Goal: Task Accomplishment & Management: Complete application form

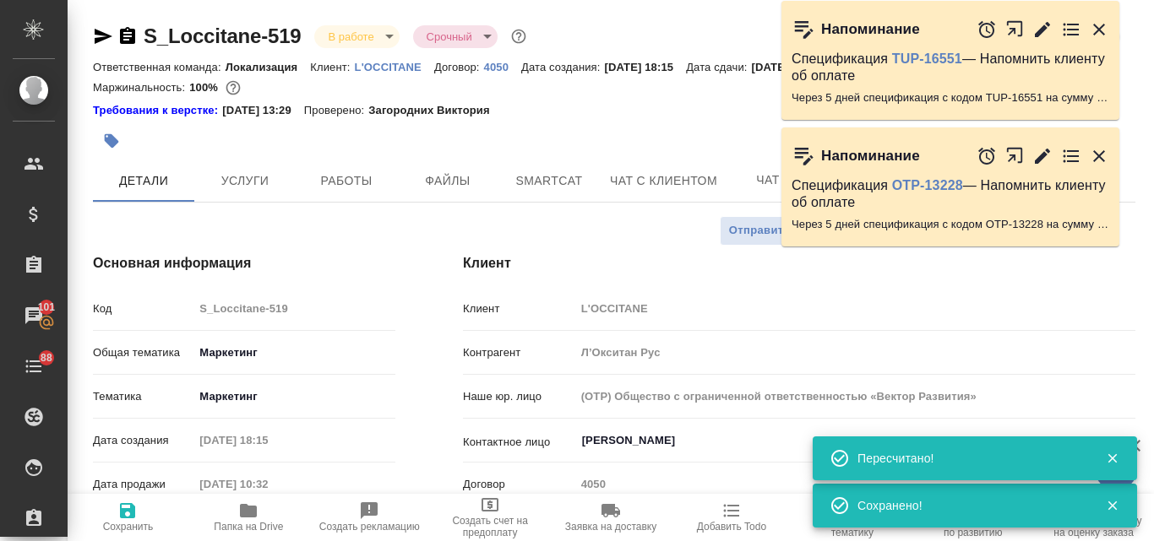
select select "RU"
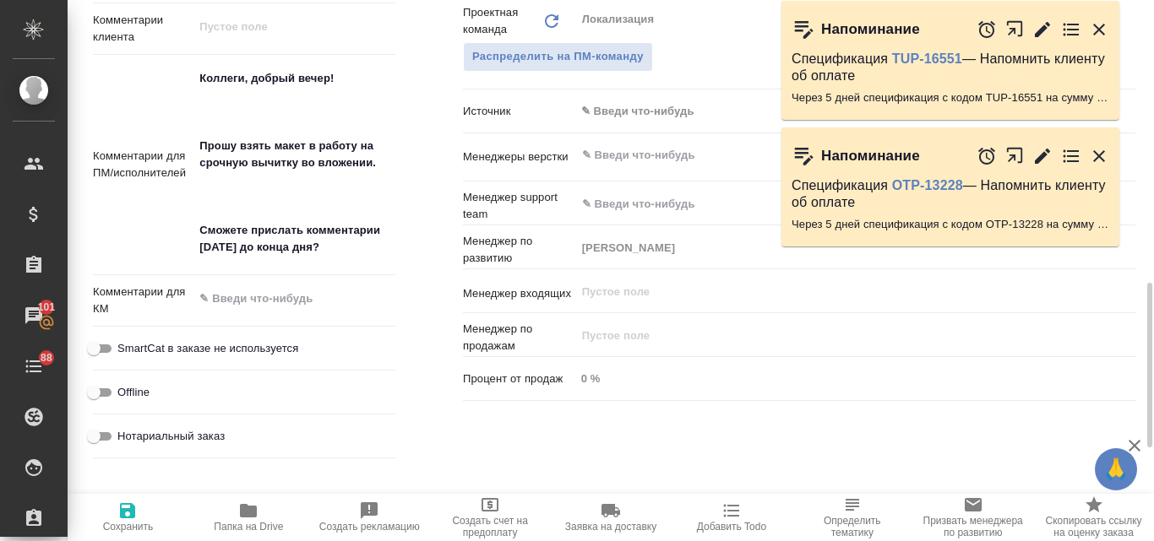
scroll to position [1013, 0]
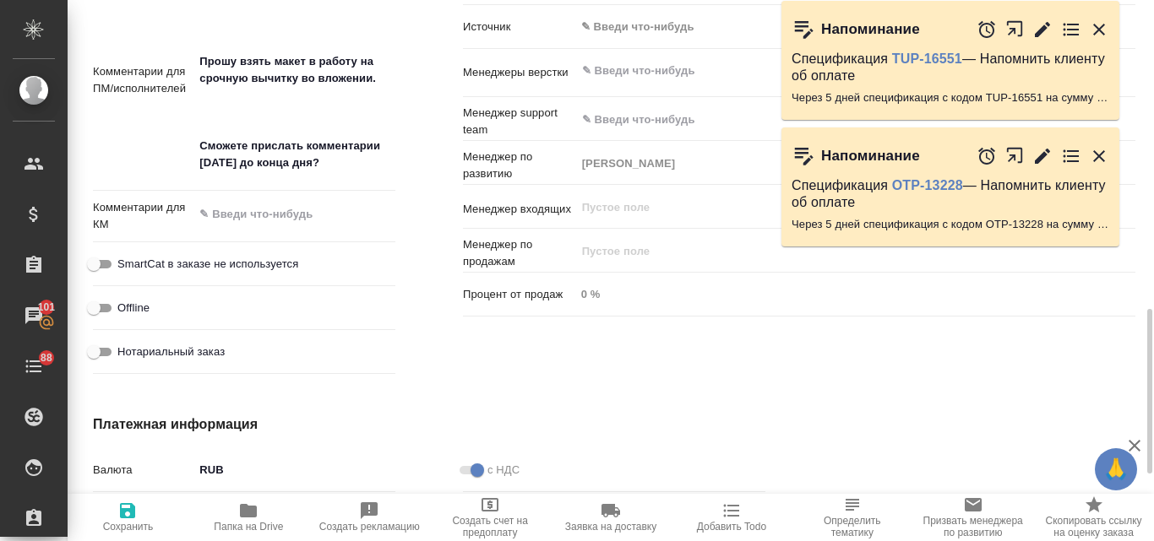
click at [257, 510] on icon "button" at bounding box center [248, 511] width 17 height 14
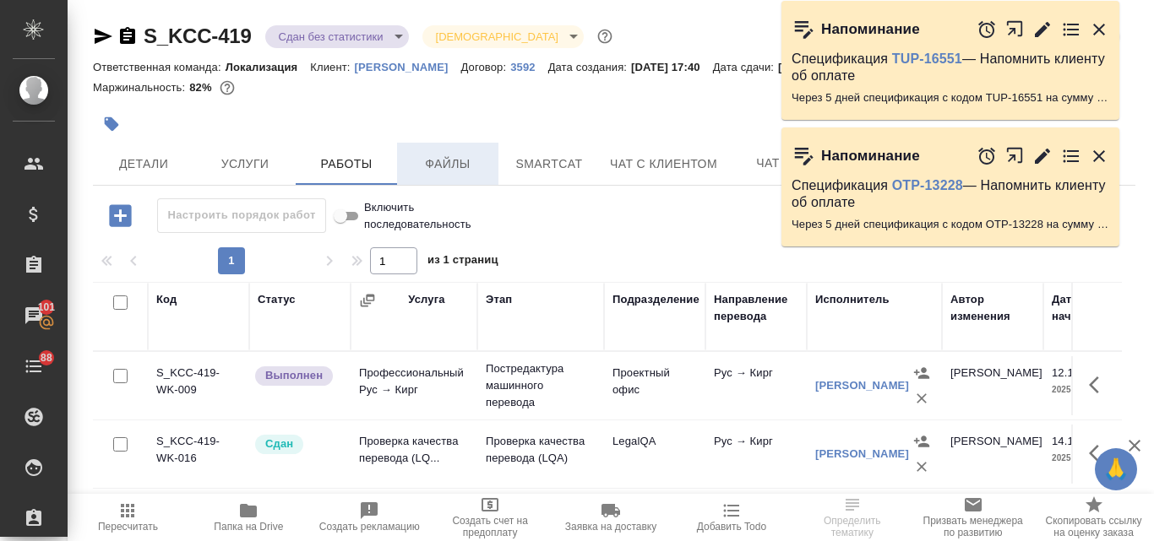
click at [470, 163] on span "Файлы" at bounding box center [447, 164] width 81 height 21
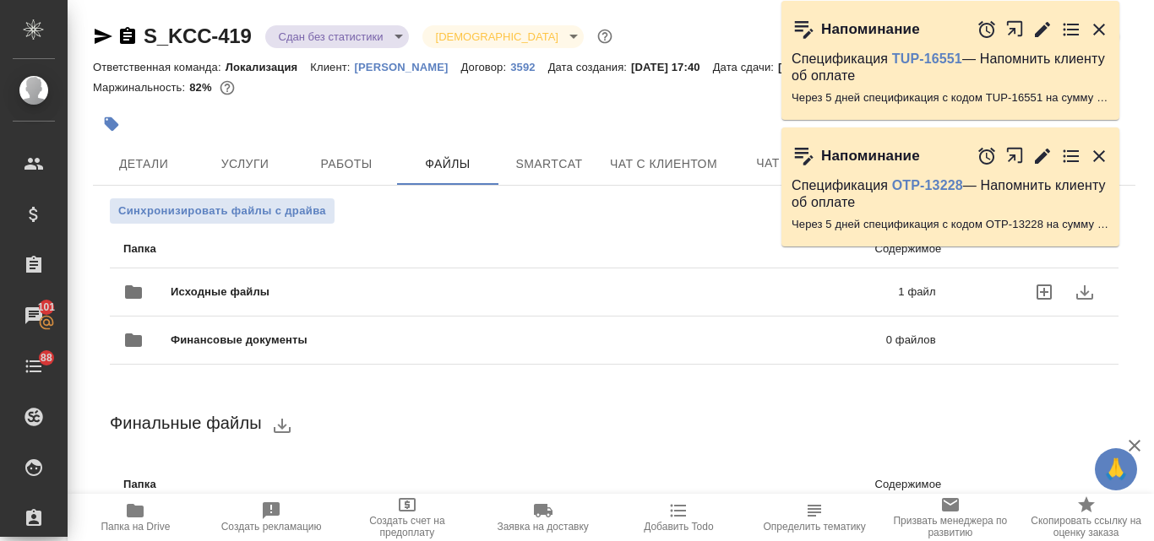
click at [386, 275] on div "Исходные файлы 1 файл" at bounding box center [529, 292] width 812 height 41
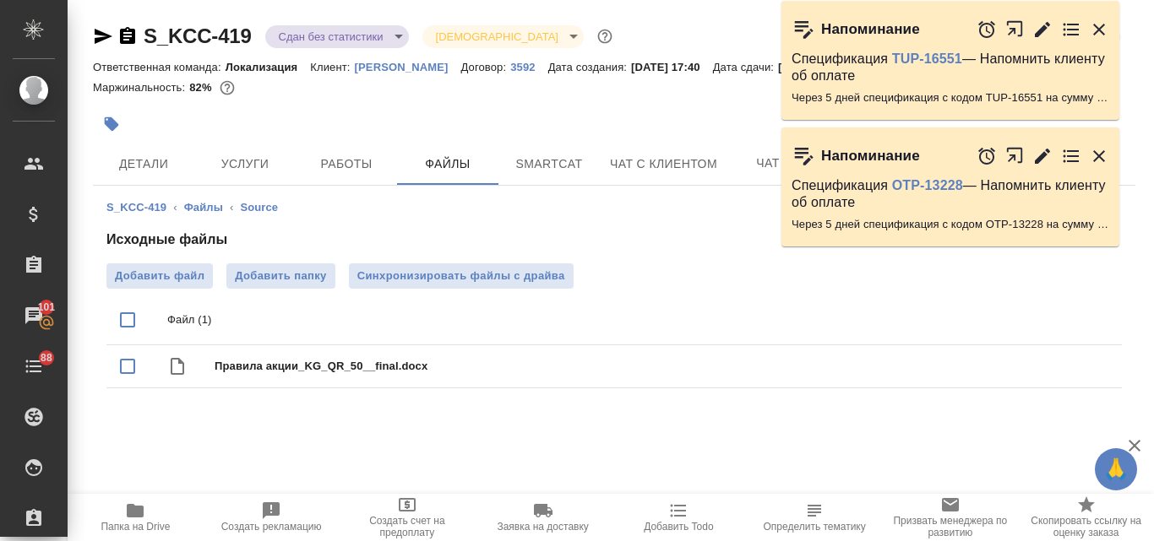
click at [149, 515] on span "Папка на Drive" at bounding box center [136, 517] width 116 height 32
click at [391, 62] on p "Kimberly-Clark" at bounding box center [408, 67] width 106 height 13
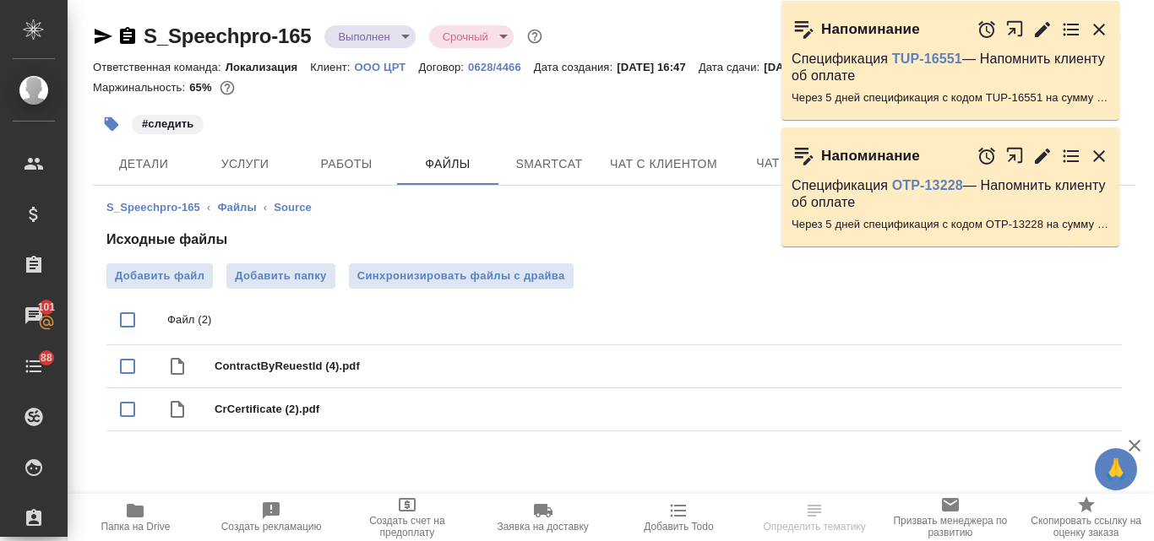
click at [409, 38] on body "🙏 .cls-1 fill:#fff; AWATERA Valyaeva Anna Клиенты Спецификации Заказы 101 Чаты …" at bounding box center [577, 270] width 1154 height 541
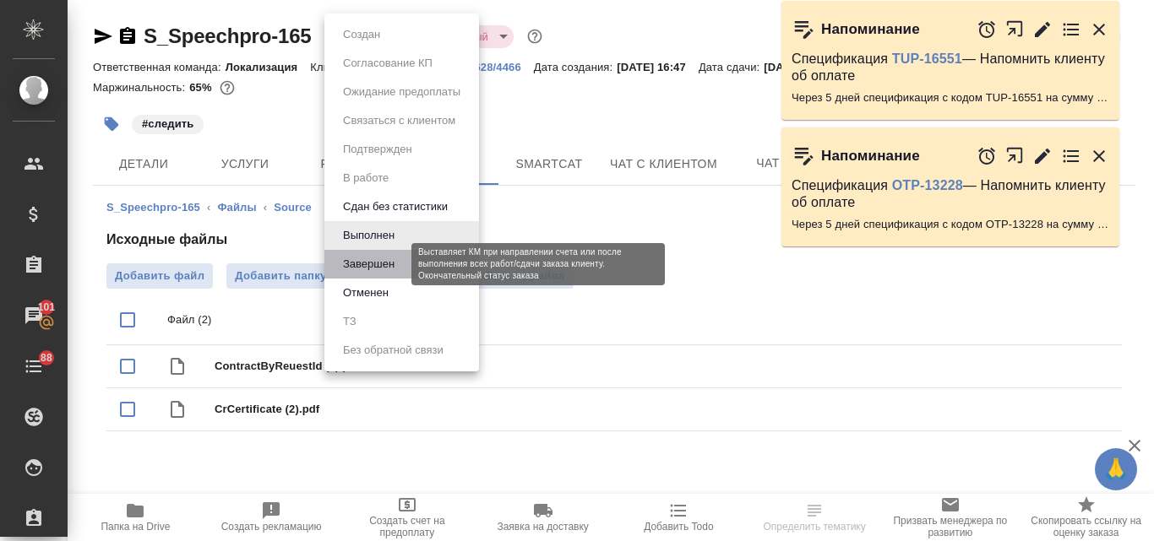
click at [384, 262] on button "Завершен" at bounding box center [369, 264] width 62 height 19
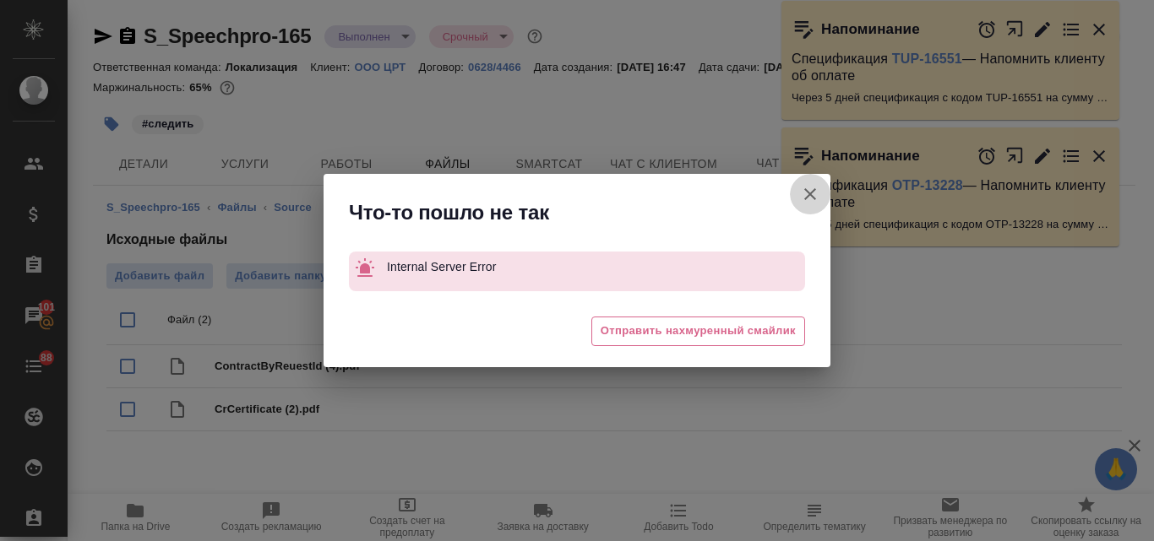
click at [810, 193] on icon "button" at bounding box center [810, 194] width 12 height 12
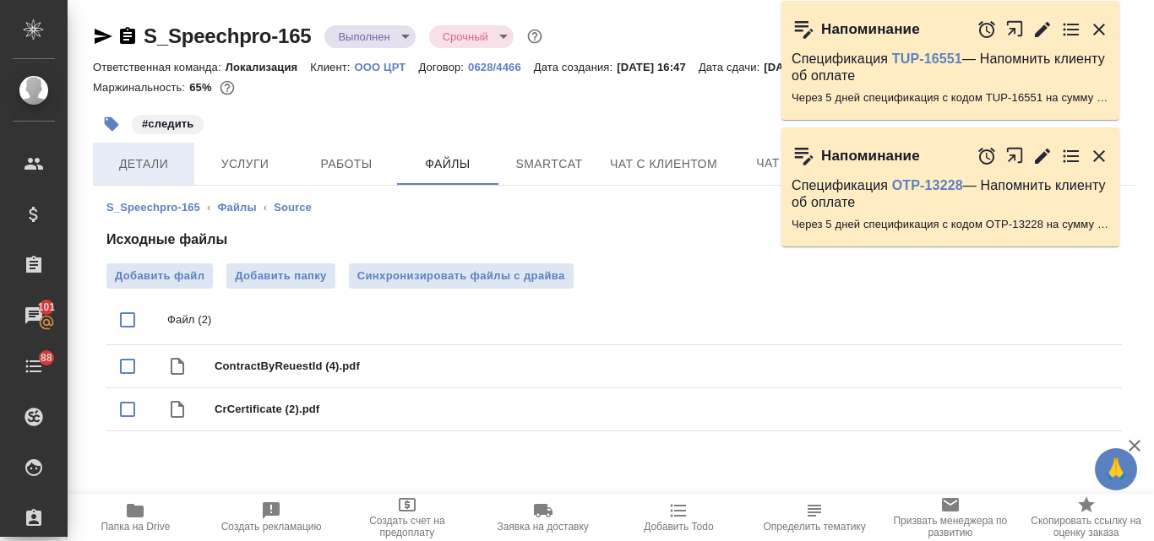
click at [119, 172] on span "Детали" at bounding box center [143, 164] width 81 height 21
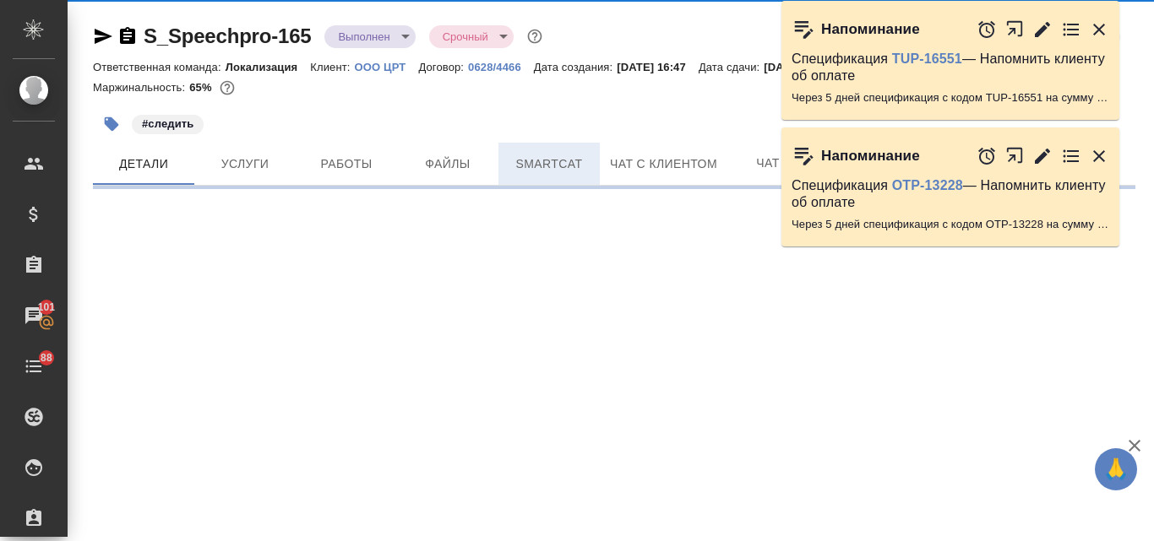
select select "RU"
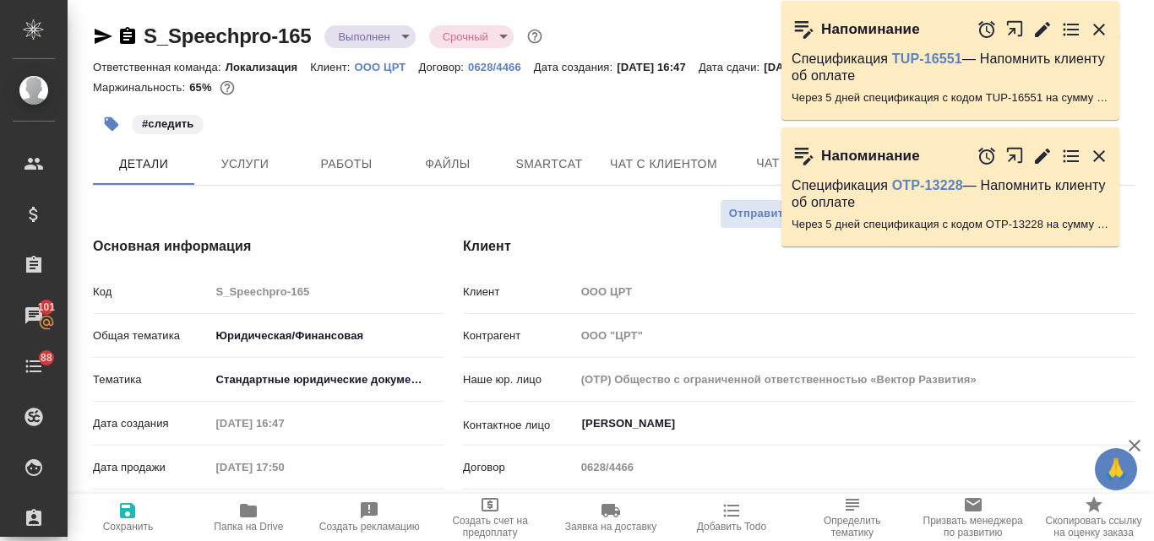
type textarea "x"
type input "Валеев Динар"
type input "Иванова Арина"
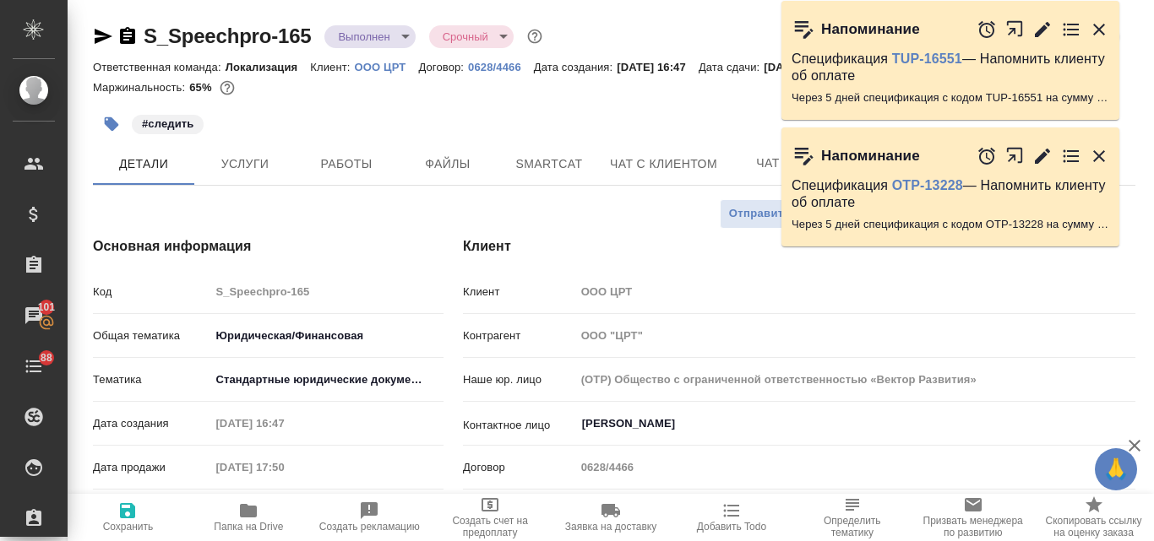
click at [405, 32] on body "🙏 .cls-1 fill:#fff; AWATERA Valyaeva Anna Клиенты Спецификации Заказы 101 Чаты …" at bounding box center [577, 270] width 1154 height 541
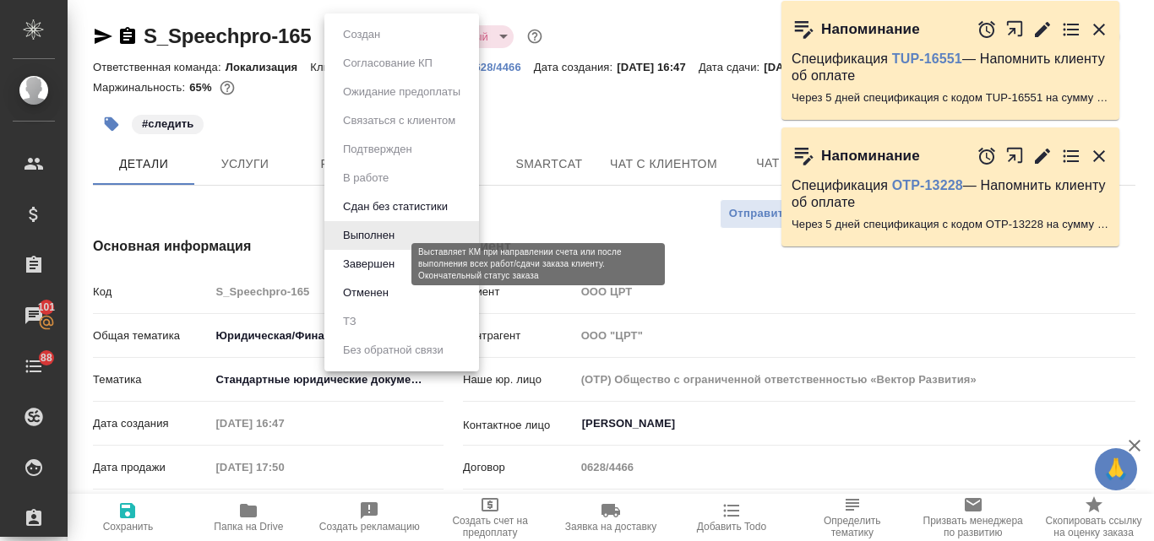
click at [396, 261] on button "Завершен" at bounding box center [369, 264] width 62 height 19
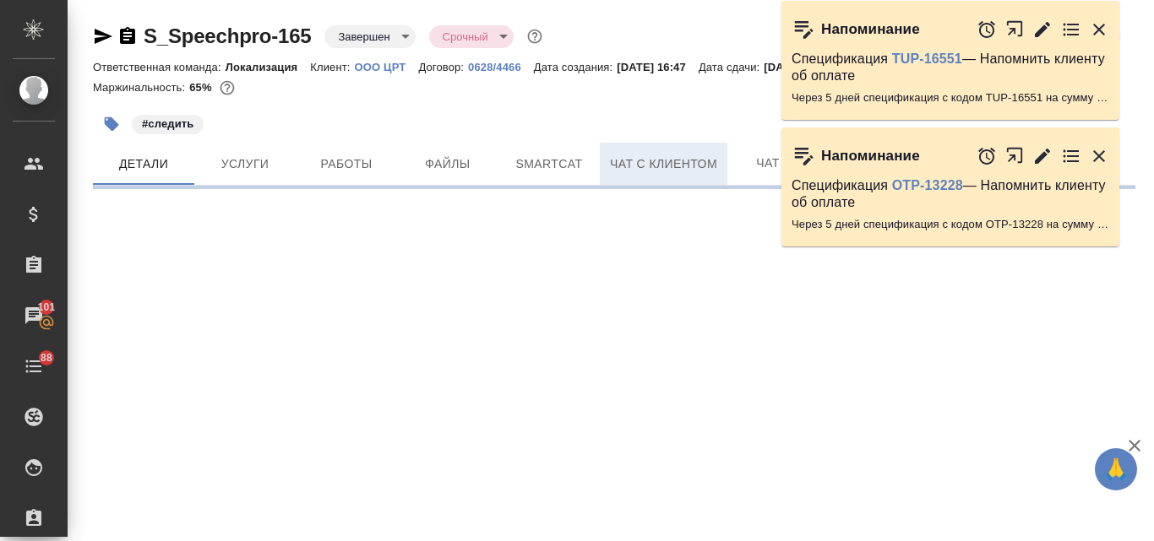
select select "RU"
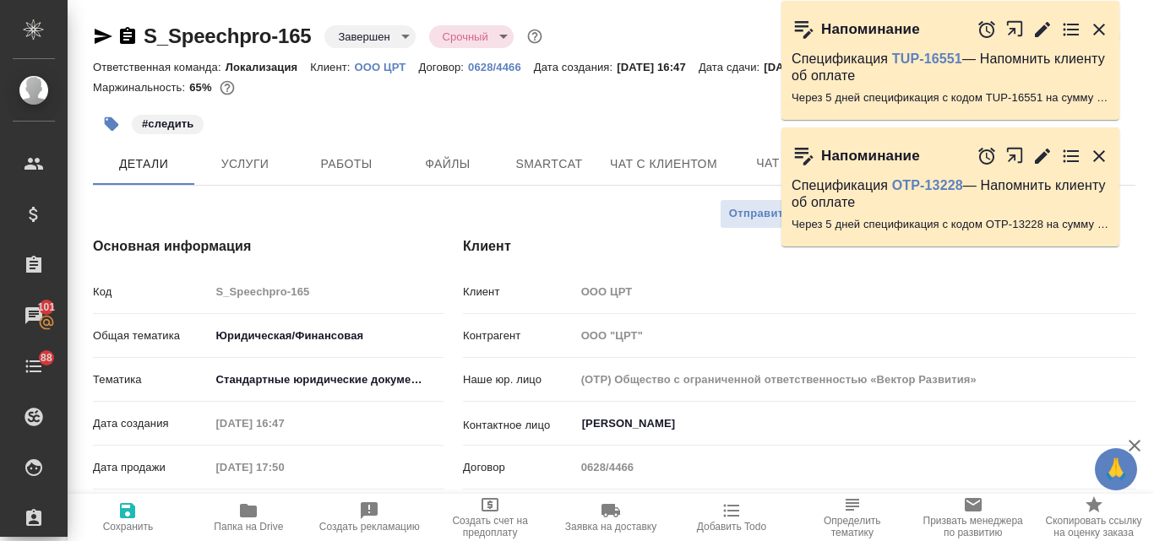
type textarea "x"
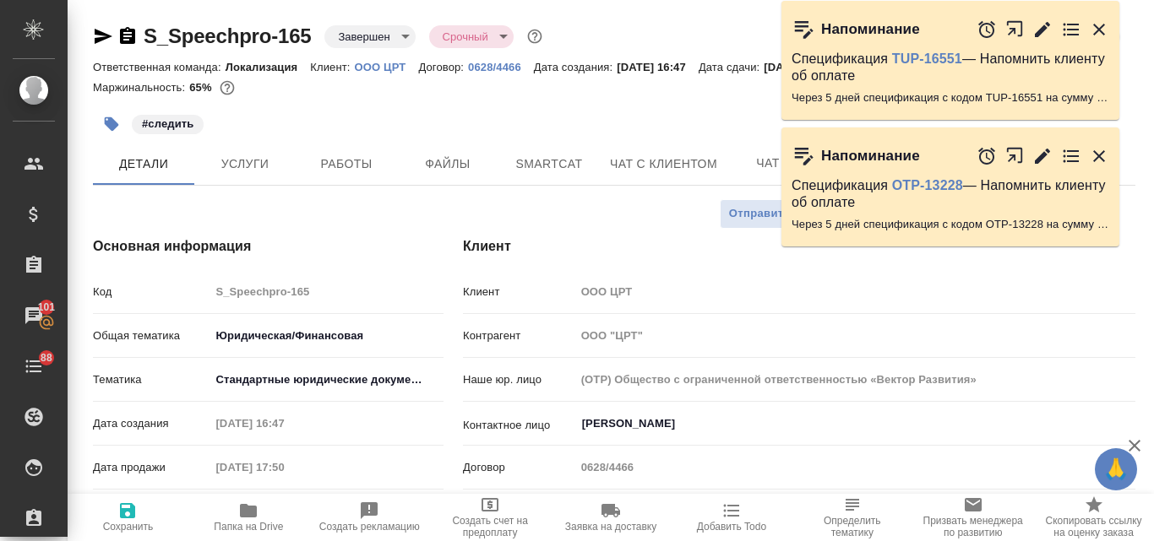
type textarea "x"
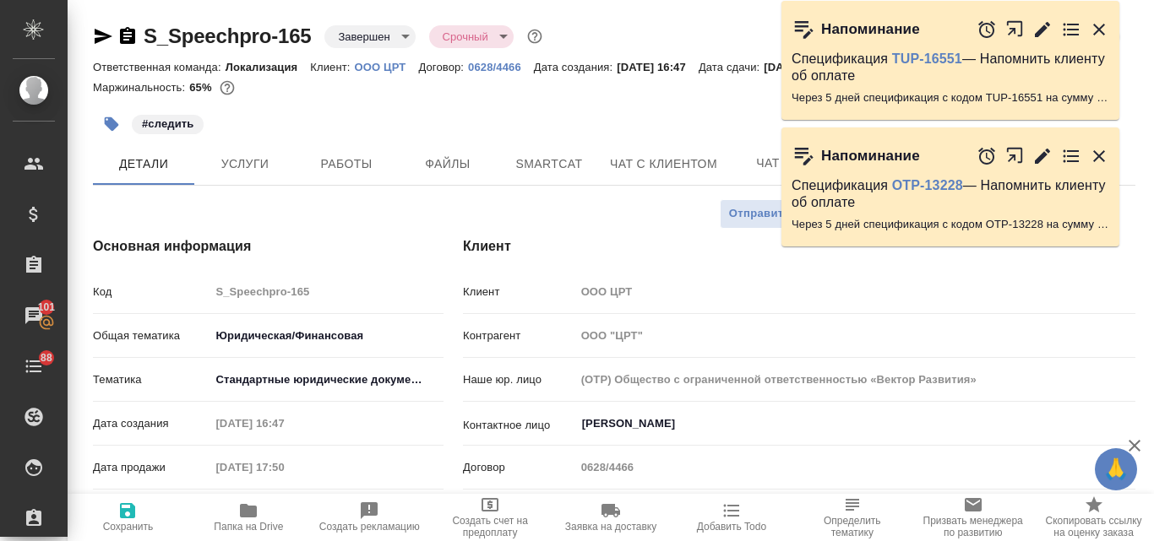
type textarea "x"
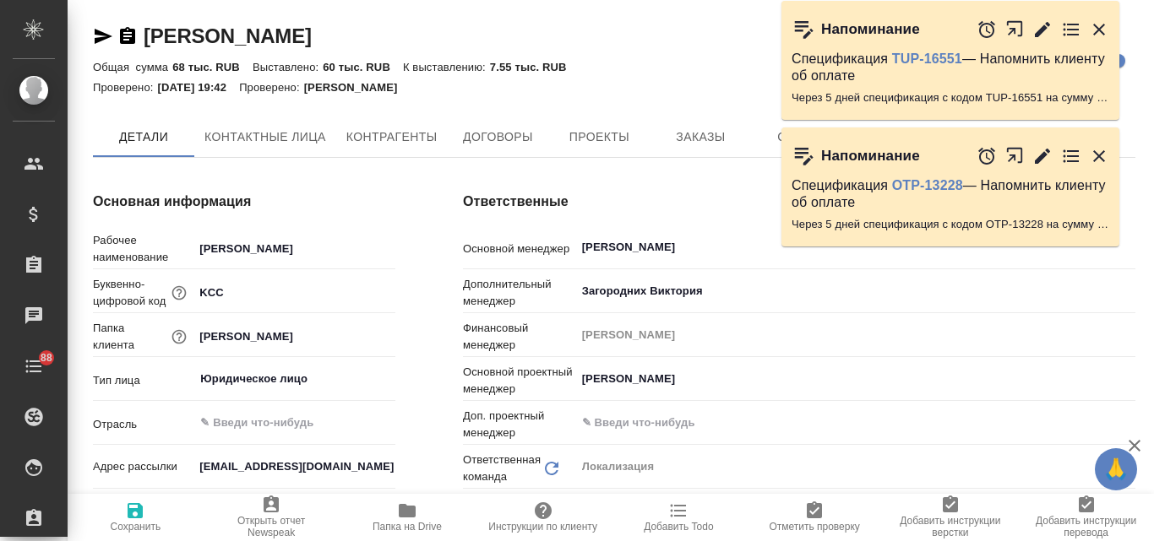
type input "(OTP) Общество с ограниченной ответственностью «Вектор Развития»"
type textarea "x"
click at [1096, 23] on icon "button" at bounding box center [1099, 29] width 20 height 20
type textarea "x"
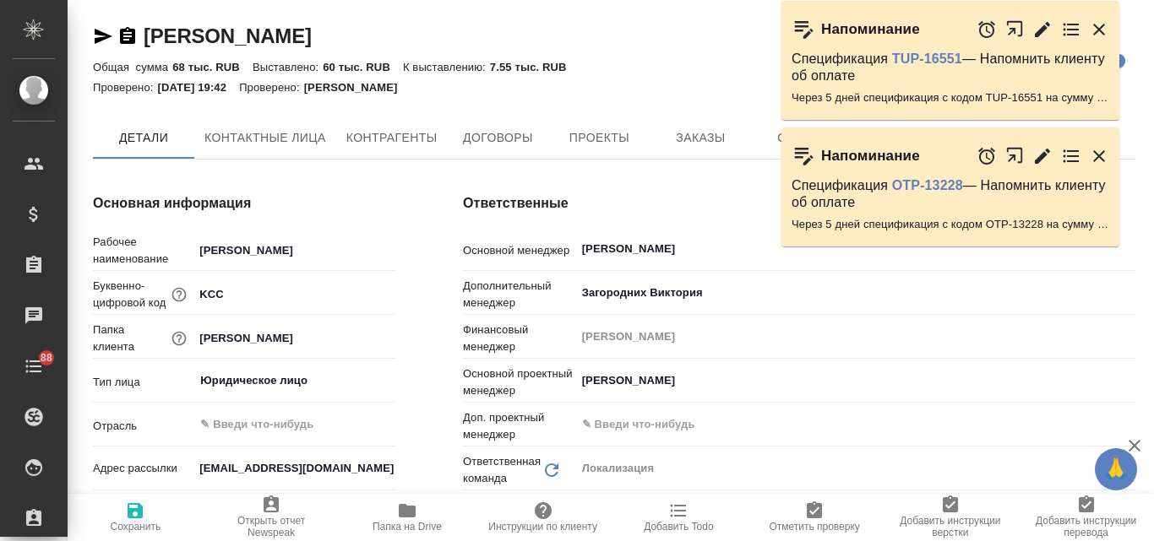
type textarea "x"
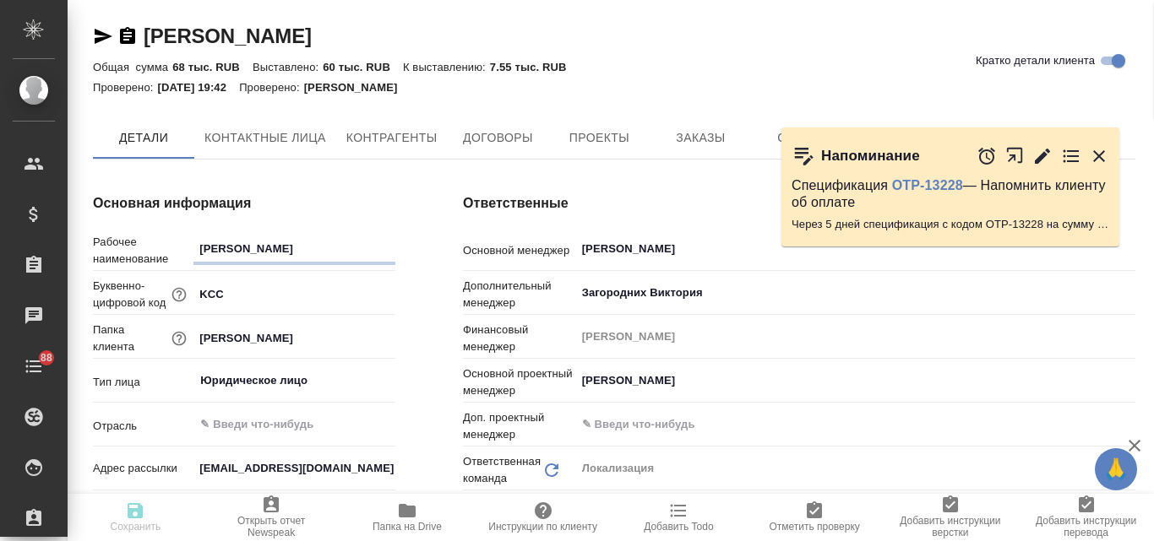
type textarea "x"
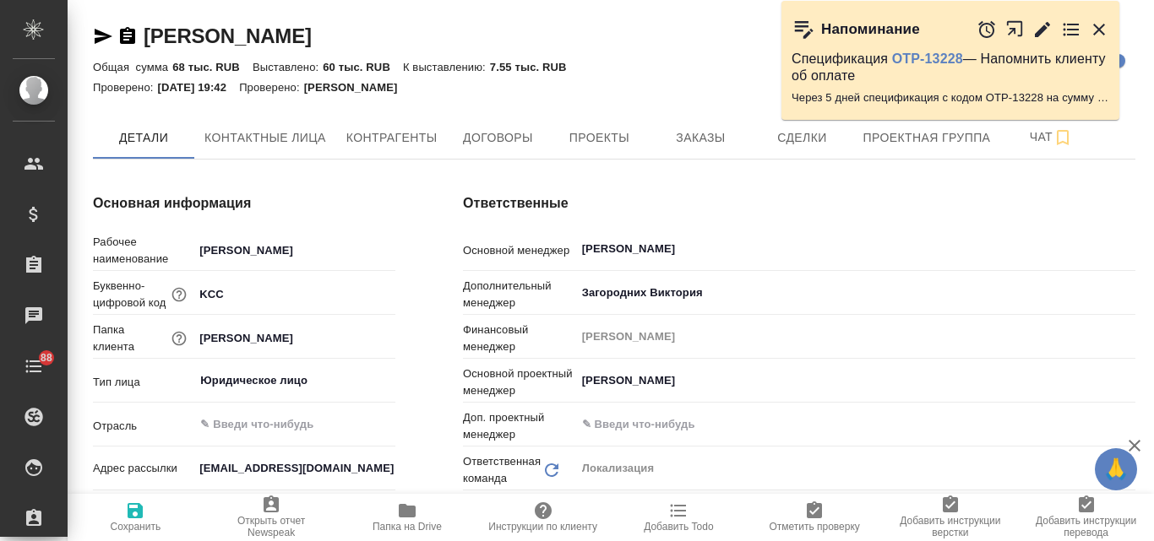
type textarea "x"
click at [1098, 24] on icon "button" at bounding box center [1099, 29] width 20 height 20
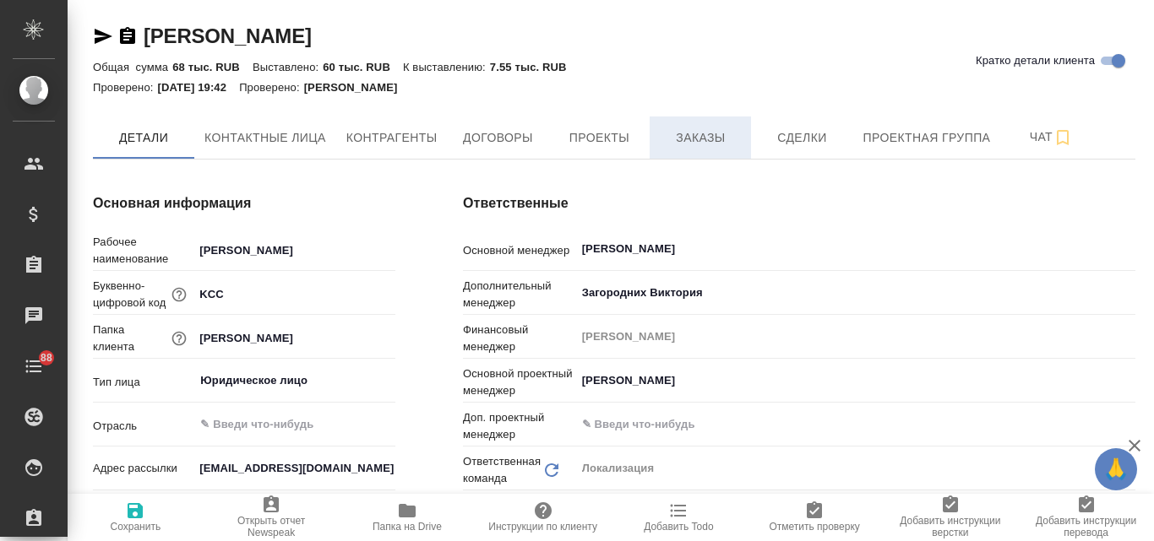
click at [708, 137] on span "Заказы" at bounding box center [700, 138] width 81 height 21
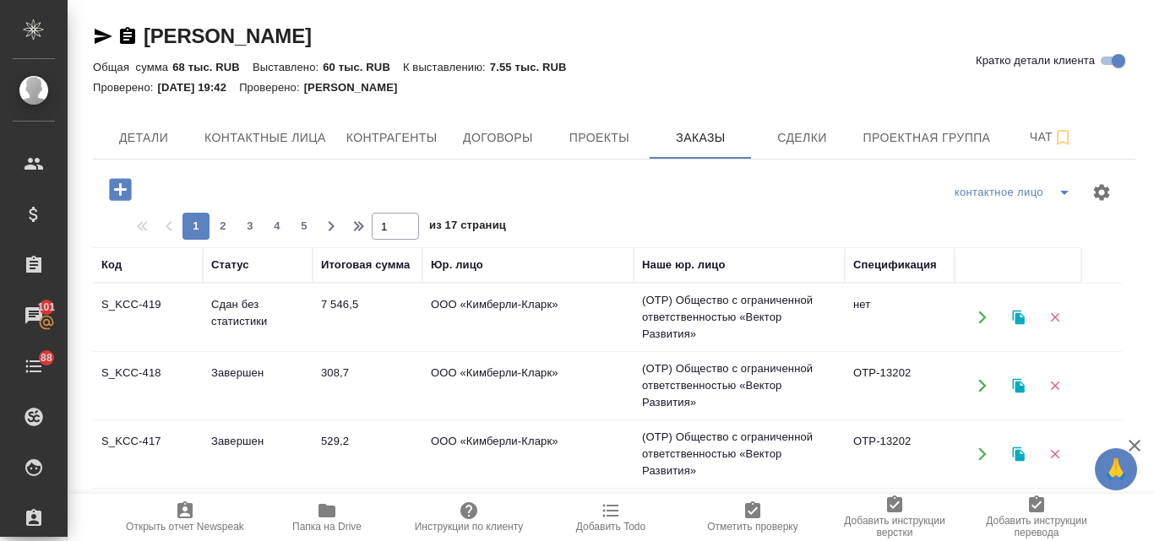
click at [1028, 315] on button "button" at bounding box center [1018, 318] width 35 height 35
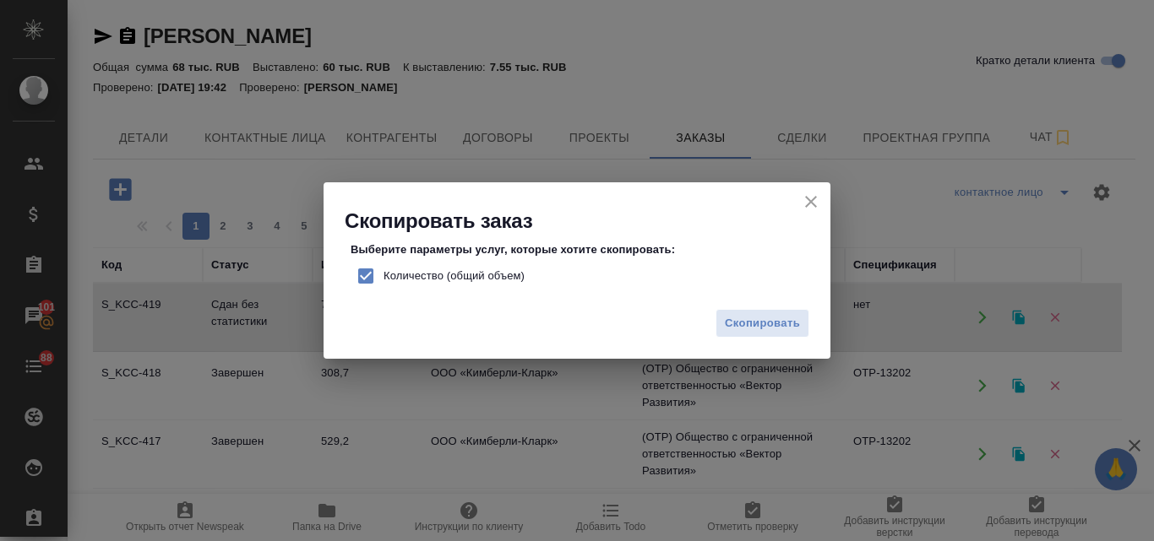
click at [366, 275] on input "Количество (общий объем)" at bounding box center [365, 275] width 35 height 35
checkbox input "false"
click at [806, 327] on button "Скопировать" at bounding box center [762, 324] width 94 height 30
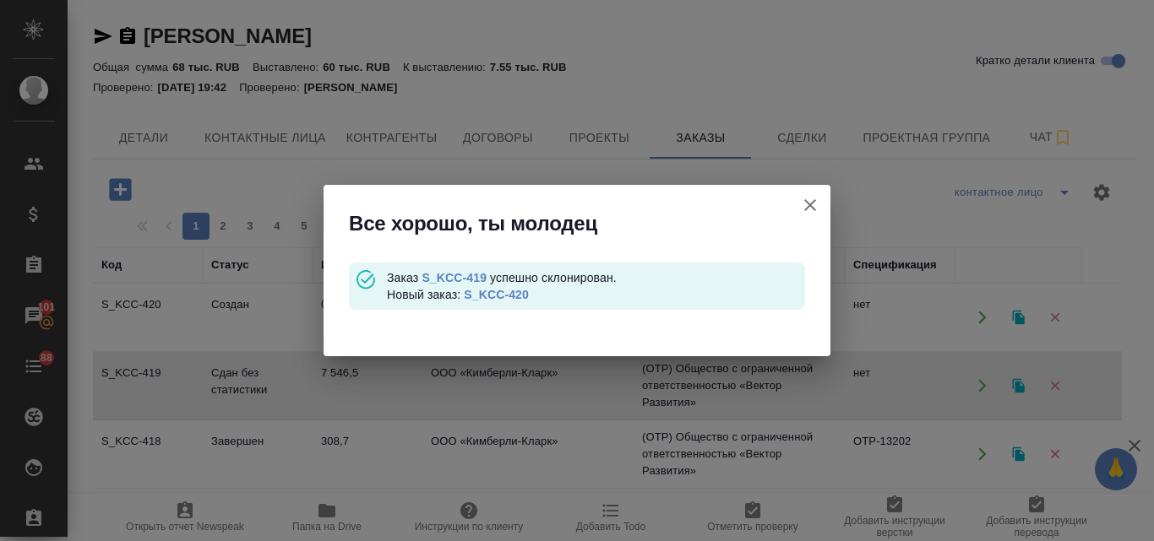
click at [491, 293] on link "S_KCC-420" at bounding box center [496, 295] width 65 height 14
click at [815, 209] on icon "button" at bounding box center [810, 205] width 12 height 12
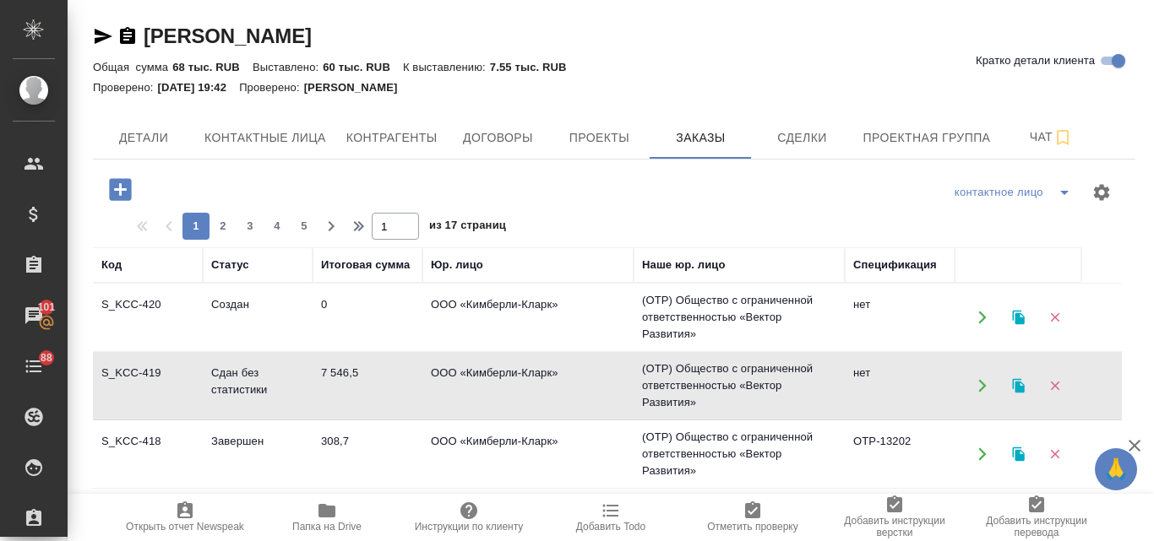
click at [226, 317] on td "Создан" at bounding box center [258, 317] width 110 height 59
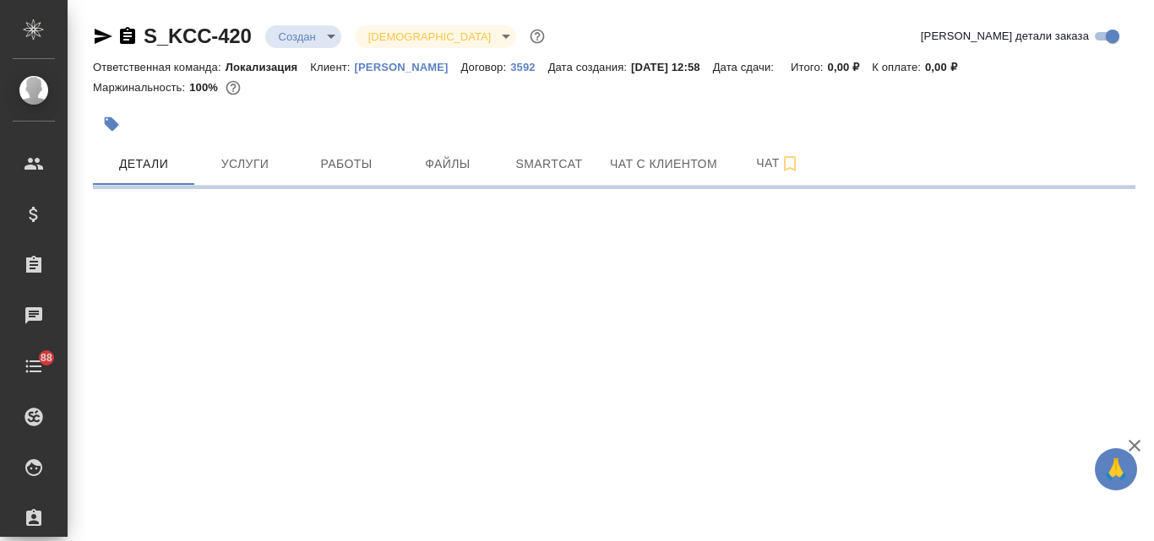
select select "RU"
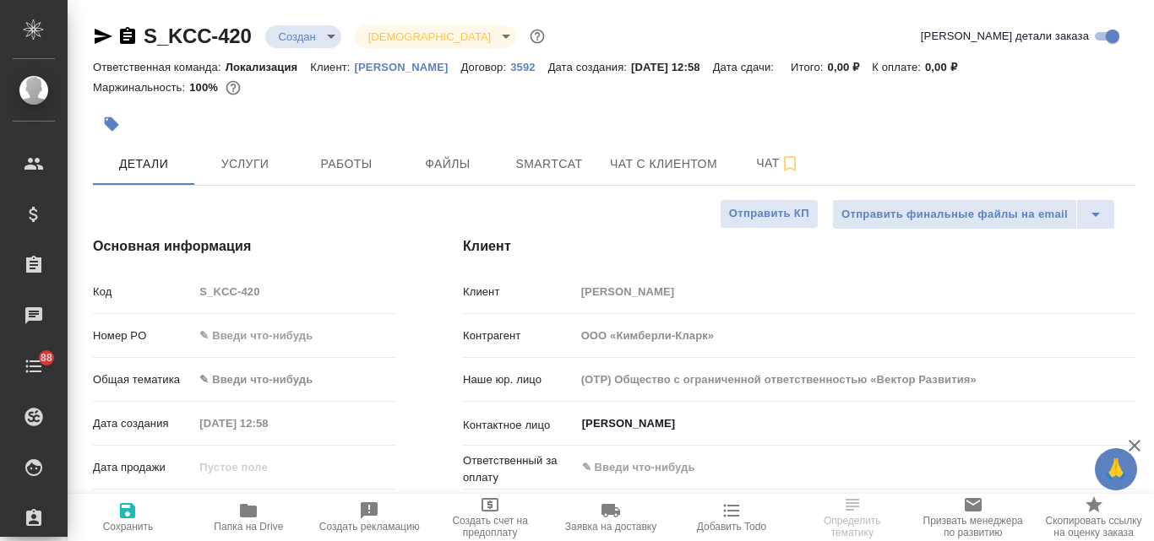
type textarea "x"
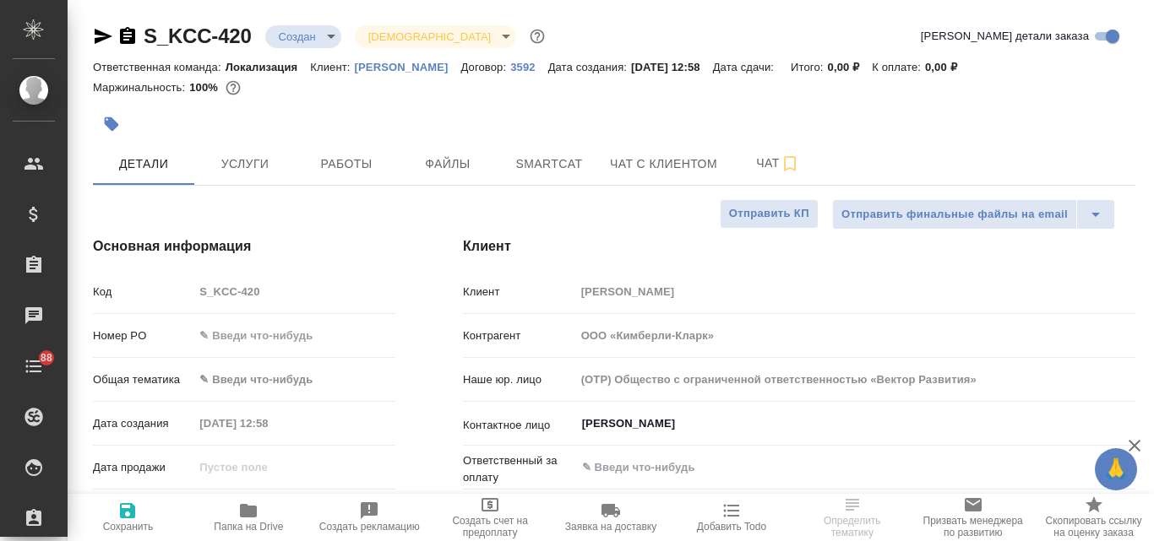
type textarea "x"
click at [450, 151] on button "Файлы" at bounding box center [447, 164] width 101 height 42
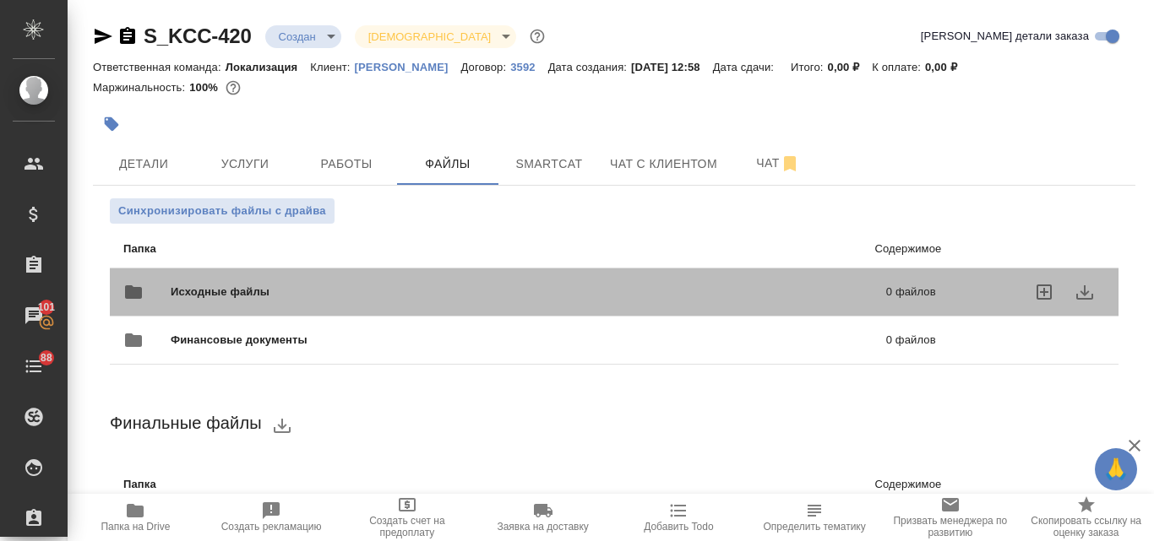
click at [314, 291] on span "Исходные файлы" at bounding box center [374, 292] width 407 height 17
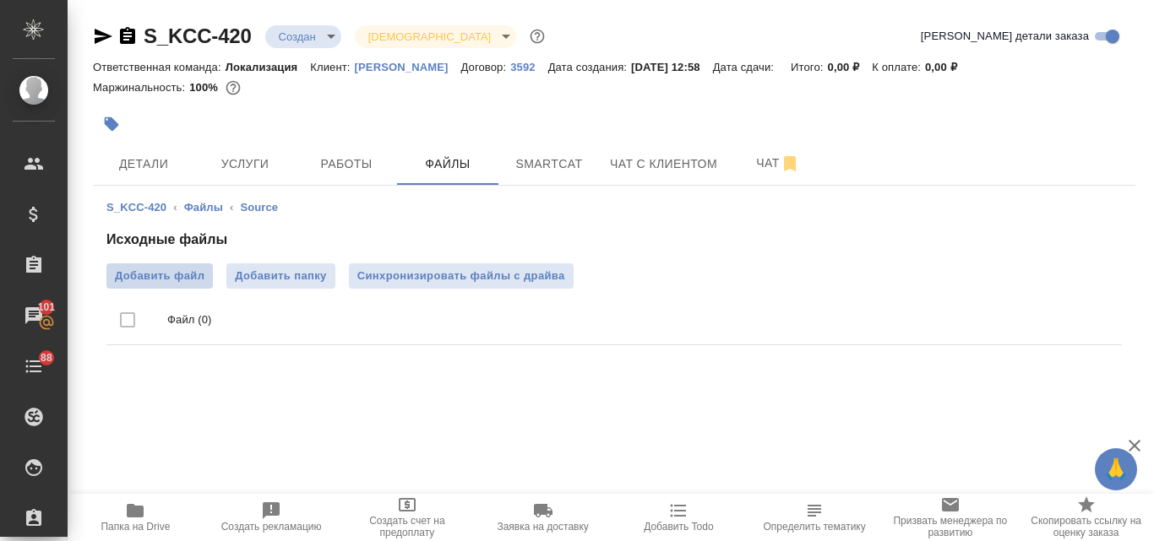
click at [164, 271] on span "Добавить файл" at bounding box center [160, 276] width 90 height 17
click at [0, 0] on input "Добавить файл" at bounding box center [0, 0] width 0 height 0
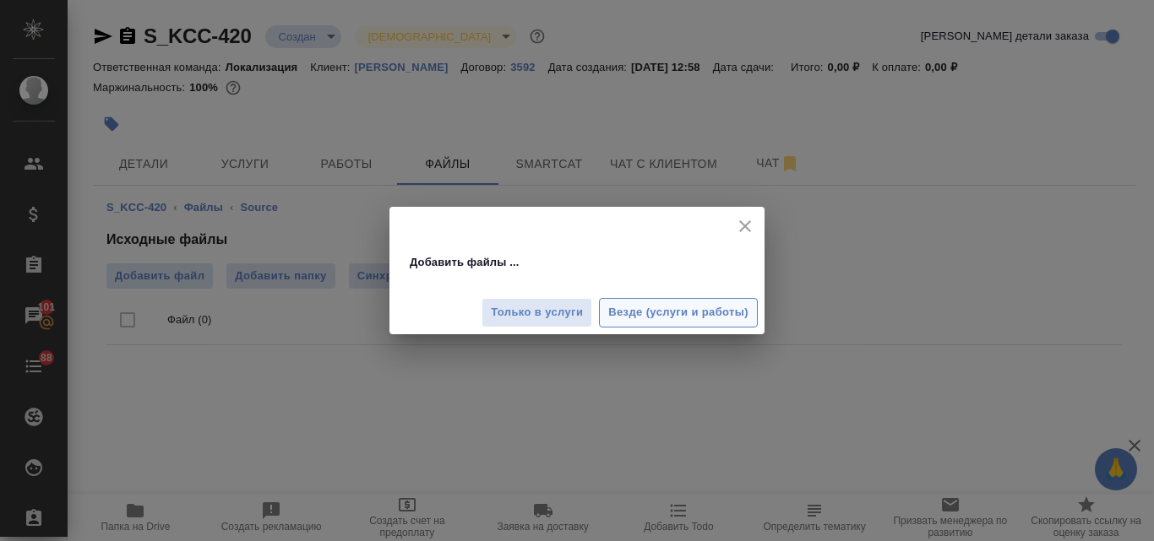
click at [615, 316] on span "Везде (услуги и работы)" at bounding box center [678, 312] width 140 height 19
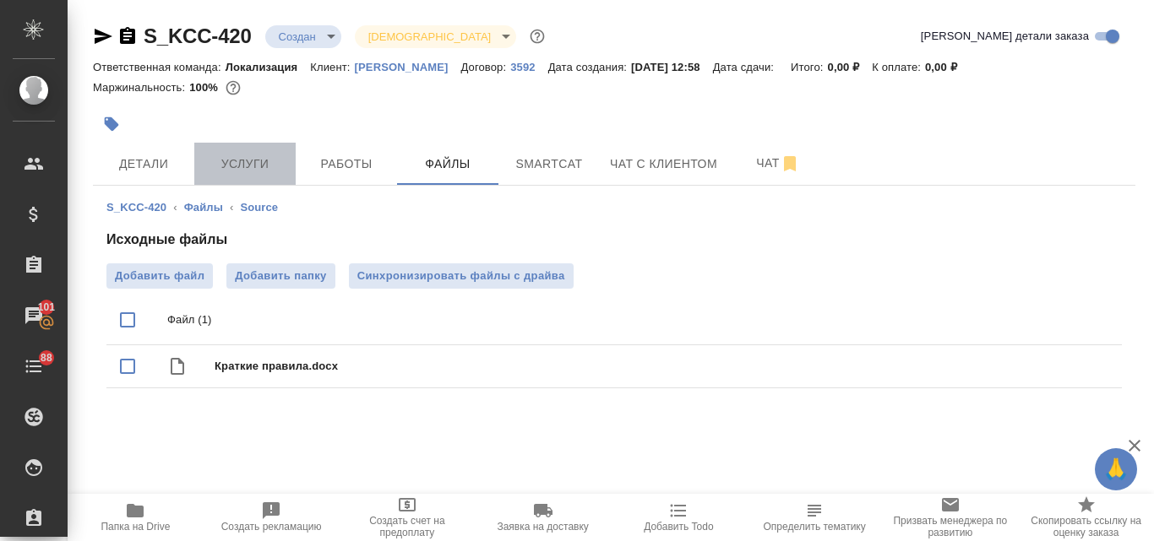
click at [233, 165] on span "Услуги" at bounding box center [244, 164] width 81 height 21
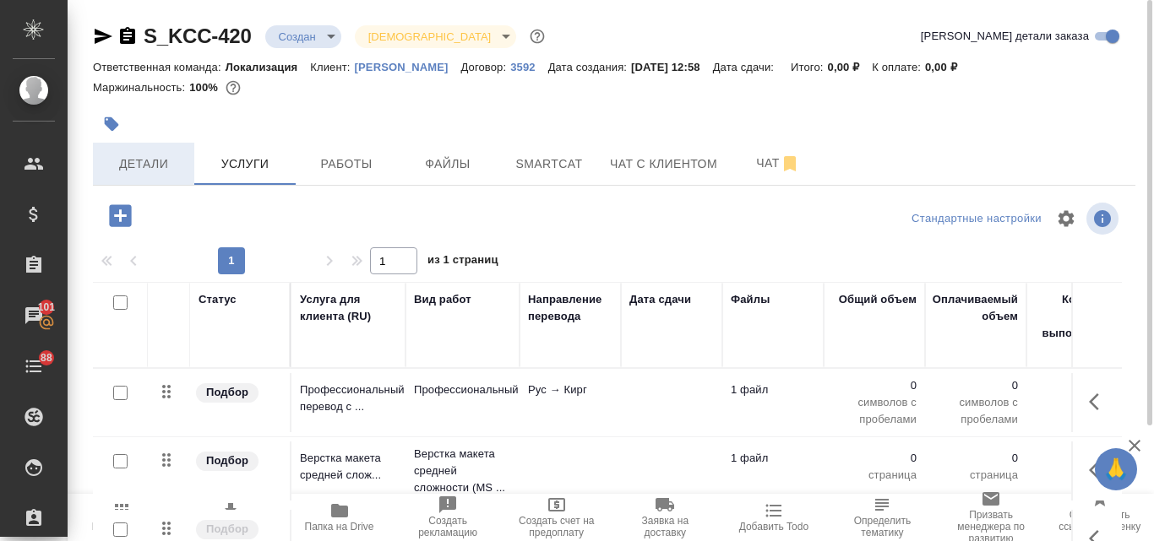
click at [135, 169] on span "Детали" at bounding box center [143, 164] width 81 height 21
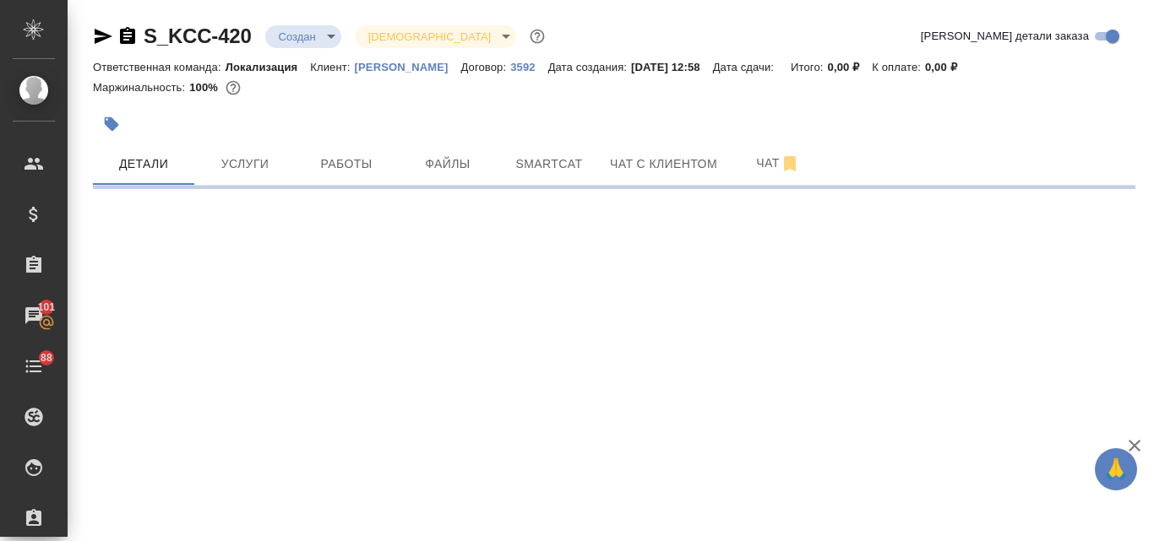
select select "RU"
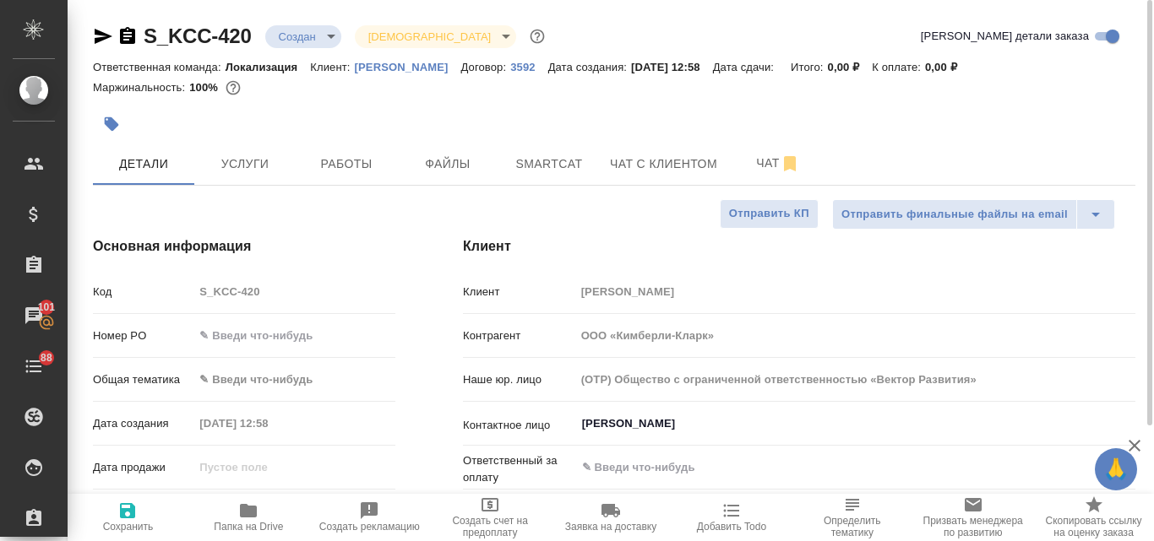
type textarea "x"
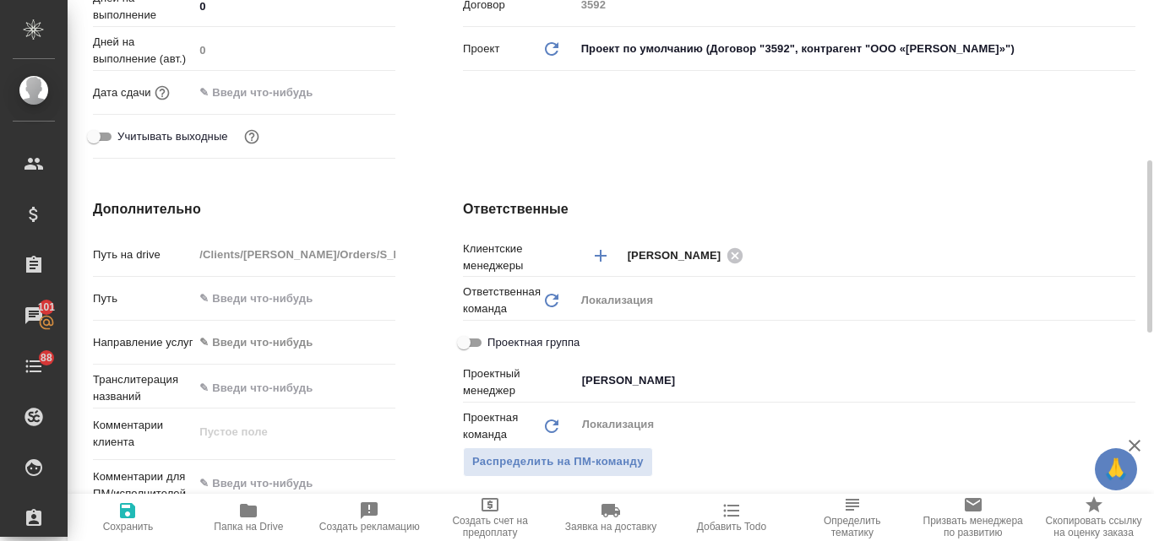
scroll to position [591, 0]
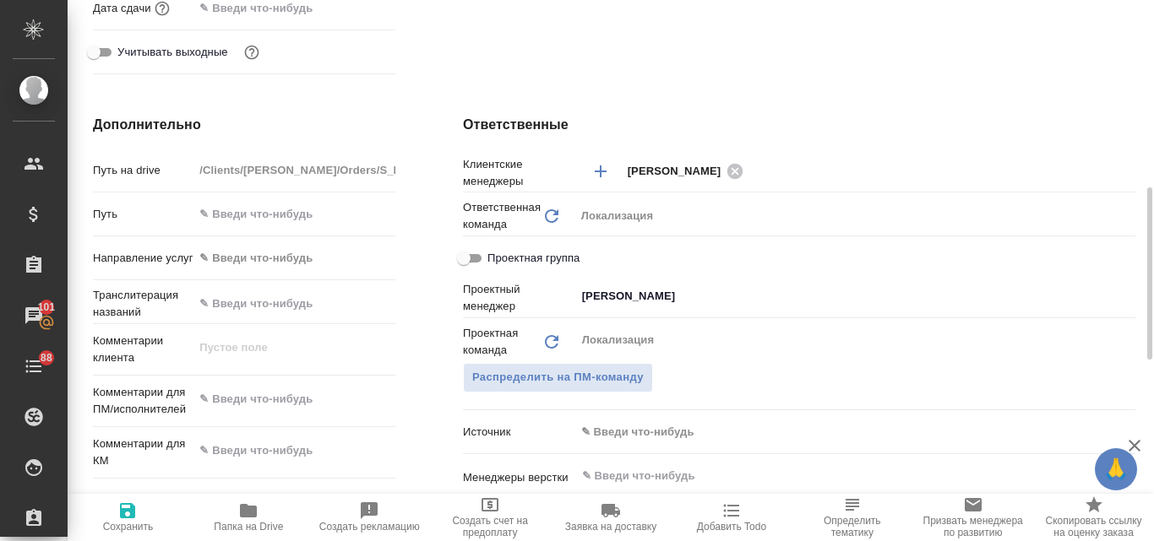
click at [233, 401] on textarea at bounding box center [294, 399] width 202 height 29
type textarea "x"
paste textarea "Нам также необходимо сделать перевод кратких правил активности тоже на кыргызск…"
type textarea "Нам также необходимо сделать перевод кратких правил активности тоже на кыргызск…"
type textarea "x"
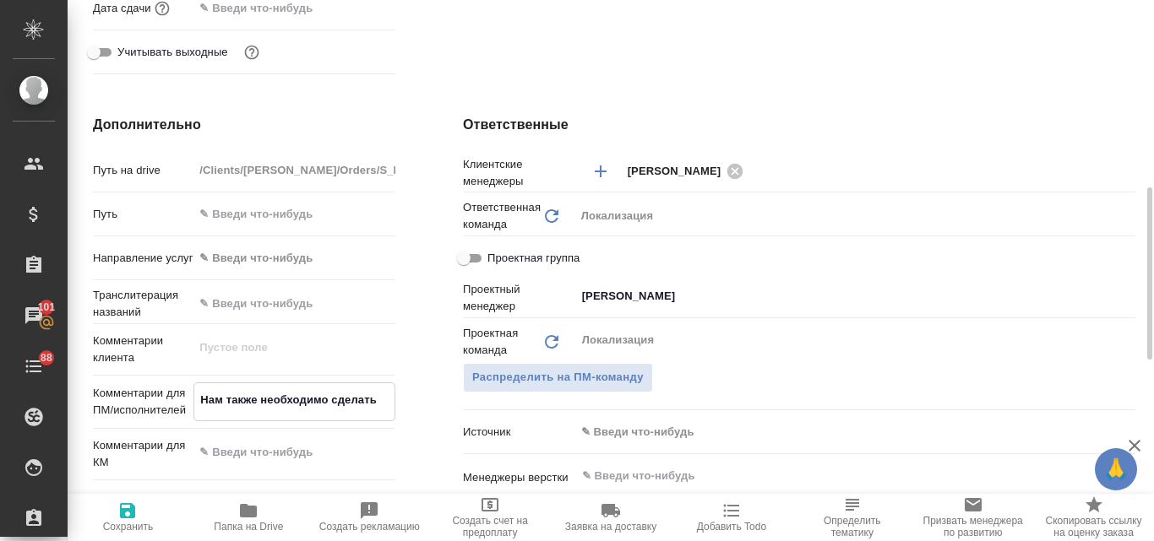
type textarea "x"
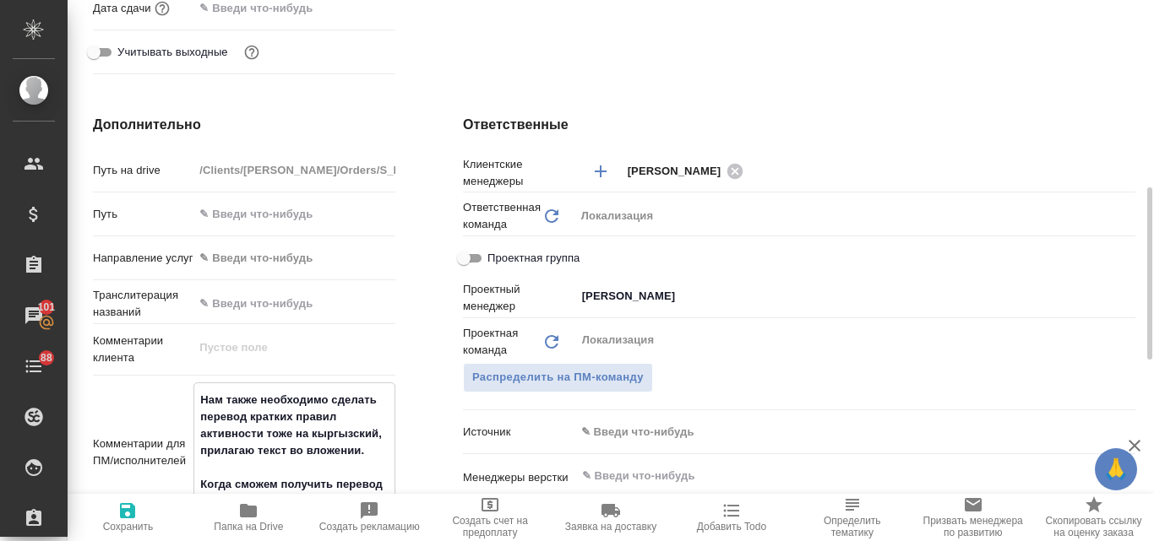
scroll to position [845, 0]
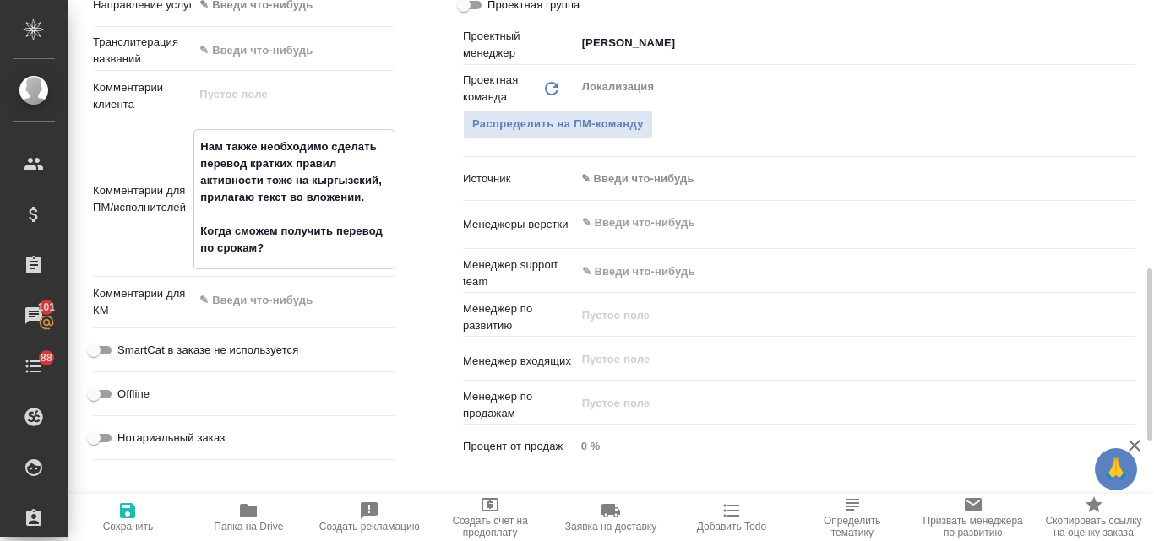
type textarea "Нам также необходимо сделать перевод кратких правил активности тоже на кыргызск…"
click at [122, 510] on icon "button" at bounding box center [127, 510] width 15 height 15
type textarea "x"
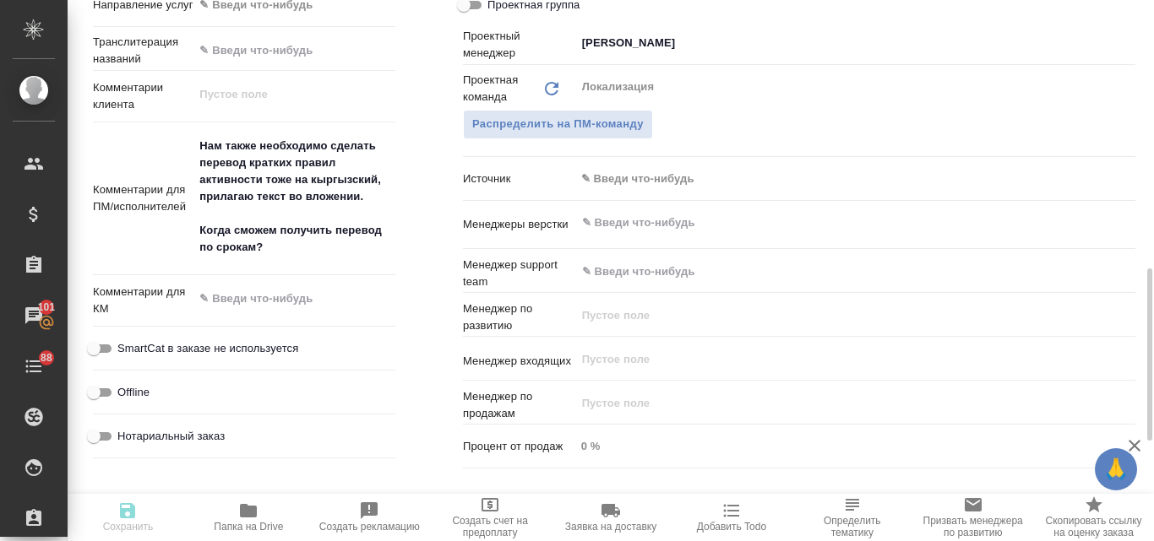
type textarea "x"
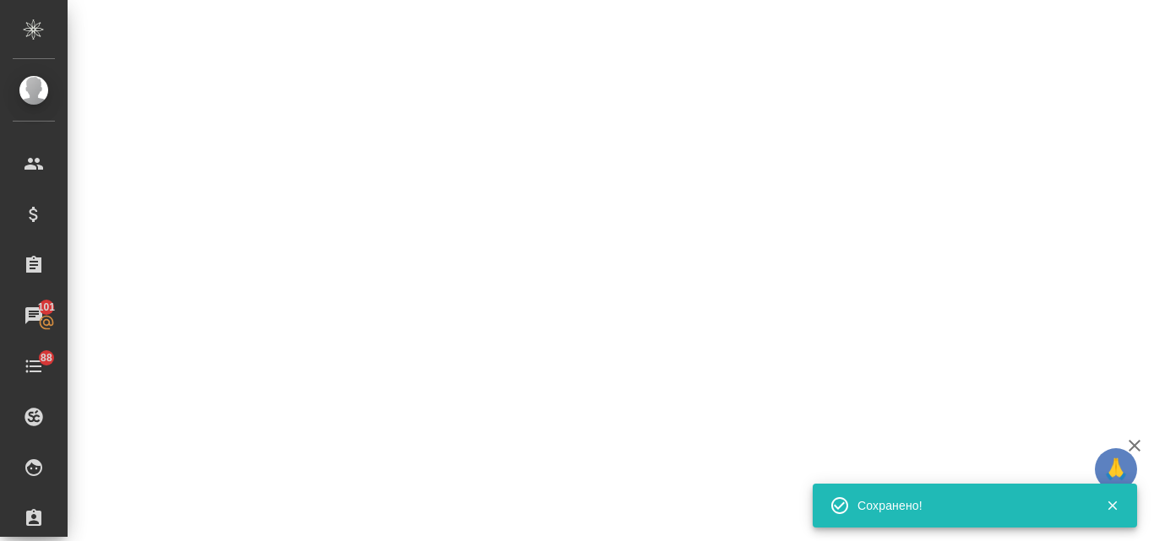
select select "RU"
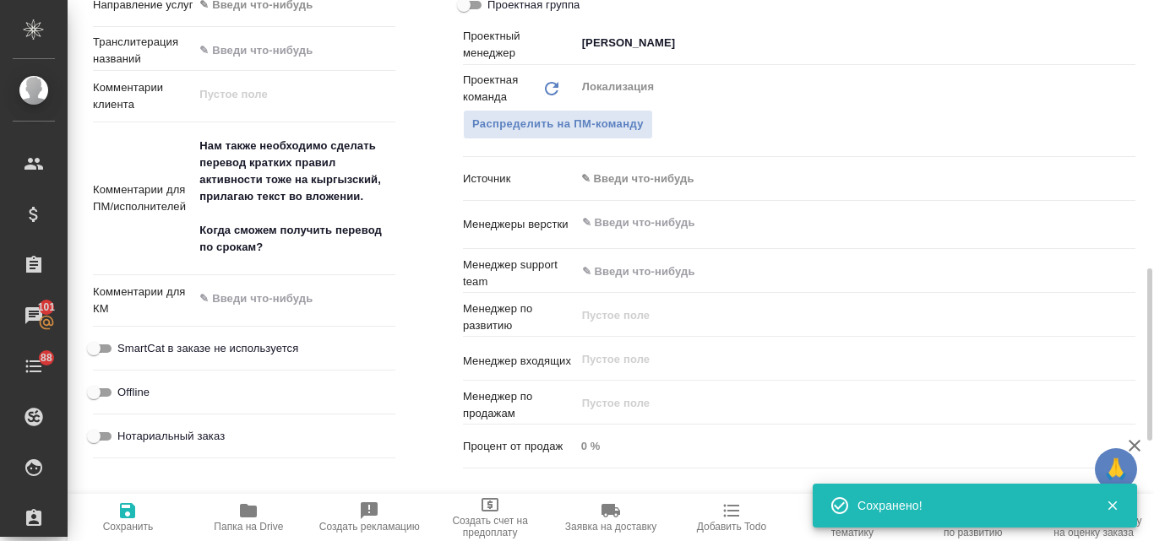
type textarea "x"
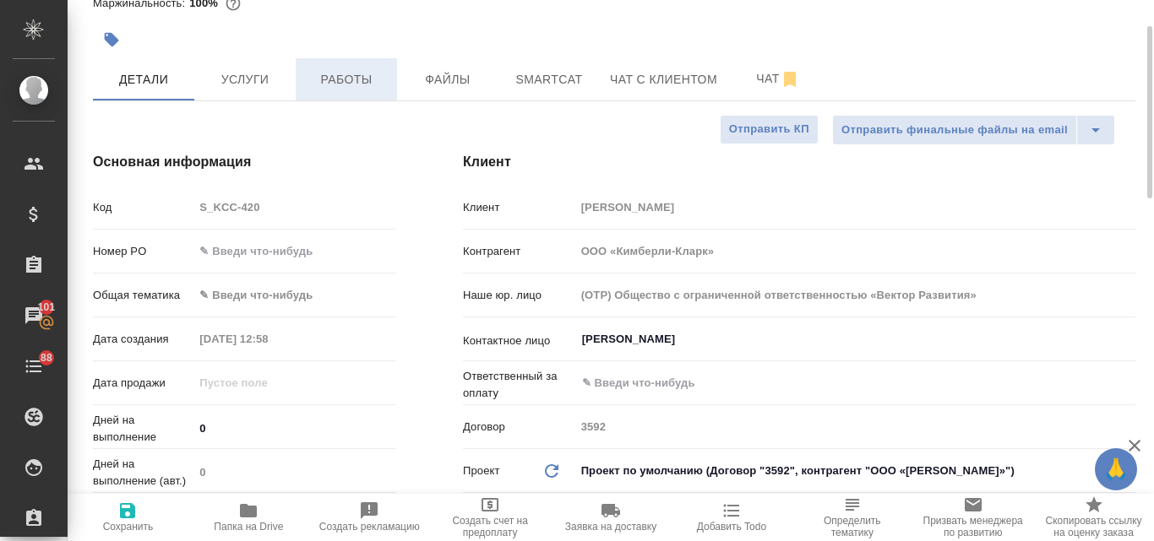
scroll to position [0, 0]
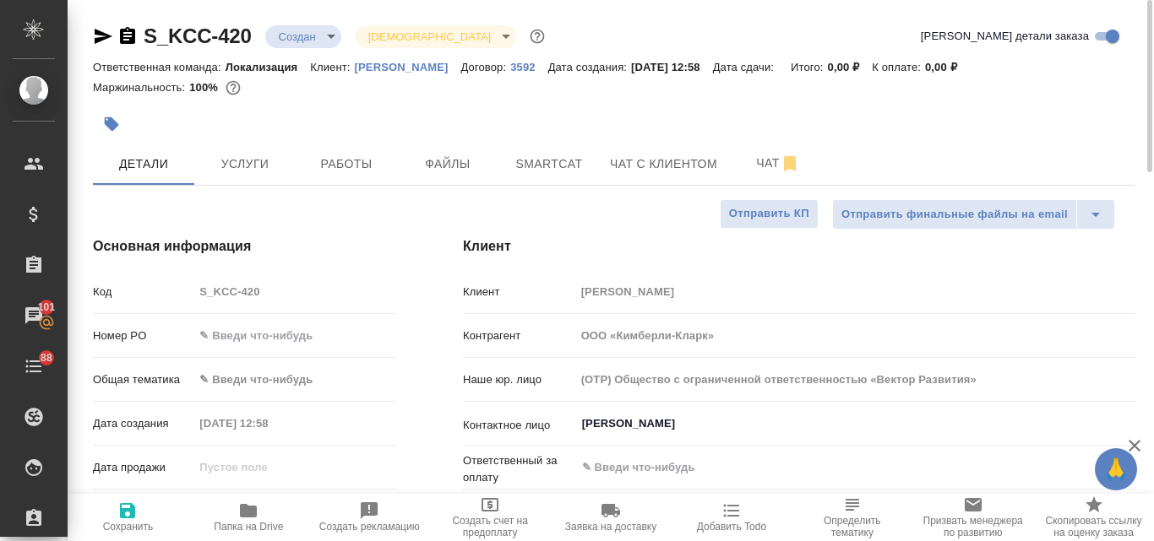
click at [331, 29] on body "🙏 .cls-1 fill:#fff; AWATERA Valyaeva Anna Клиенты Спецификации Заказы 101 Чаты …" at bounding box center [577, 270] width 1154 height 541
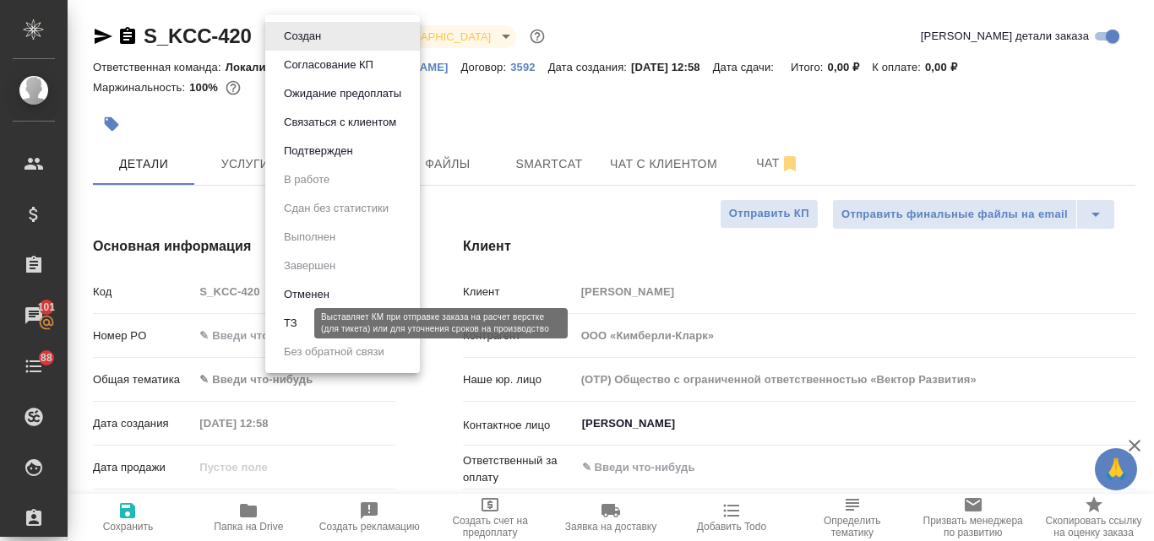
click at [296, 322] on button "ТЗ" at bounding box center [291, 323] width 24 height 19
type textarea "x"
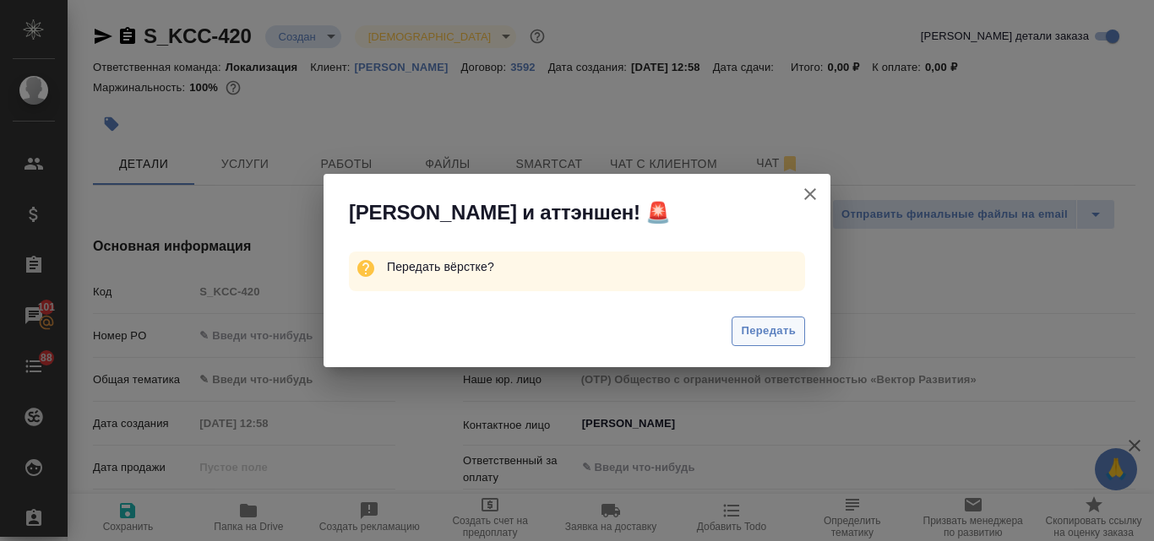
click at [757, 329] on span "Передать" at bounding box center [768, 331] width 55 height 19
type textarea "x"
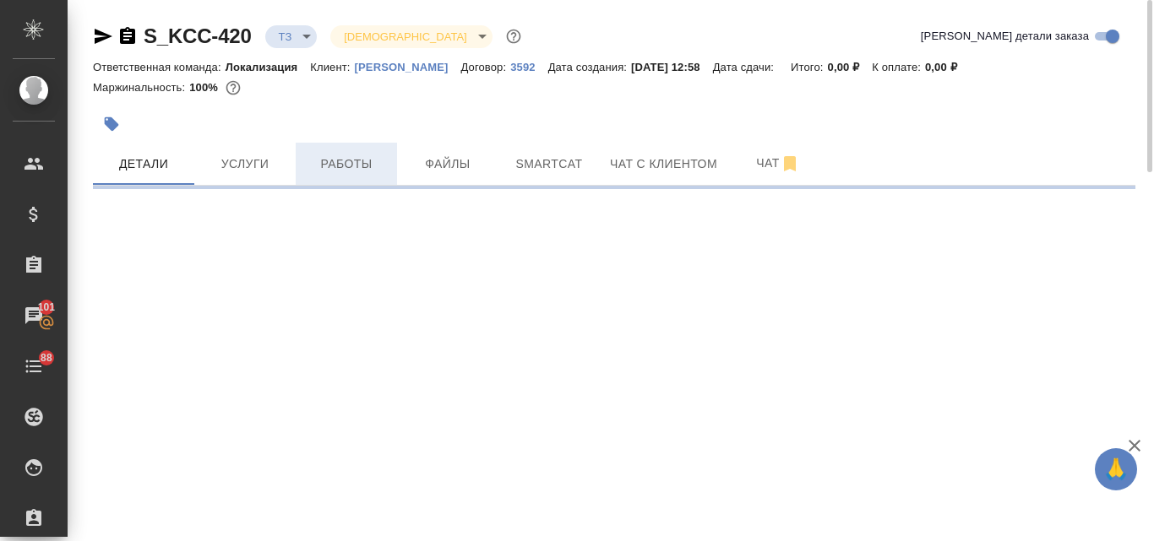
select select "RU"
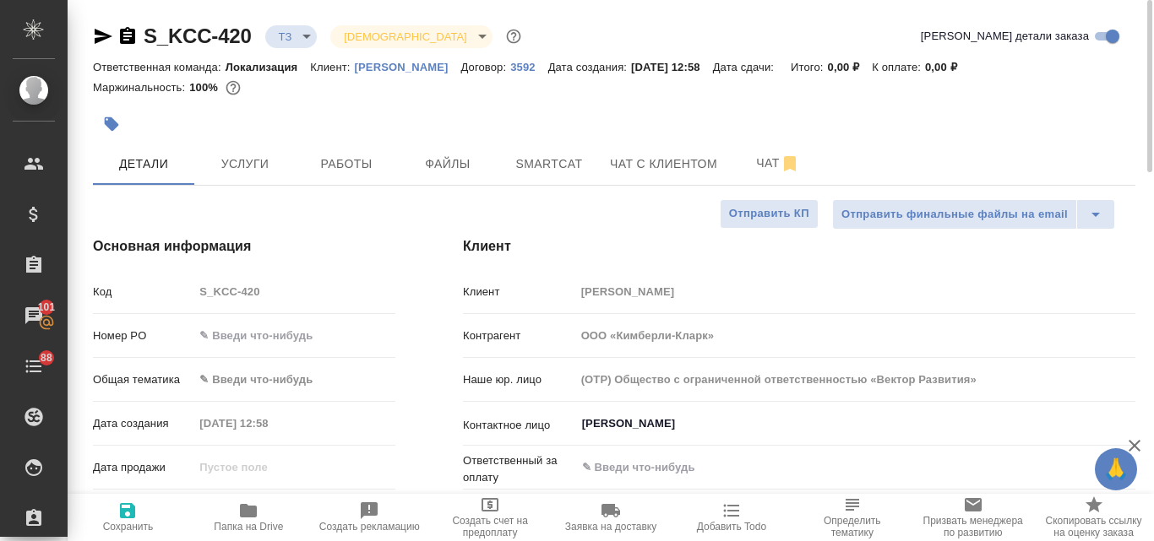
type textarea "x"
click at [225, 167] on span "Услуги" at bounding box center [244, 164] width 81 height 21
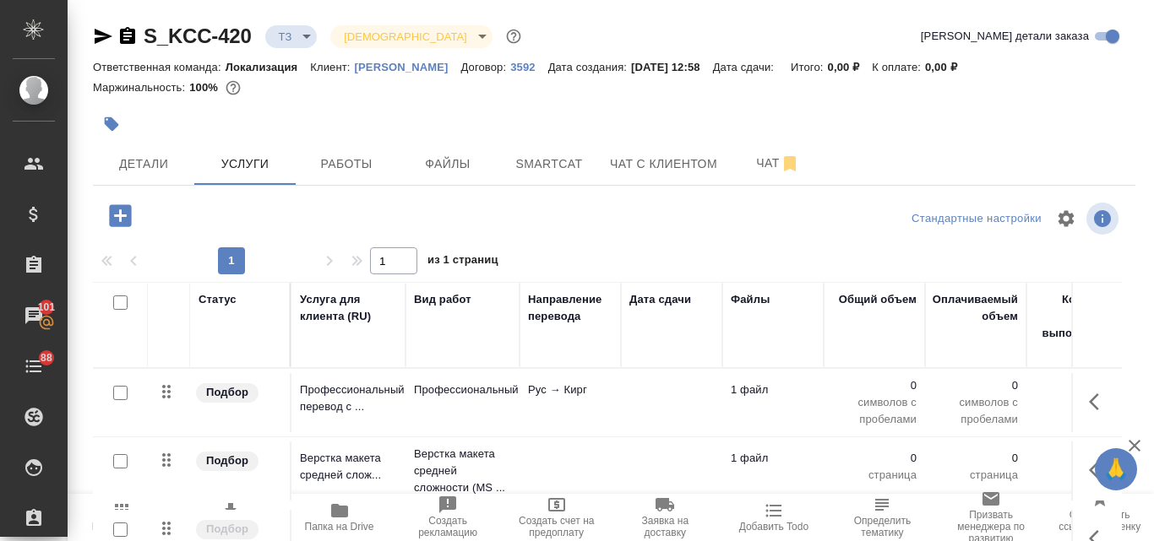
click at [122, 393] on input "checkbox" at bounding box center [120, 393] width 14 height 14
checkbox input "true"
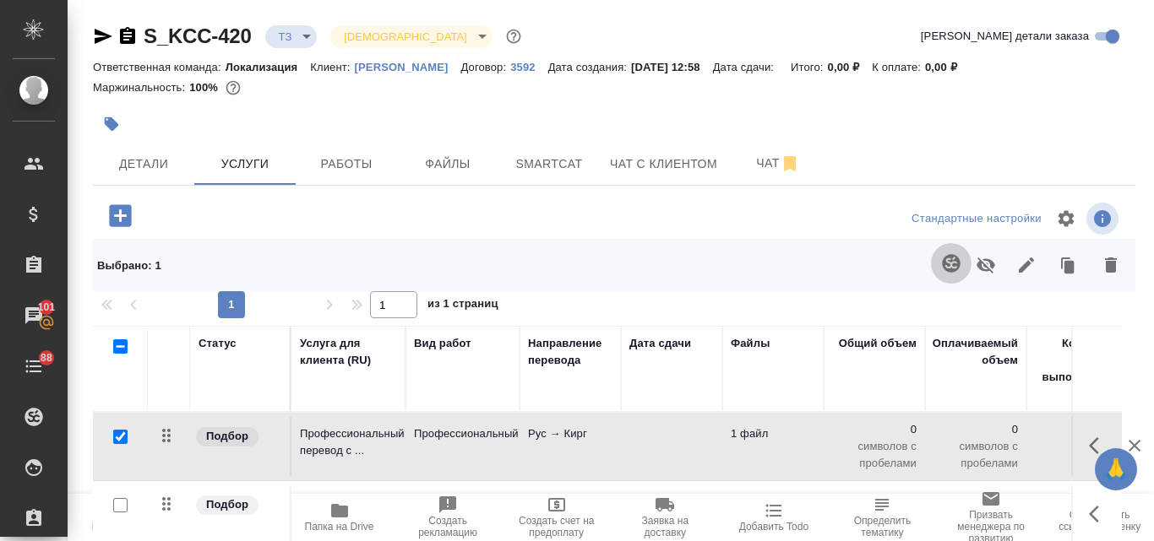
click at [942, 264] on icon "button" at bounding box center [951, 263] width 18 height 18
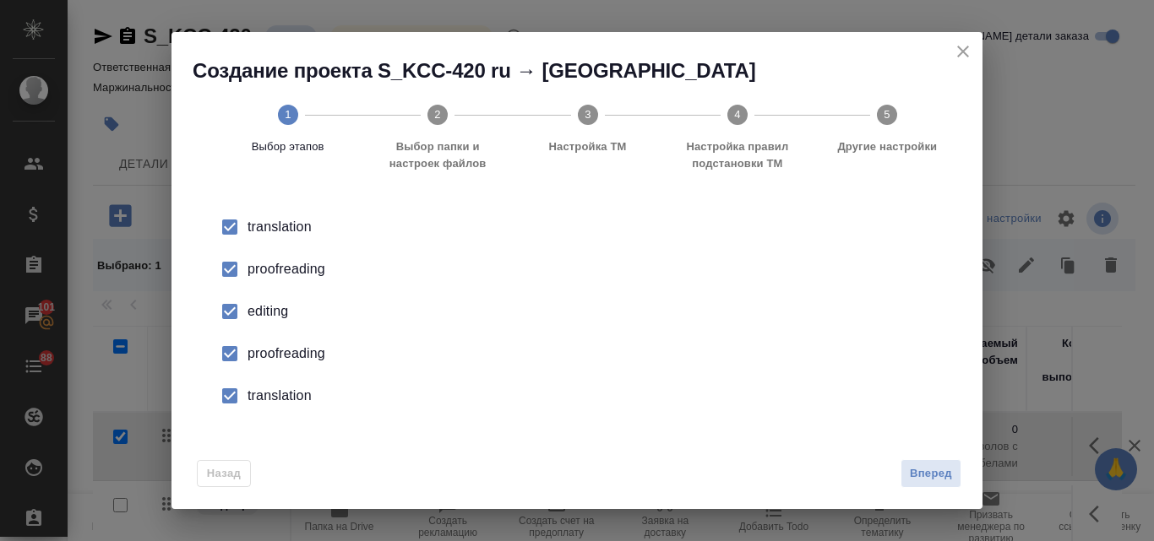
click at [250, 266] on div "proofreading" at bounding box center [594, 269] width 694 height 20
click at [274, 301] on div "editing" at bounding box center [594, 311] width 694 height 20
click at [284, 361] on div "proofreading" at bounding box center [594, 354] width 694 height 20
click at [298, 382] on li "translation" at bounding box center [576, 396] width 757 height 42
click at [936, 472] on span "Вперед" at bounding box center [931, 473] width 42 height 19
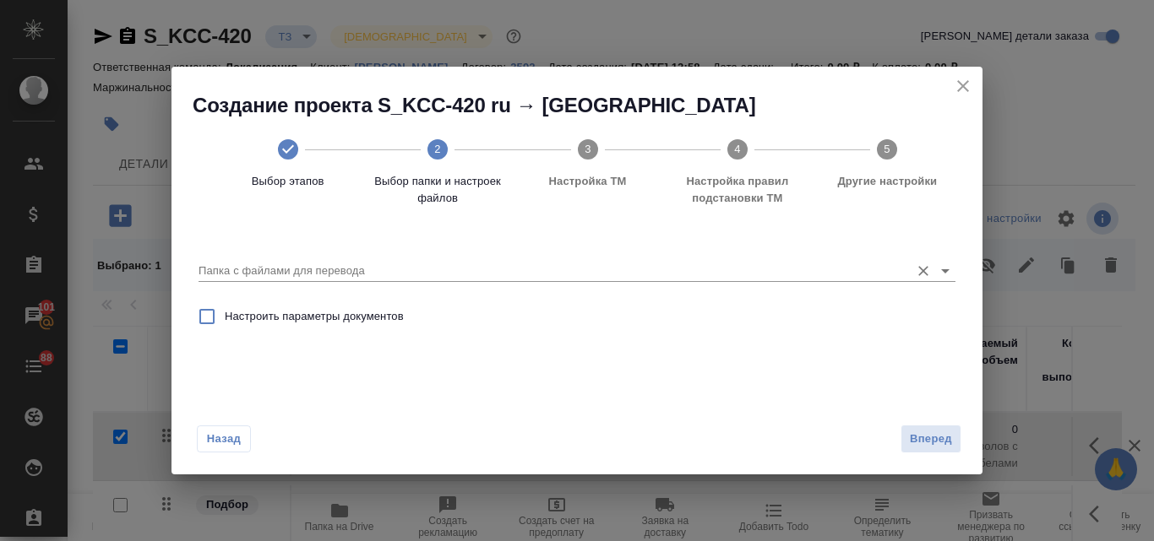
click at [330, 280] on input "Папка с файлами для перевода" at bounding box center [549, 271] width 703 height 20
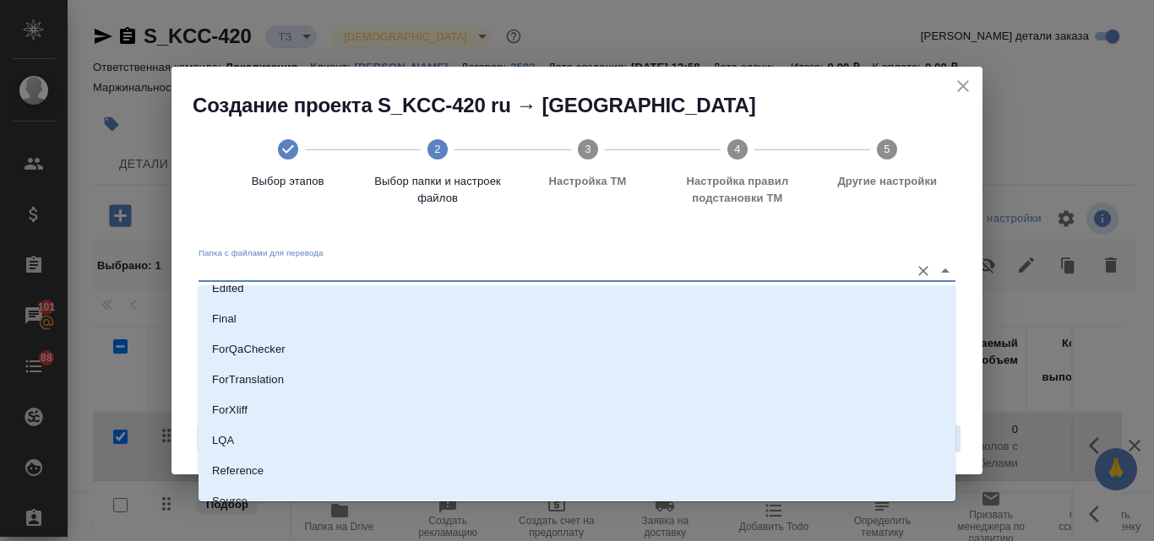
scroll to position [215, 0]
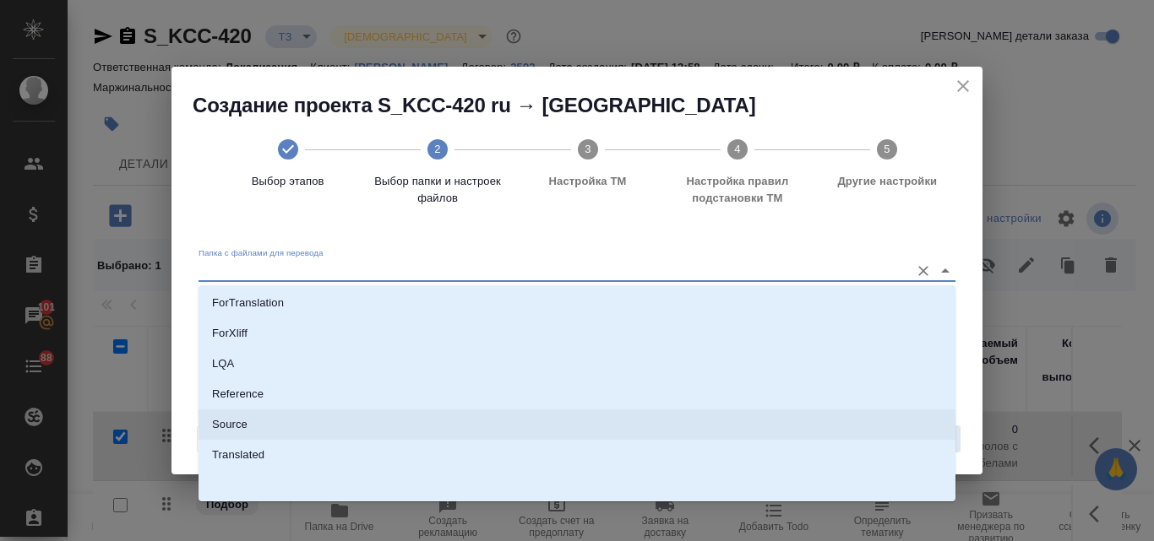
click at [274, 417] on li "Source" at bounding box center [576, 425] width 757 height 30
type input "Source"
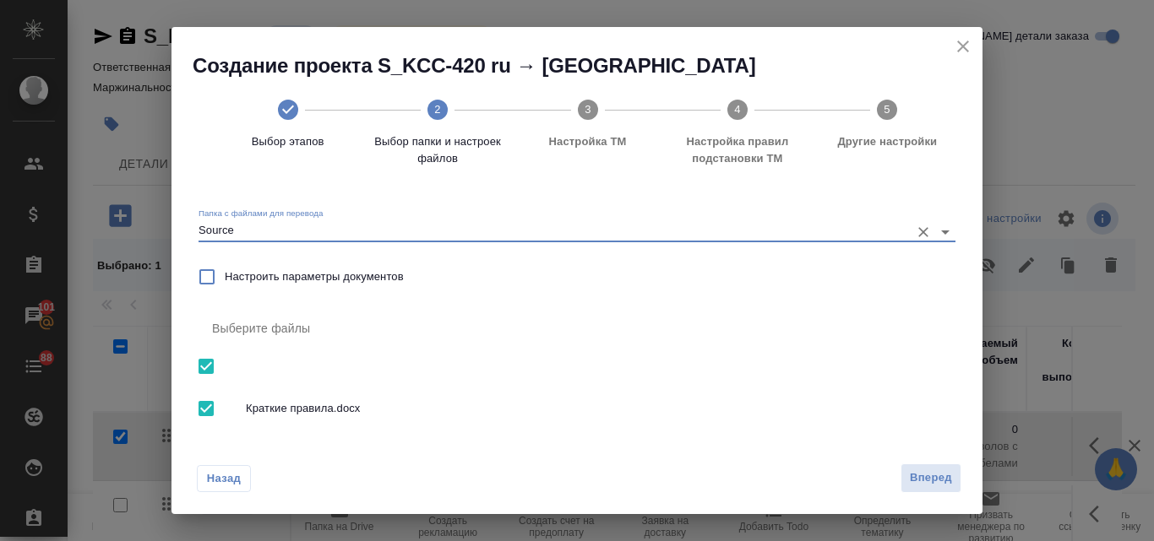
scroll to position [19, 0]
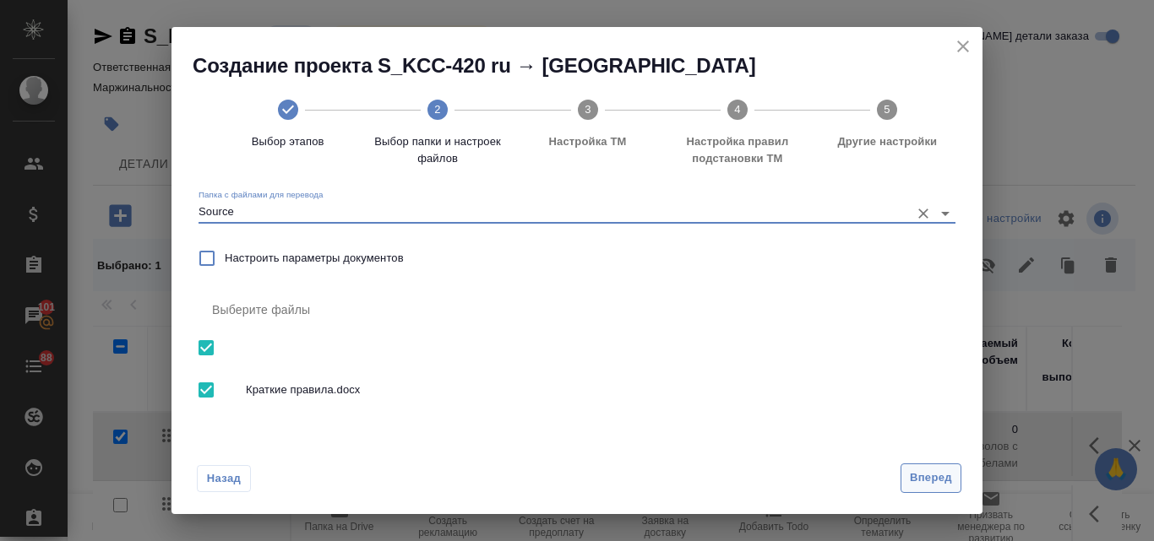
click at [915, 474] on span "Вперед" at bounding box center [931, 478] width 42 height 19
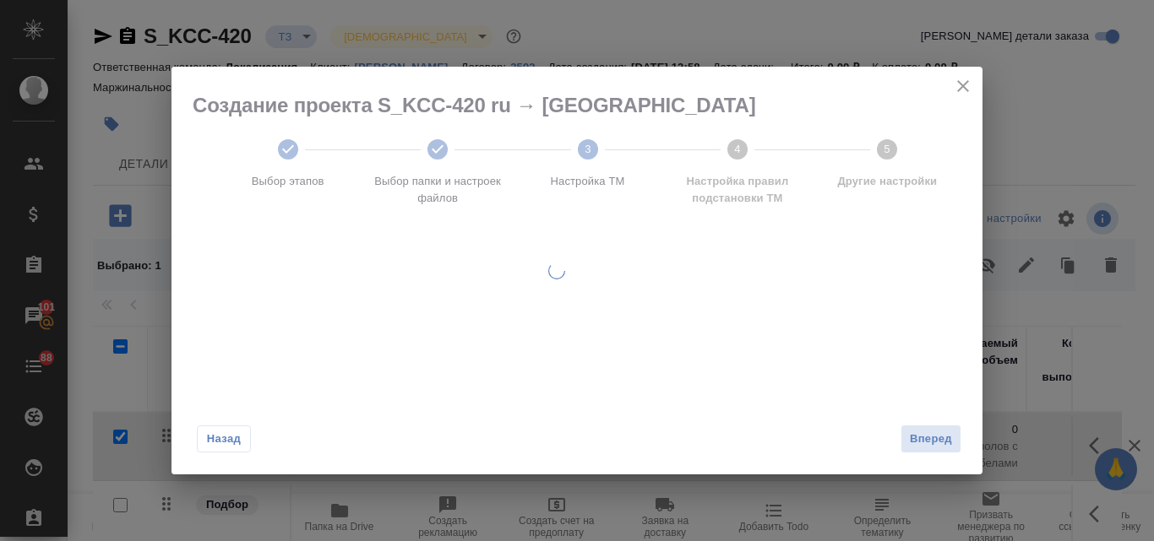
scroll to position [0, 0]
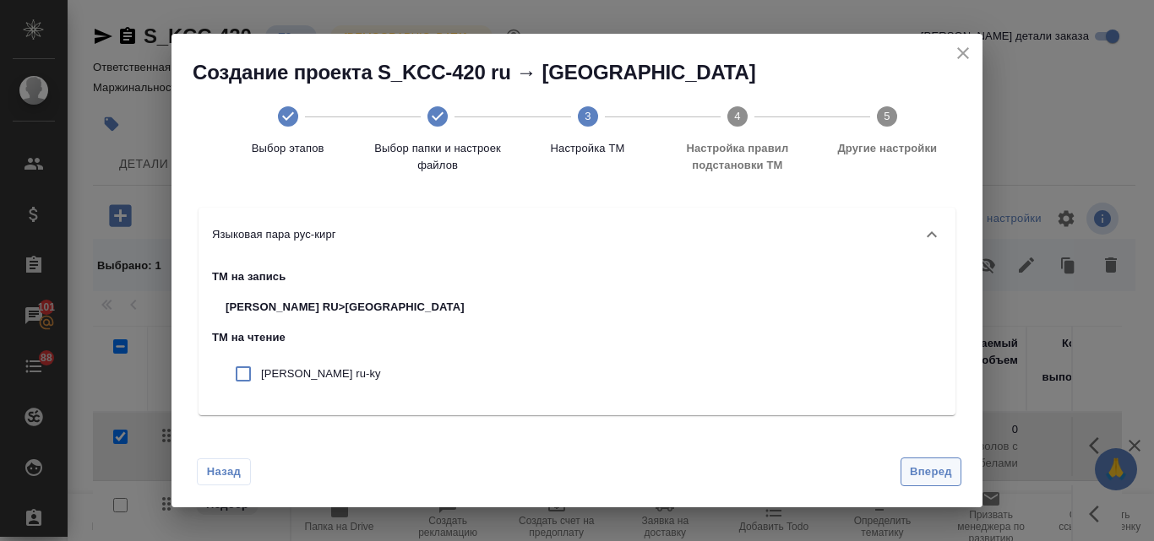
click at [937, 471] on span "Вперед" at bounding box center [931, 472] width 42 height 19
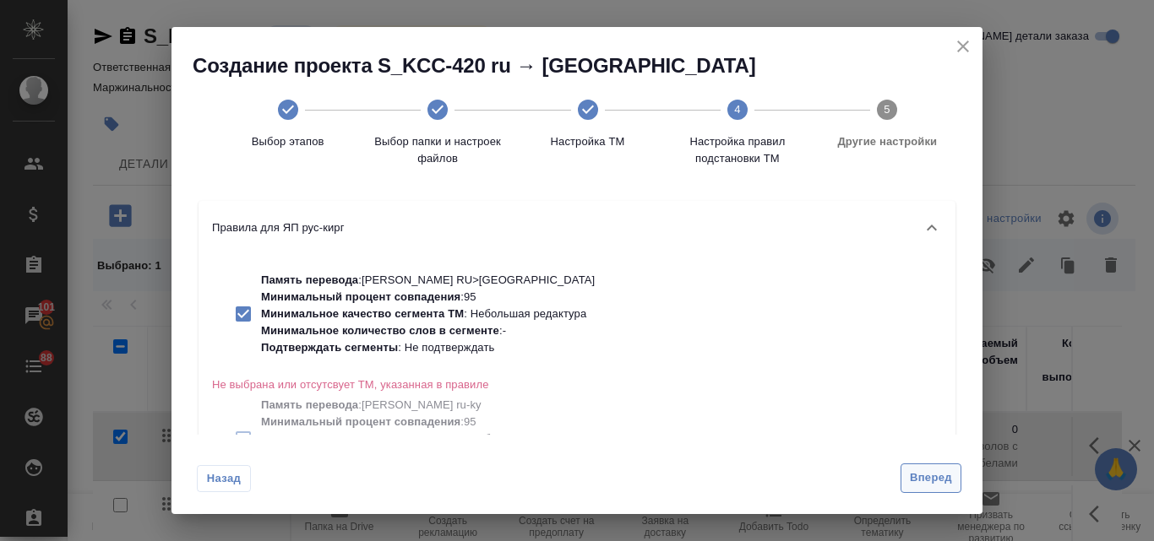
click at [941, 477] on span "Вперед" at bounding box center [931, 478] width 42 height 19
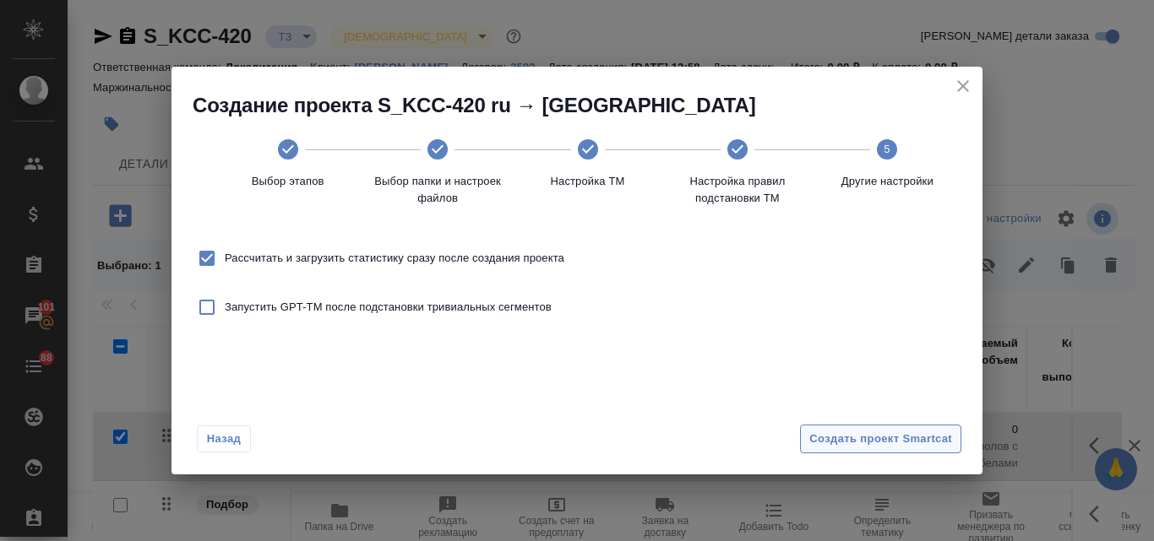
click at [870, 443] on span "Создать проект Smartcat" at bounding box center [880, 439] width 143 height 19
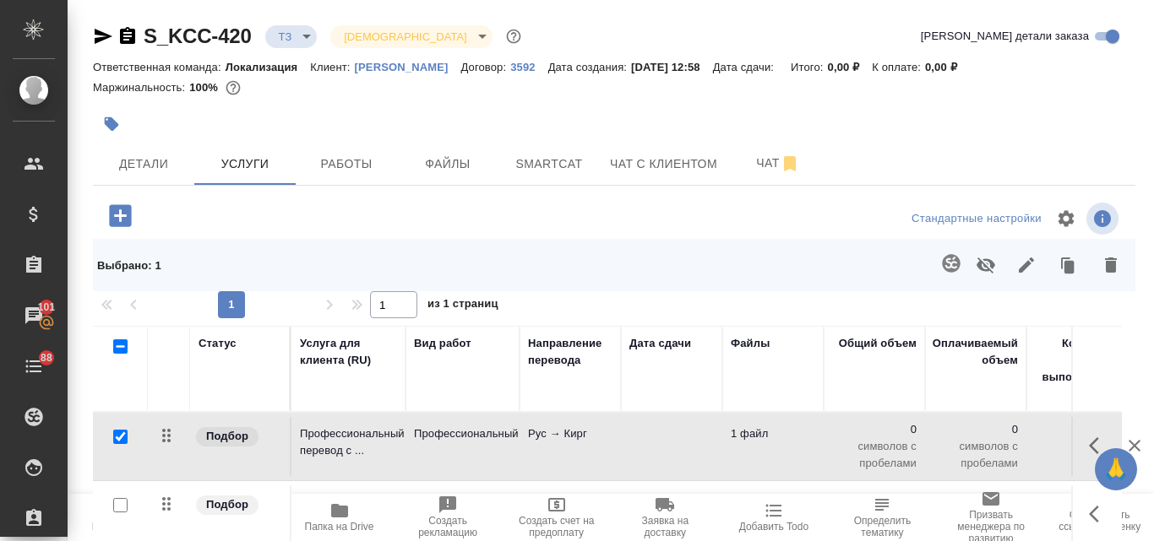
scroll to position [169, 0]
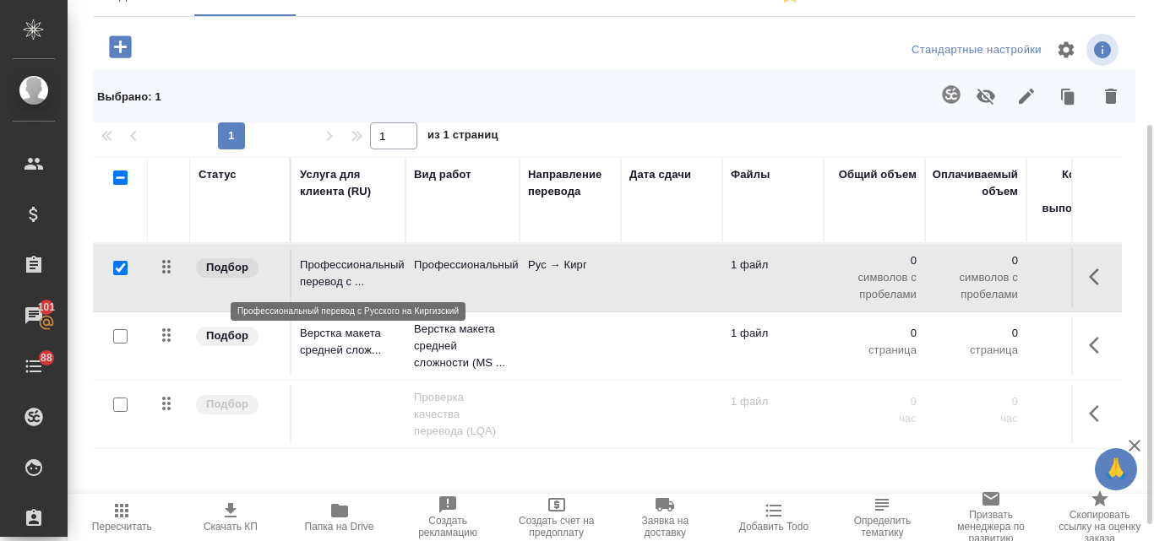
click at [361, 290] on p "Профессиональный перевод с ..." at bounding box center [348, 274] width 97 height 34
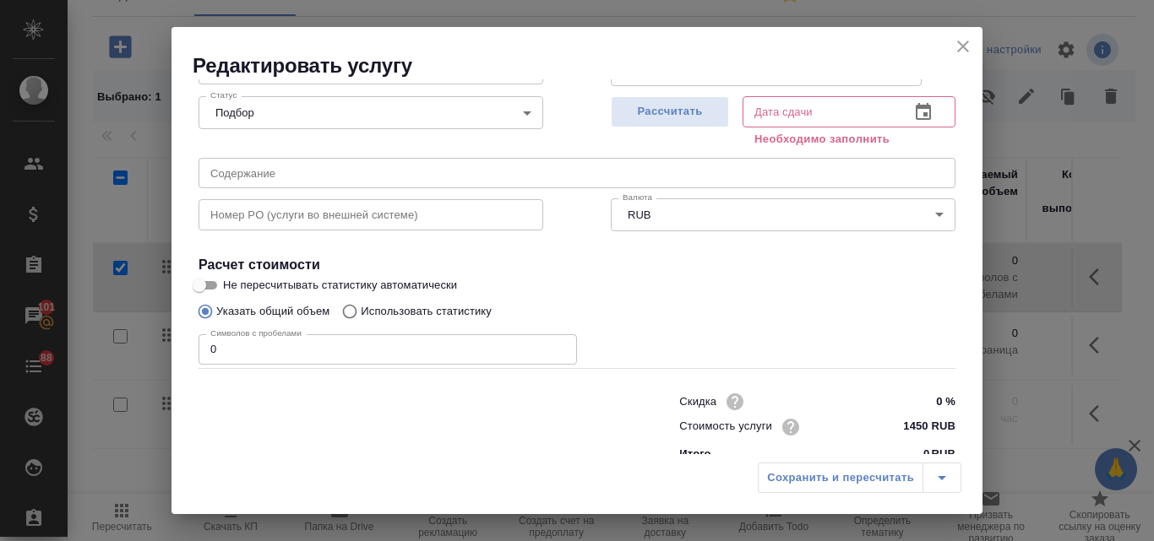
click at [351, 311] on input "Использовать статистику" at bounding box center [347, 312] width 27 height 32
radio input "true"
radio input "false"
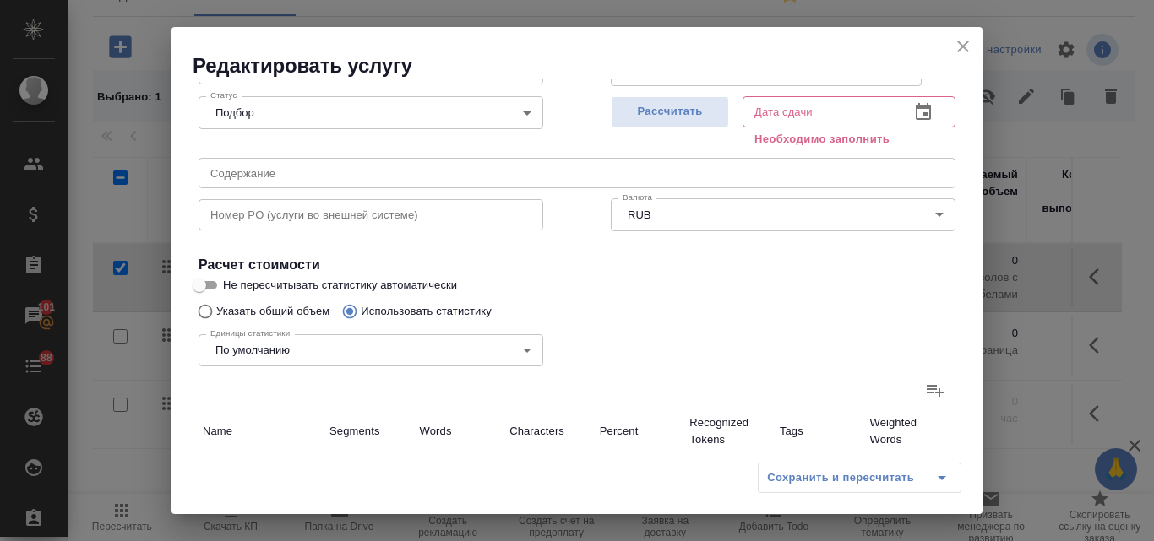
click at [925, 388] on icon at bounding box center [935, 390] width 20 height 20
click at [0, 0] on input "file" at bounding box center [0, 0] width 0 height 0
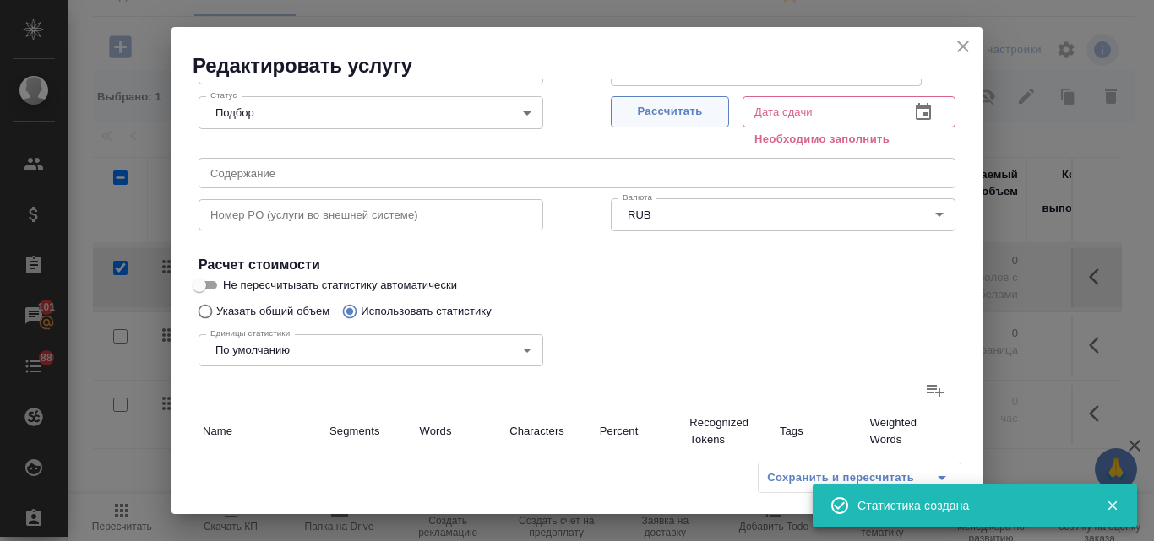
type input "43"
type input "130"
type input "610"
type input "20"
type input "28"
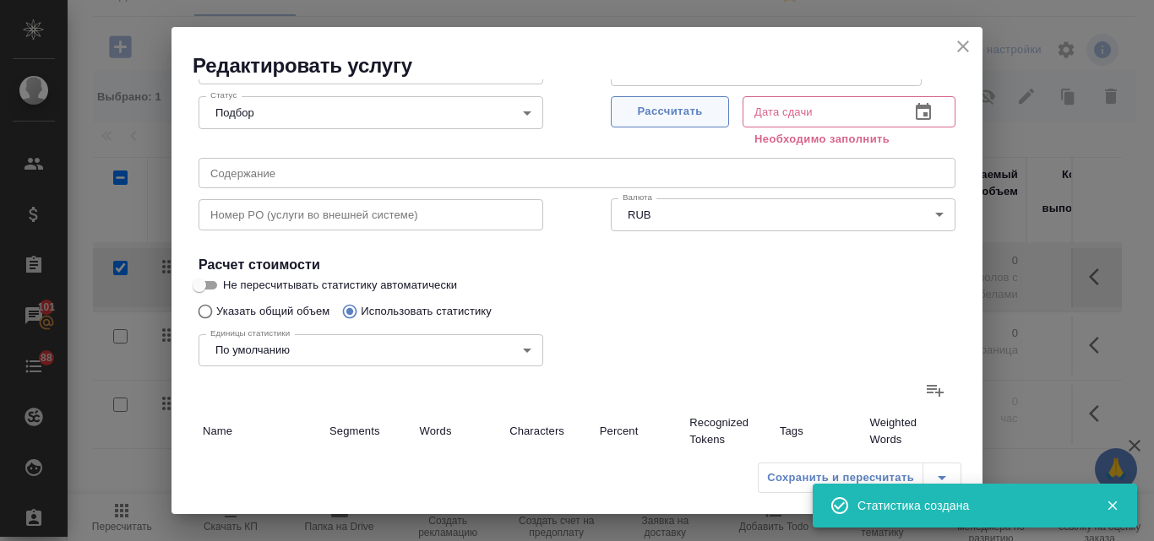
type input "168"
type input "2"
type input "15"
type input "128"
type input "2"
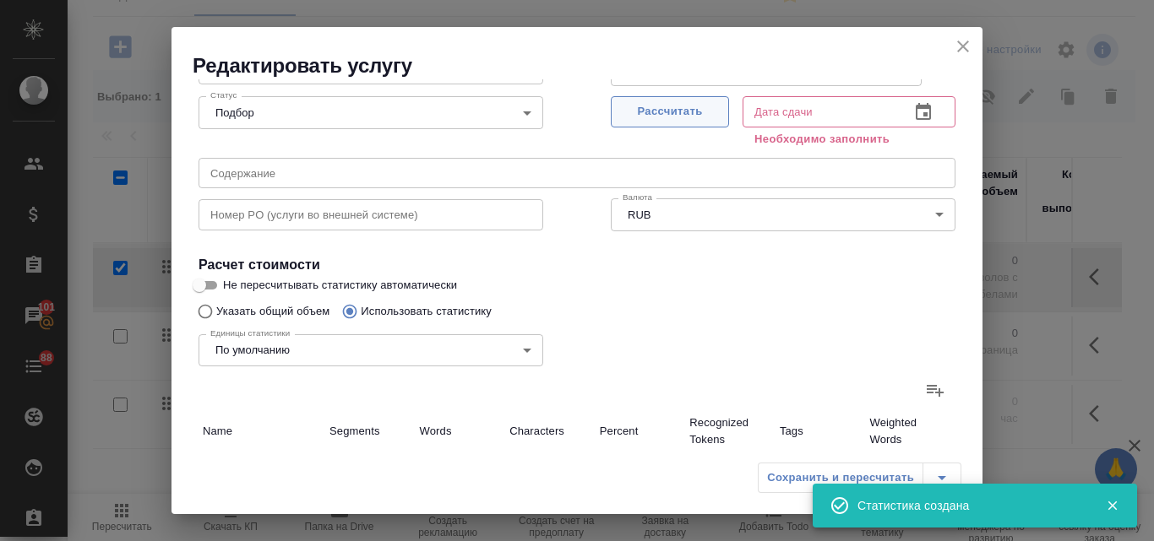
type input "11"
type input "80"
type input "13"
type input "172"
type input "1271"
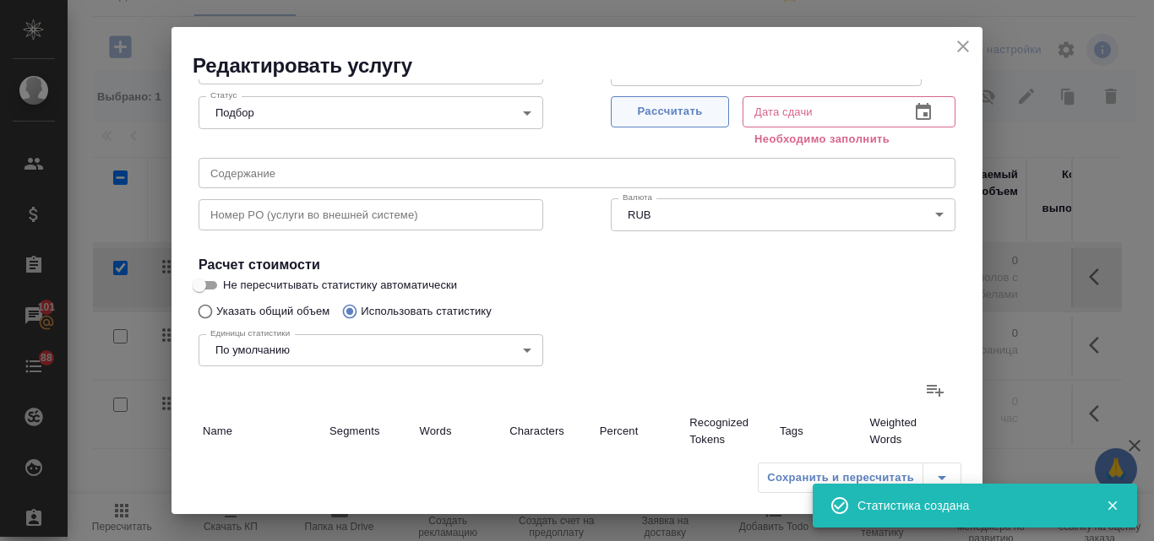
type input "77"
type input "355"
type input "2254"
type input "77"
type input "355"
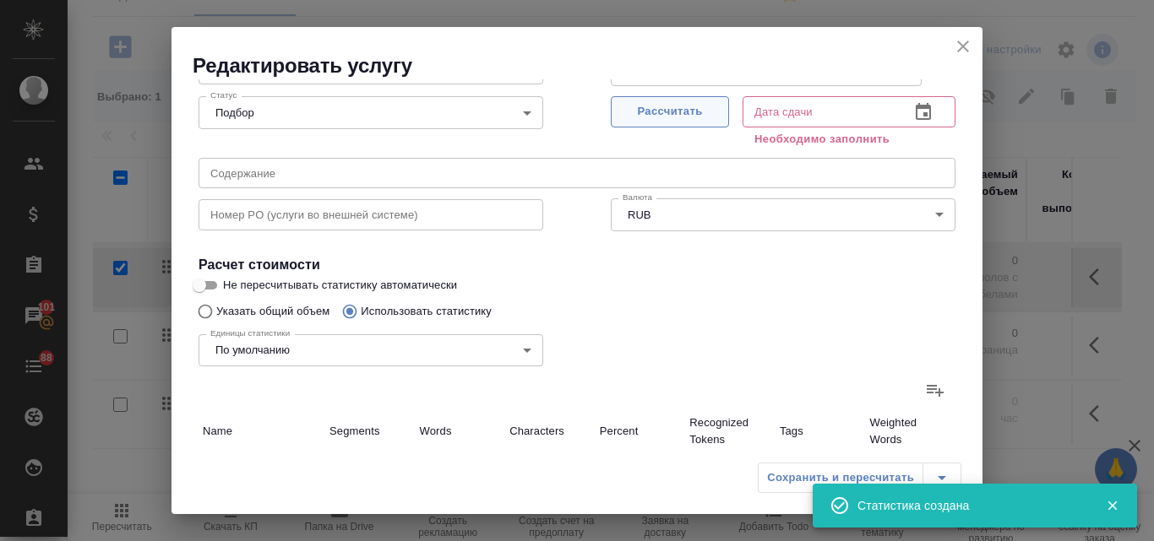
type input "2254"
click at [649, 117] on span "Рассчитать" at bounding box center [670, 111] width 100 height 19
type input "14.10.2025 13:01"
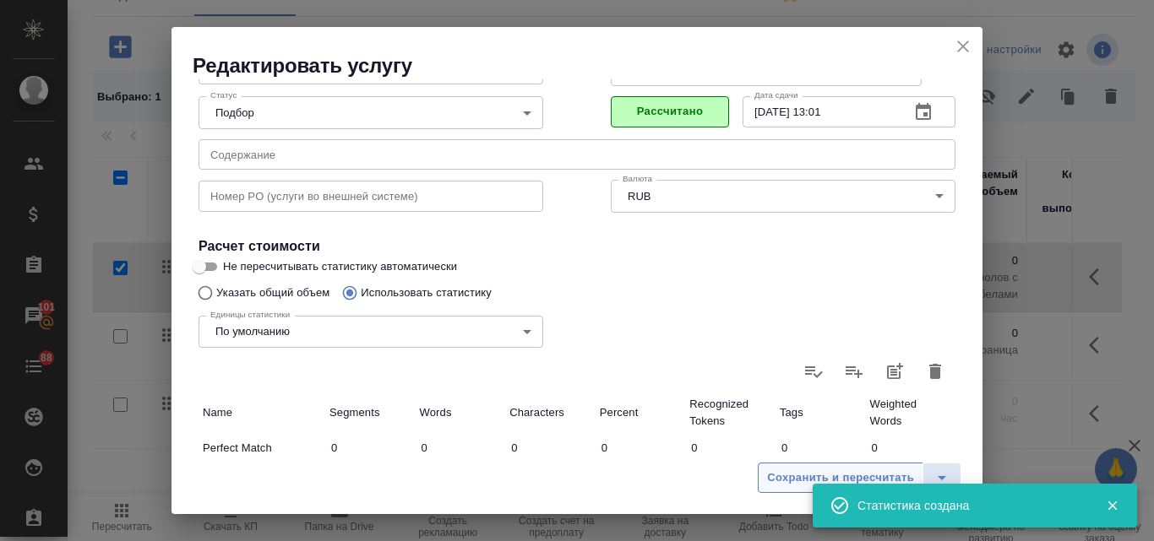
click at [793, 472] on span "Сохранить и пересчитать" at bounding box center [840, 478] width 147 height 19
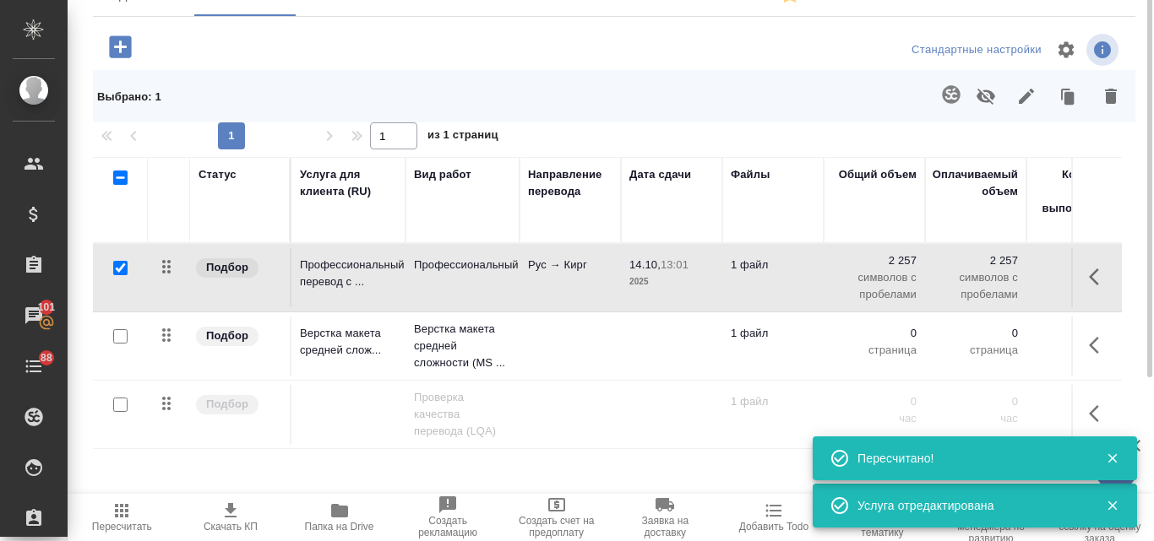
scroll to position [0, 0]
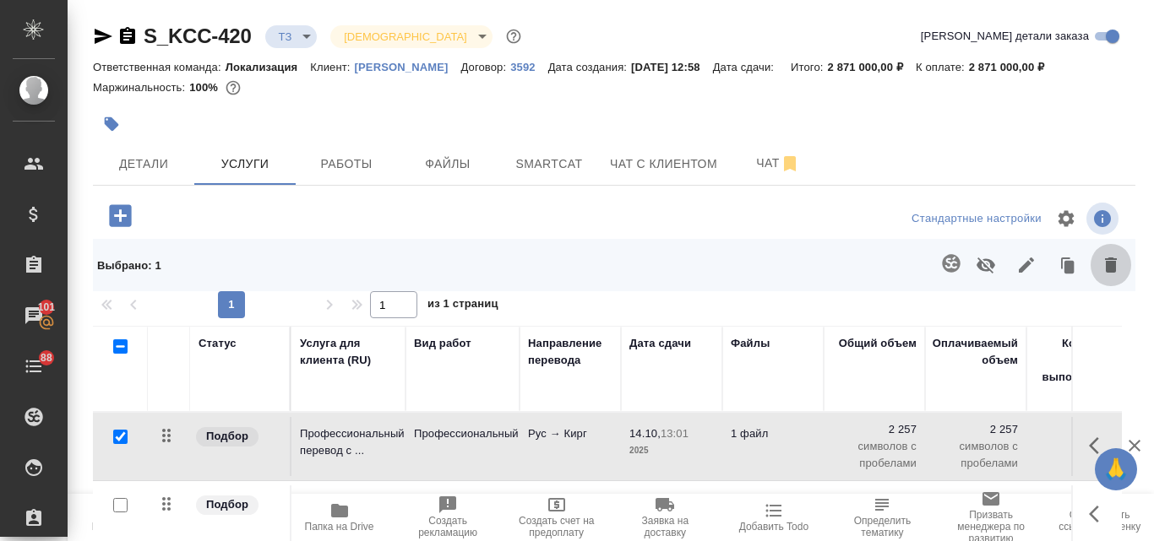
click at [1100, 268] on icon "button" at bounding box center [1110, 265] width 20 height 20
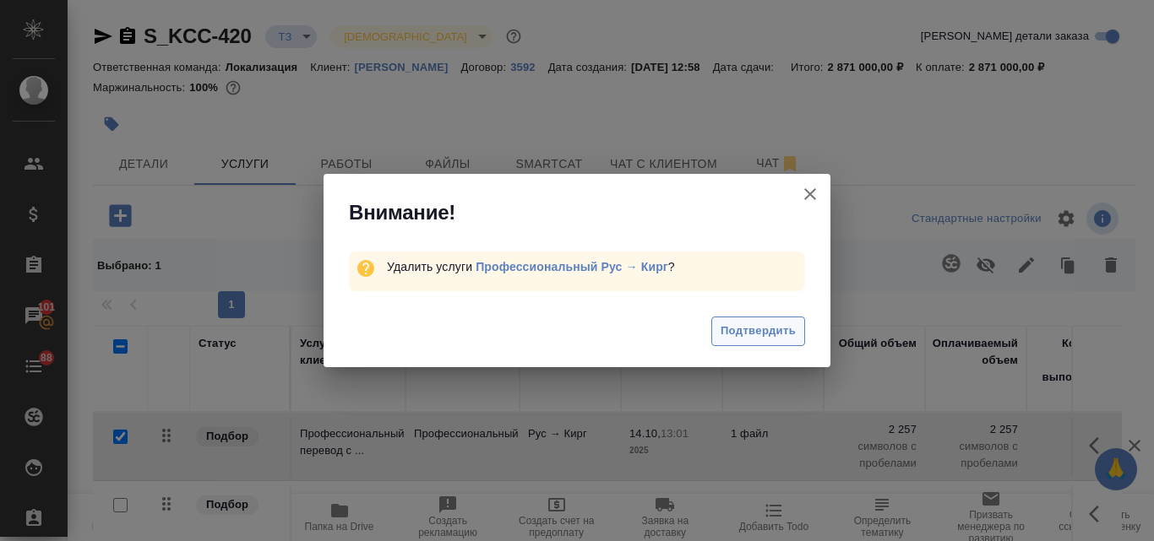
click at [730, 330] on span "Подтвердить" at bounding box center [757, 331] width 75 height 19
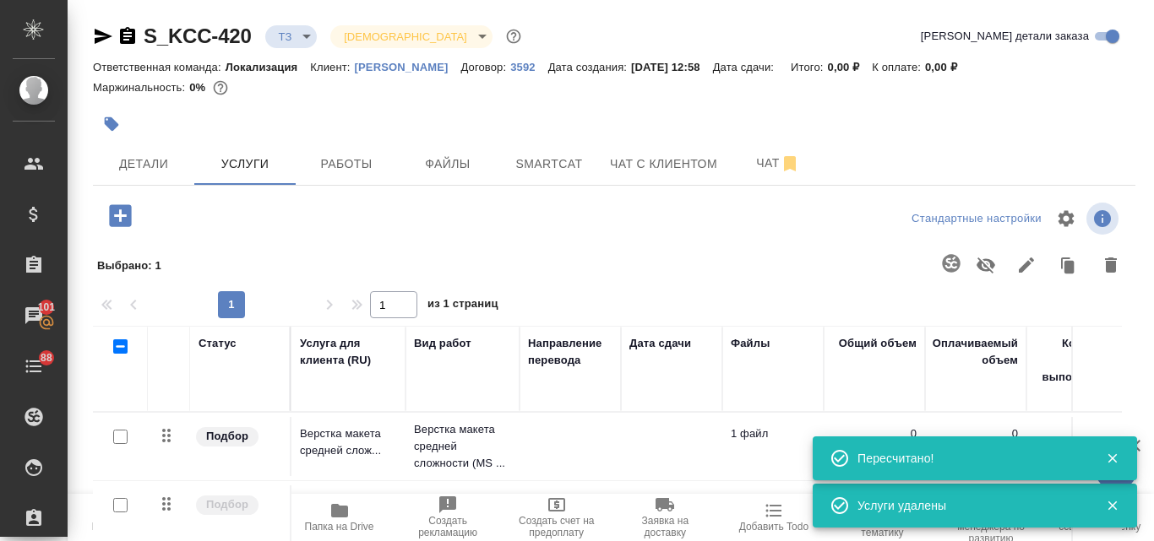
click at [118, 220] on icon "button" at bounding box center [120, 215] width 22 height 22
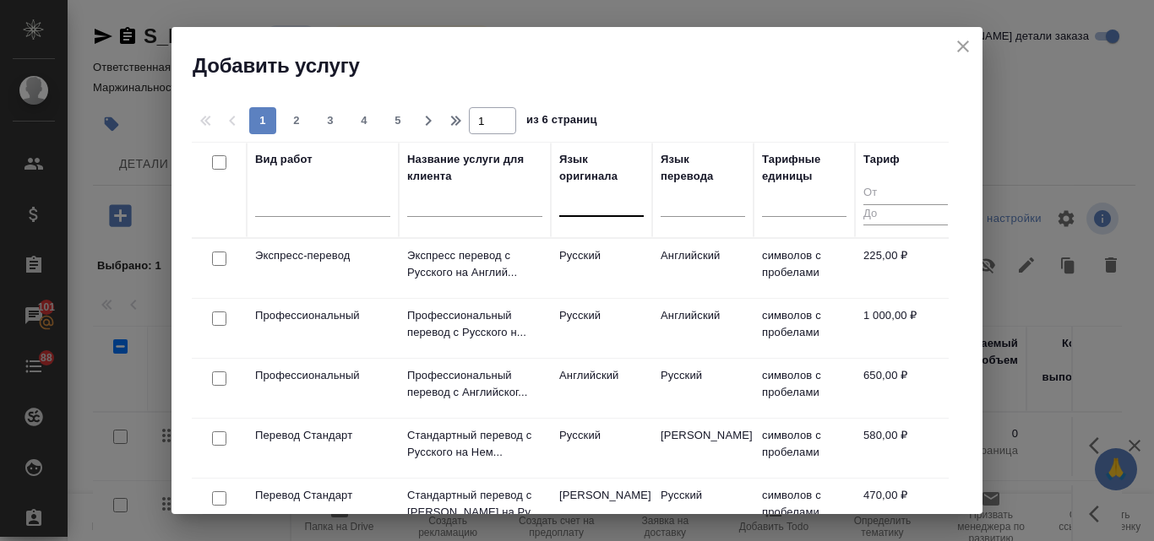
click at [600, 208] on div at bounding box center [601, 199] width 84 height 24
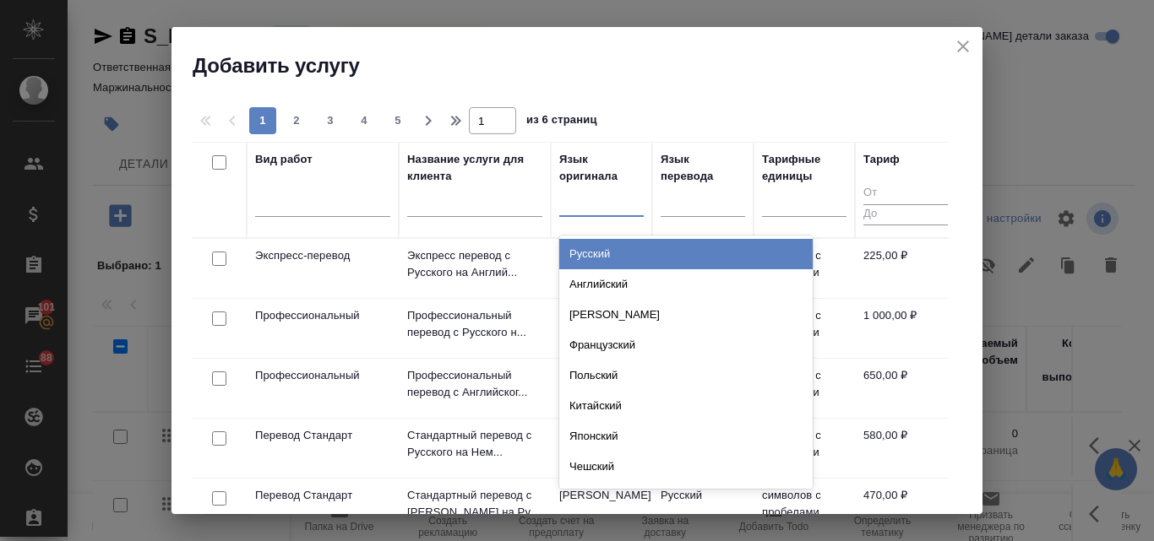
click at [602, 253] on div "Русский" at bounding box center [685, 254] width 253 height 30
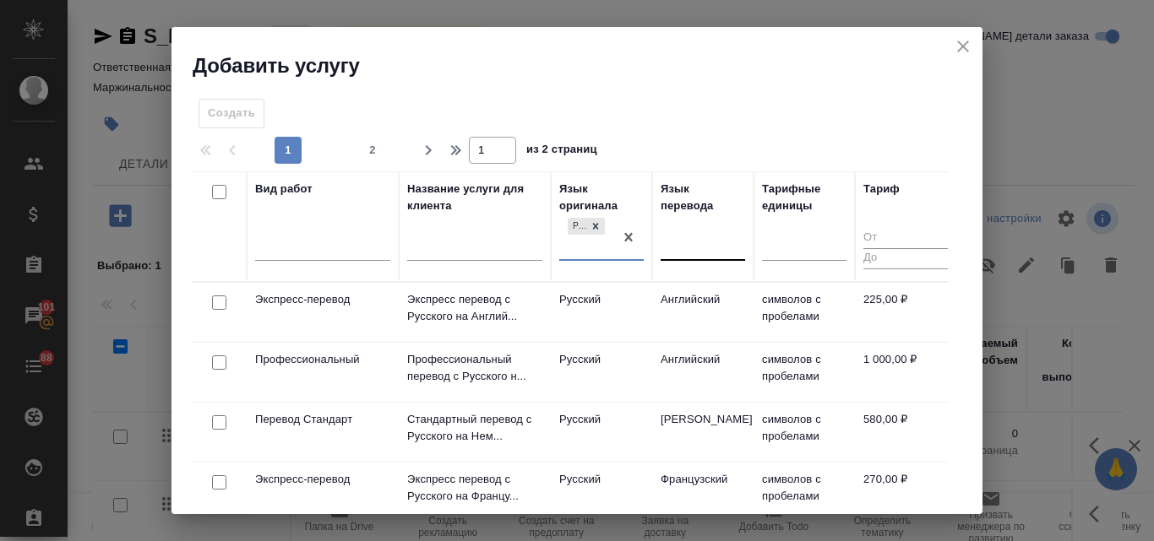
click at [700, 247] on div at bounding box center [702, 244] width 84 height 24
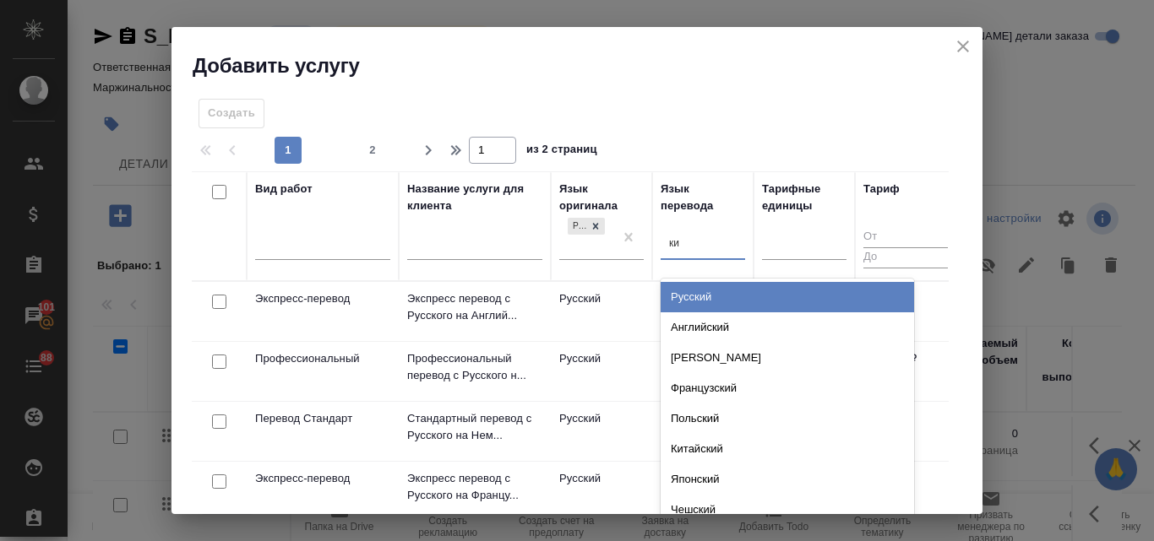
type input "кир"
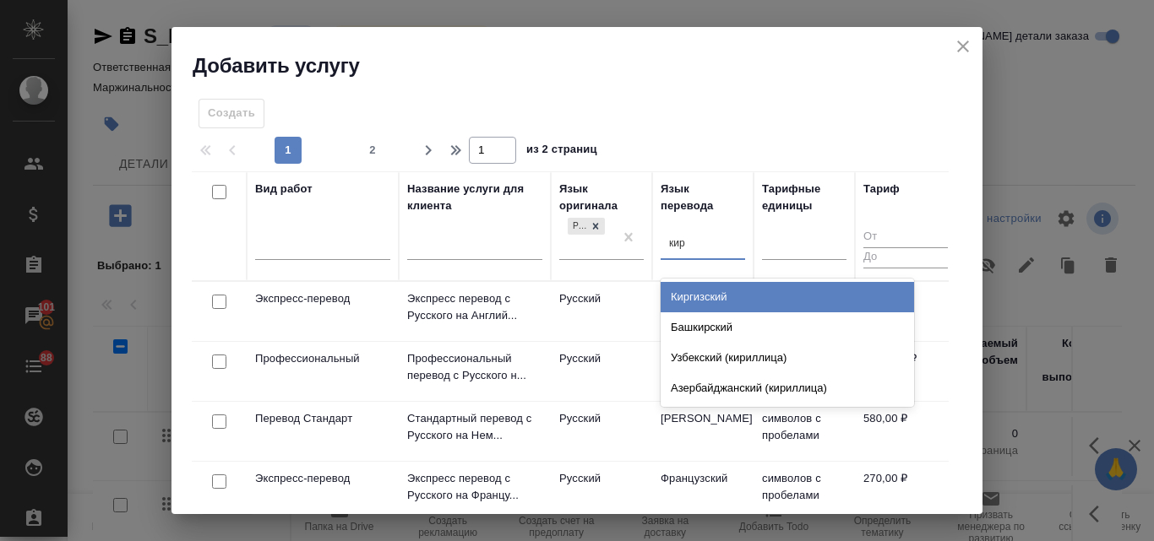
click at [717, 300] on div "Киргизский" at bounding box center [786, 297] width 253 height 30
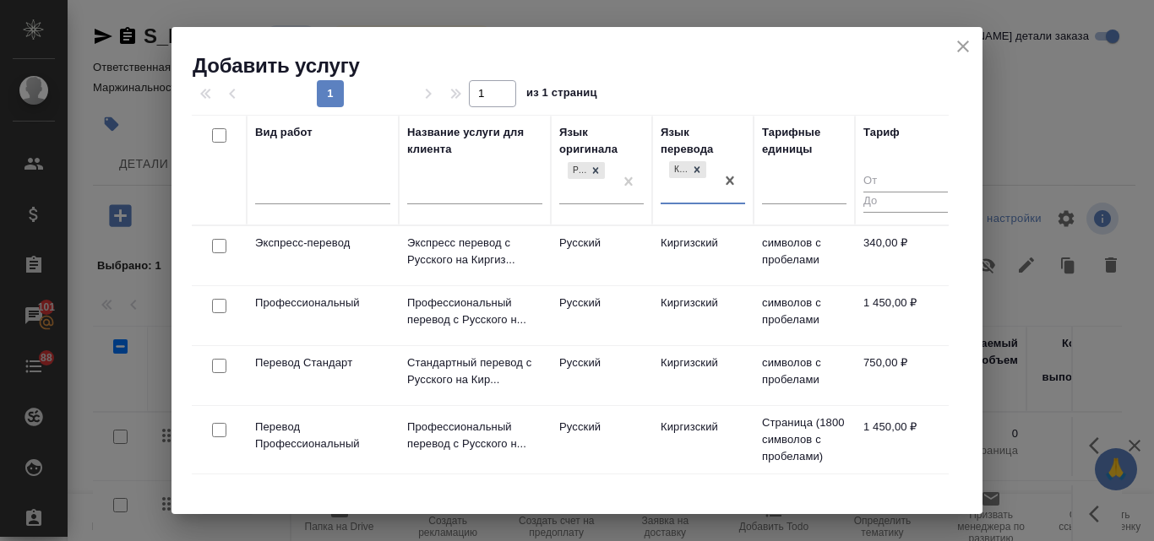
scroll to position [84, 0]
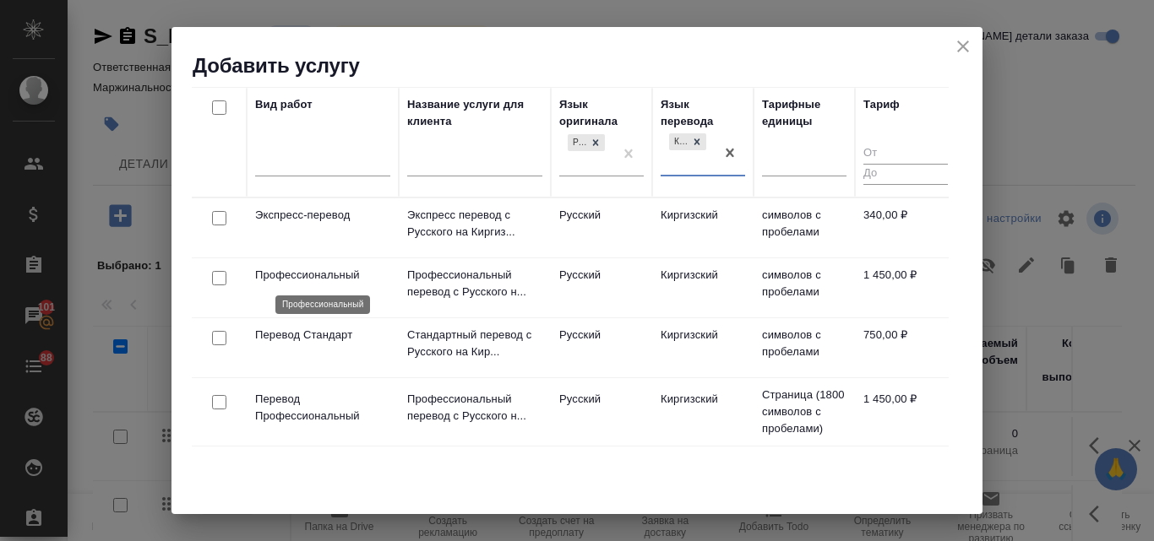
click at [305, 274] on p "Профессиональный" at bounding box center [322, 275] width 135 height 17
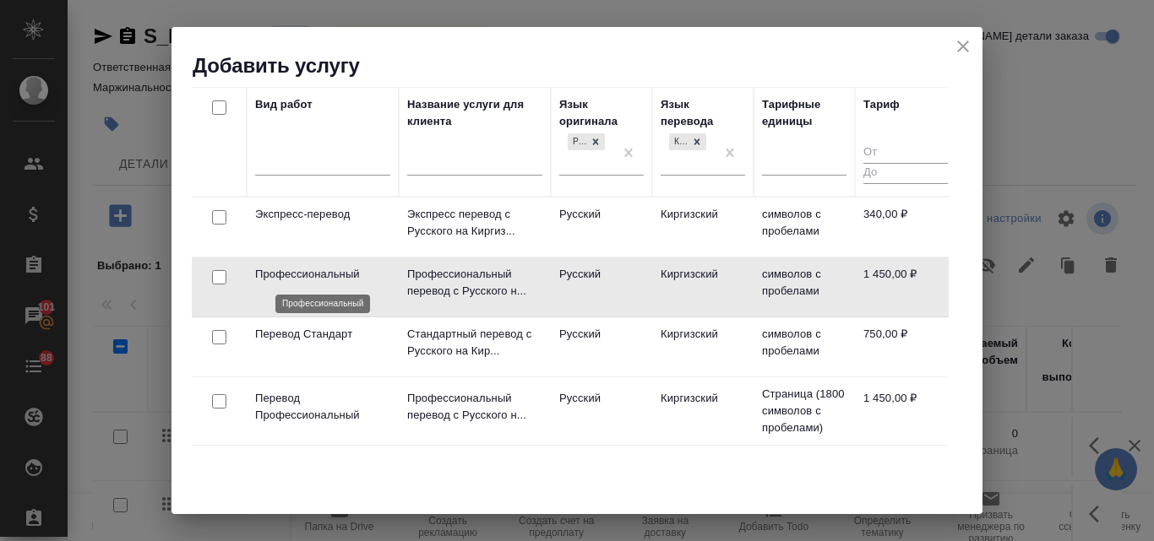
click at [305, 274] on p "Профессиональный" at bounding box center [322, 274] width 135 height 17
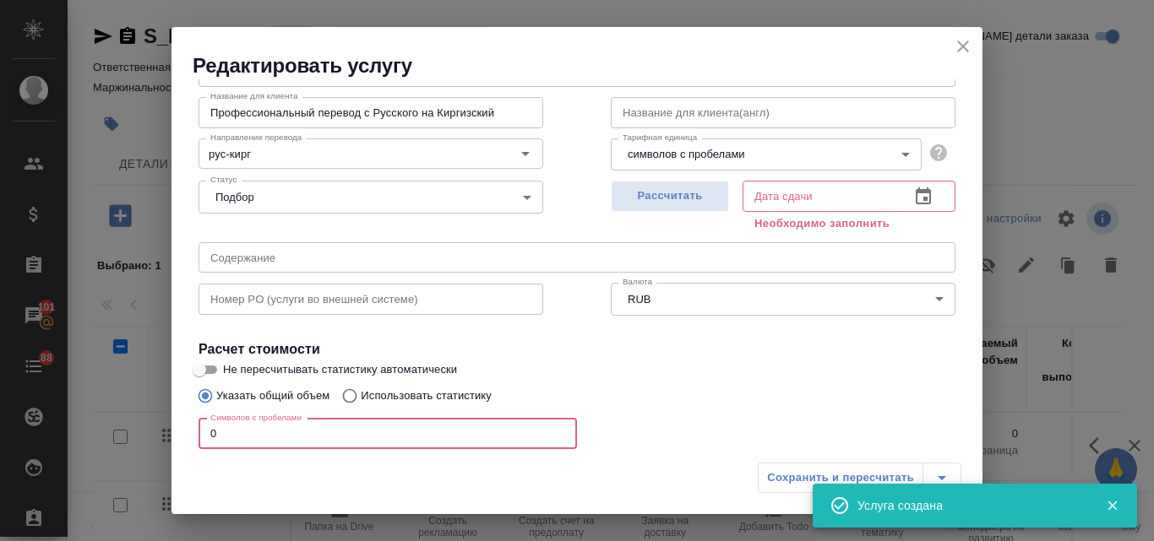
click at [300, 435] on input "0" at bounding box center [387, 434] width 378 height 30
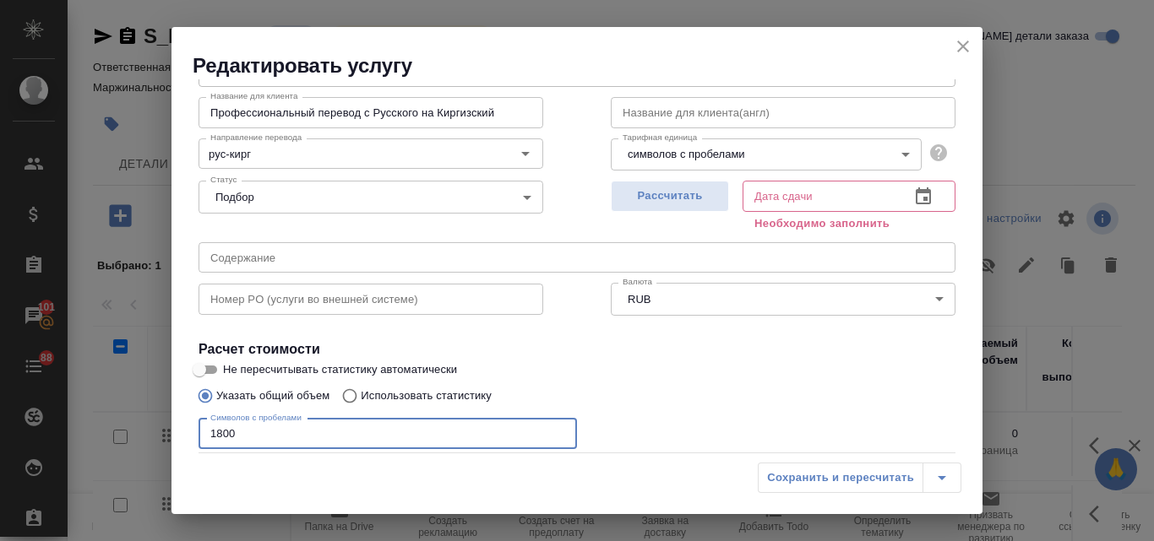
type input "1800"
click at [347, 397] on input "Использовать статистику" at bounding box center [347, 396] width 27 height 32
radio input "true"
radio input "false"
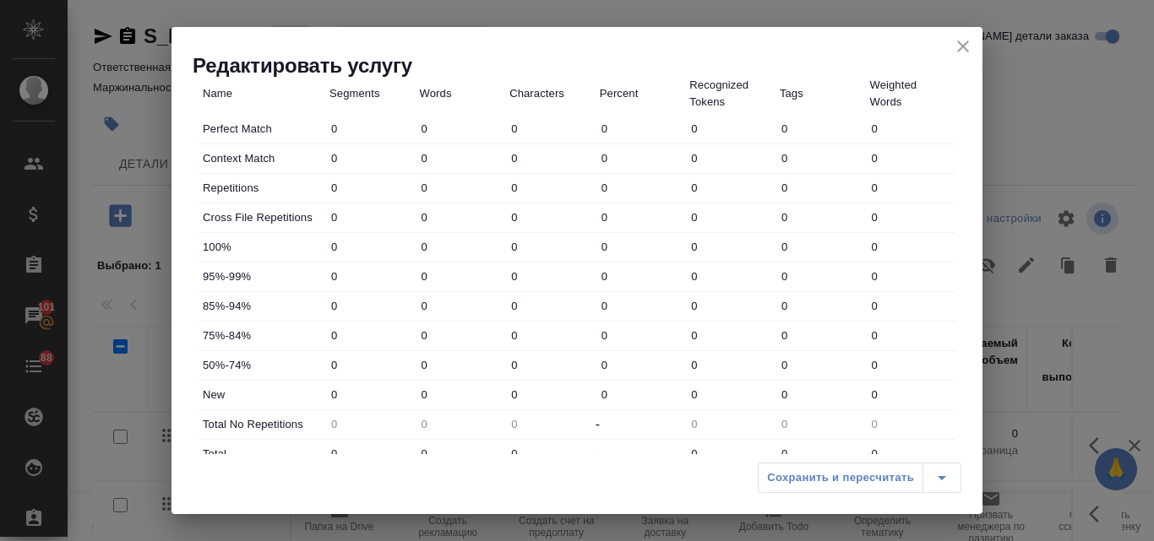
scroll to position [422, 0]
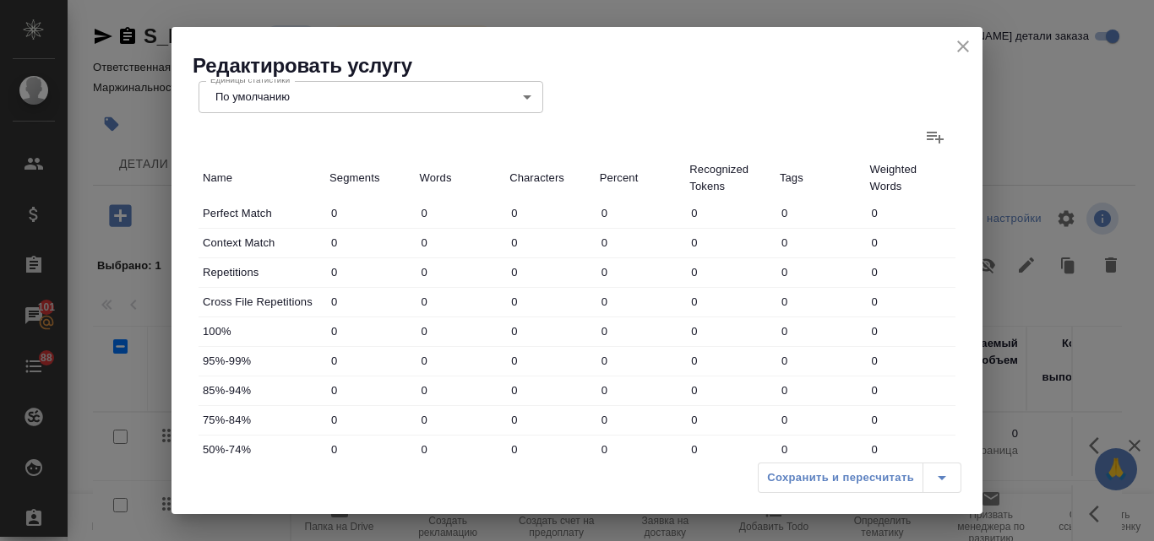
click at [926, 136] on icon at bounding box center [934, 138] width 17 height 12
click at [0, 0] on input "file" at bounding box center [0, 0] width 0 height 0
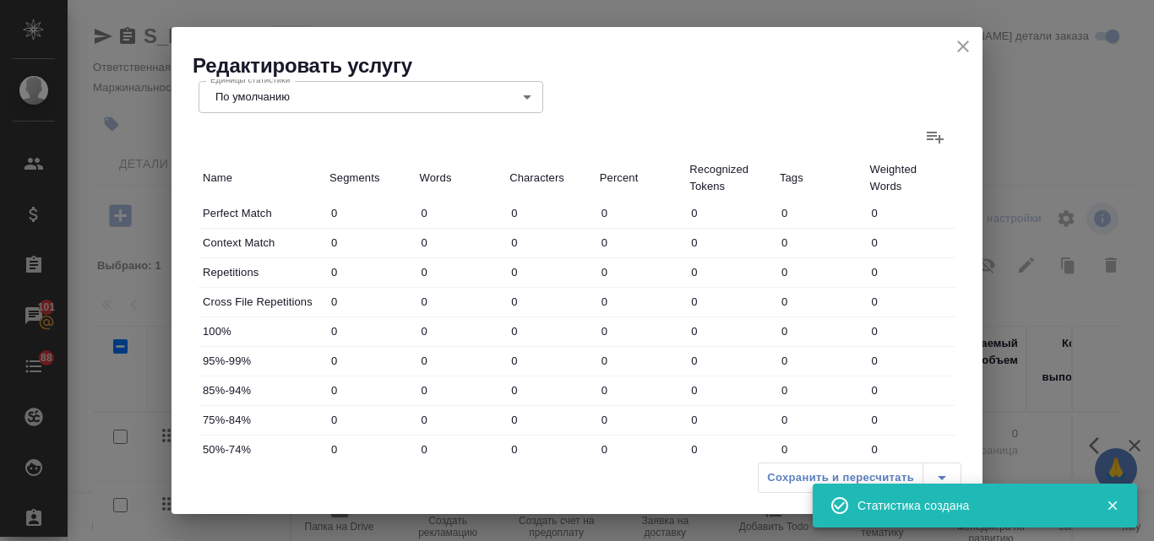
type input "43"
type input "130"
type input "610"
type input "20"
type input "28"
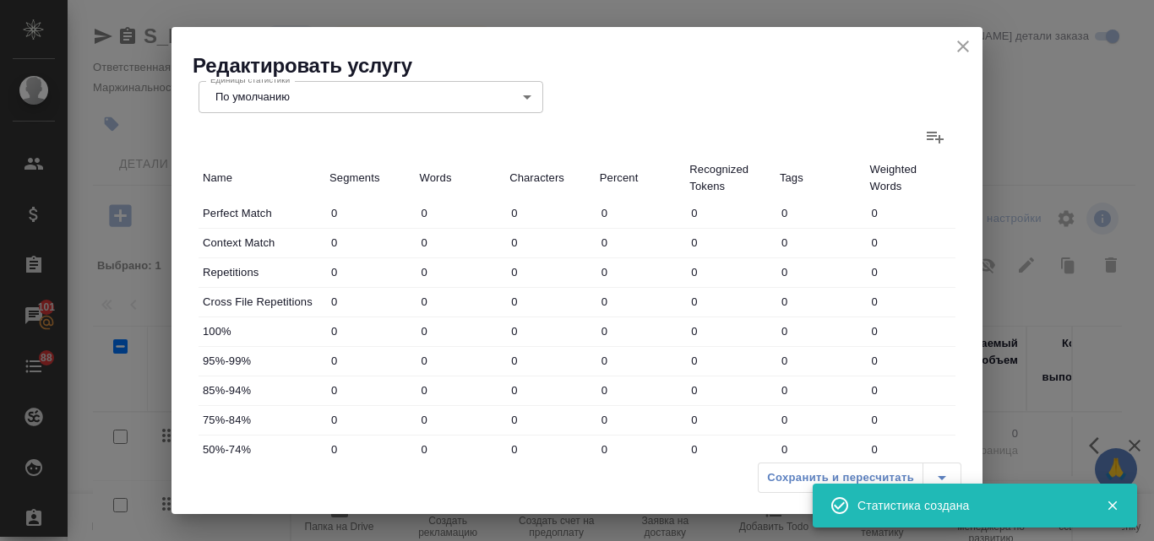
type input "168"
type input "2"
type input "15"
type input "128"
type input "2"
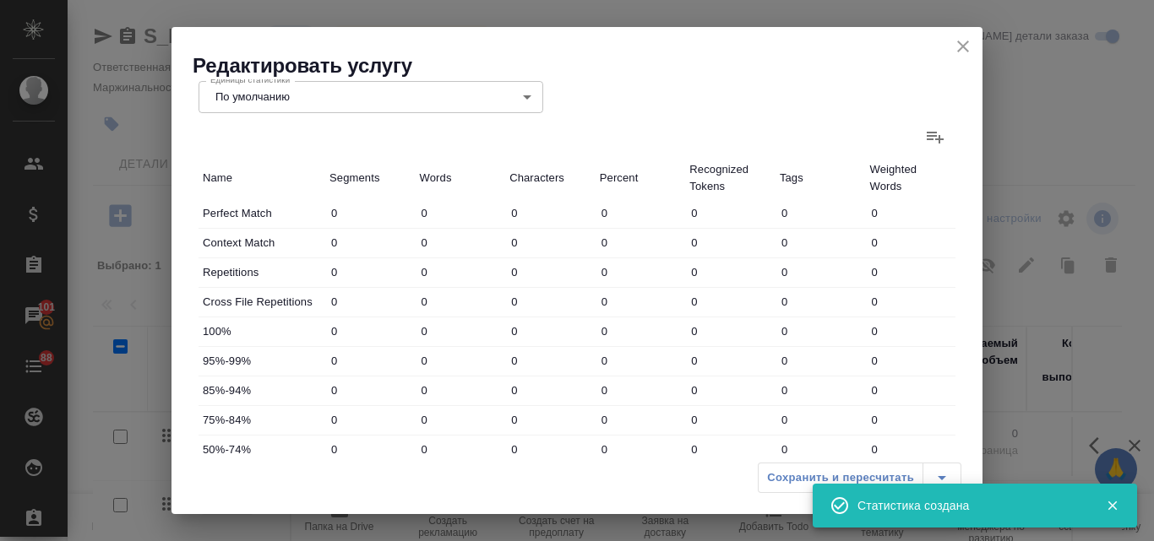
type input "11"
type input "80"
type input "13"
type input "172"
type input "1271"
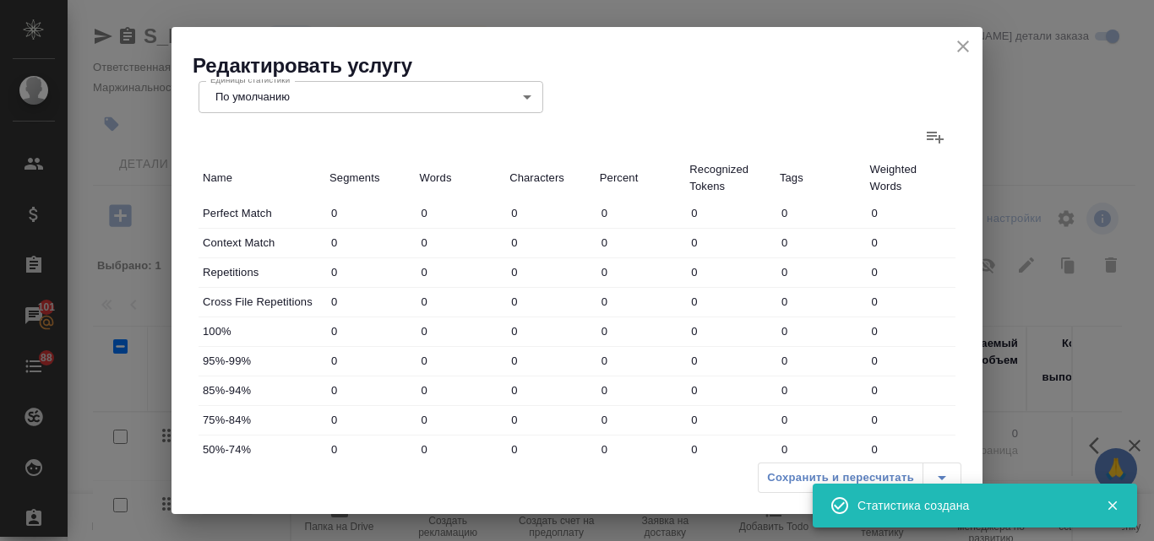
type input "77"
type input "355"
type input "2254"
type input "77"
type input "355"
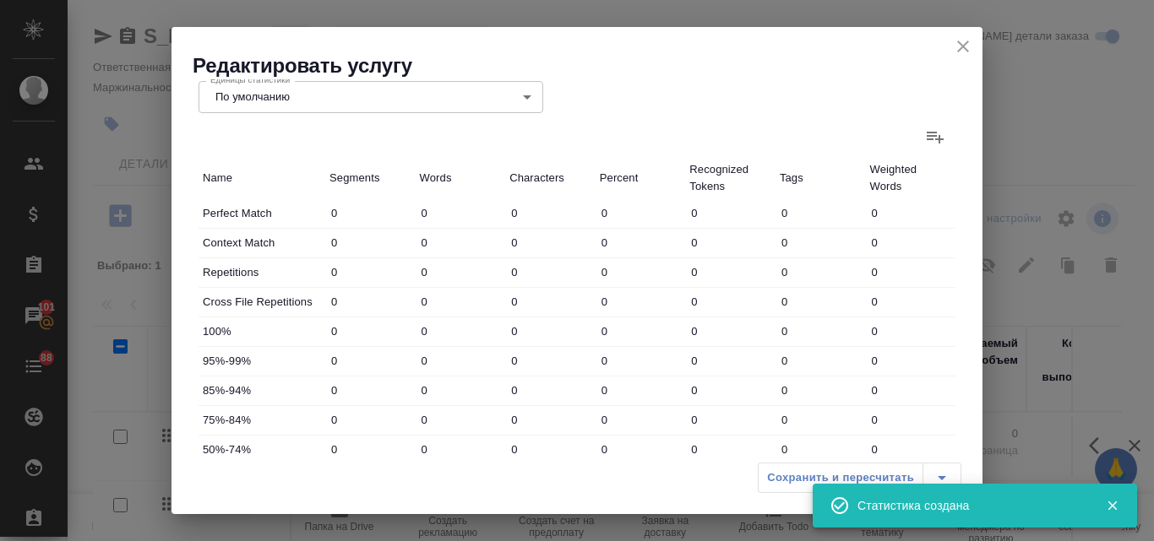
type input "2254"
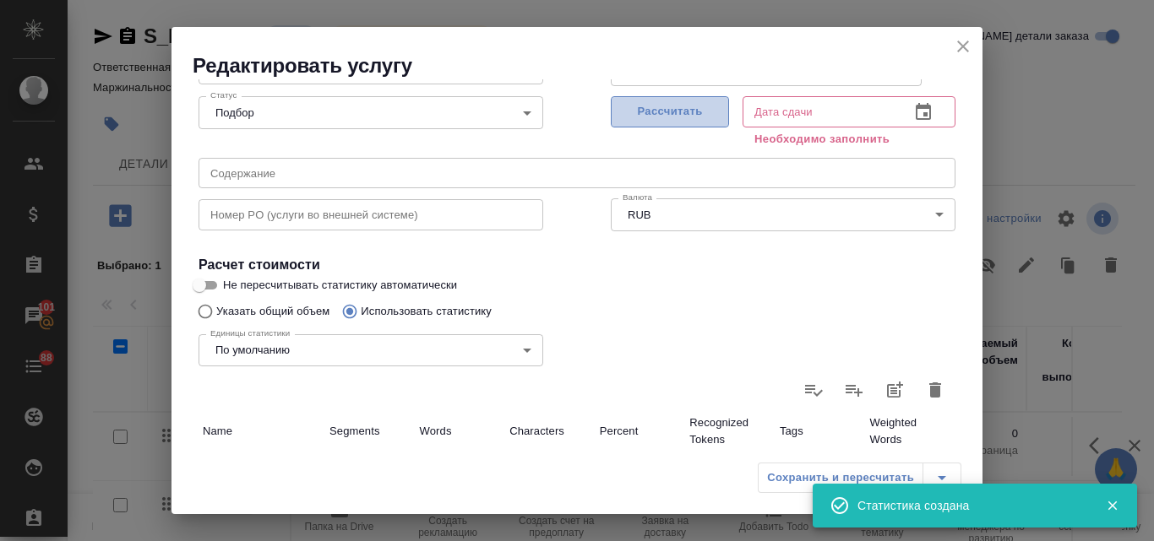
click at [678, 111] on span "Рассчитать" at bounding box center [670, 111] width 100 height 19
type input "14.10.2025 14:02"
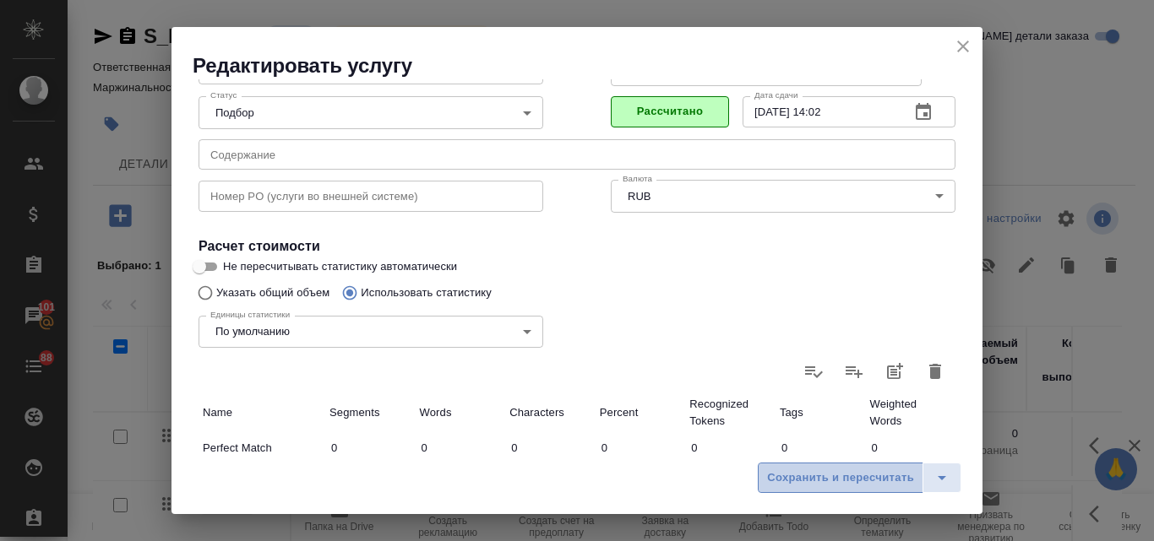
click at [812, 475] on span "Сохранить и пересчитать" at bounding box center [840, 478] width 147 height 19
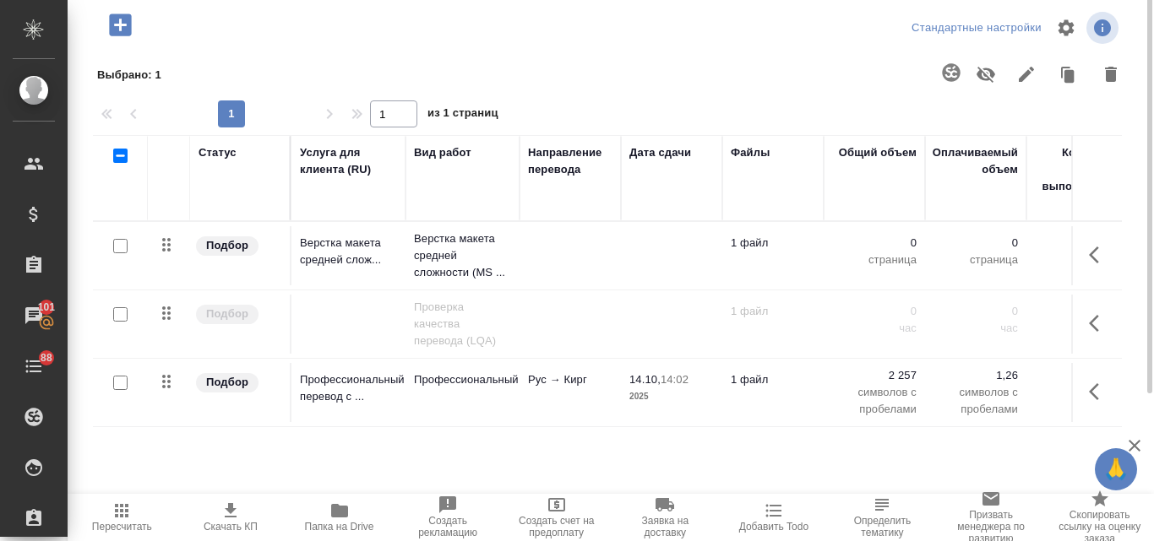
scroll to position [106, 0]
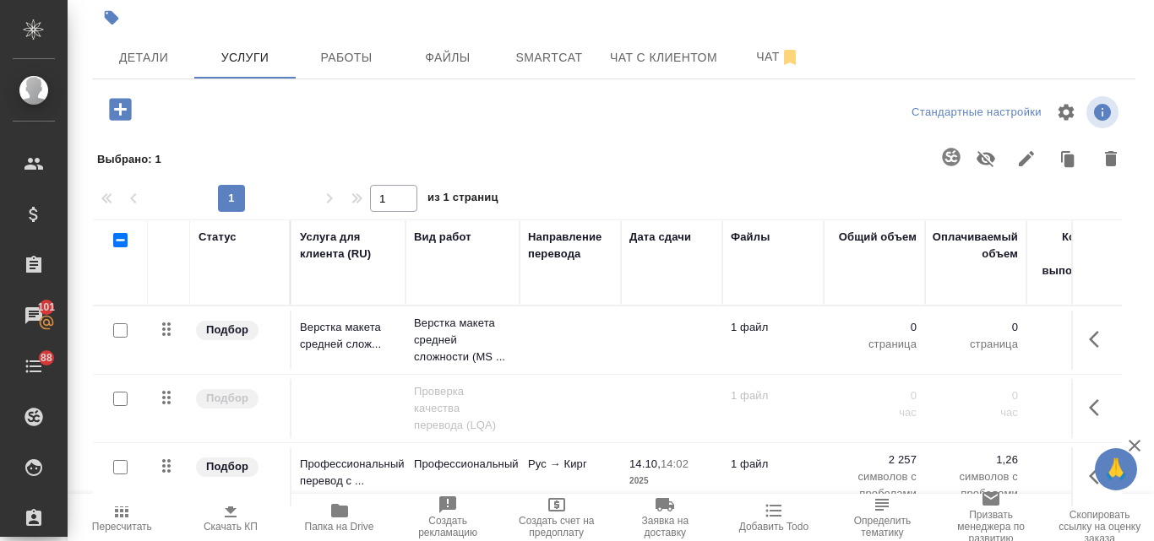
click at [122, 401] on input "checkbox" at bounding box center [120, 399] width 14 height 14
checkbox input "true"
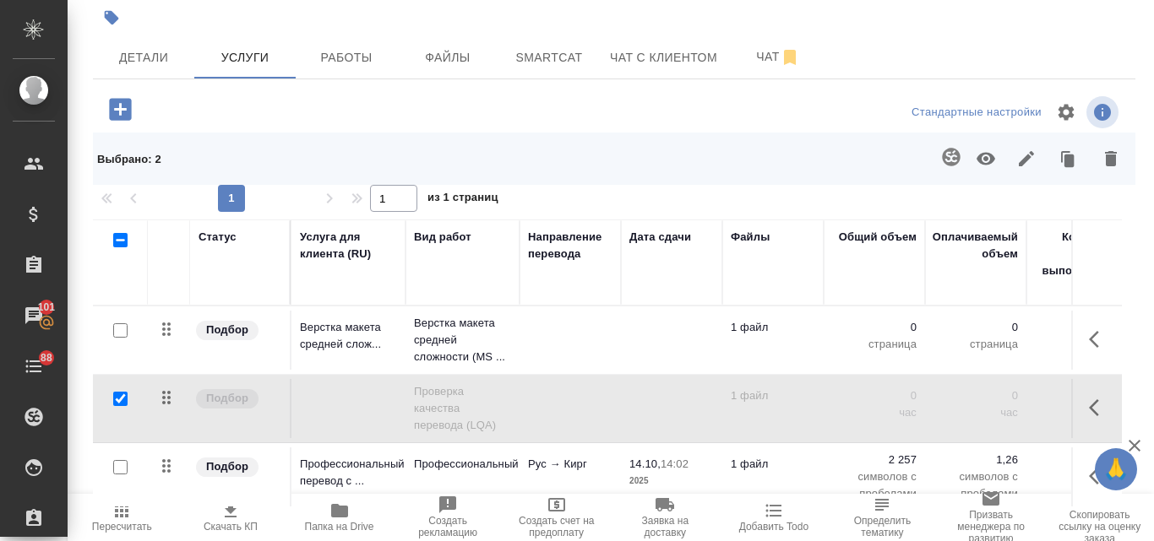
click at [1099, 171] on button "button" at bounding box center [1110, 159] width 41 height 44
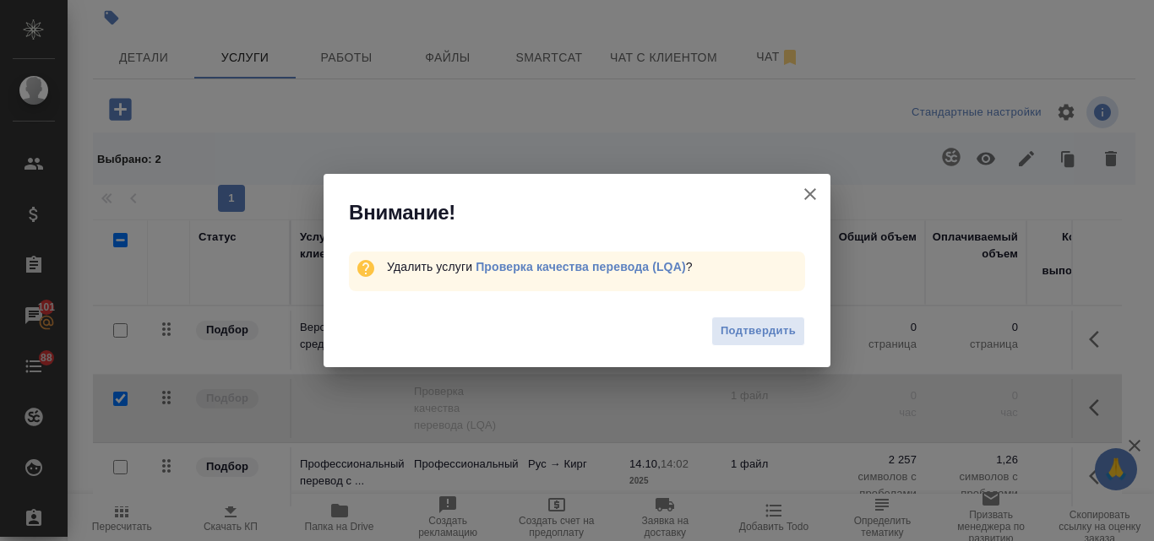
click at [780, 325] on span "Подтвердить" at bounding box center [757, 331] width 75 height 19
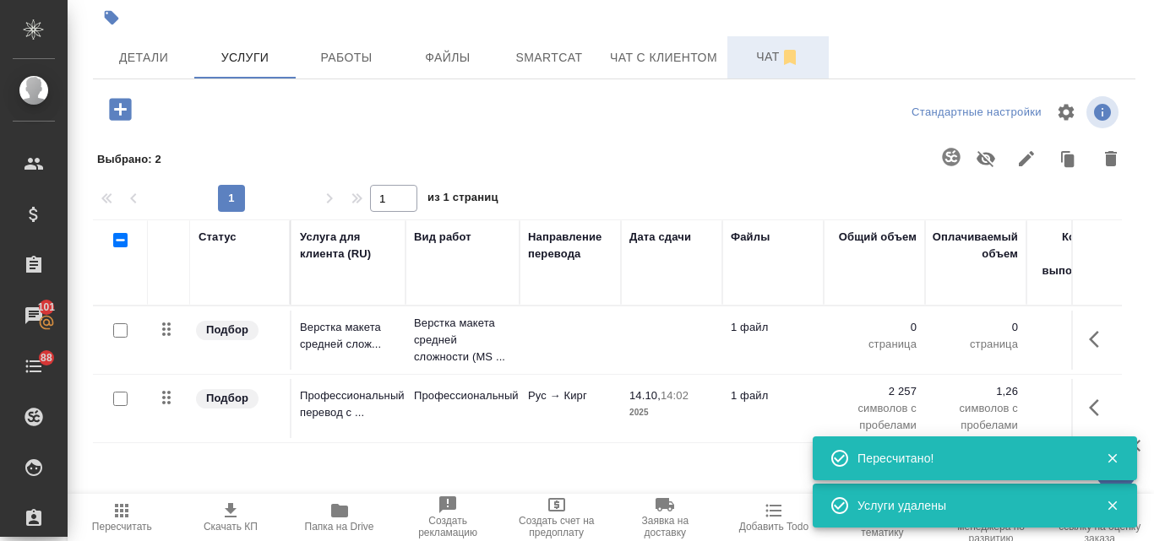
click at [761, 54] on span "Чат" at bounding box center [777, 56] width 81 height 21
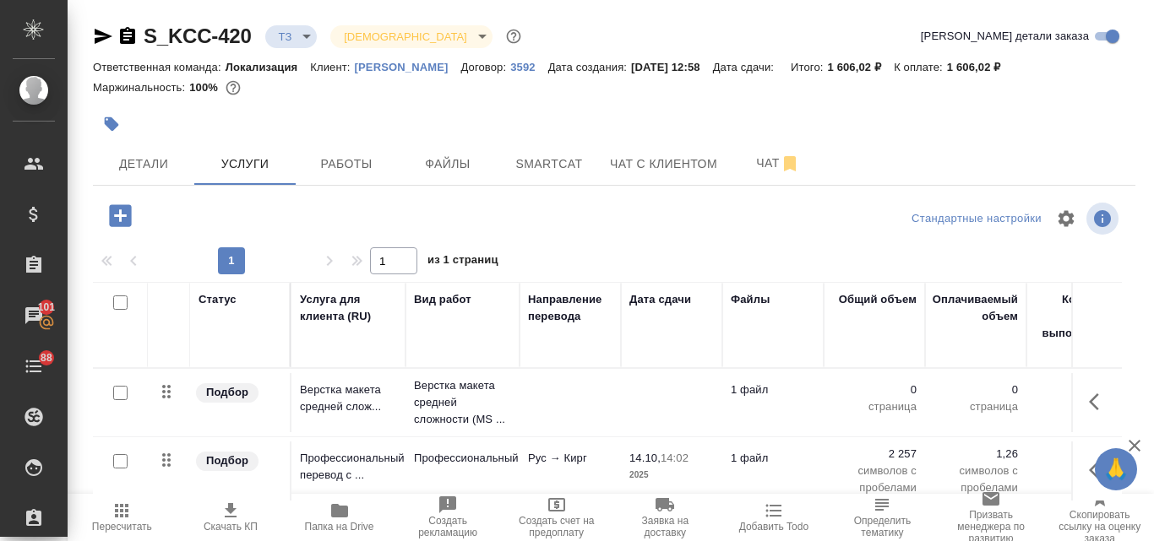
scroll to position [253, 0]
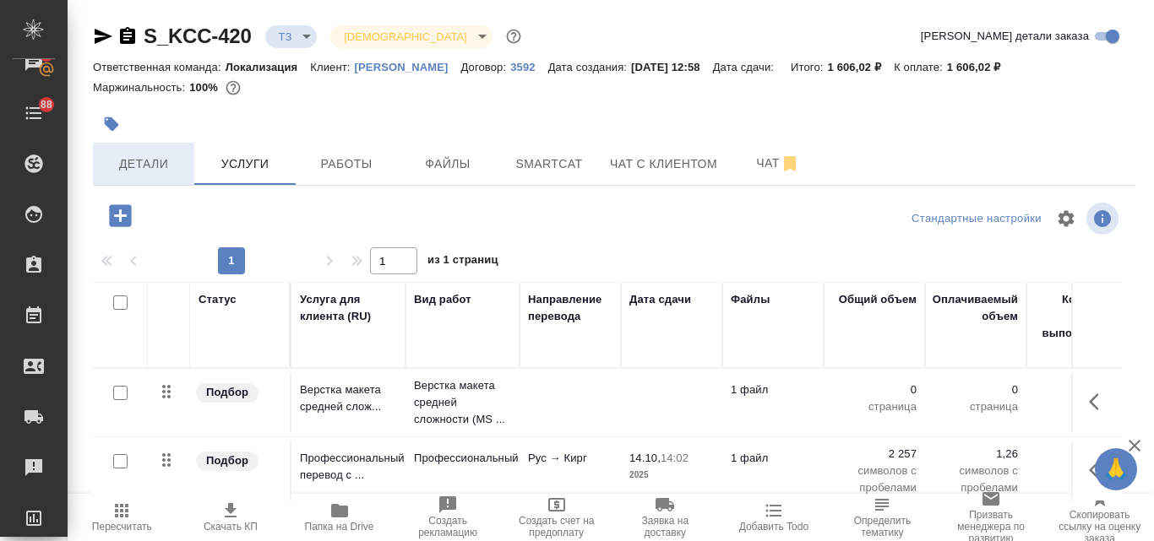
click at [153, 166] on span "Детали" at bounding box center [143, 164] width 81 height 21
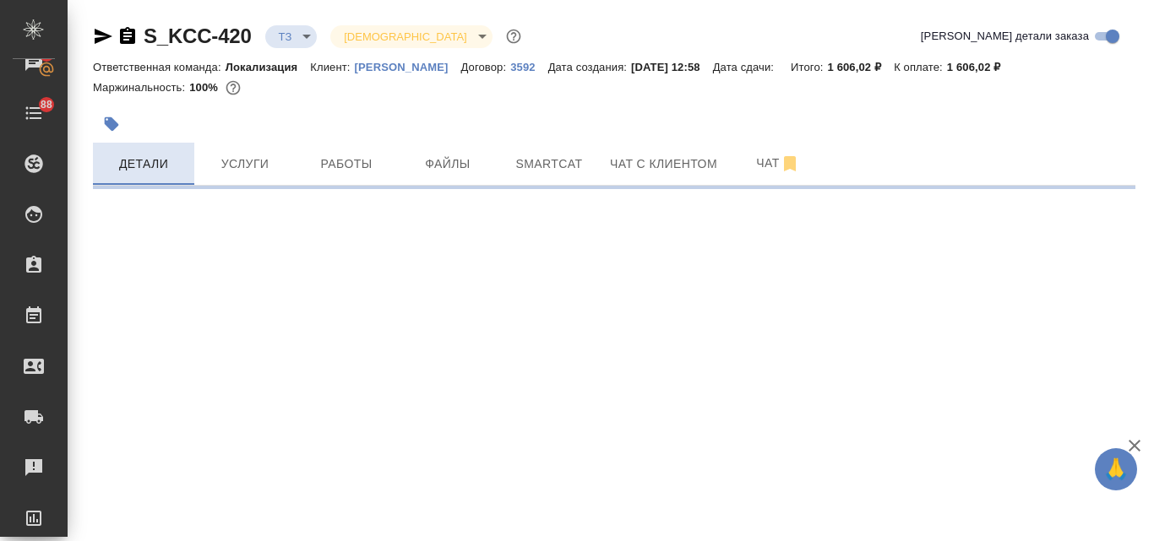
select select "RU"
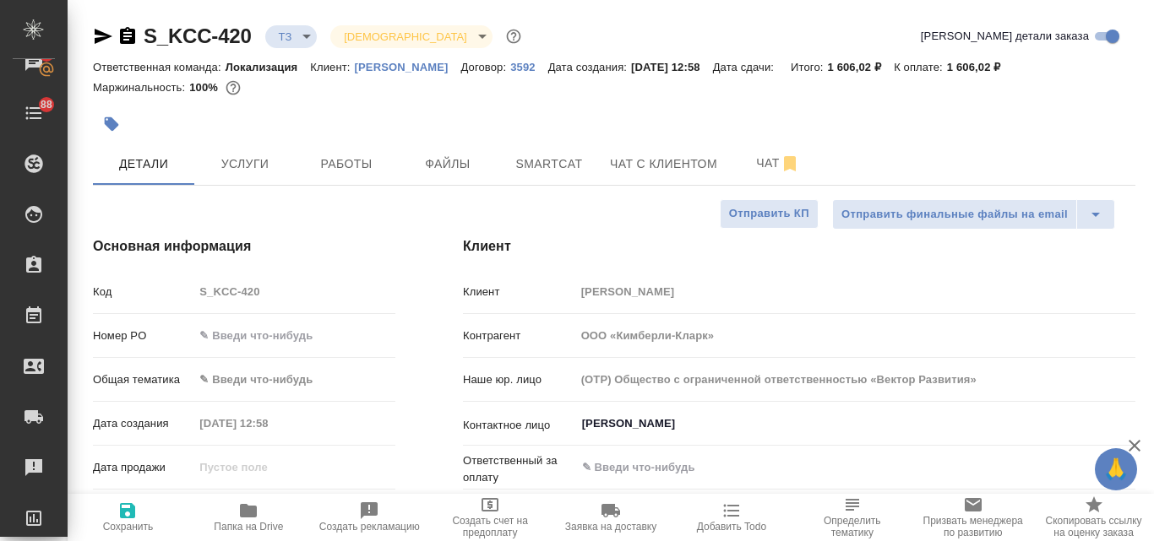
type textarea "x"
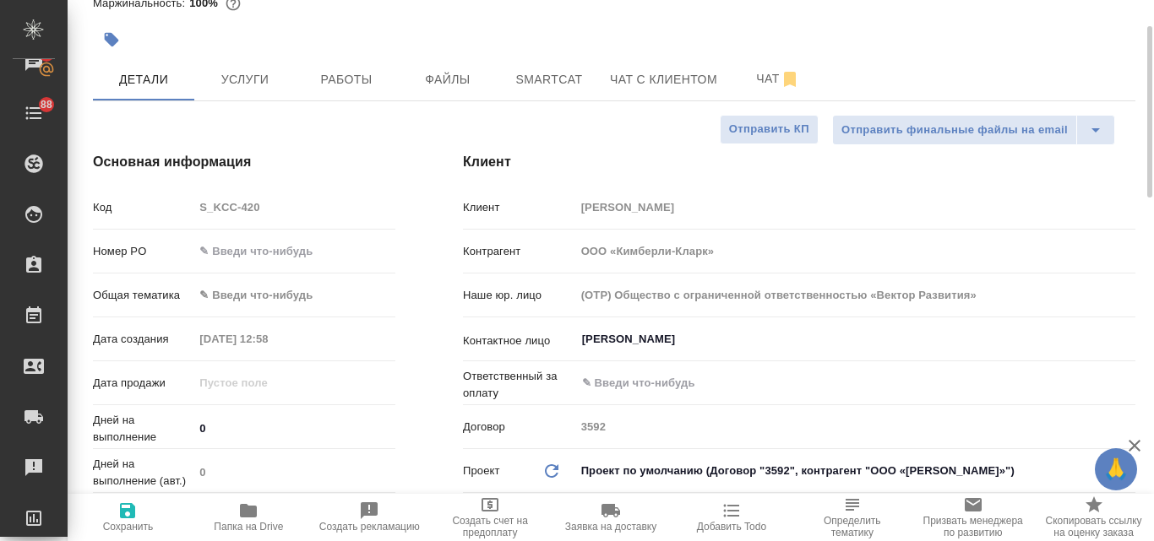
click at [215, 291] on body "🙏 .cls-1 fill:#fff; AWATERA Valyaeva Anna Клиенты Спецификации Заказы 101 Чаты …" at bounding box center [577, 270] width 1154 height 541
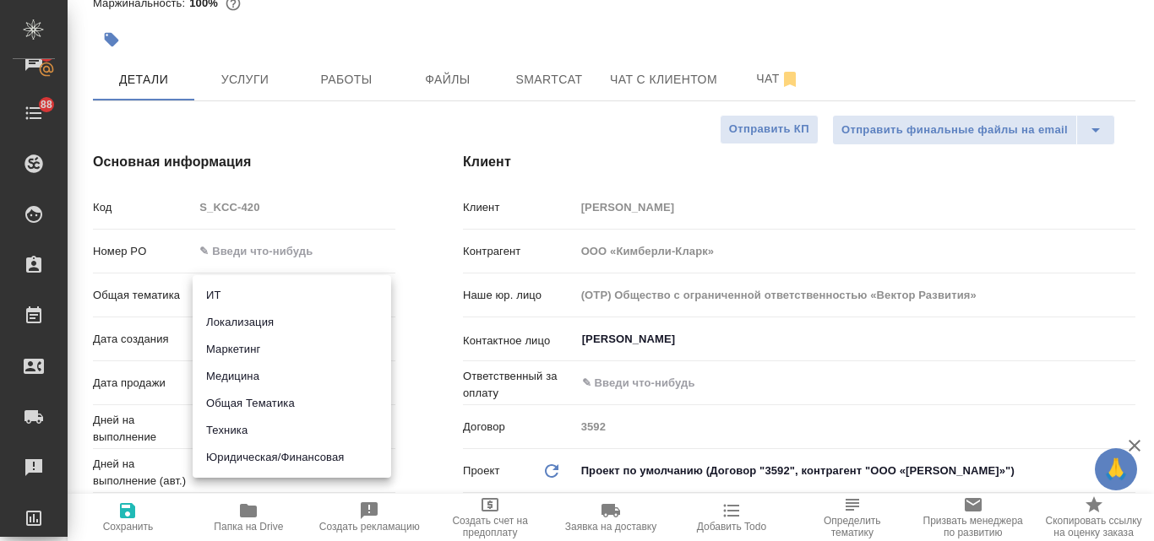
click at [264, 451] on li "Юридическая/Финансовая" at bounding box center [292, 457] width 198 height 27
type input "yr-fn"
type textarea "x"
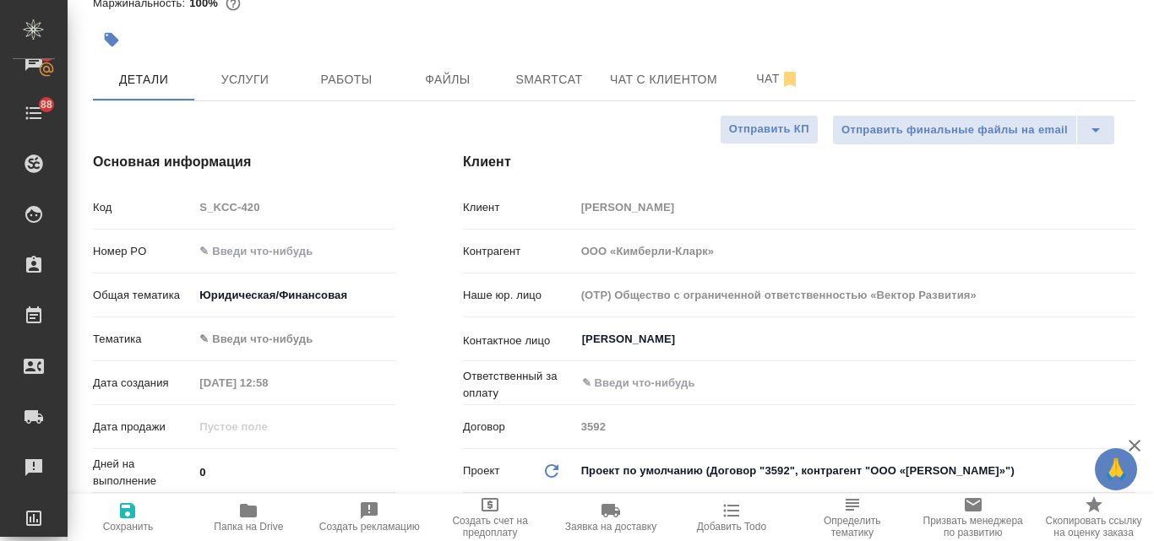
type textarea "x"
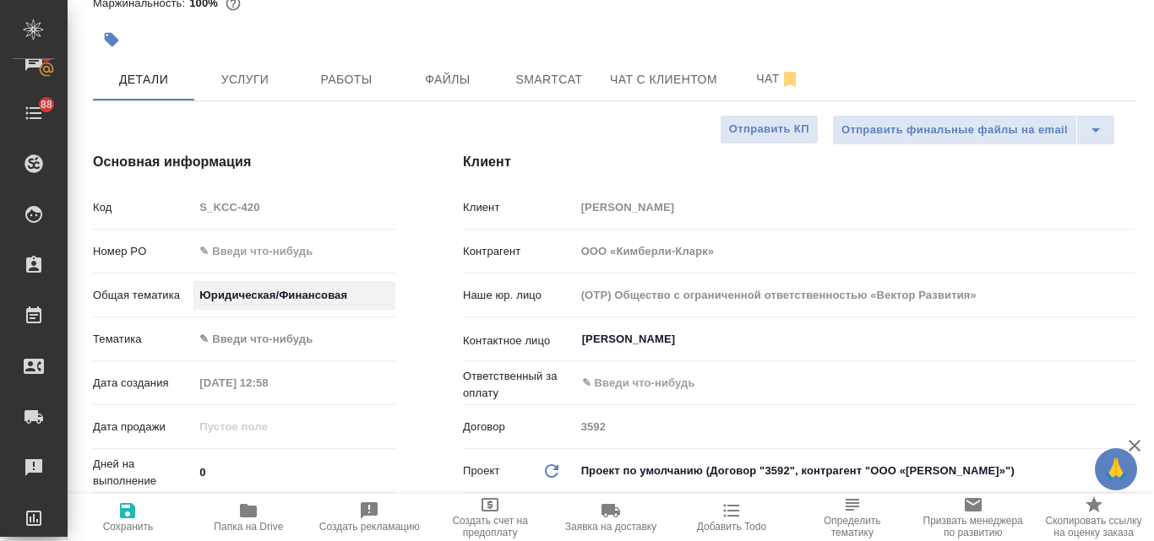
type textarea "x"
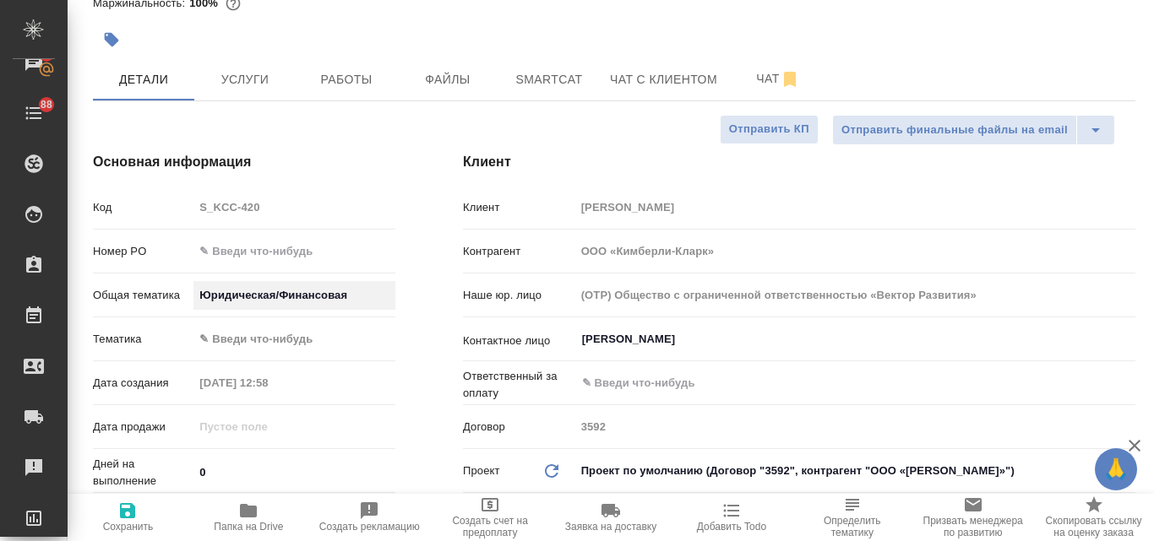
type textarea "x"
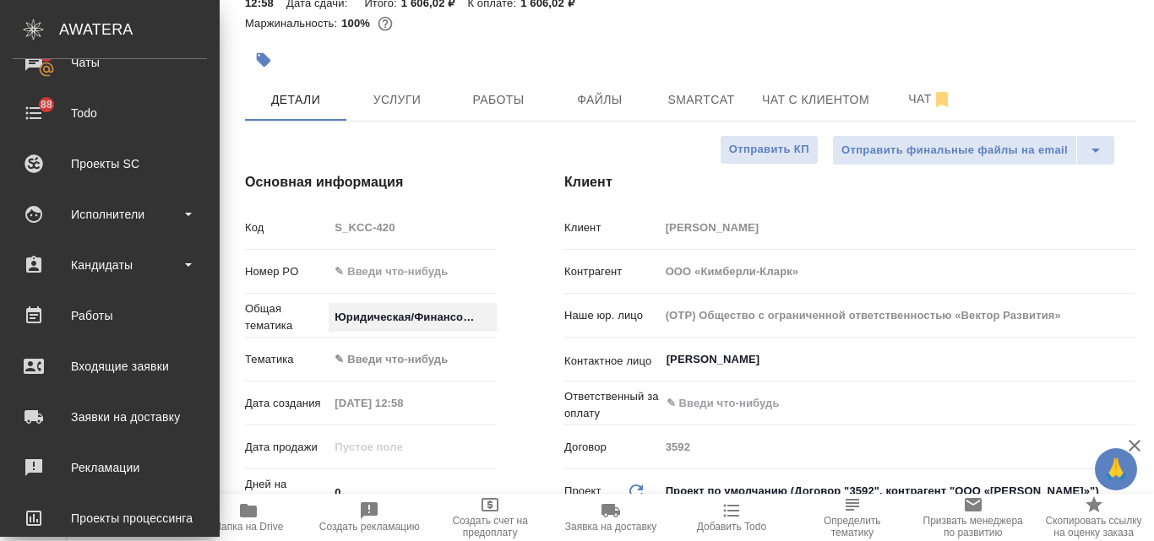
type textarea "x"
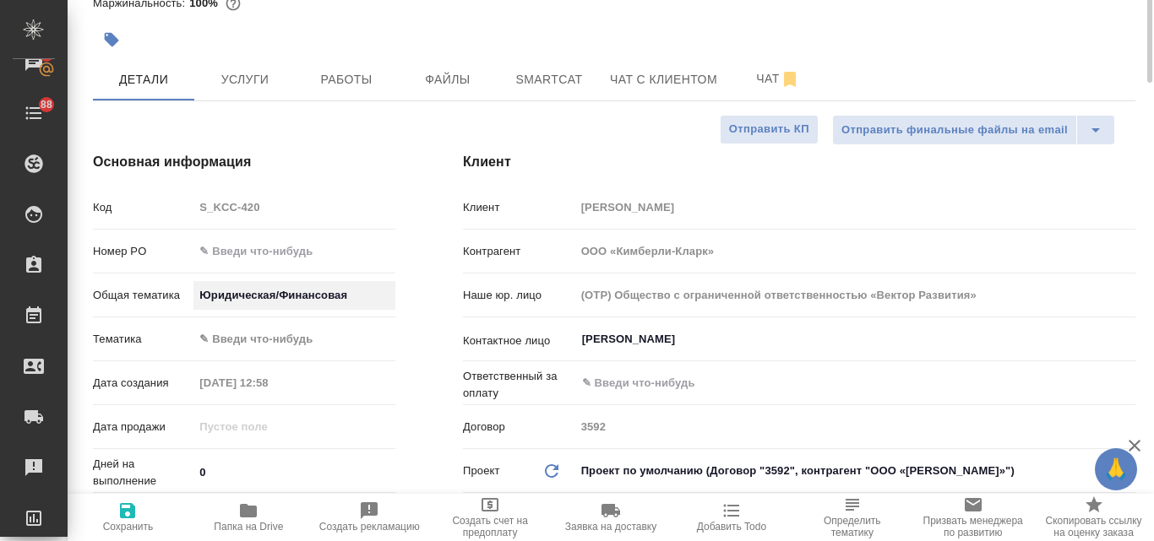
scroll to position [0, 0]
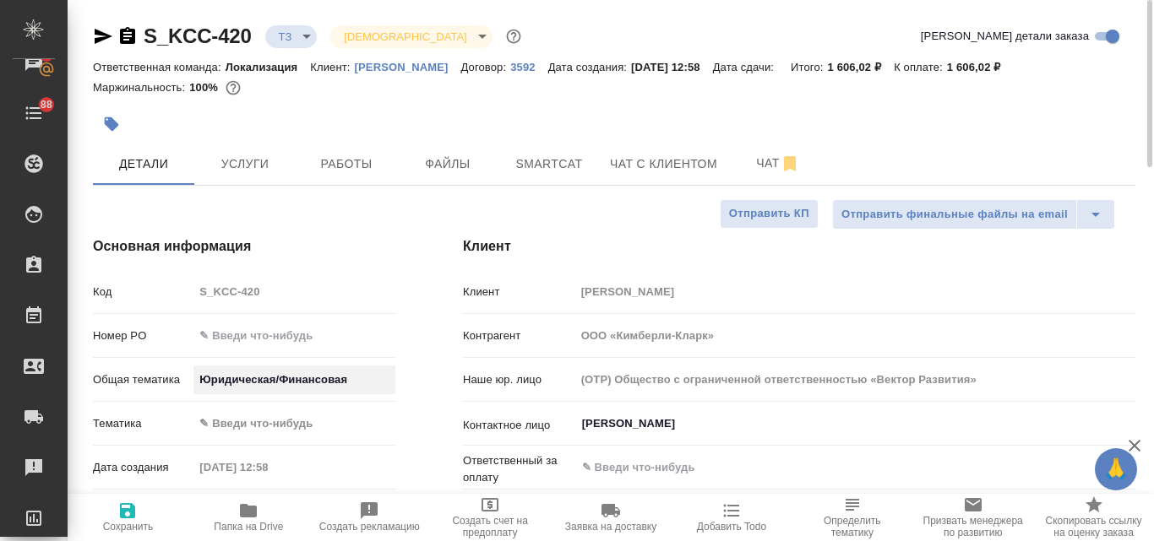
type textarea "x"
click at [99, 35] on icon "button" at bounding box center [103, 36] width 20 height 20
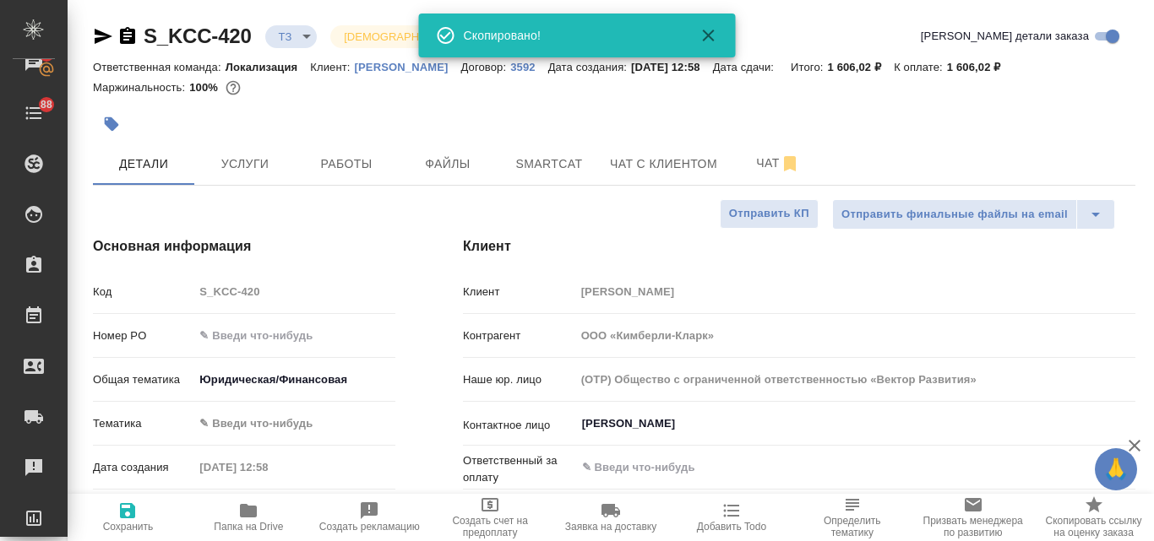
type textarea "x"
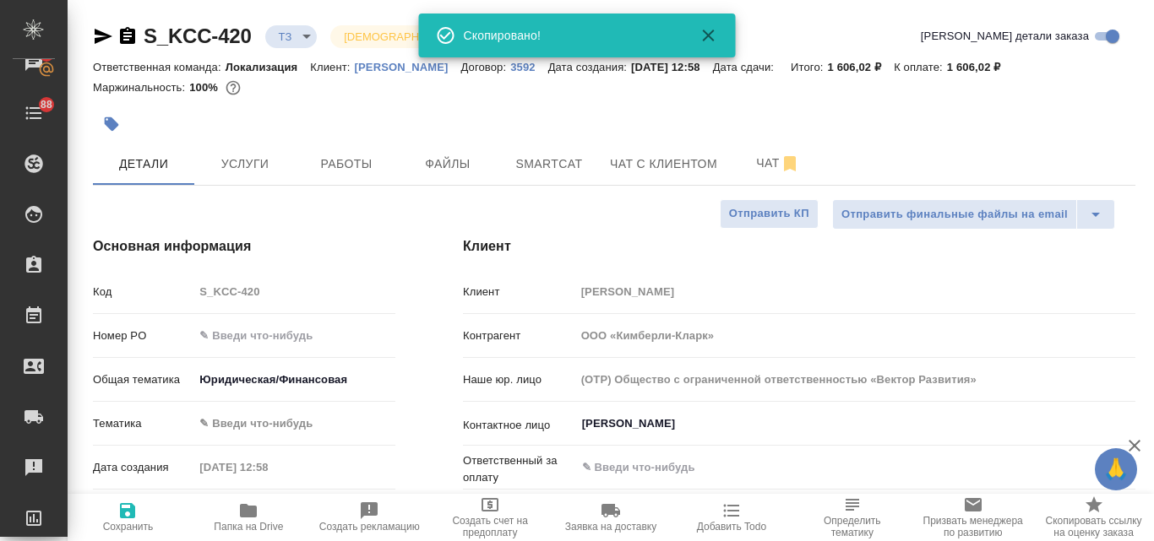
type textarea "x"
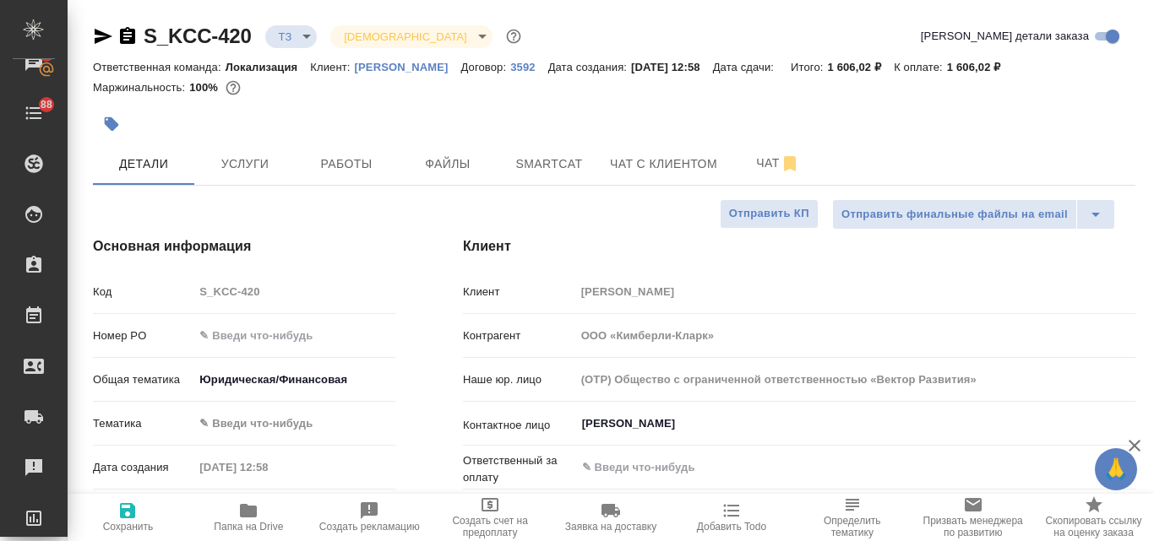
type textarea "x"
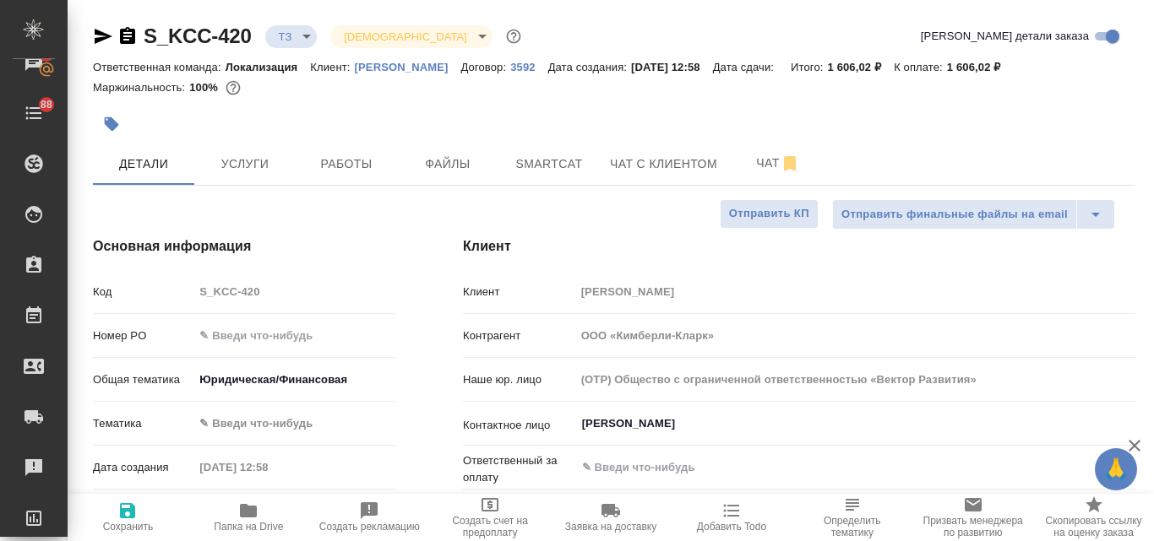
type textarea "x"
click at [776, 150] on button "Чат" at bounding box center [777, 164] width 101 height 42
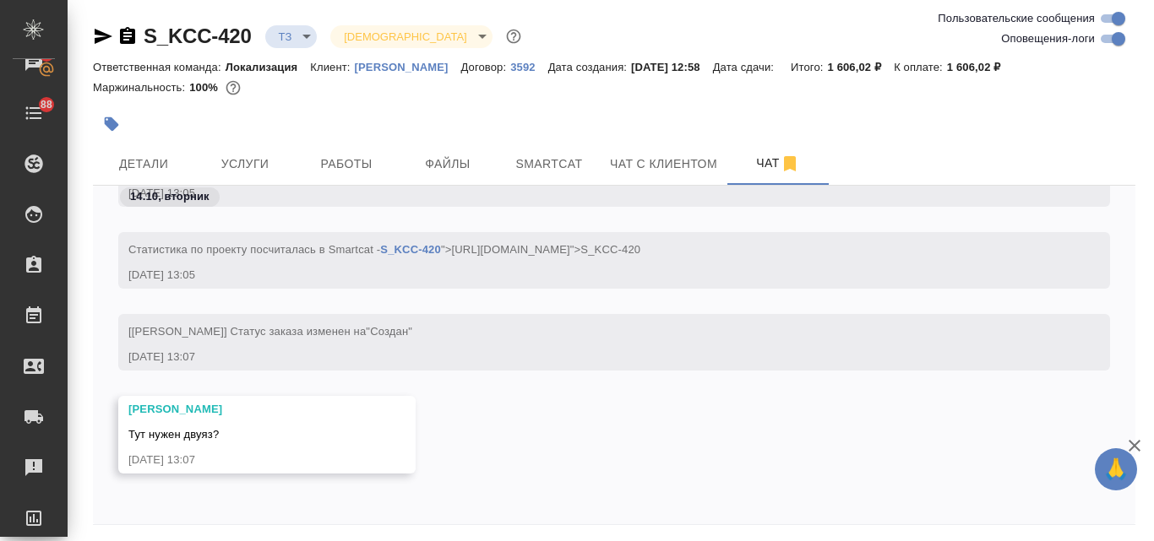
scroll to position [60, 0]
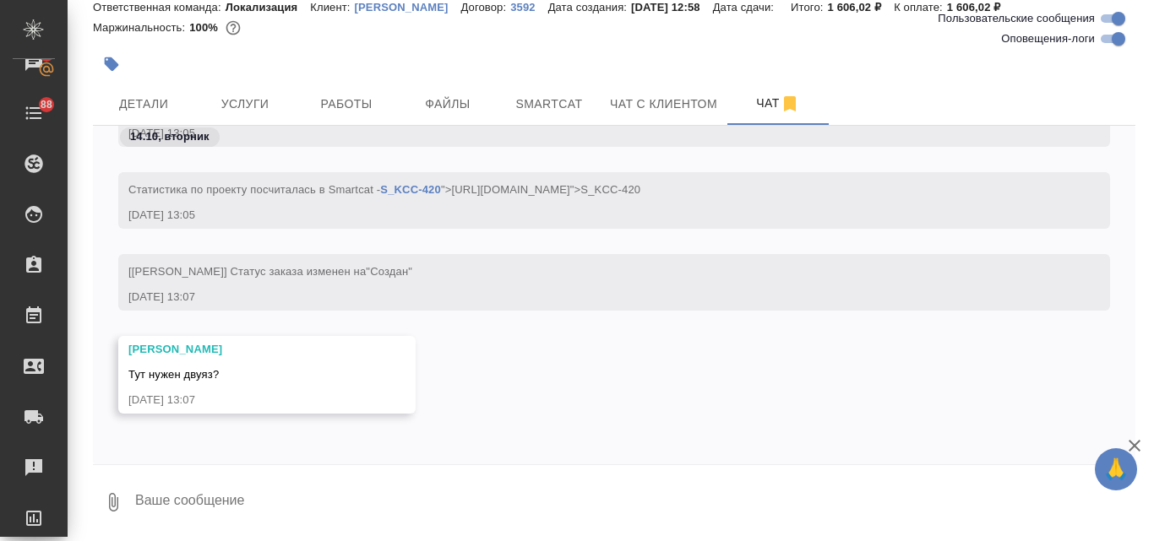
click at [239, 492] on textarea at bounding box center [634, 502] width 1002 height 57
type textarea "нет просто текстом"
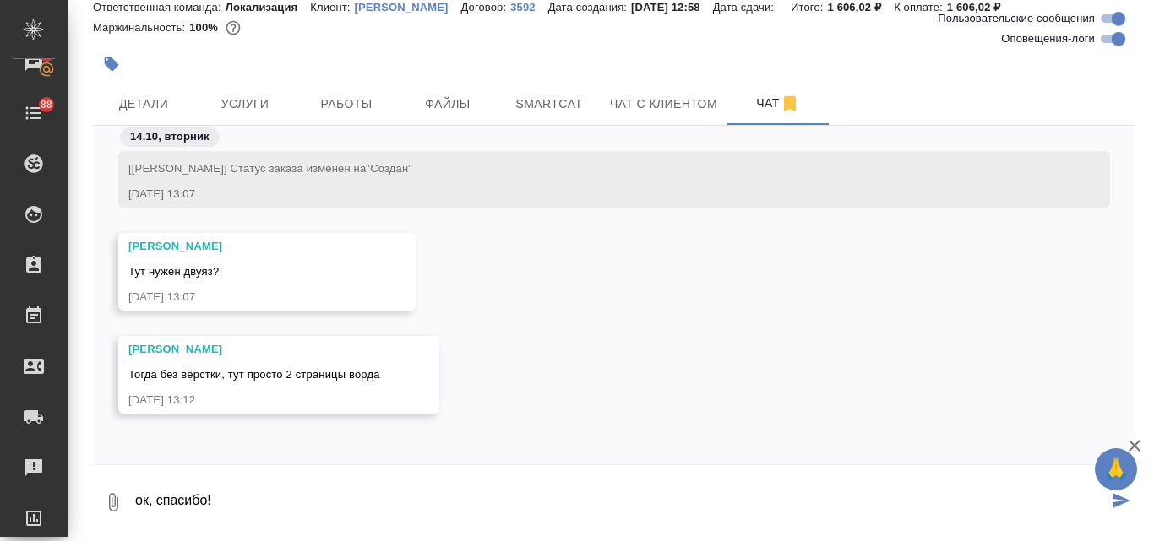
type textarea "ок, спасибо!"
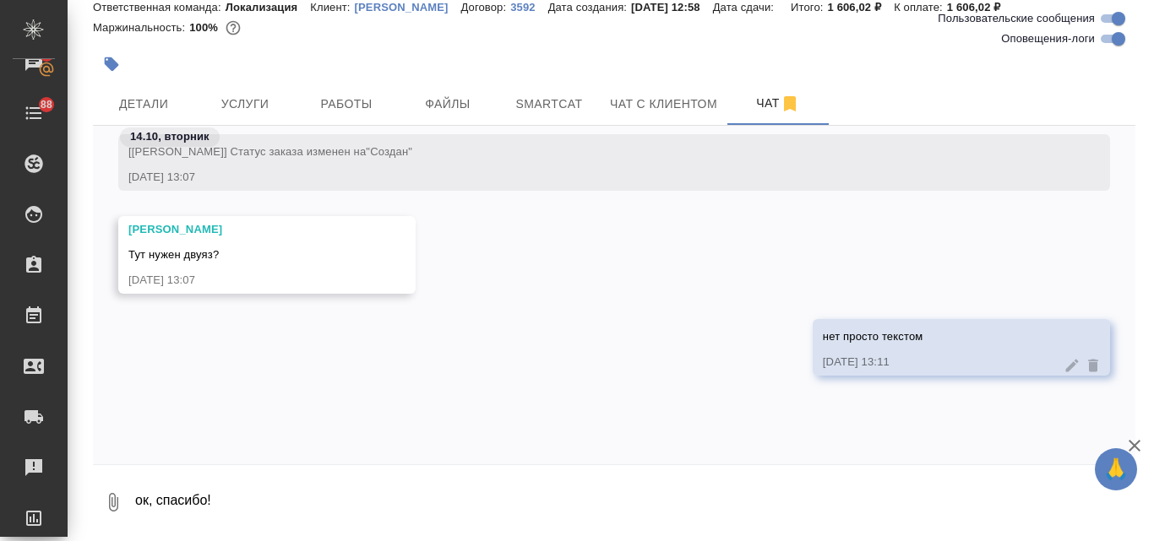
scroll to position [842, 0]
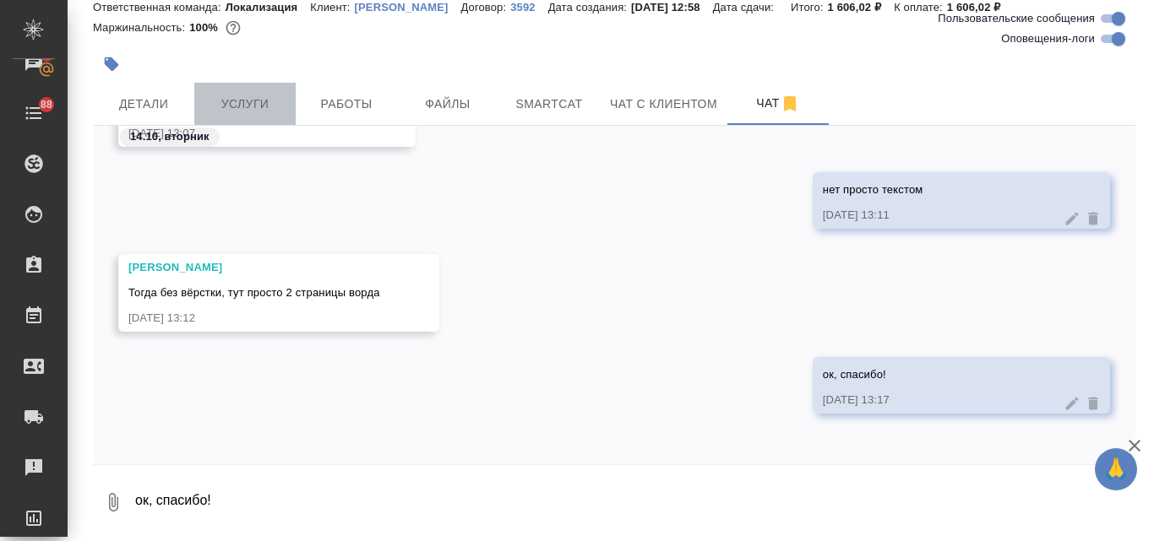
click at [242, 106] on span "Услуги" at bounding box center [244, 104] width 81 height 21
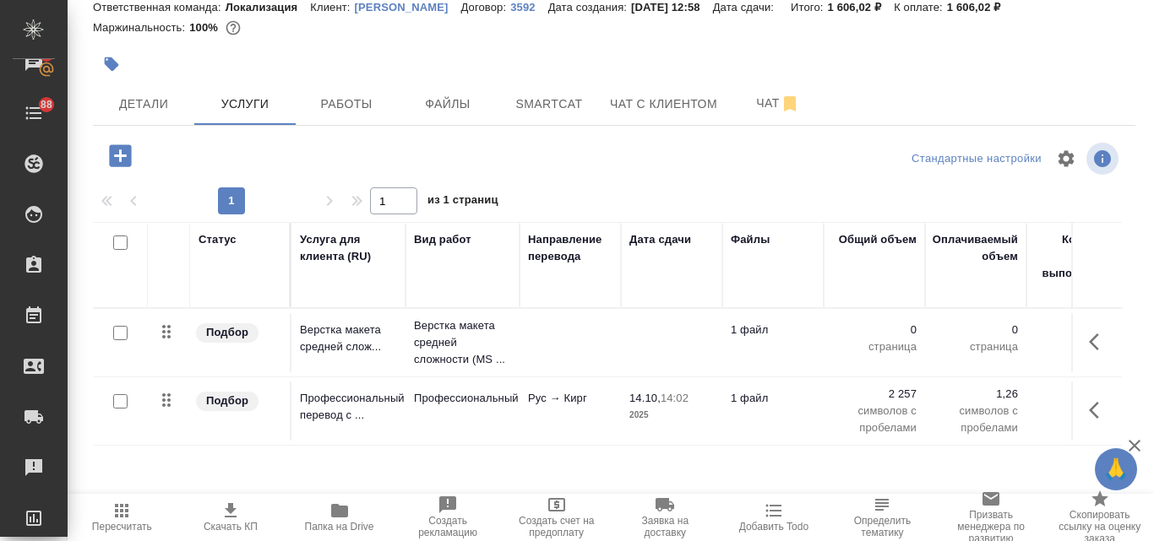
click at [116, 329] on input "checkbox" at bounding box center [120, 333] width 14 height 14
checkbox input "true"
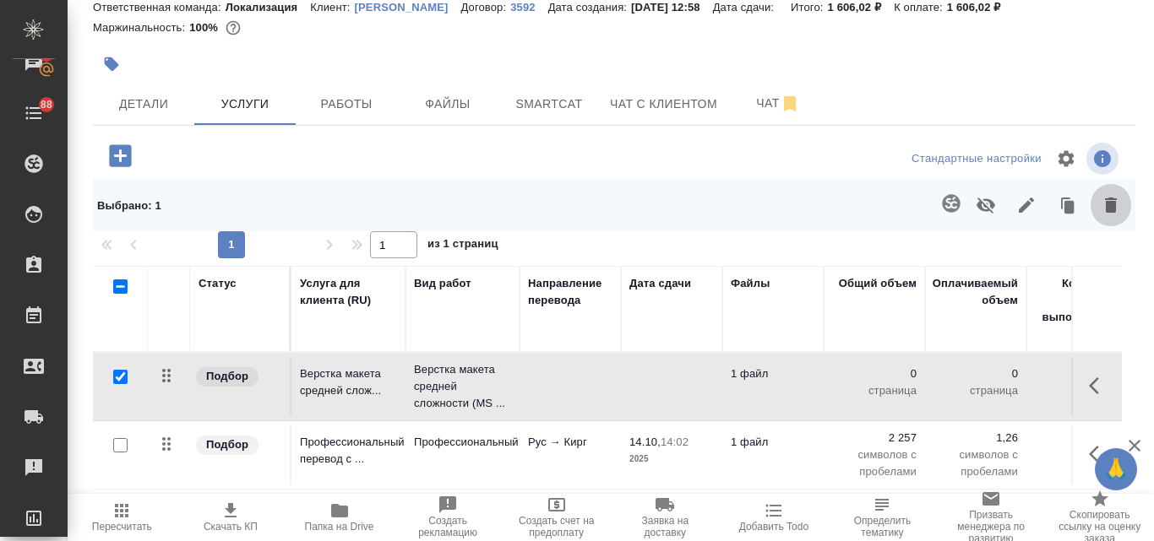
click at [1105, 205] on icon "button" at bounding box center [1111, 205] width 12 height 15
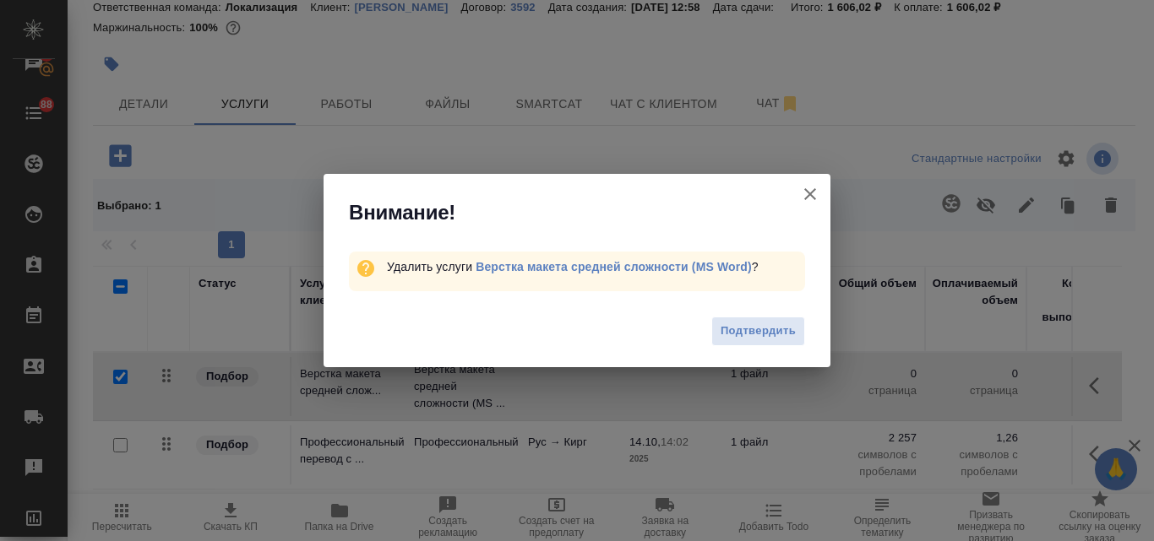
click at [739, 322] on span "Подтвердить" at bounding box center [757, 331] width 75 height 19
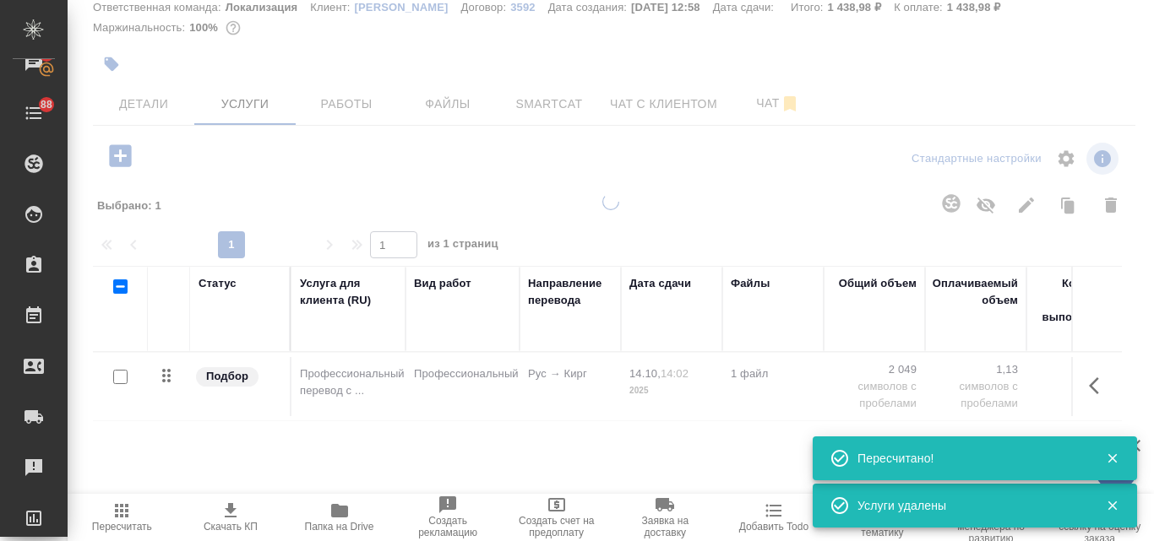
type input "new"
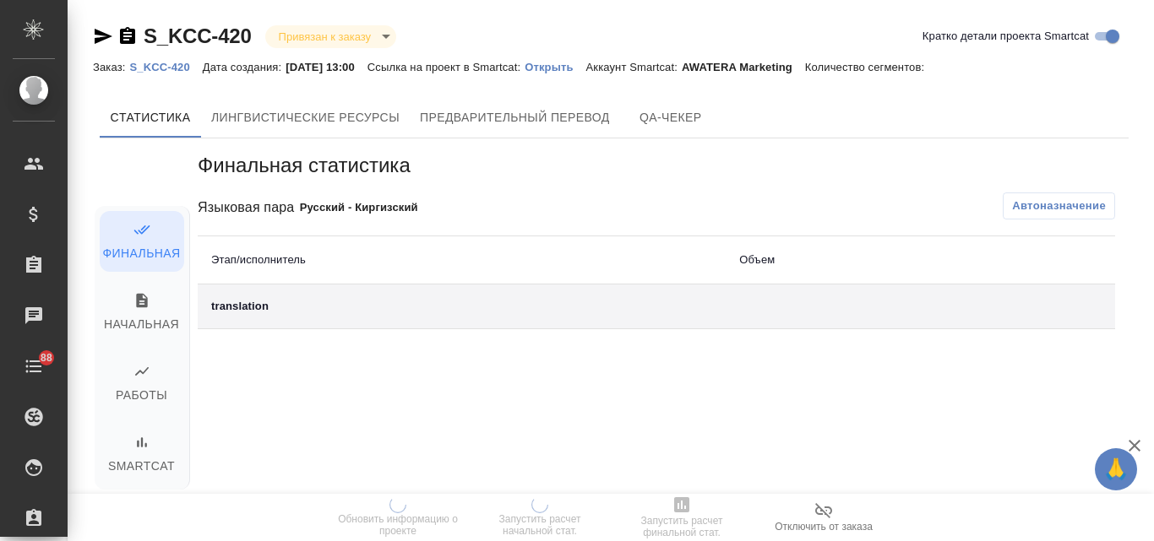
click at [551, 63] on p "Открыть" at bounding box center [554, 67] width 61 height 13
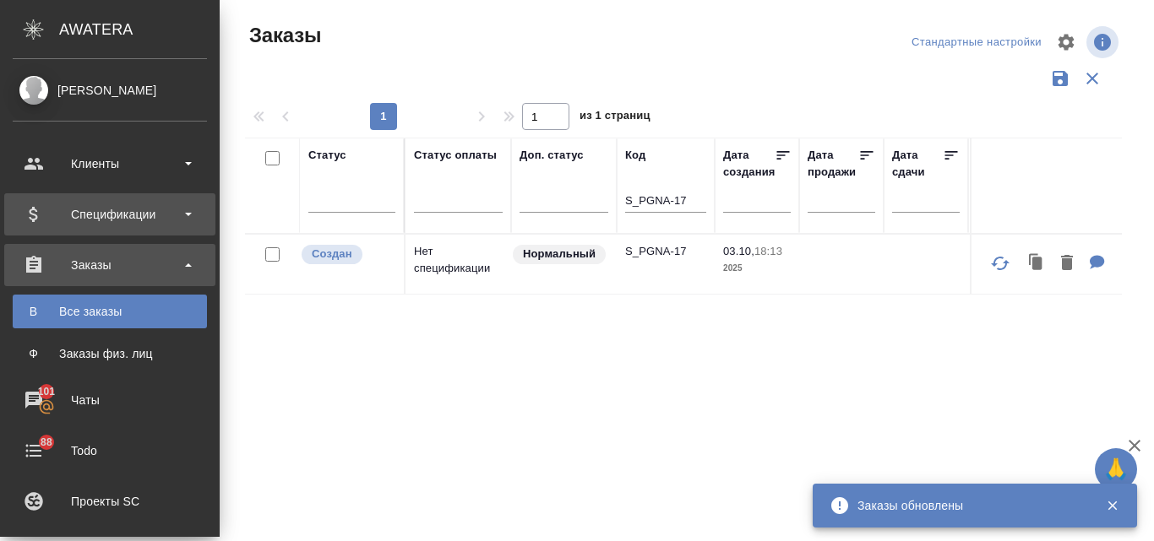
click at [90, 209] on div "Спецификации" at bounding box center [110, 214] width 194 height 25
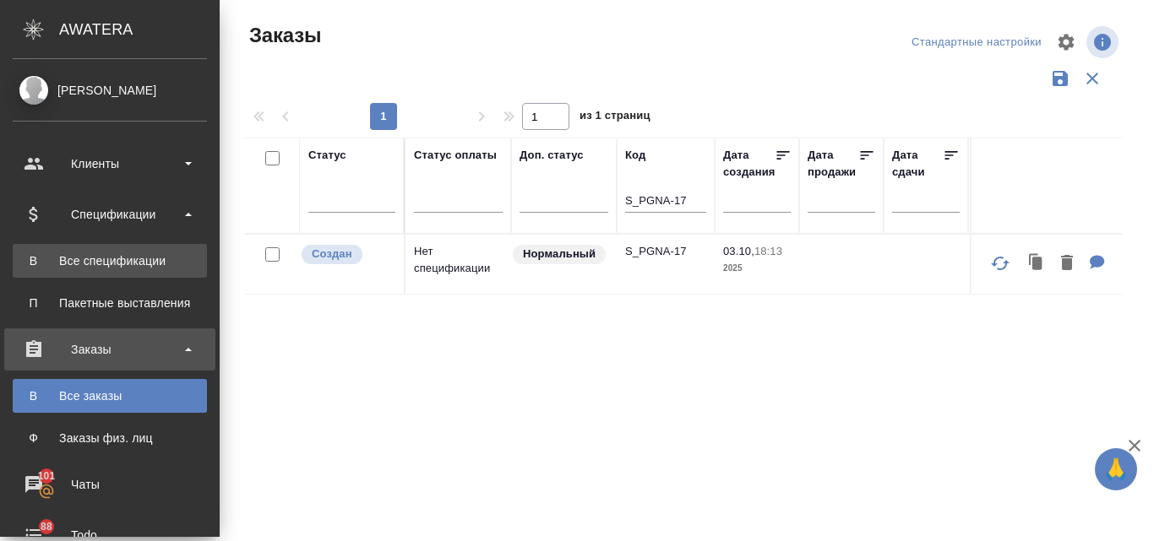
click at [92, 256] on div "Все спецификации" at bounding box center [109, 261] width 177 height 17
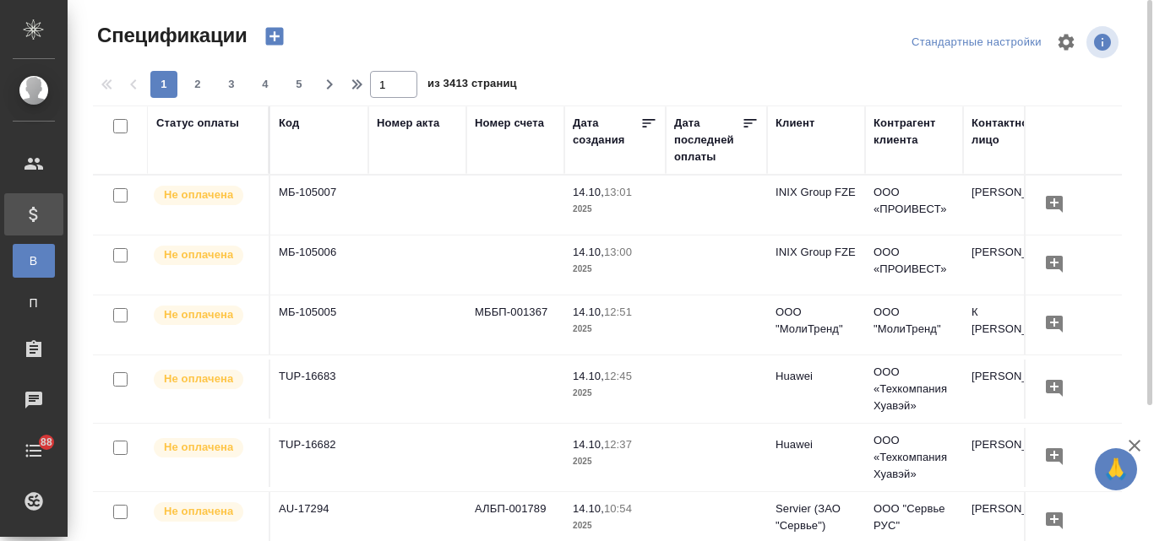
click at [265, 40] on icon "button" at bounding box center [275, 36] width 24 height 24
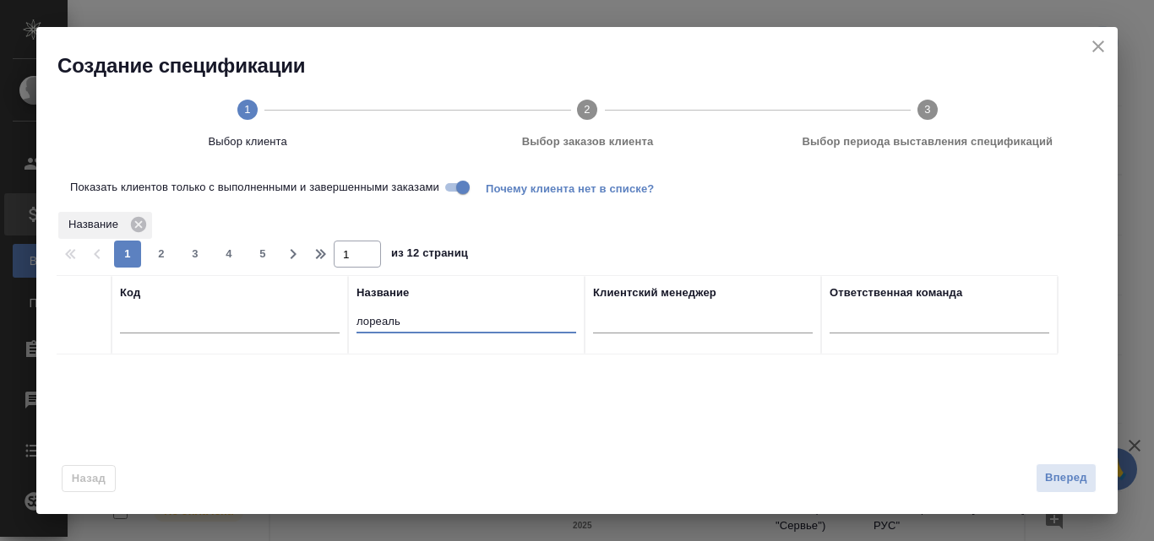
drag, startPoint x: 399, startPoint y: 319, endPoint x: 342, endPoint y: 313, distance: 56.9
click at [342, 313] on tr "Код Название лореаль Клиентский менеджер Ответственная команда" at bounding box center [557, 314] width 1001 height 79
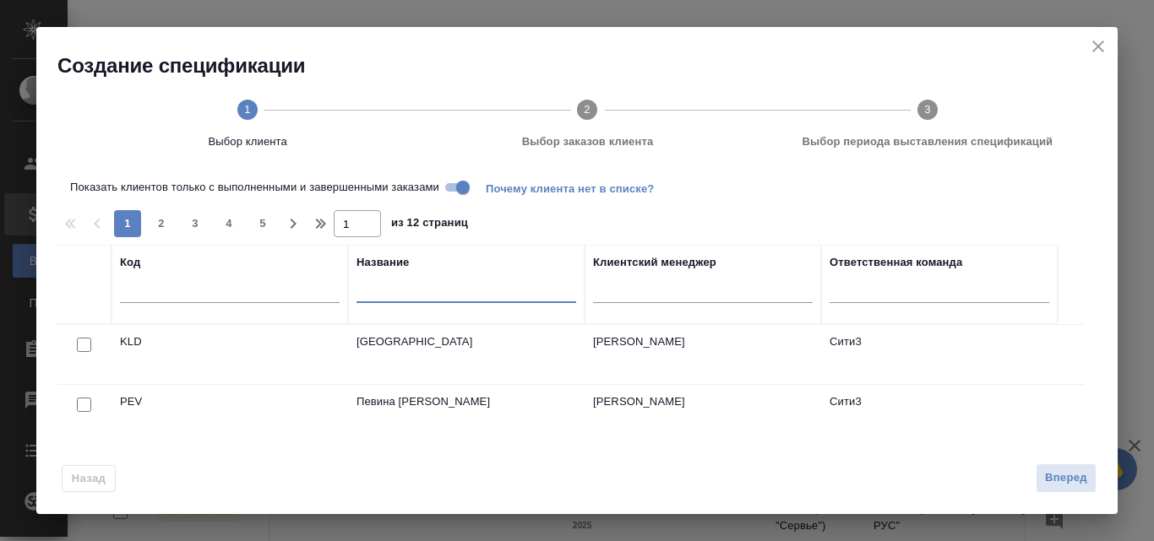
type input "у"
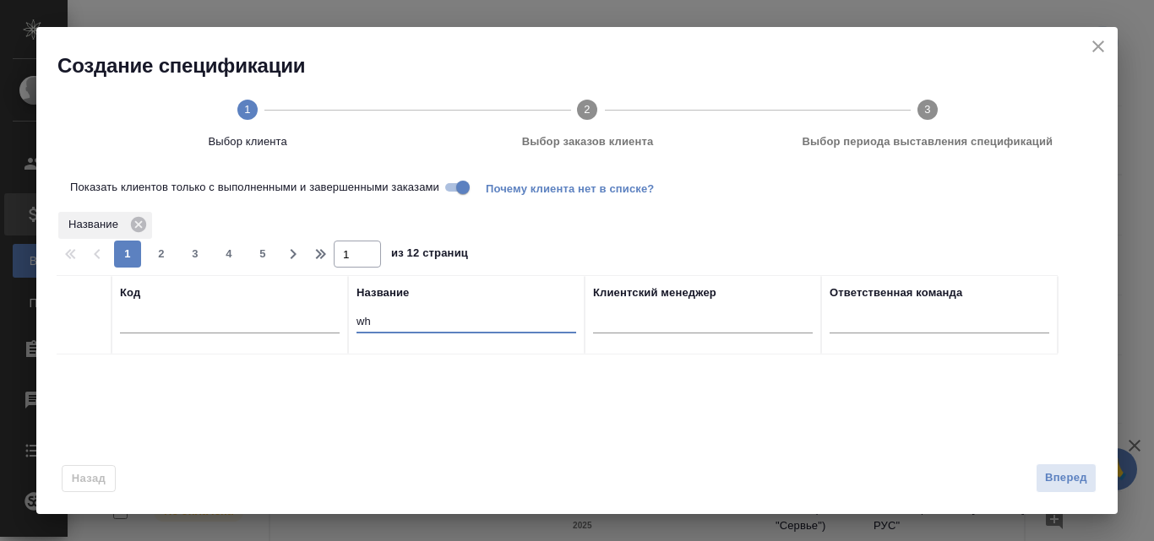
type input "w"
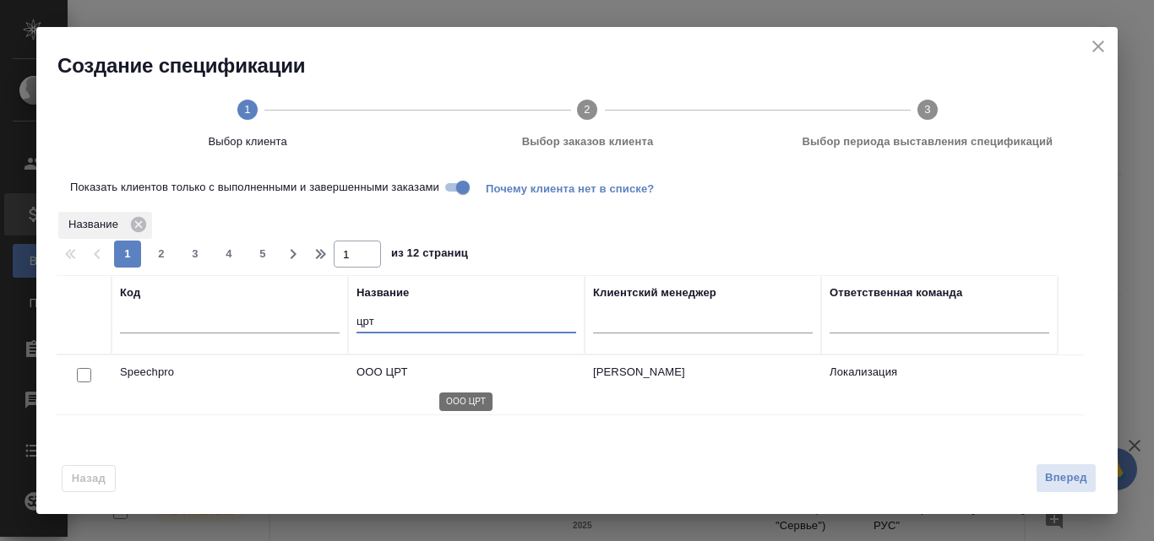
type input "црт"
click at [387, 374] on p "OOO ЦРТ" at bounding box center [466, 372] width 220 height 17
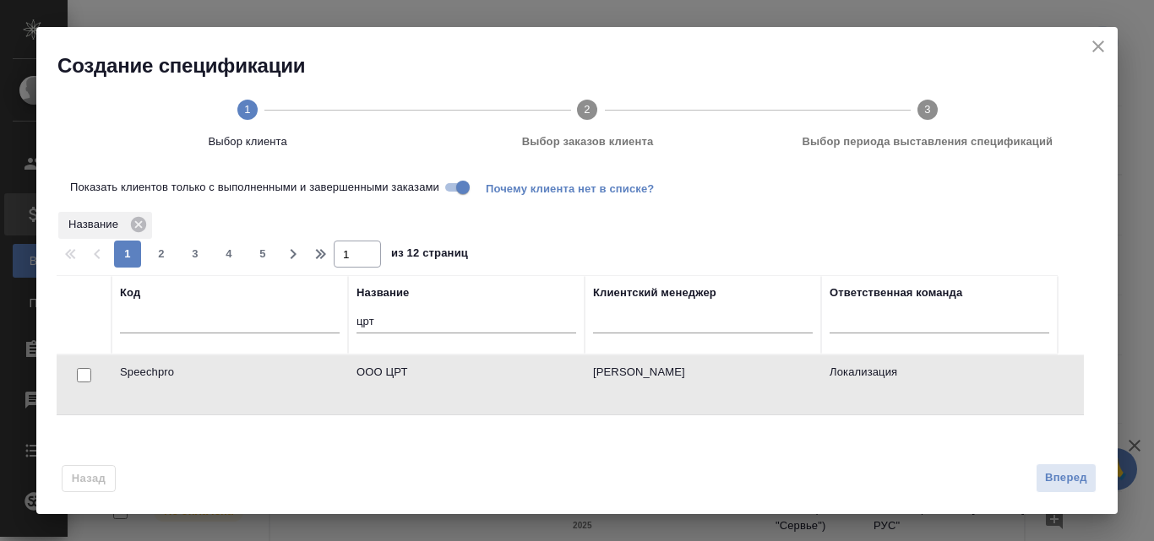
click at [87, 375] on input "checkbox" at bounding box center [84, 375] width 14 height 14
checkbox input "true"
click at [1057, 485] on span "Вперед" at bounding box center [1066, 478] width 42 height 19
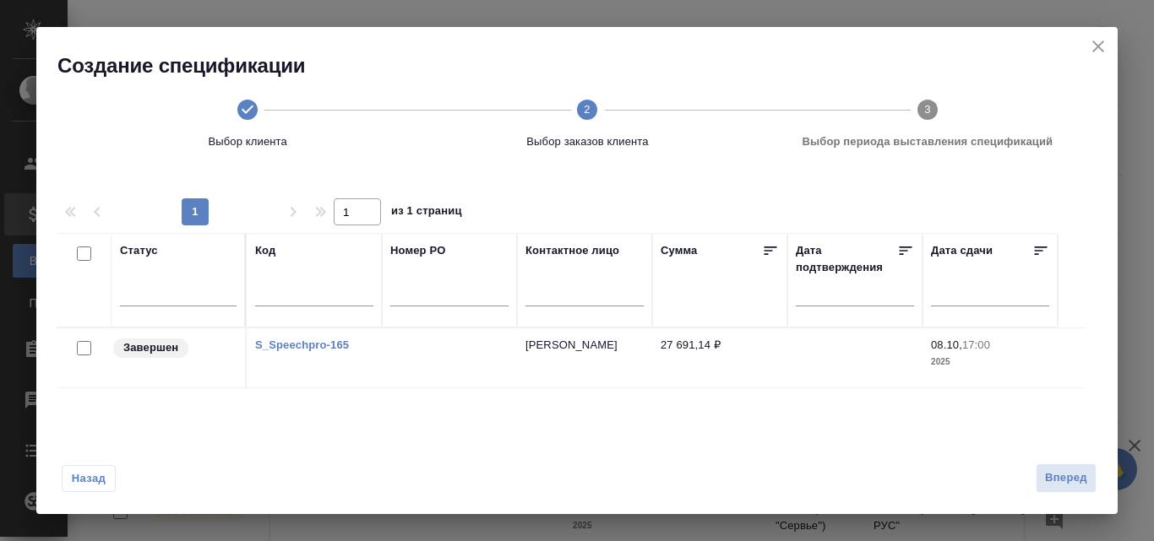
click at [84, 349] on input "checkbox" at bounding box center [84, 348] width 14 height 14
checkbox input "true"
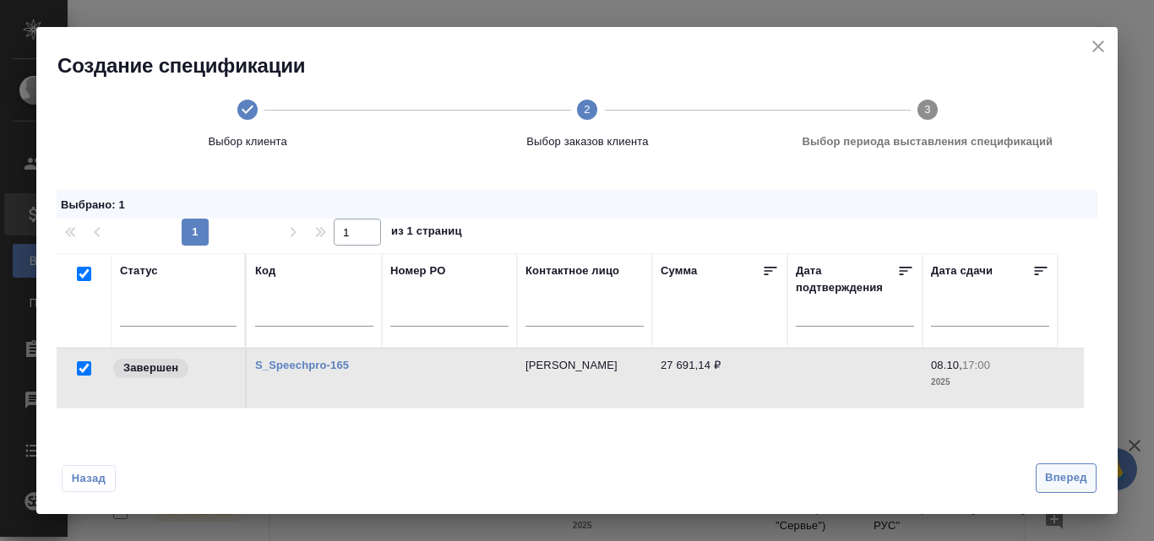
click at [1079, 472] on span "Вперед" at bounding box center [1066, 478] width 42 height 19
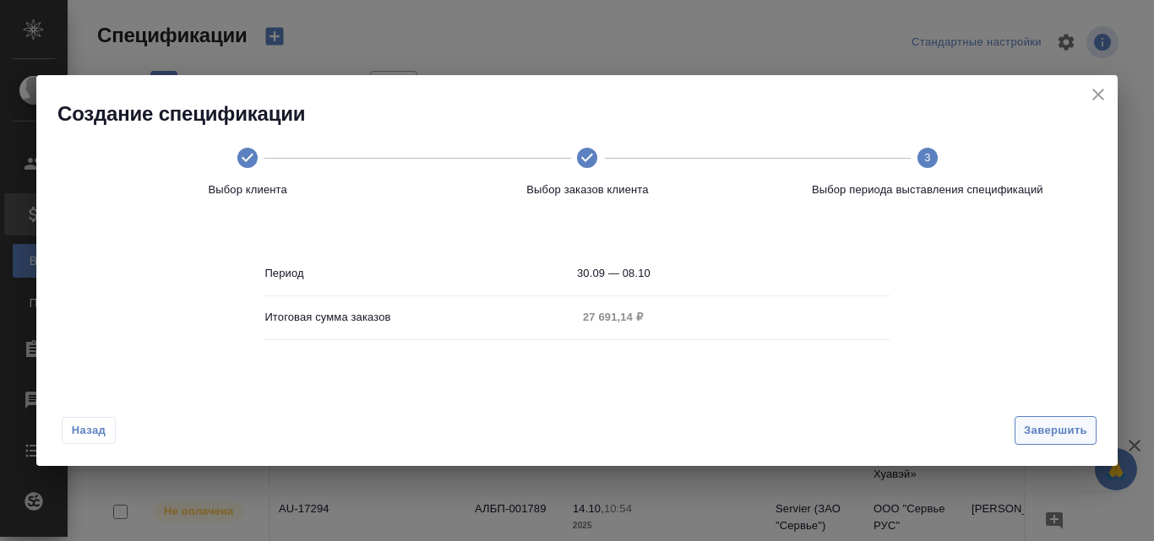
click at [1057, 429] on span "Завершить" at bounding box center [1055, 430] width 63 height 19
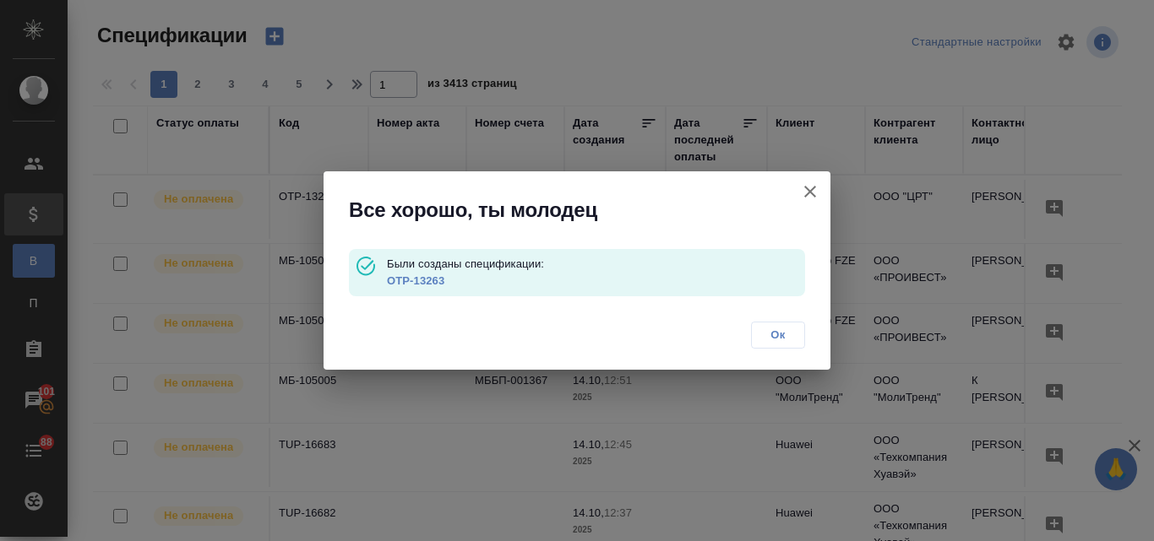
click at [392, 282] on link "OTP-13263" at bounding box center [415, 280] width 57 height 13
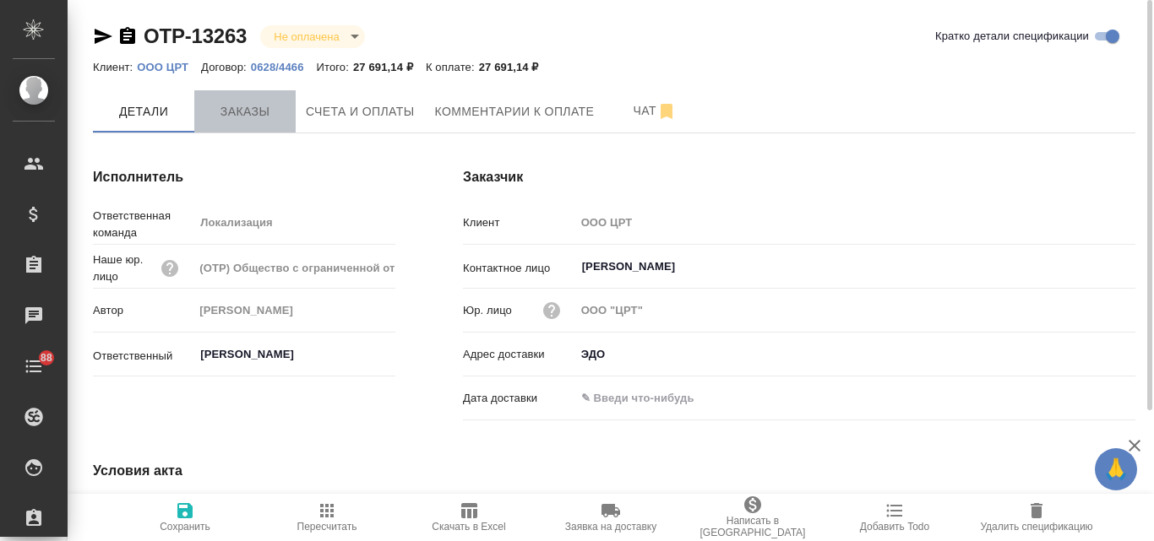
click at [225, 122] on span "Заказы" at bounding box center [244, 111] width 81 height 21
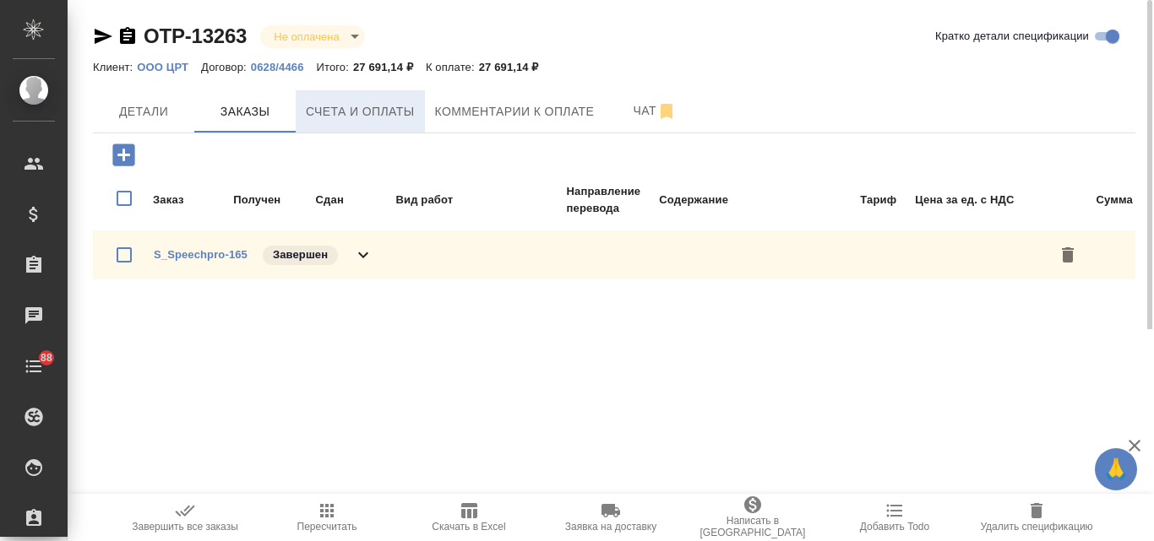
click at [368, 108] on span "Счета и оплаты" at bounding box center [360, 111] width 109 height 21
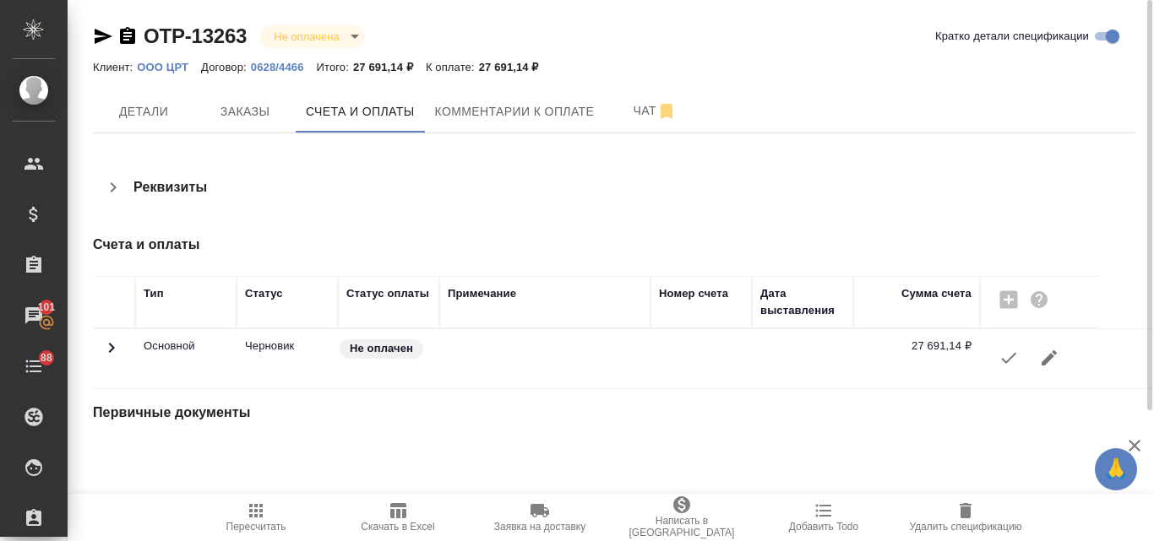
click at [1013, 361] on icon "button" at bounding box center [1008, 358] width 20 height 20
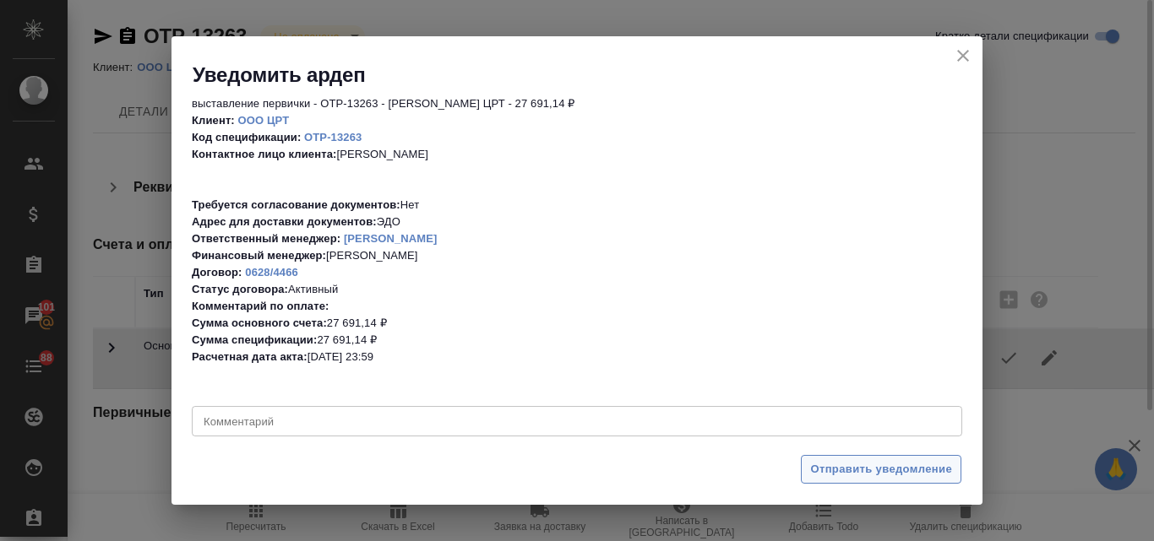
click at [862, 464] on span "Отправить уведомление" at bounding box center [881, 469] width 142 height 19
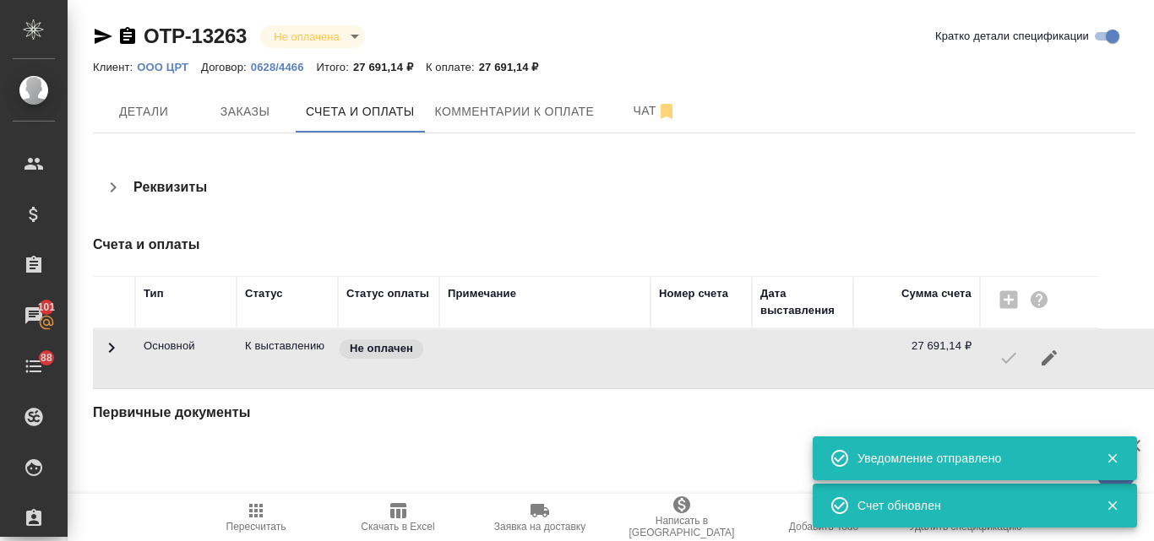
click at [95, 35] on icon "button" at bounding box center [104, 36] width 18 height 15
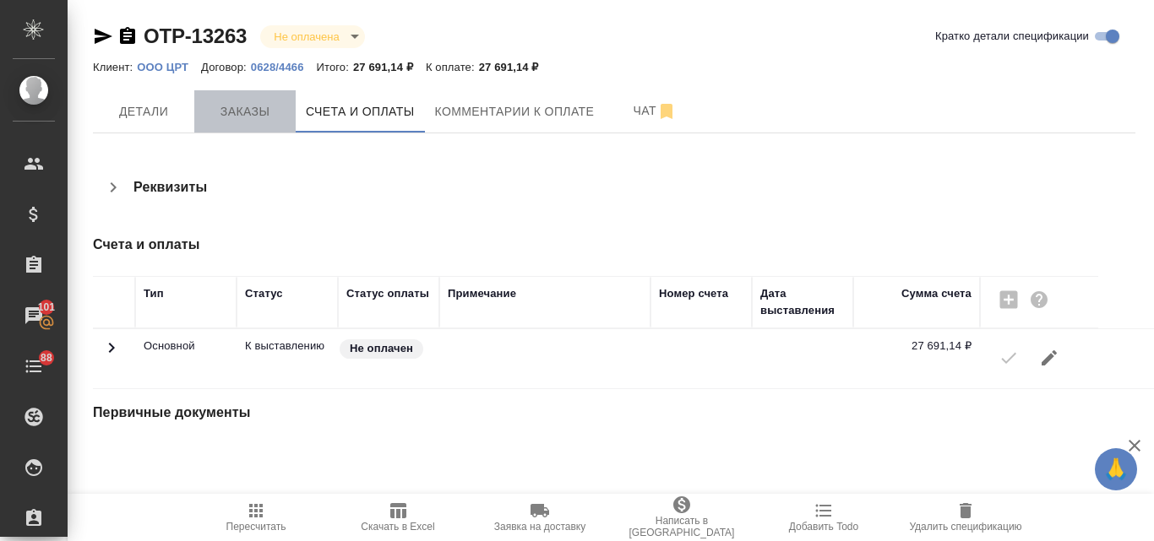
click at [247, 121] on span "Заказы" at bounding box center [244, 111] width 81 height 21
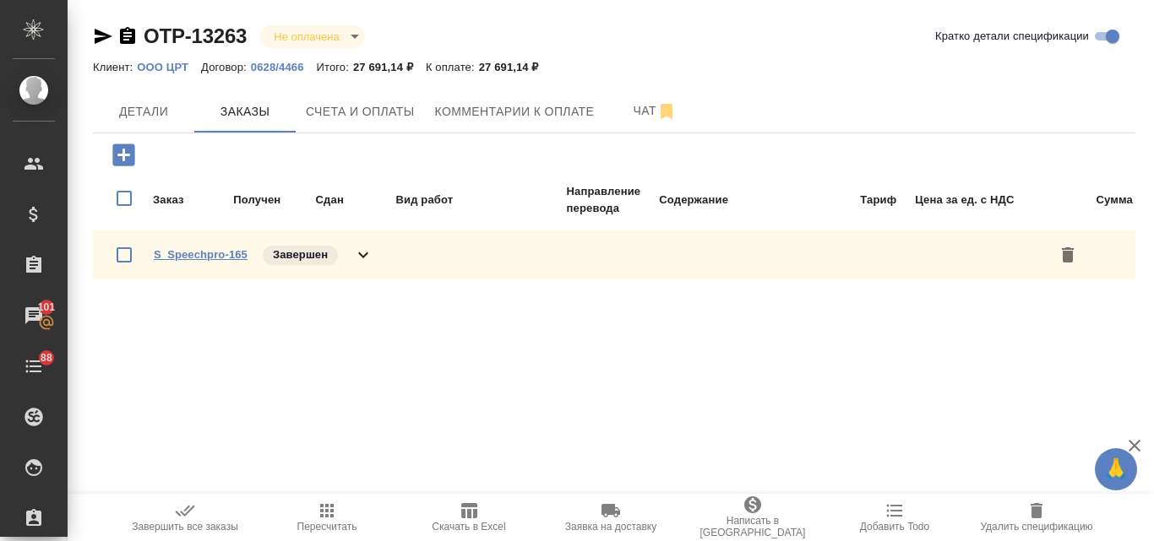
click at [186, 253] on link "S_Speechpro-165" at bounding box center [201, 254] width 94 height 13
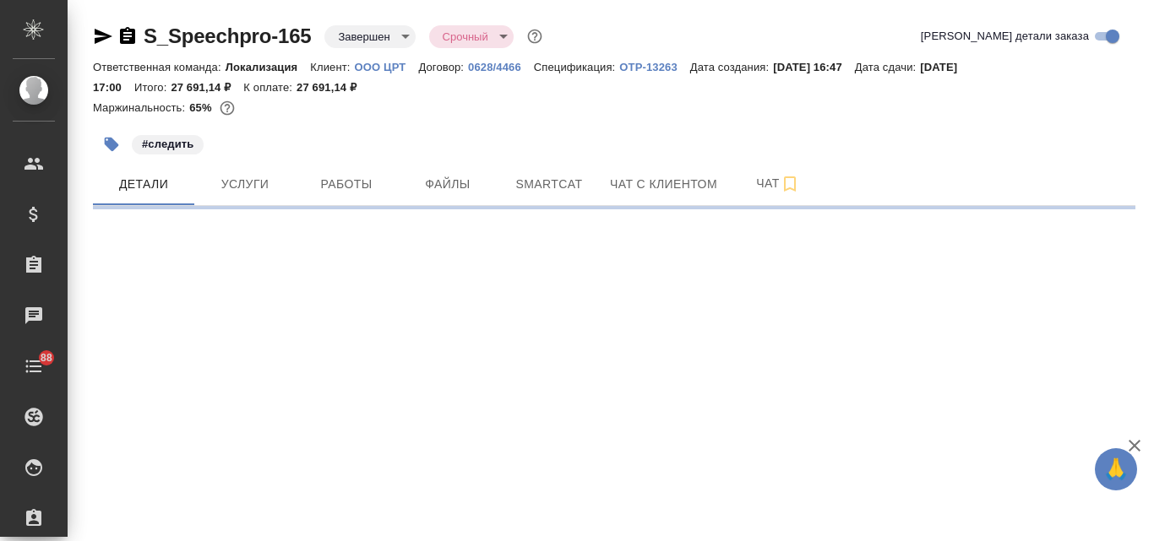
select select "RU"
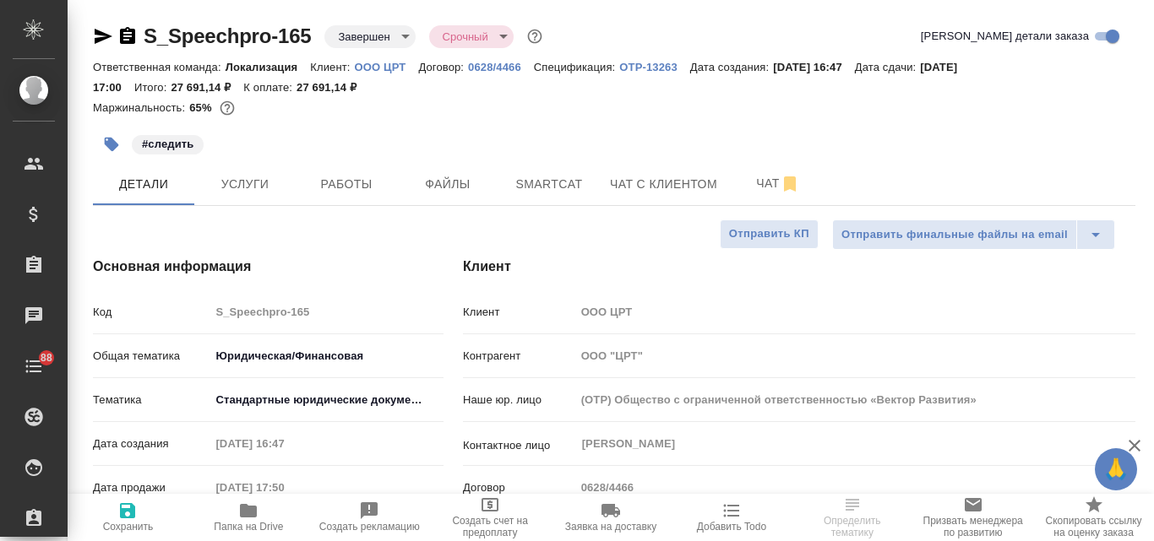
type textarea "x"
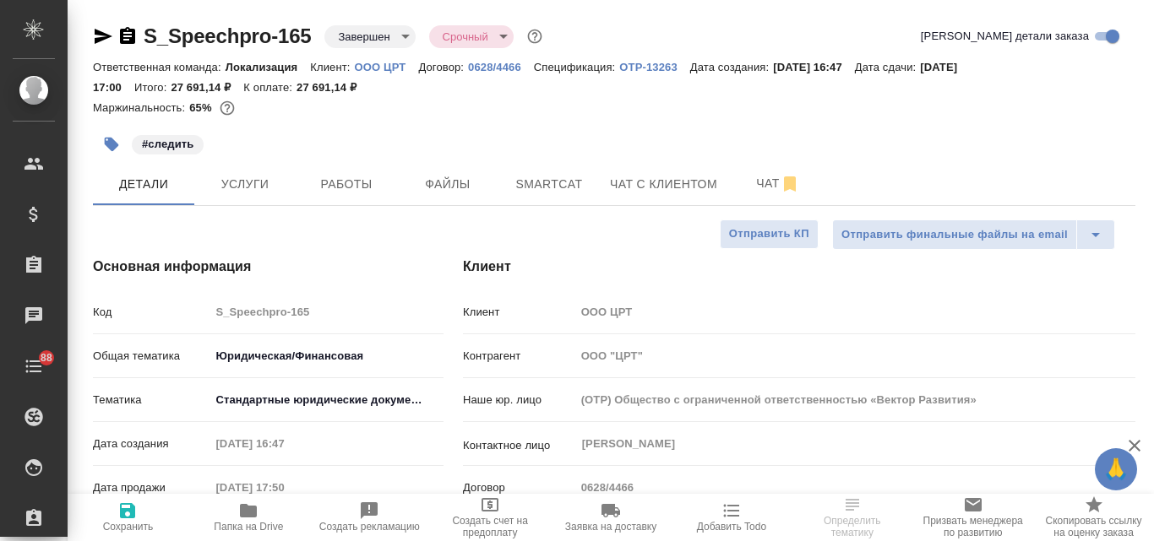
type textarea "x"
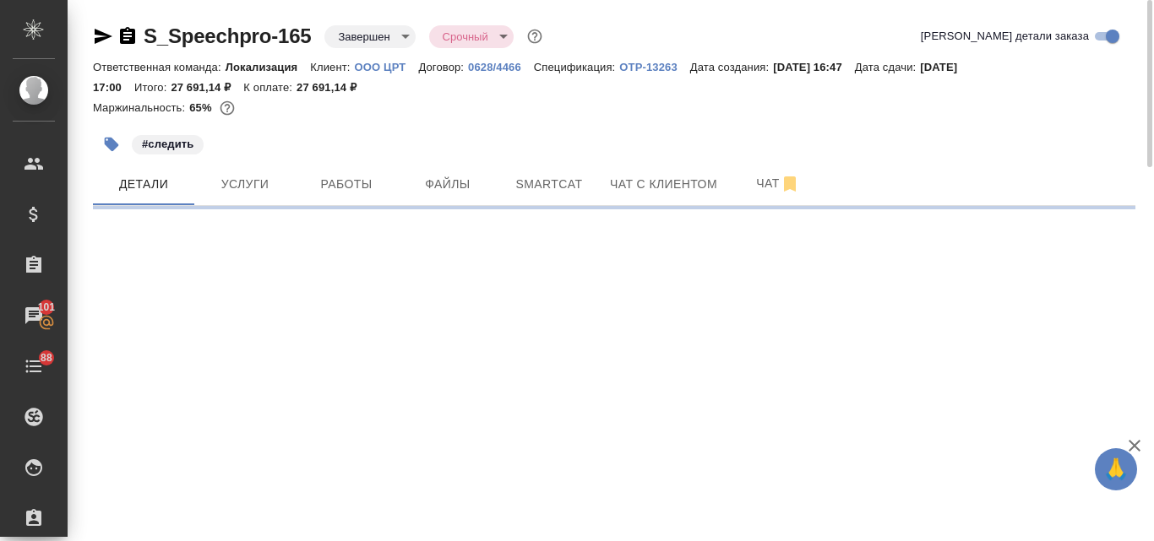
select select "RU"
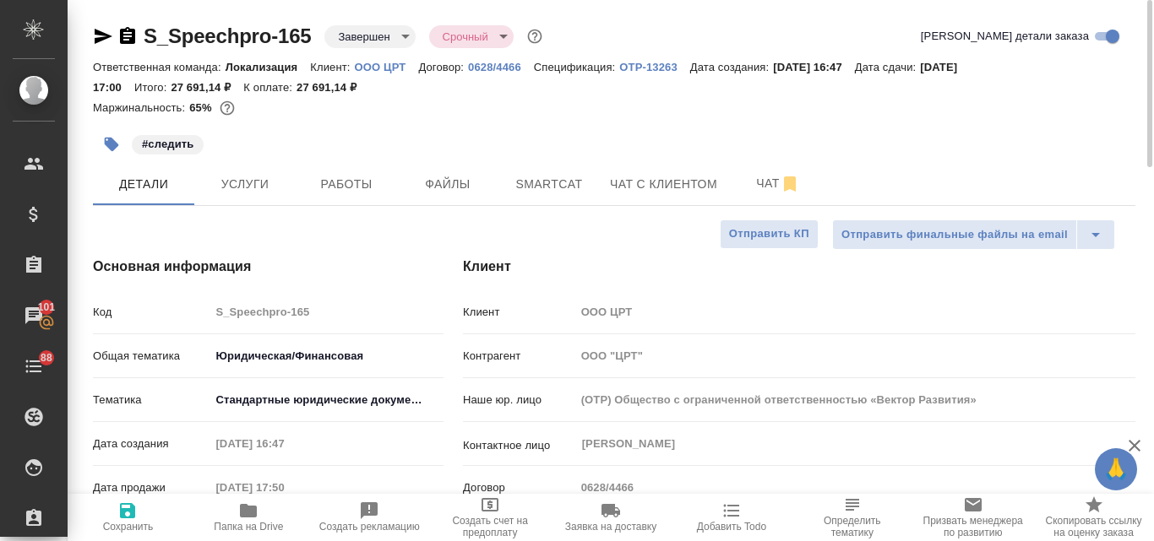
type textarea "x"
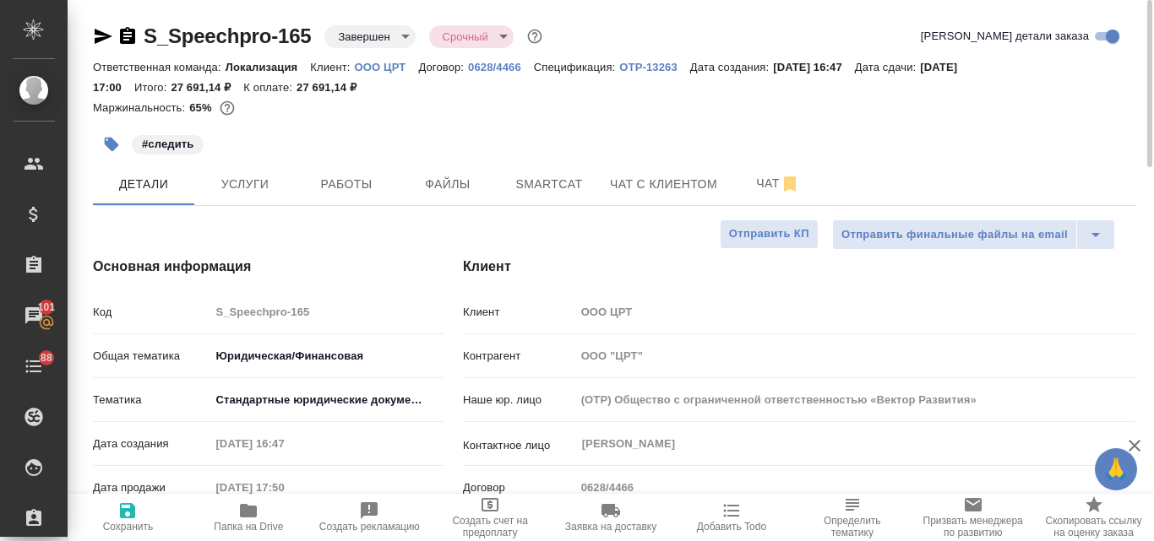
type textarea "x"
drag, startPoint x: 312, startPoint y: 33, endPoint x: 146, endPoint y: 21, distance: 166.8
copy link "S_Speechpro-165"
type textarea "x"
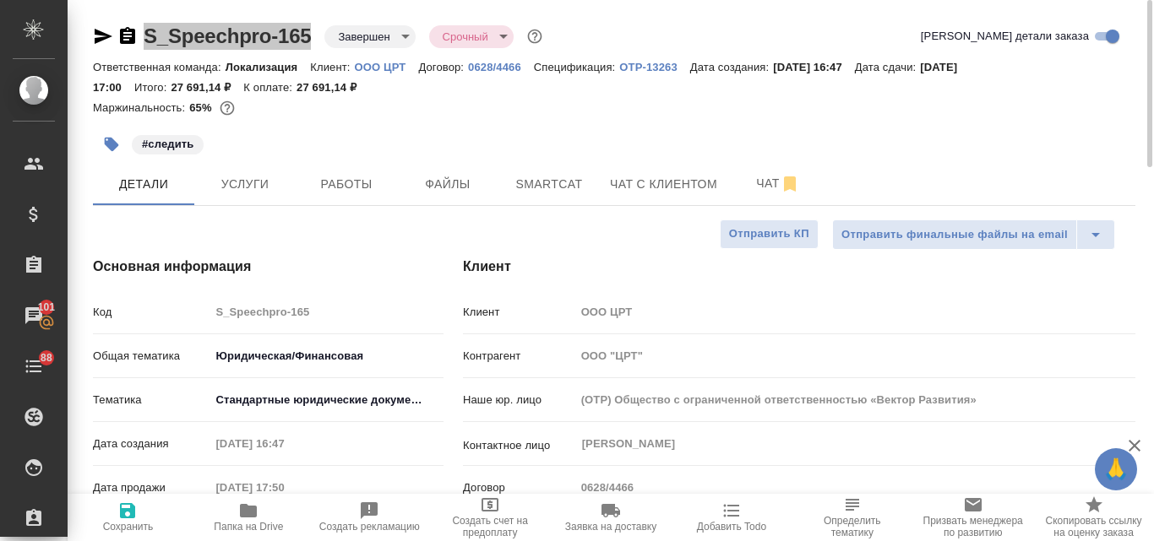
type textarea "x"
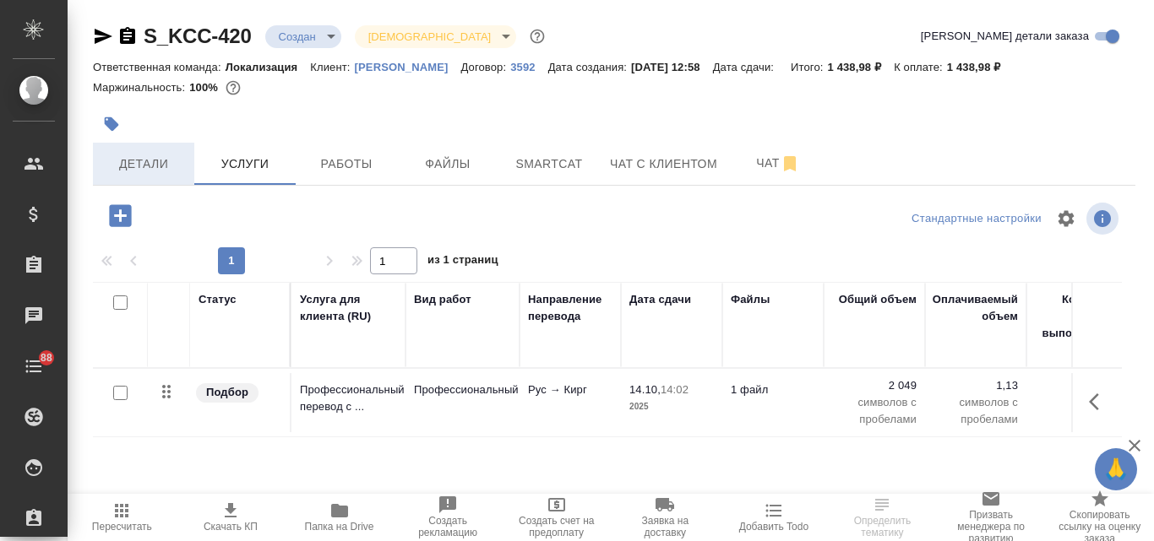
click at [141, 161] on span "Детали" at bounding box center [143, 164] width 81 height 21
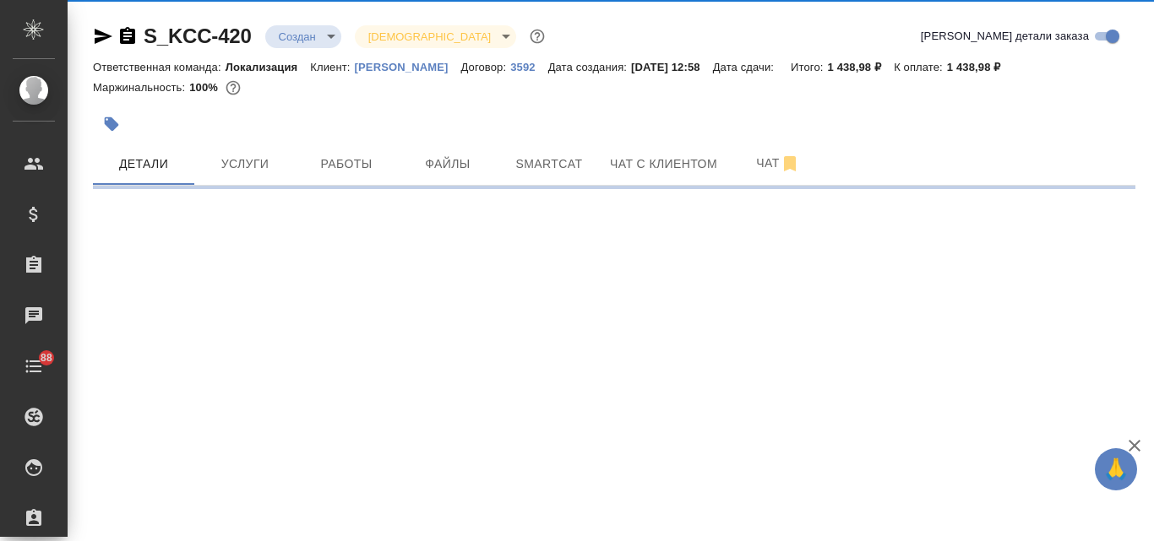
select select "RU"
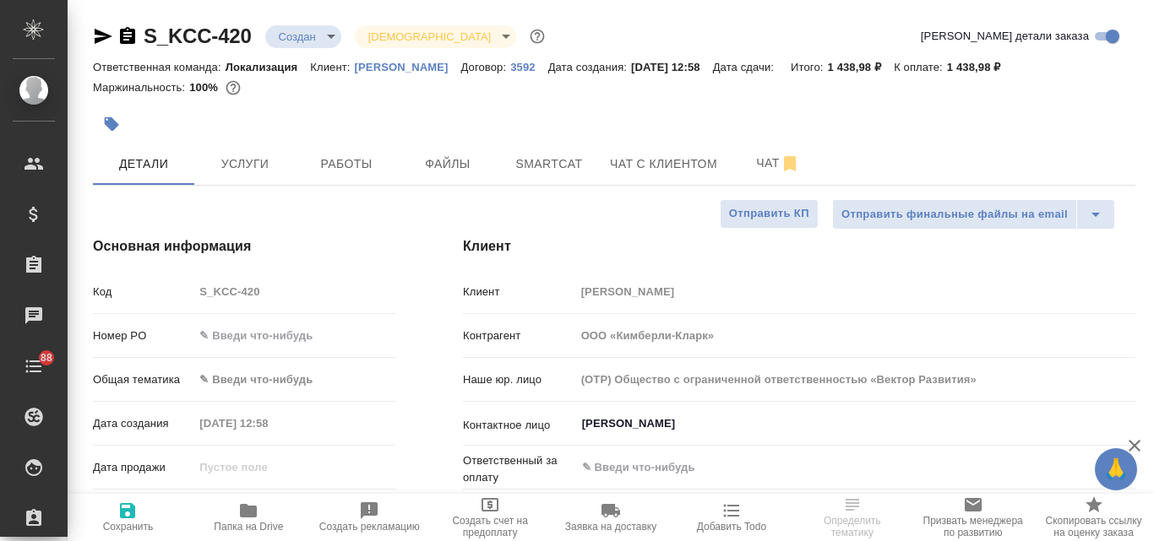
type textarea "x"
click at [274, 155] on span "Услуги" at bounding box center [244, 164] width 81 height 21
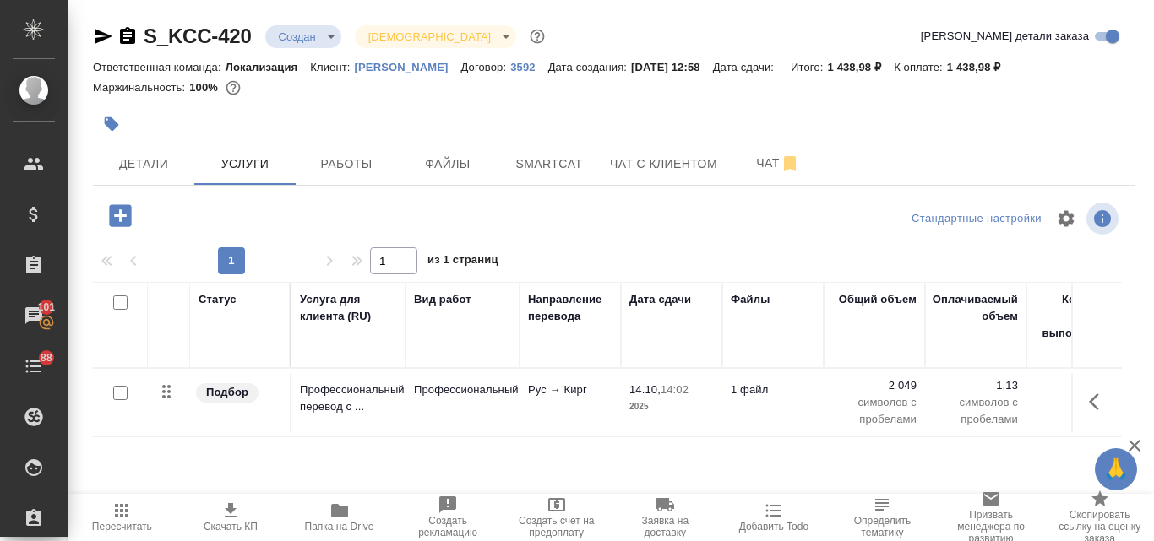
click at [225, 513] on icon "button" at bounding box center [230, 511] width 20 height 20
click at [160, 167] on span "Детали" at bounding box center [143, 164] width 81 height 21
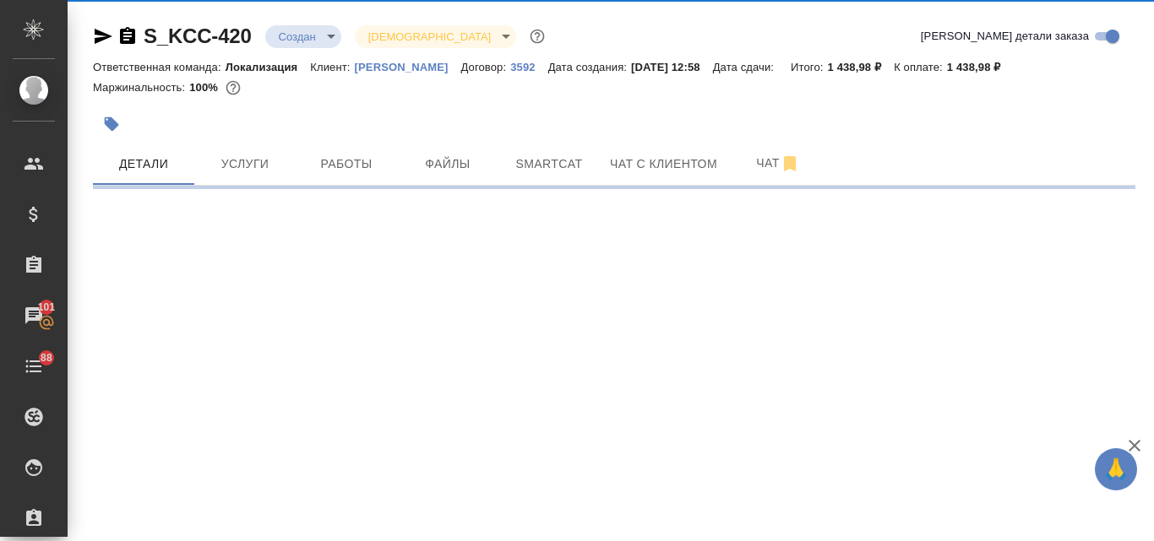
select select "RU"
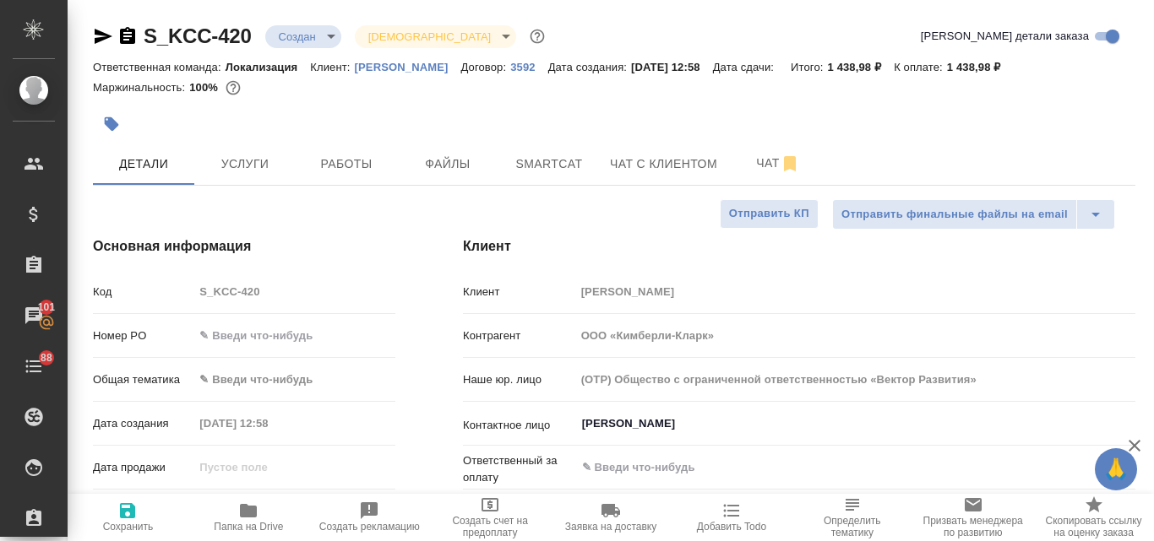
type textarea "x"
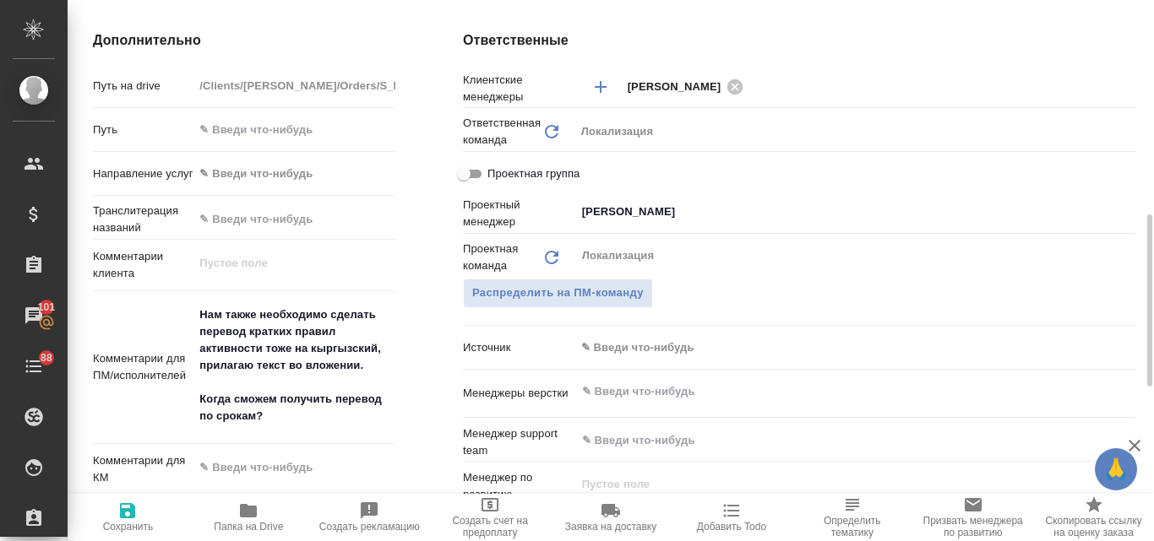
scroll to position [760, 0]
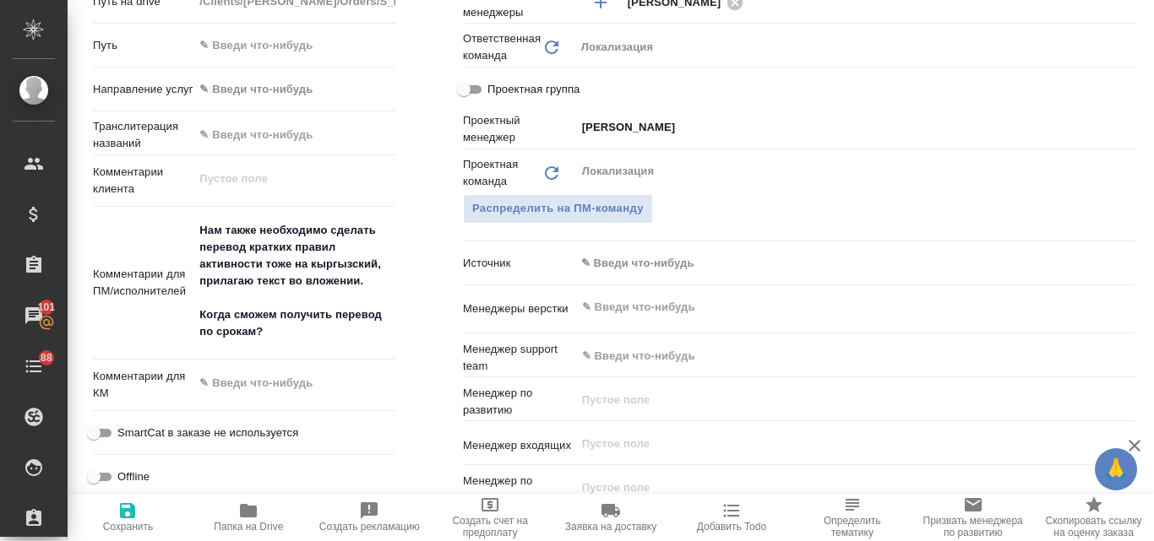
click at [630, 261] on body "🙏 .cls-1 fill:#fff; AWATERA Valyaeva Anna Клиенты Спецификации Заказы 101 Чаты …" at bounding box center [577, 270] width 1154 height 541
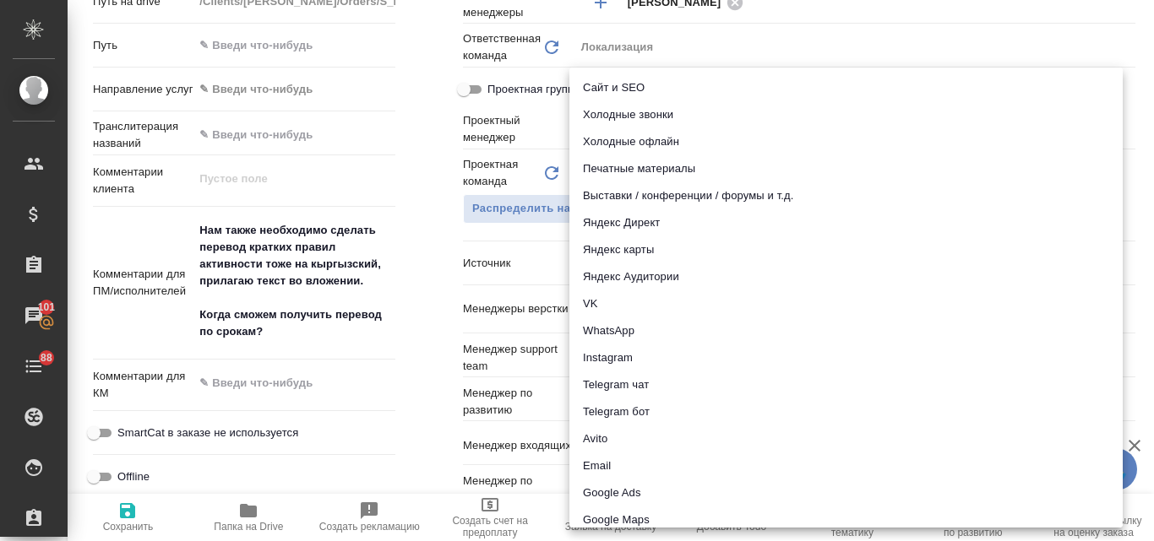
click at [596, 459] on li "Email" at bounding box center [845, 466] width 553 height 27
type textarea "x"
type input "emailAds"
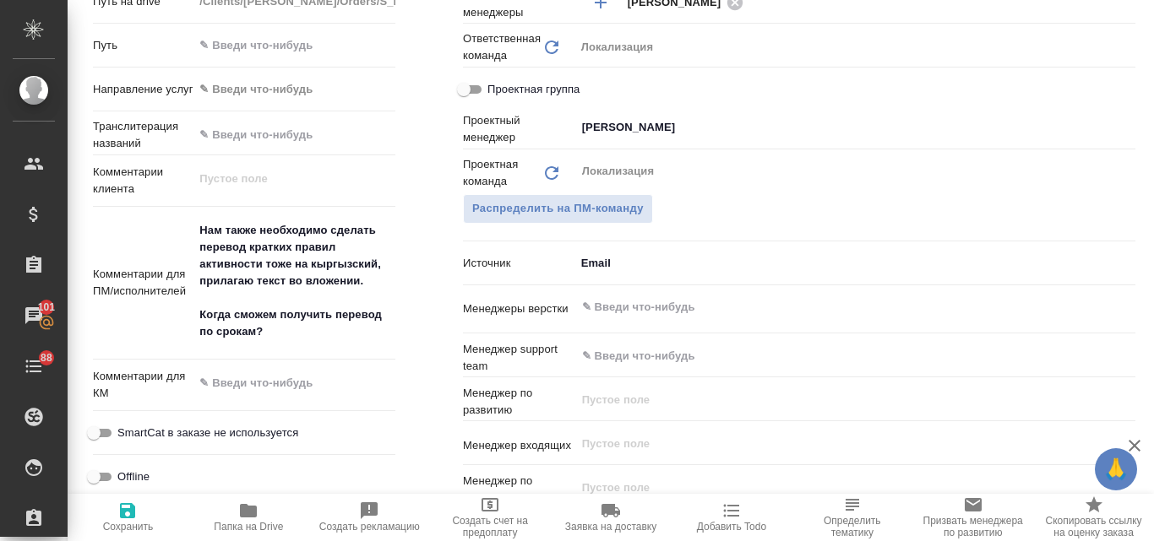
click at [128, 513] on icon "button" at bounding box center [127, 511] width 20 height 20
type textarea "x"
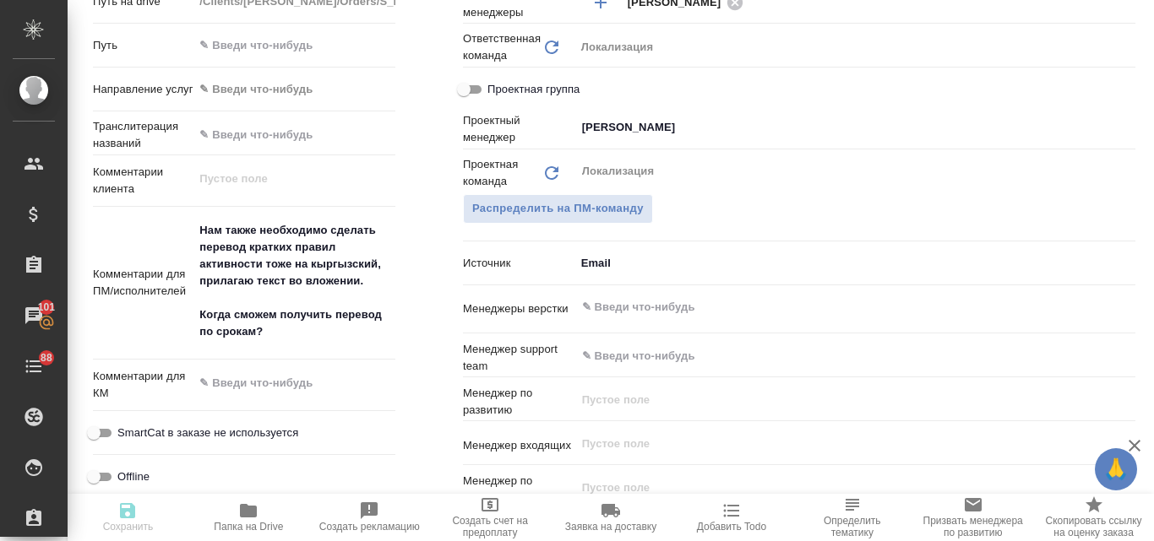
type textarea "x"
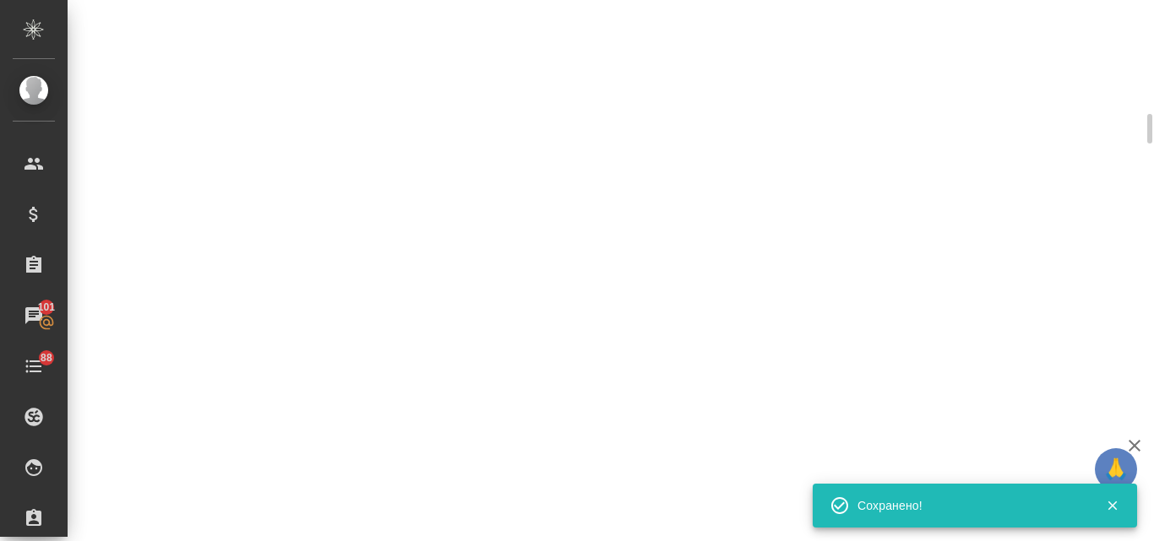
select select "RU"
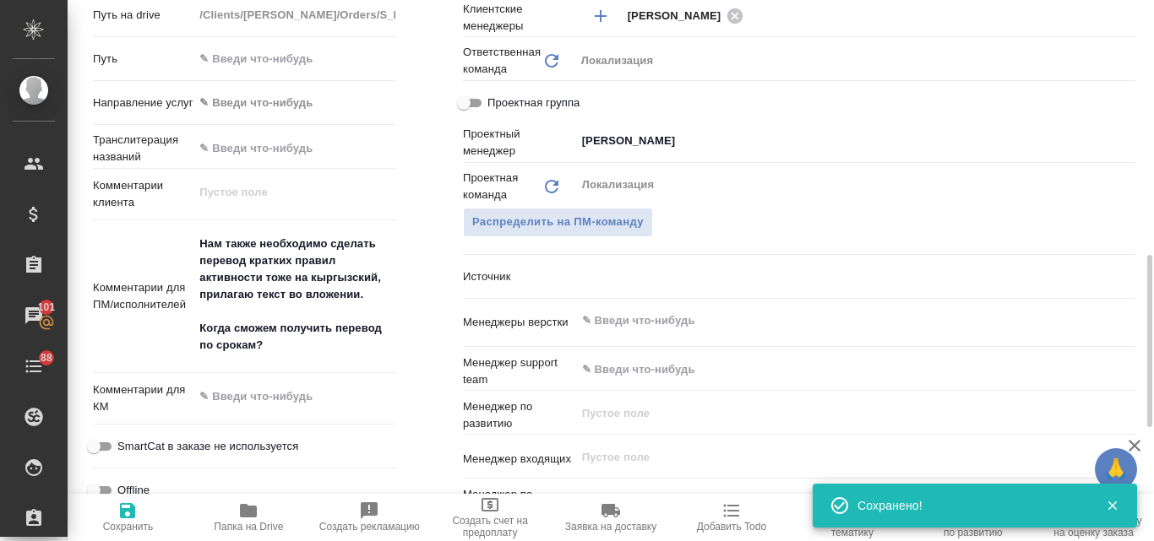
type textarea "x"
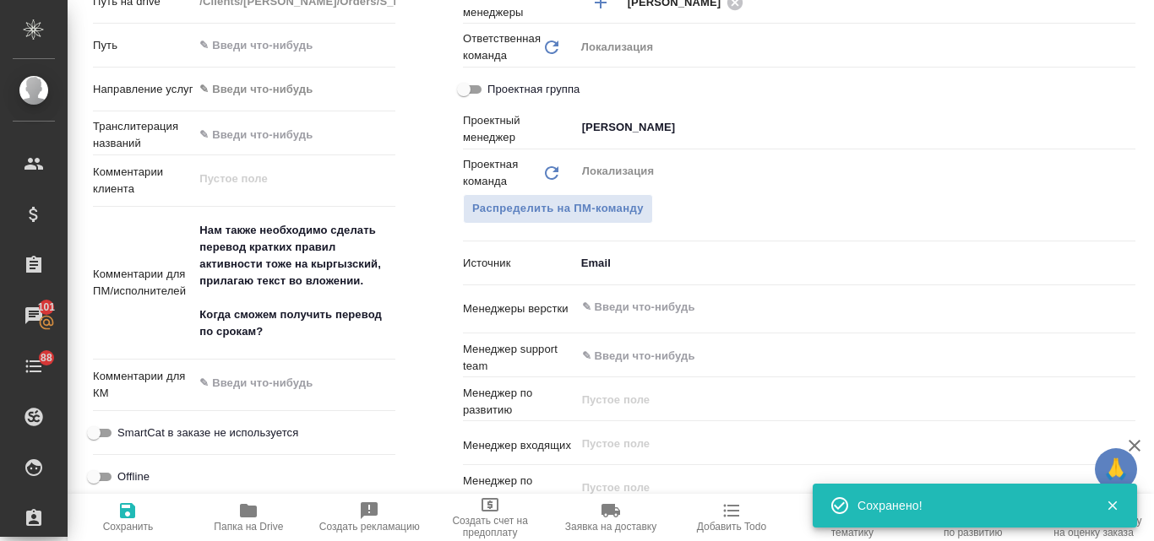
type textarea "x"
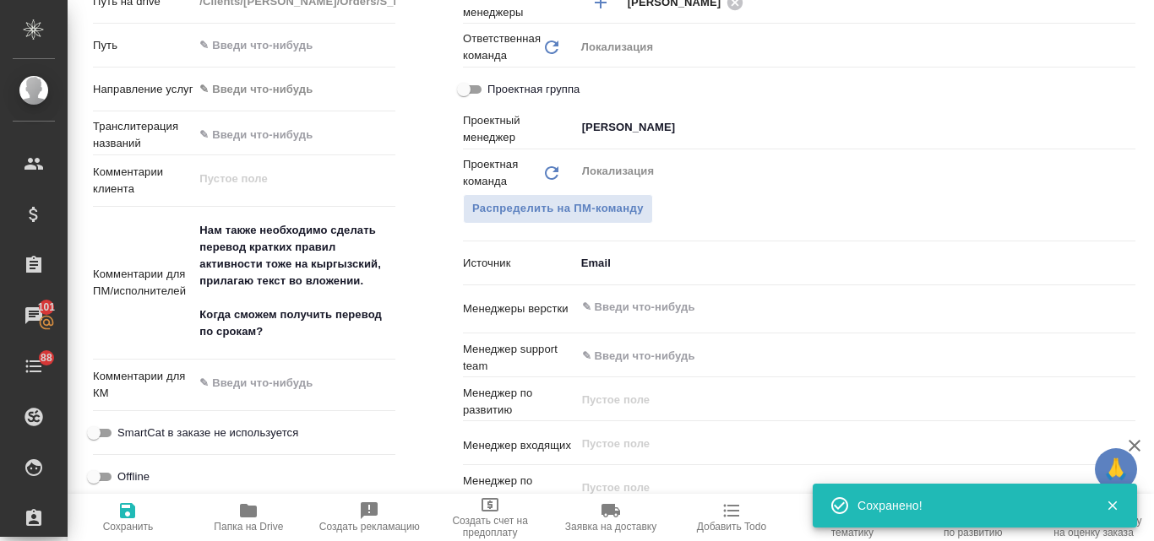
type textarea "x"
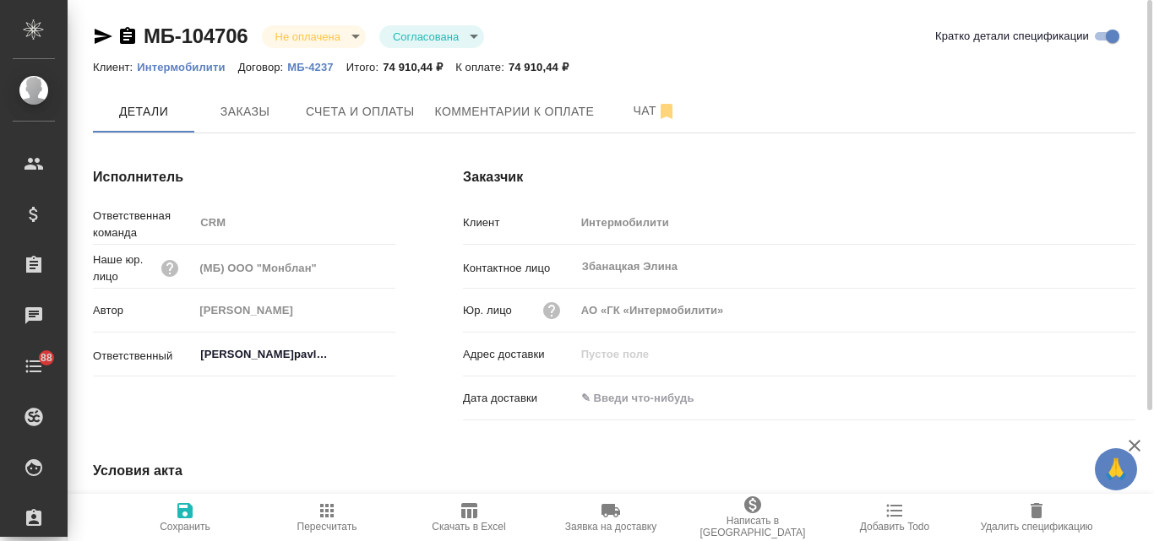
click at [169, 68] on p "Интермобилити" at bounding box center [187, 67] width 100 height 13
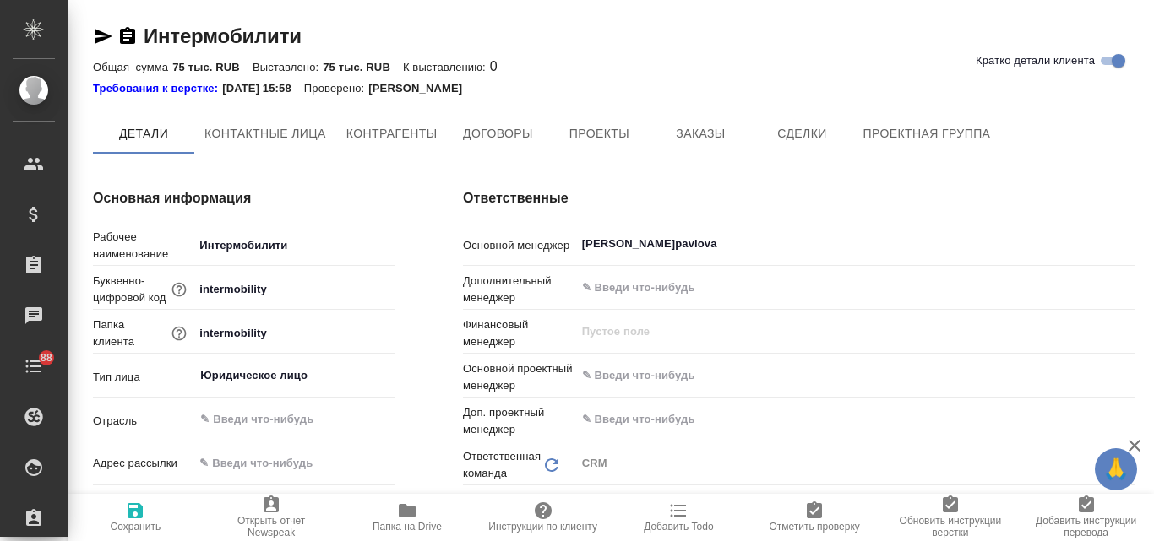
type textarea "x"
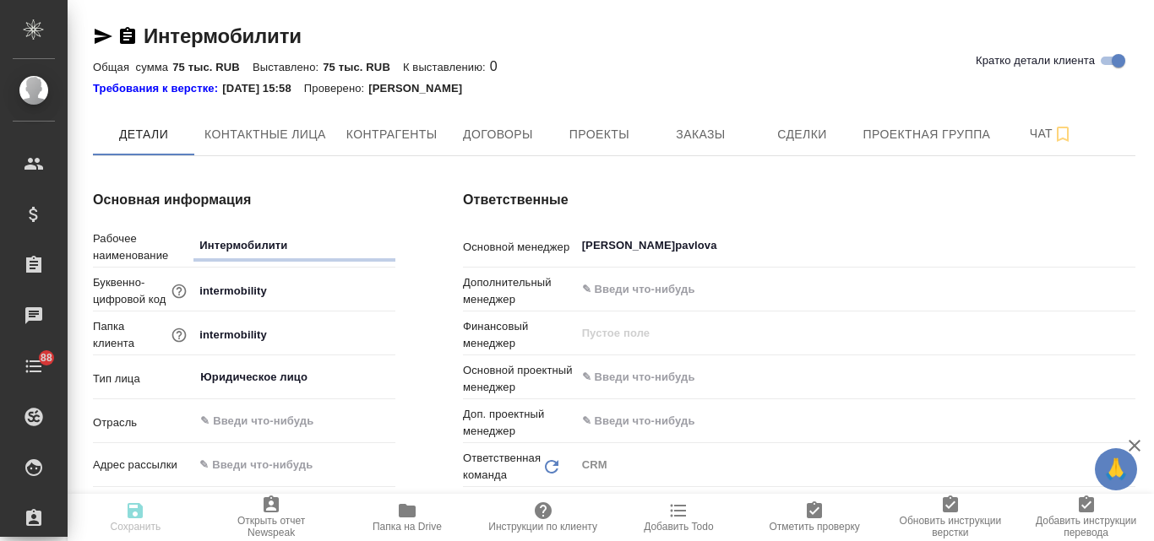
type textarea "x"
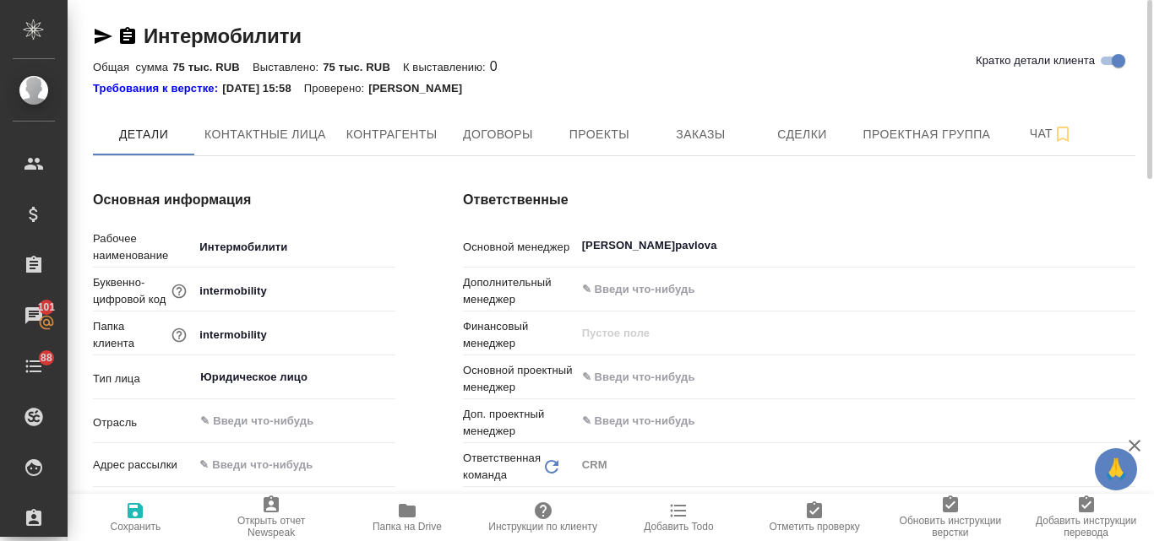
type textarea "x"
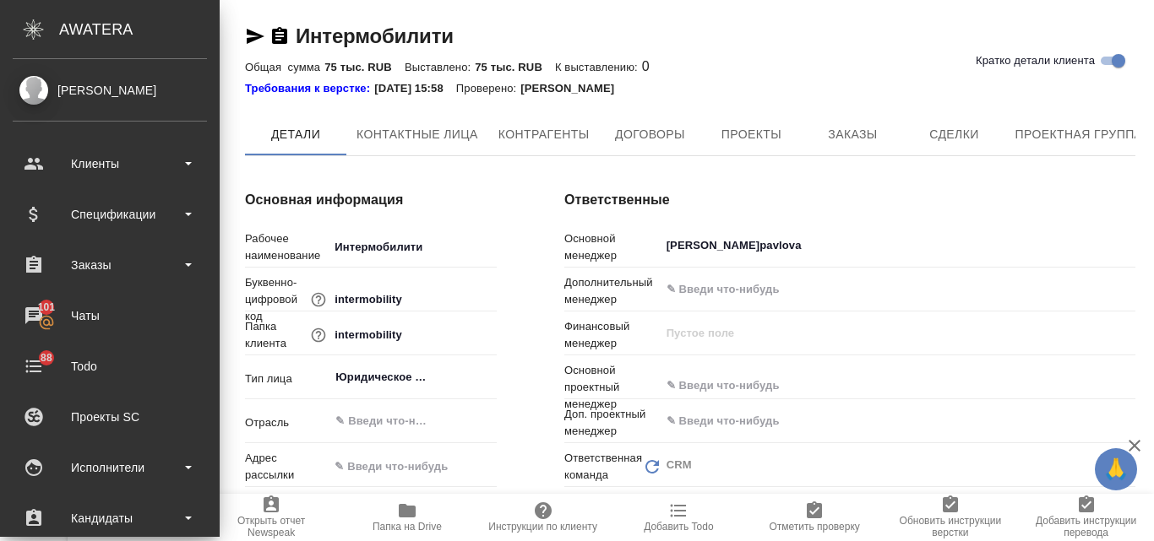
type textarea "x"
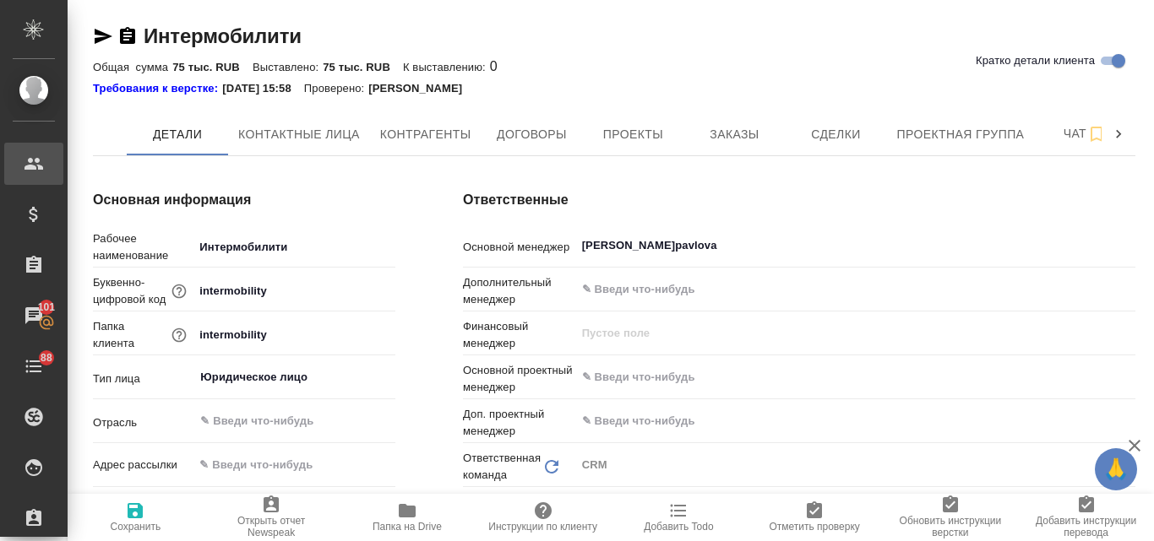
type textarea "x"
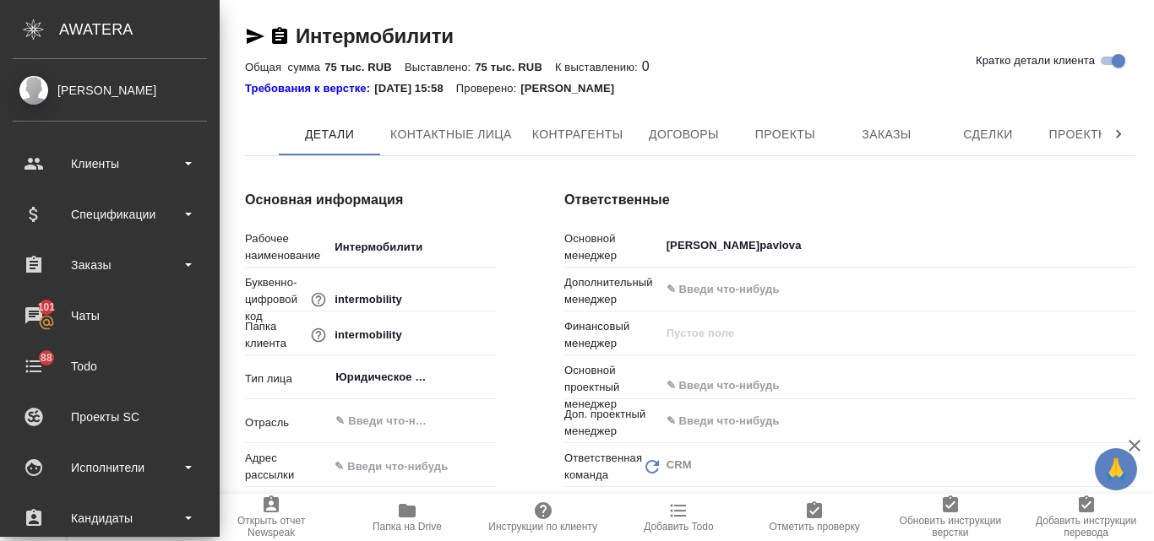
type textarea "x"
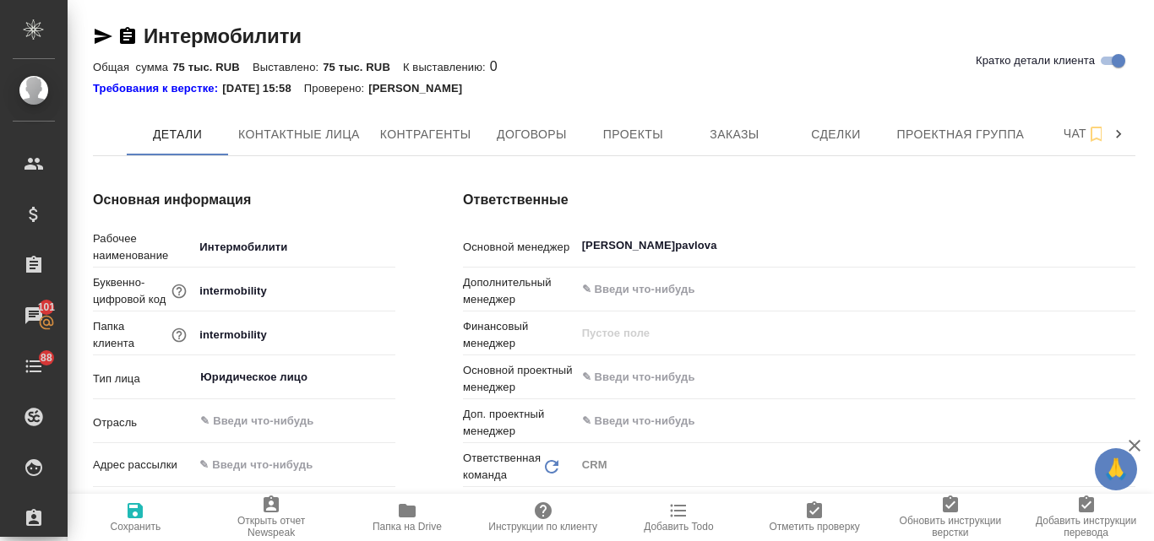
click at [101, 38] on icon "button" at bounding box center [104, 36] width 18 height 15
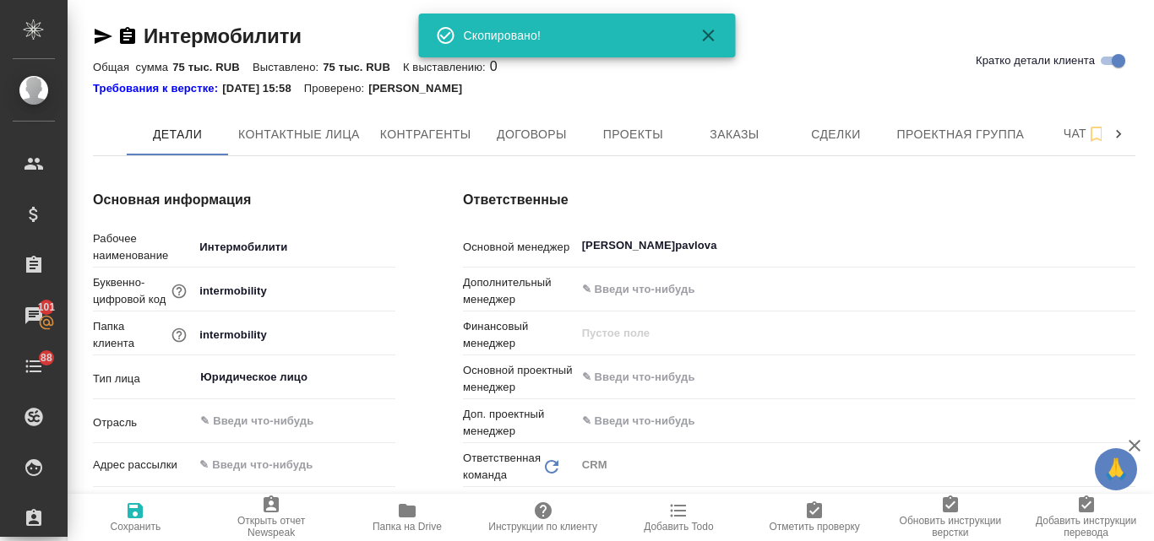
scroll to position [84, 0]
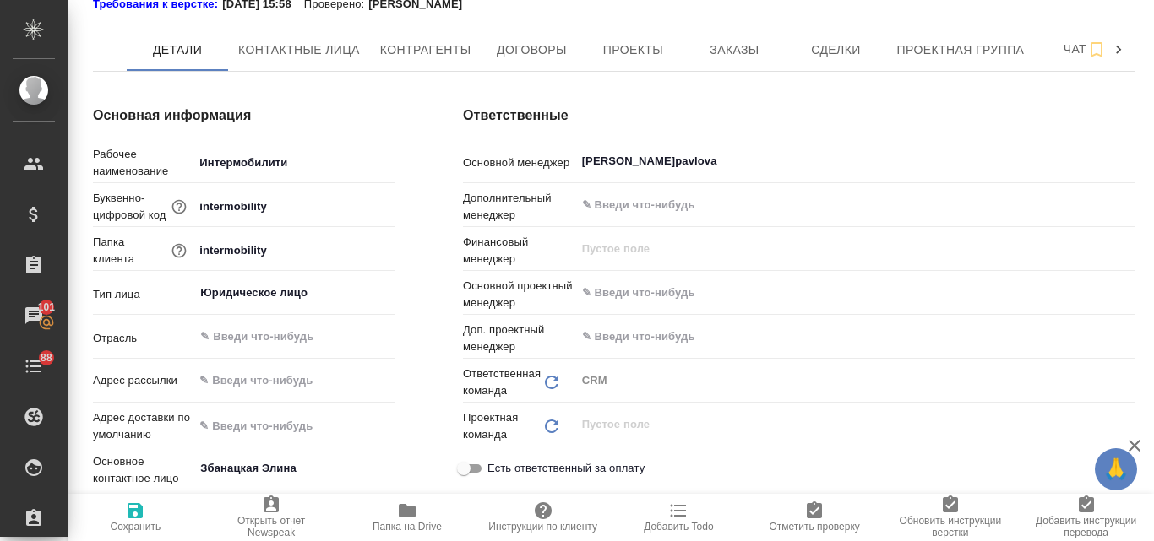
type textarea "x"
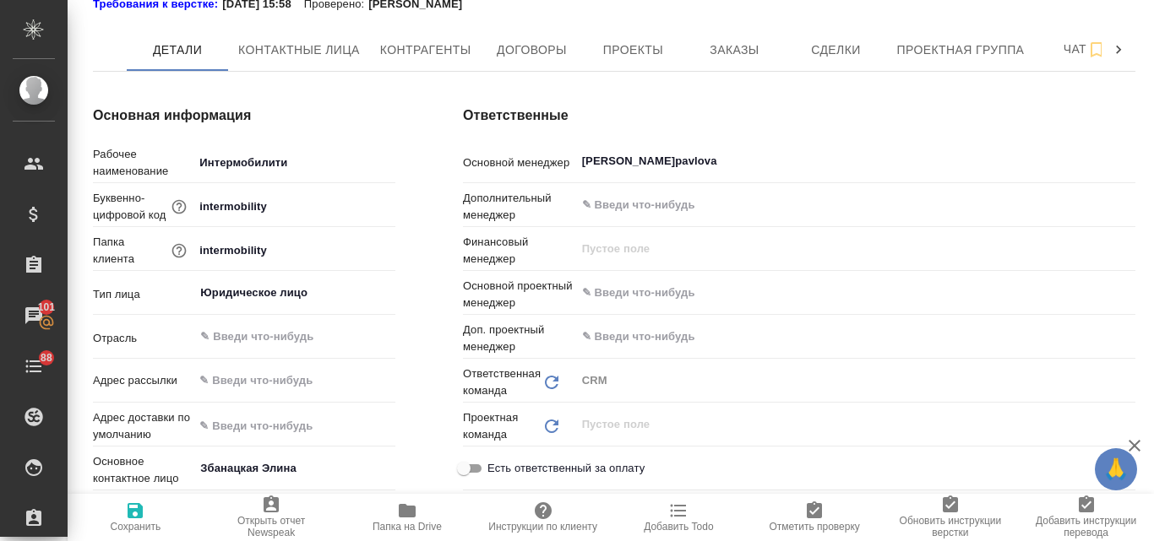
type textarea "x"
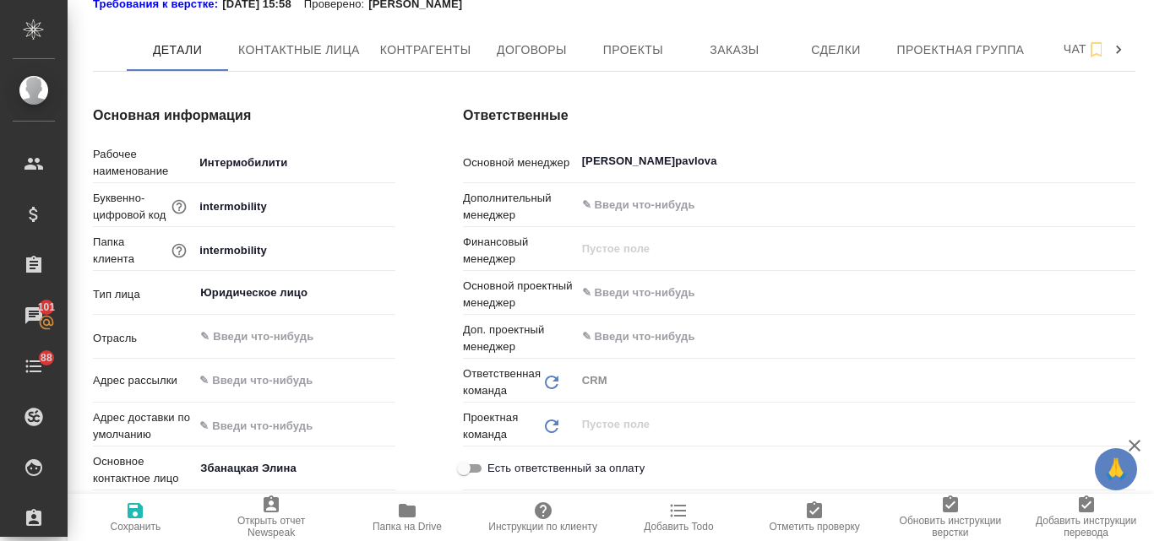
click at [556, 386] on icon "Обновить" at bounding box center [551, 382] width 20 height 20
type textarea "x"
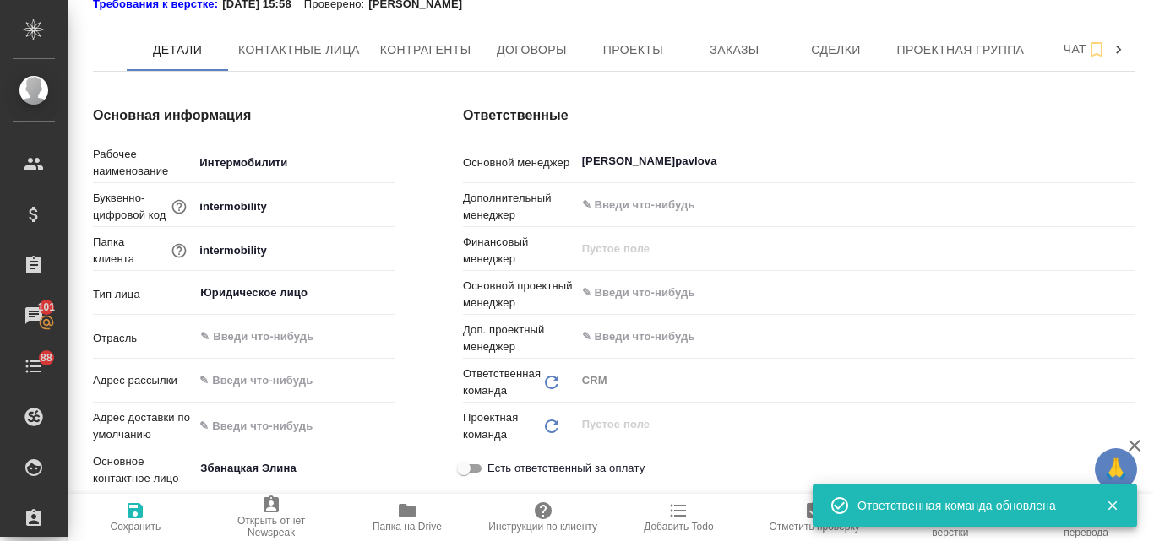
click at [544, 382] on icon "Обновить" at bounding box center [551, 382] width 20 height 20
type textarea "x"
click at [552, 383] on icon "Обновить" at bounding box center [551, 382] width 20 height 20
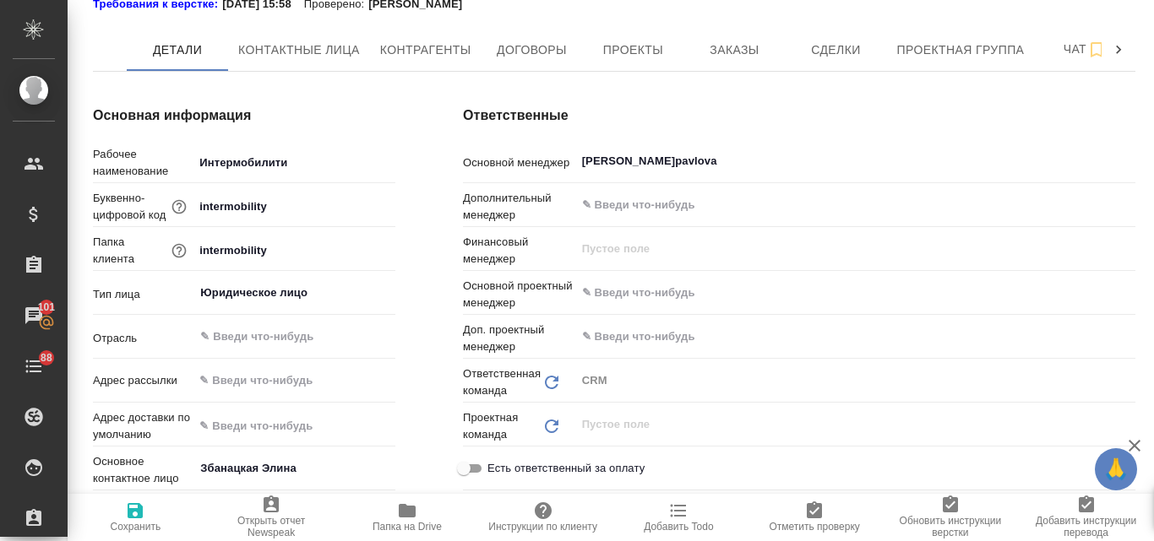
type textarea "x"
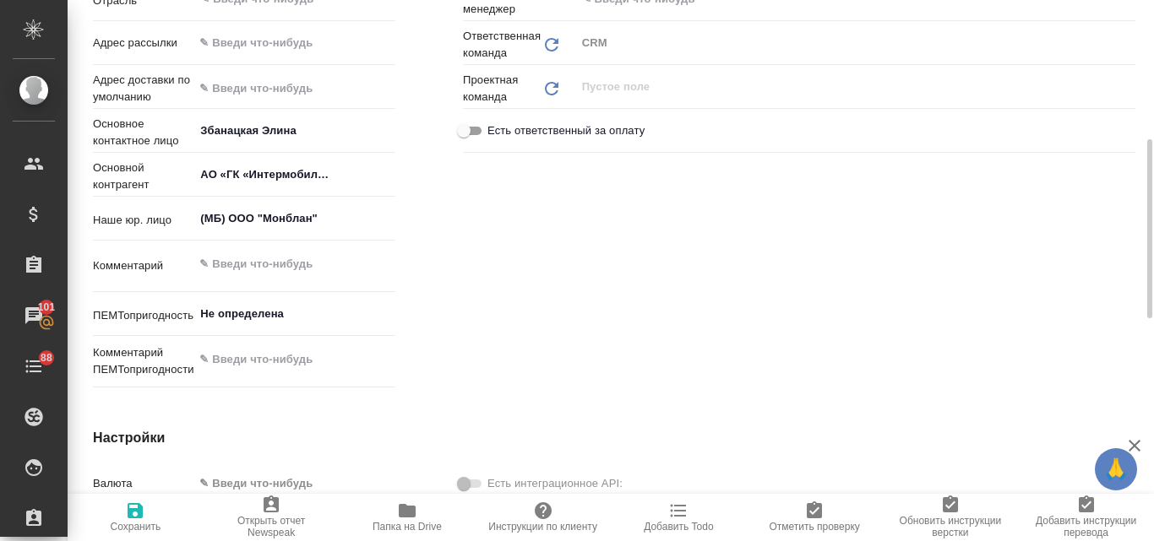
scroll to position [169, 0]
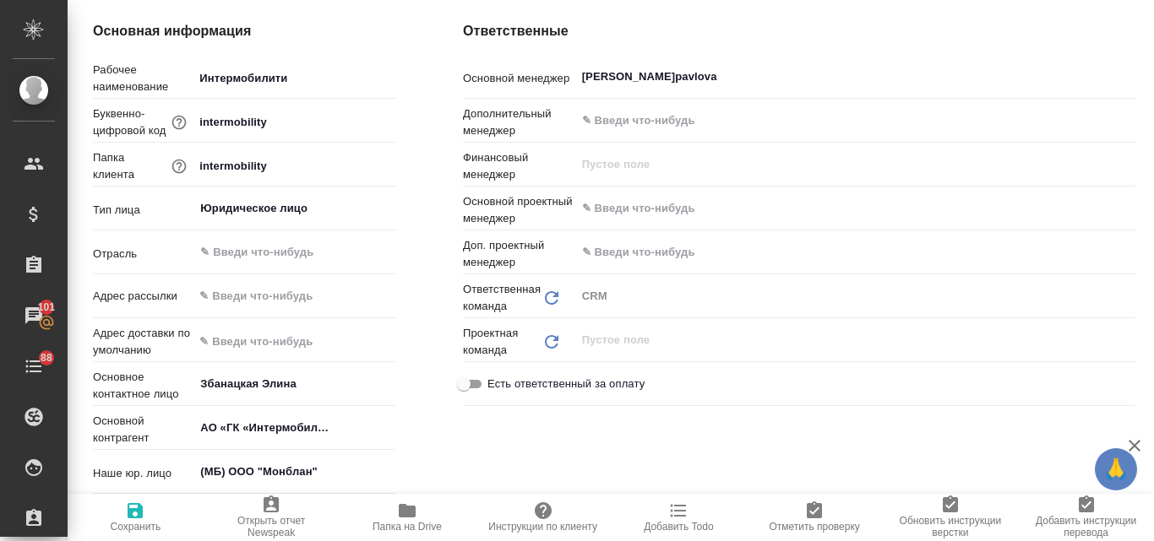
type textarea "x"
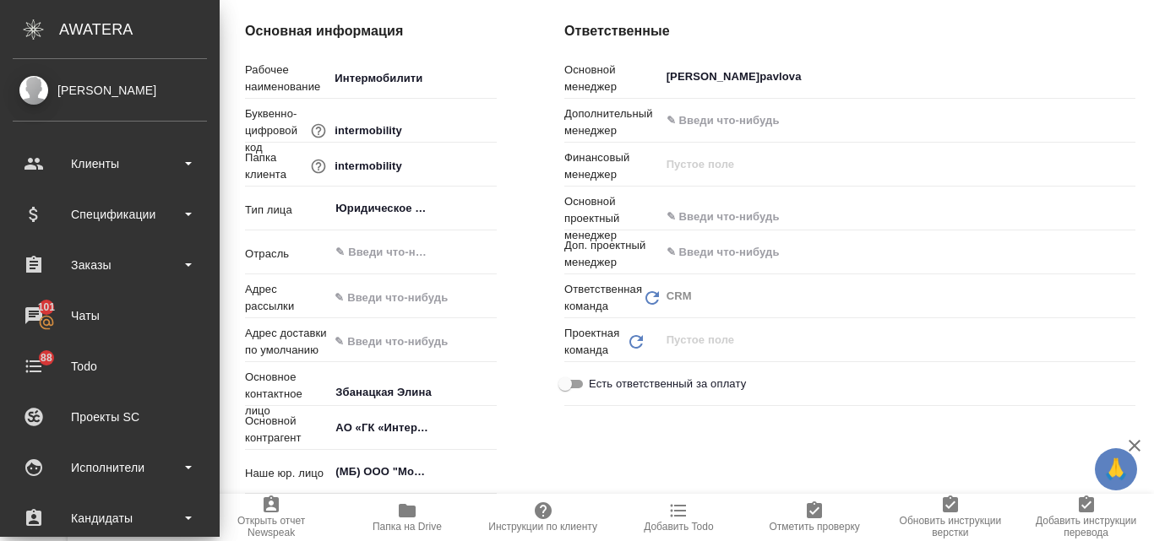
type textarea "x"
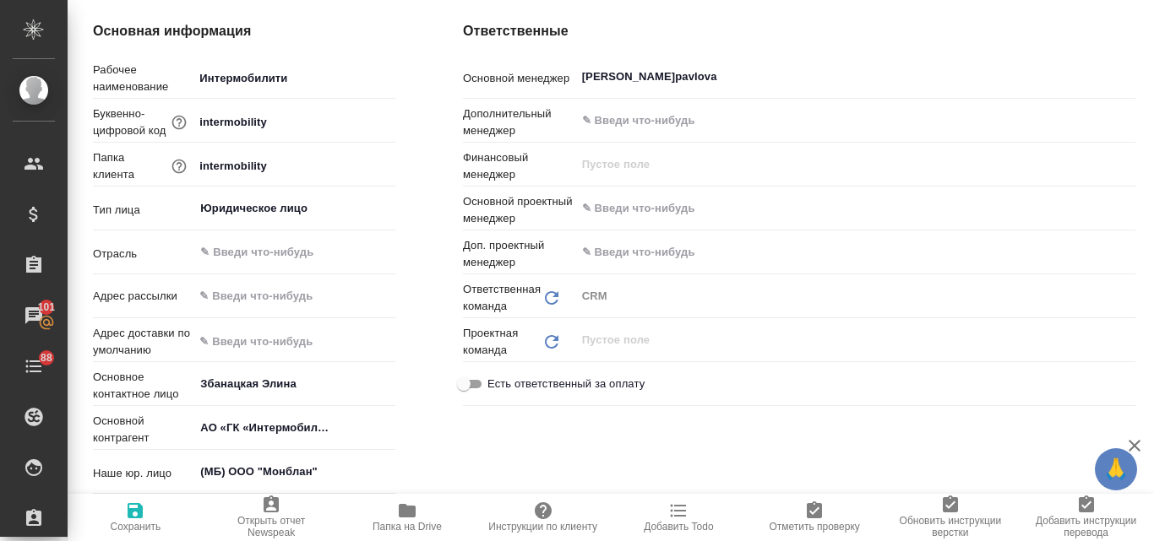
click at [549, 338] on icon at bounding box center [552, 342] width 14 height 14
type textarea "x"
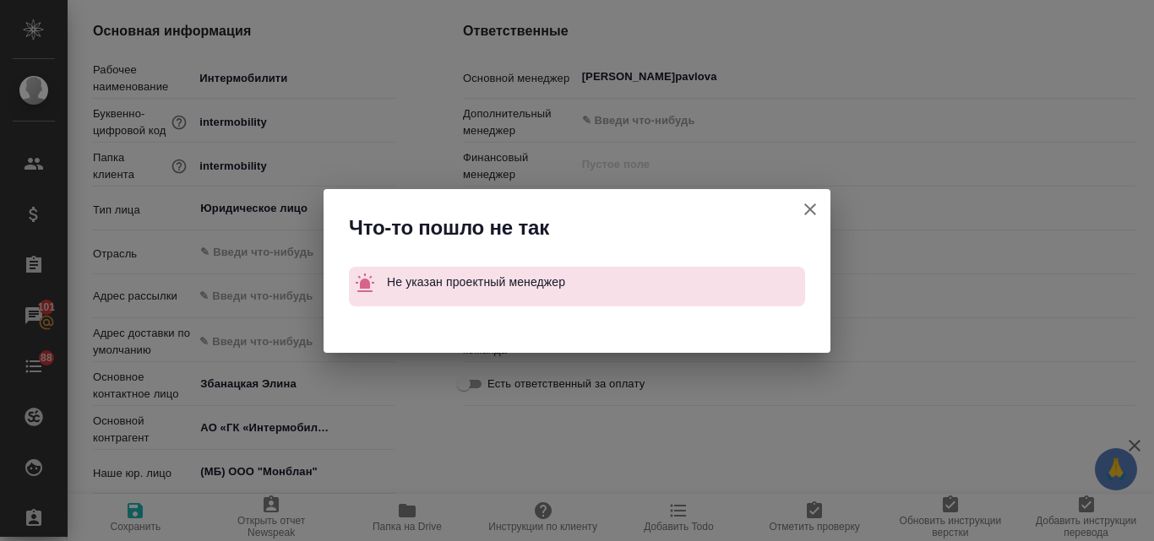
click at [807, 204] on icon "button" at bounding box center [810, 209] width 20 height 20
type textarea "x"
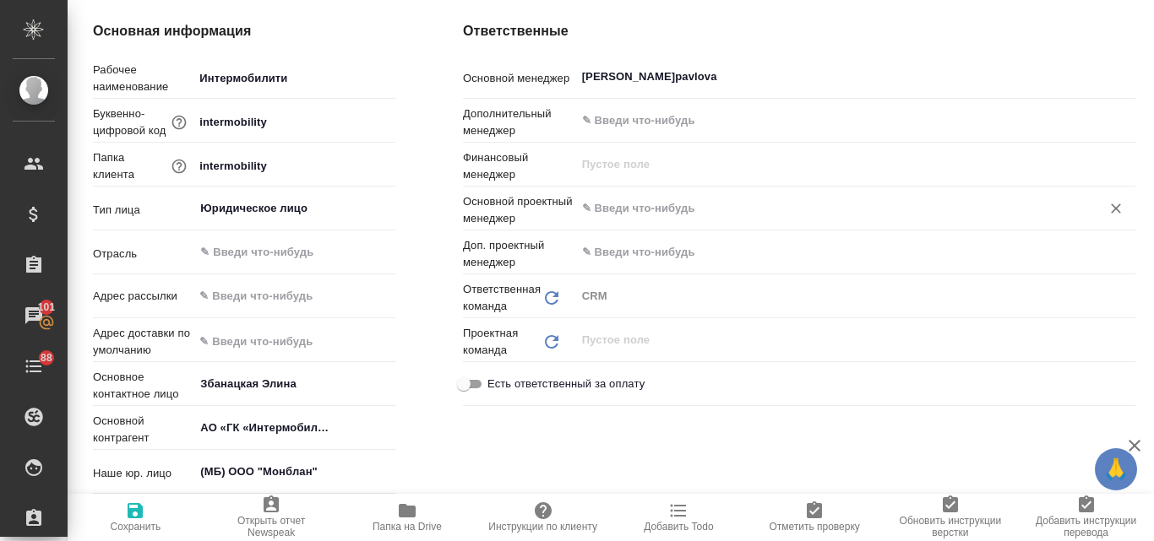
click at [594, 196] on div "​" at bounding box center [855, 208] width 560 height 30
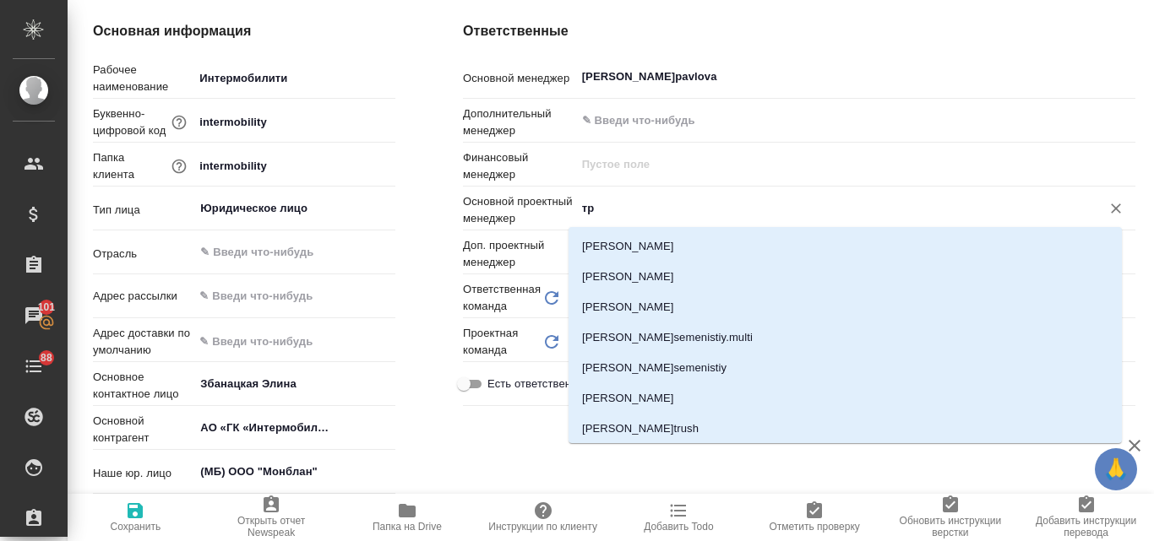
type input "тре"
click at [599, 365] on li "[PERSON_NAME]" at bounding box center [844, 368] width 553 height 30
type textarea "x"
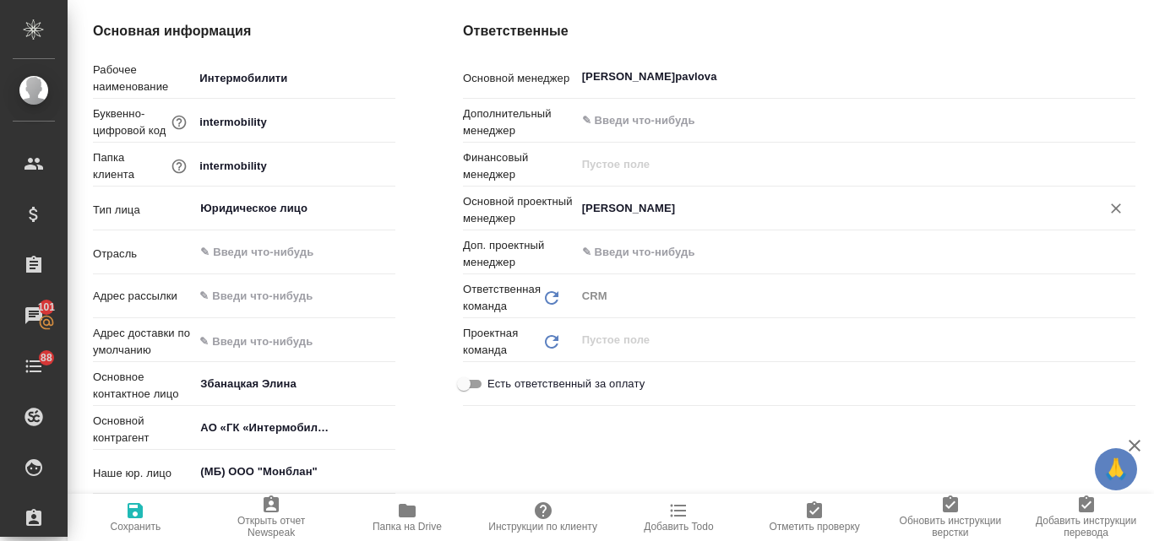
type input "[PERSON_NAME]"
click at [550, 342] on icon "Обновить" at bounding box center [551, 342] width 20 height 20
type textarea "x"
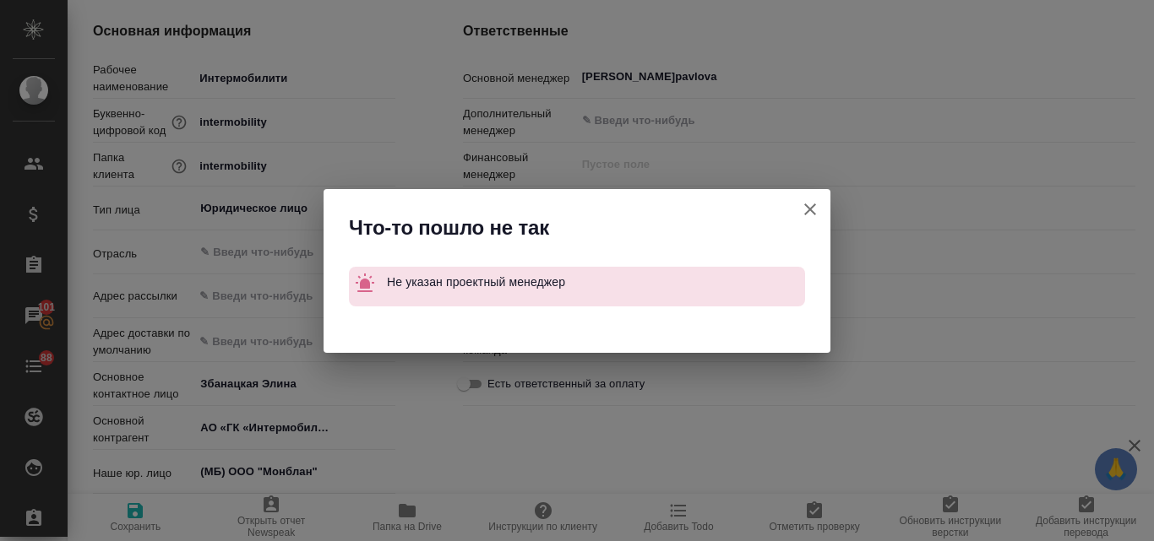
click at [779, 384] on div "Что-то пошло не так Не указан проектный менеджер" at bounding box center [577, 270] width 1154 height 541
click at [809, 196] on button "Добавить в заказы" at bounding box center [810, 209] width 41 height 41
type textarea "x"
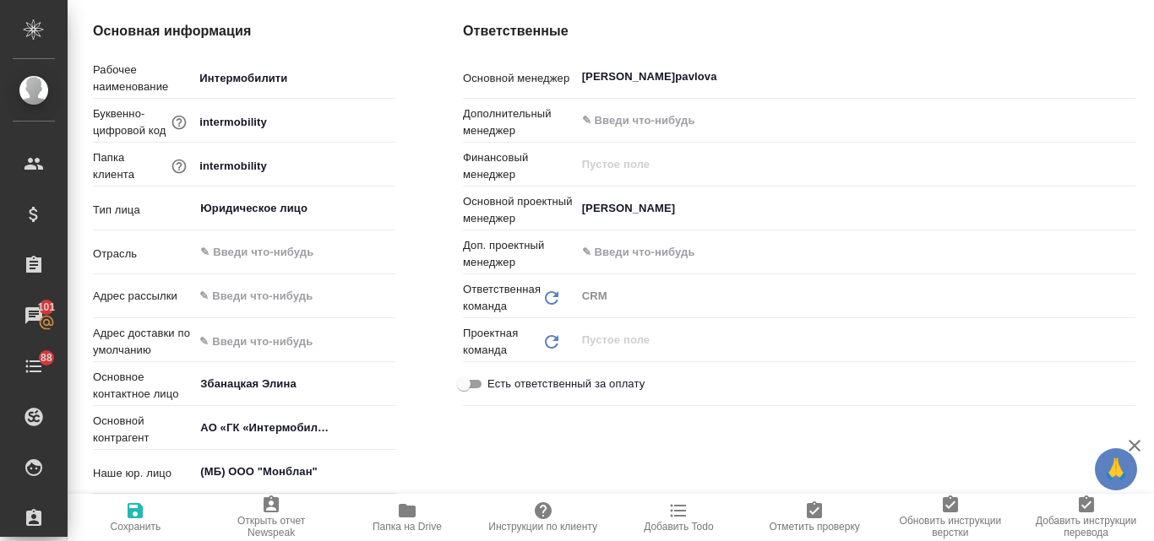
type textarea "x"
click at [134, 513] on icon "button" at bounding box center [135, 511] width 20 height 20
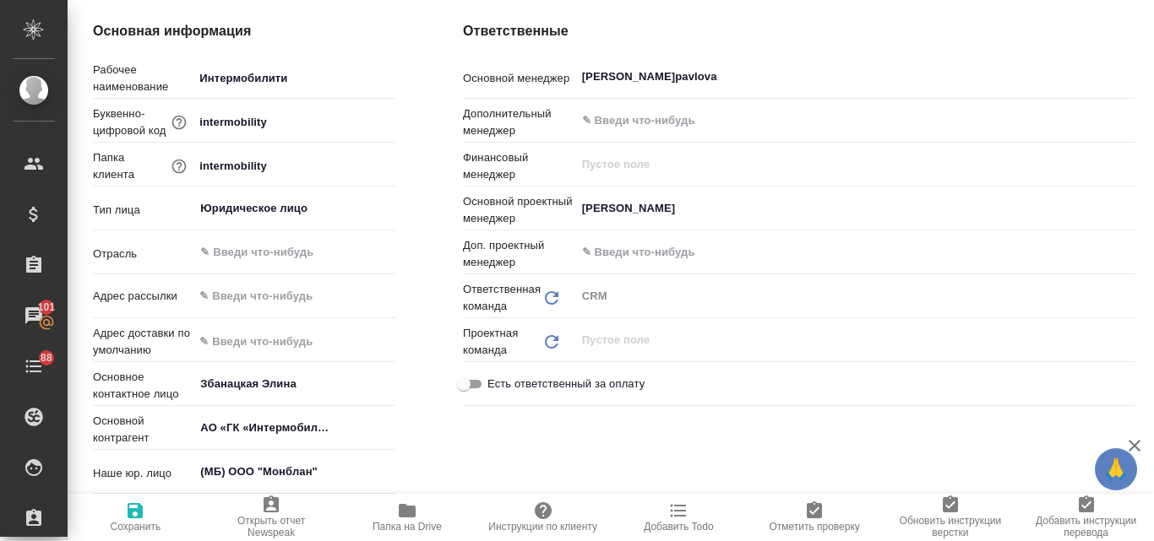
type textarea "x"
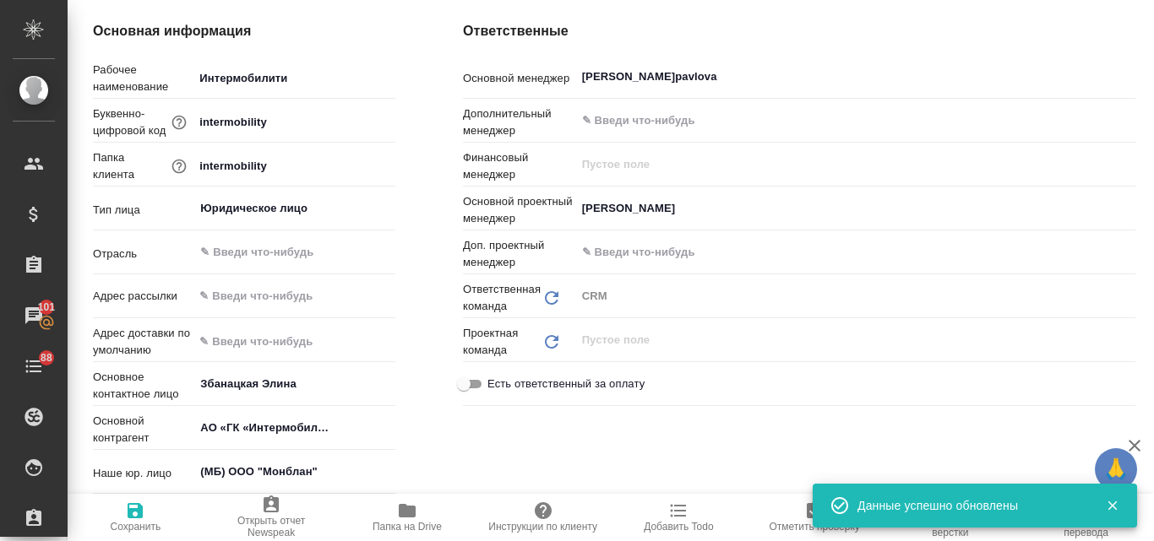
type textarea "x"
type input "Локализация"
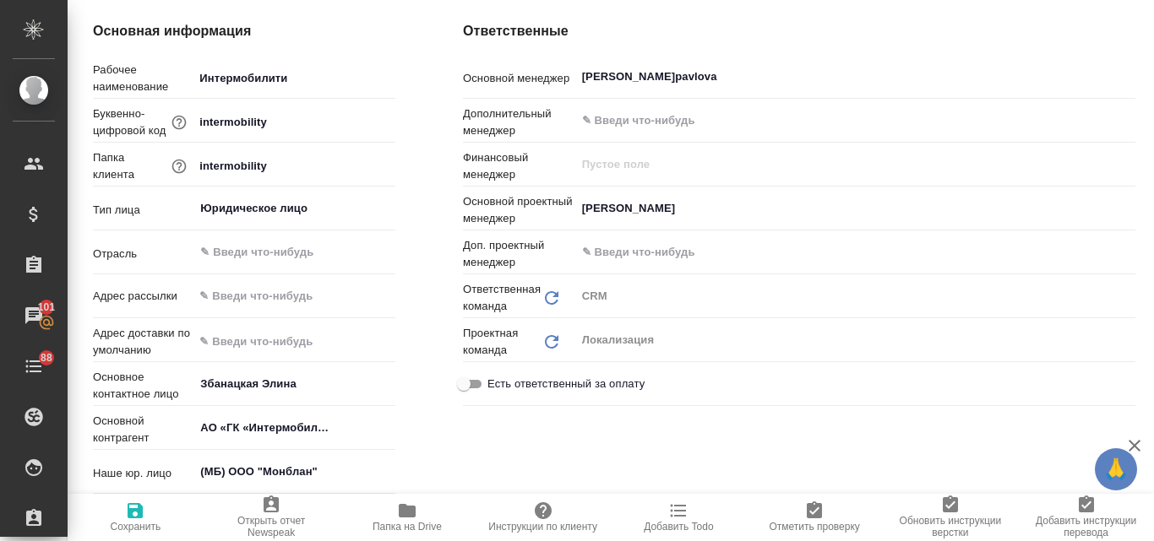
click at [544, 298] on icon "Обновить" at bounding box center [551, 298] width 20 height 20
type textarea "x"
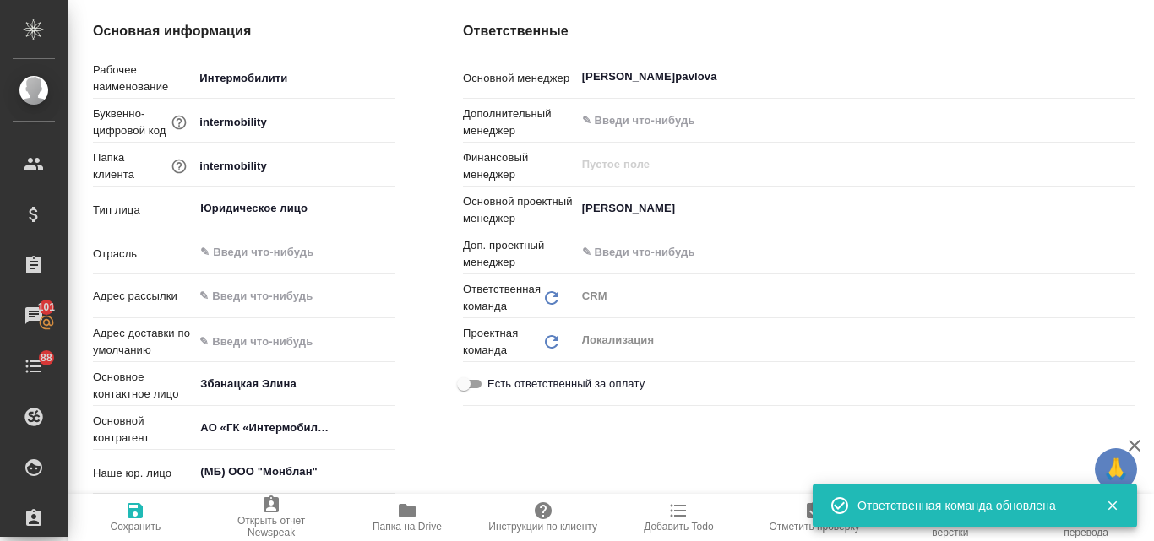
click at [563, 291] on div "Ответственная команда Обновить" at bounding box center [519, 298] width 112 height 34
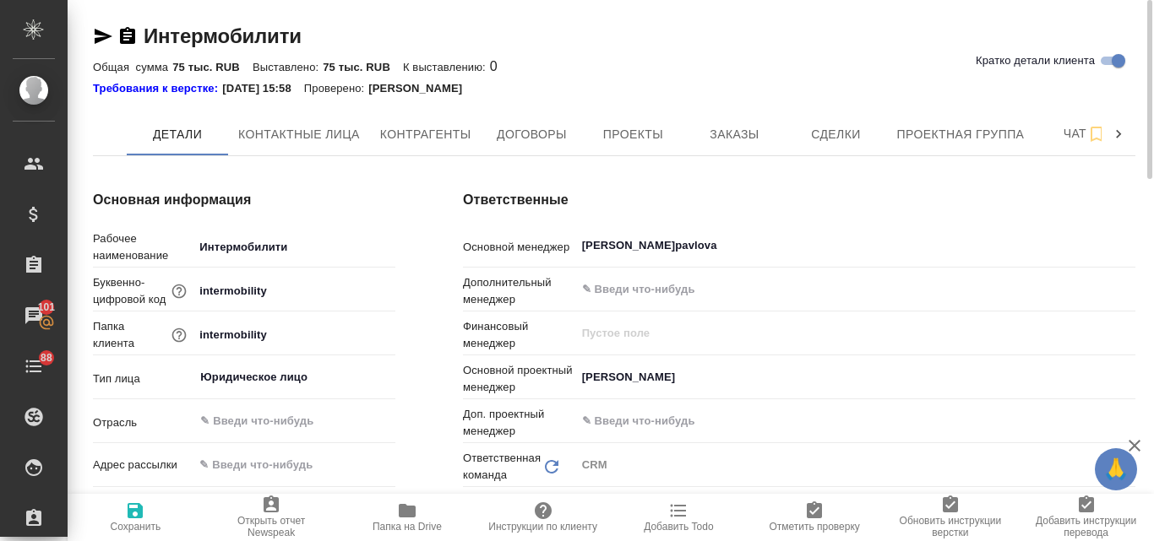
scroll to position [84, 0]
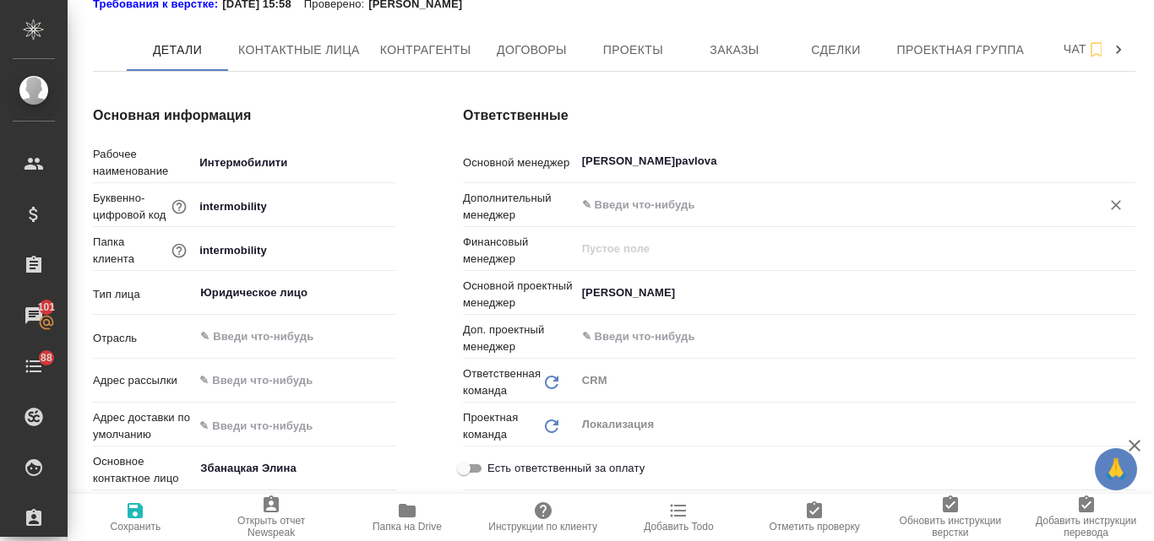
click at [650, 209] on input "text" at bounding box center [826, 205] width 493 height 20
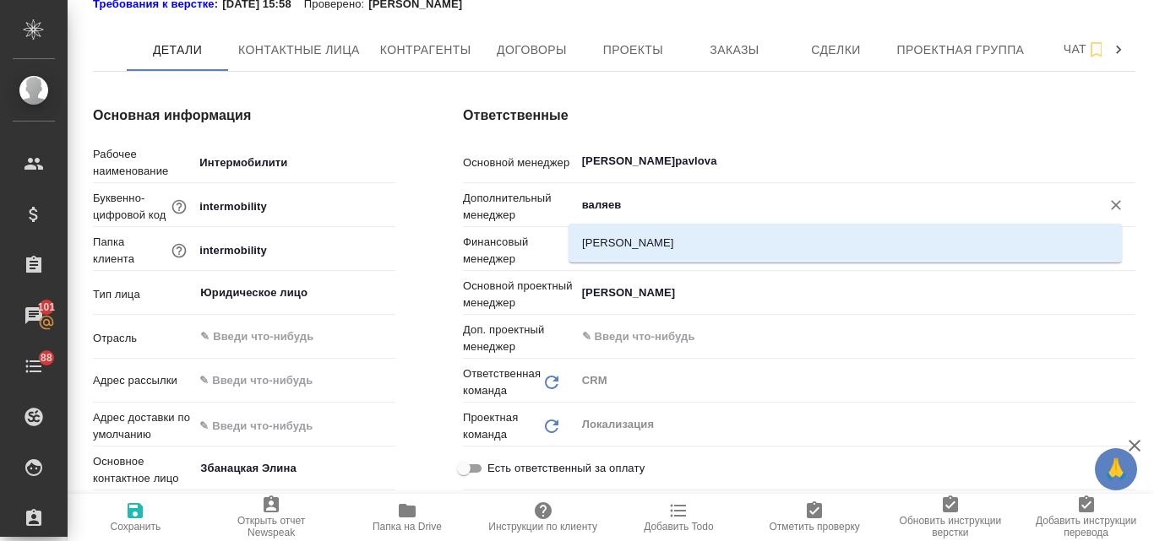
type input "валяева"
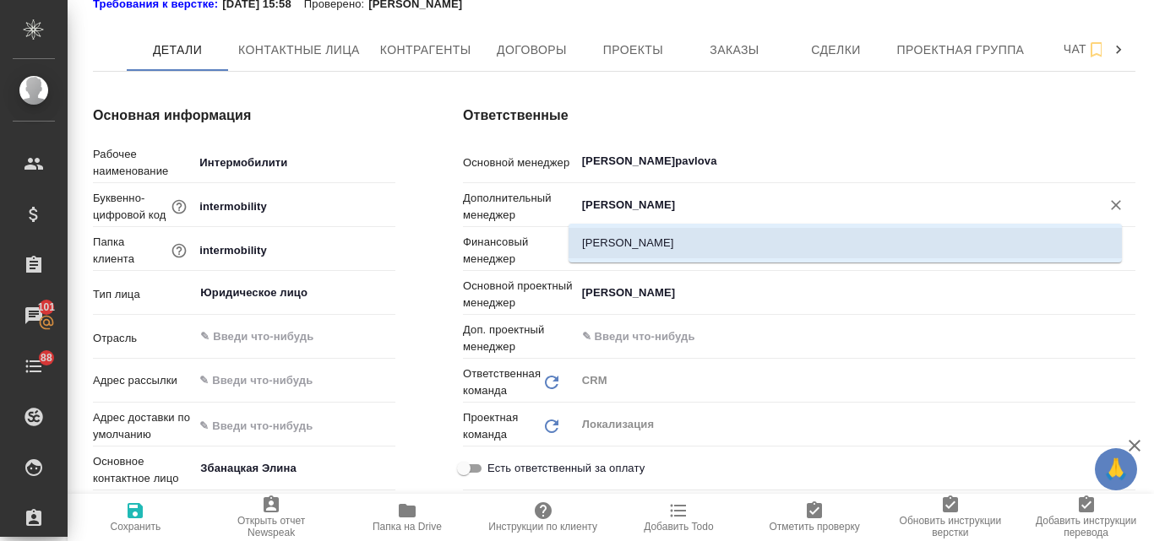
click at [631, 246] on li "[PERSON_NAME]" at bounding box center [844, 243] width 553 height 30
type textarea "x"
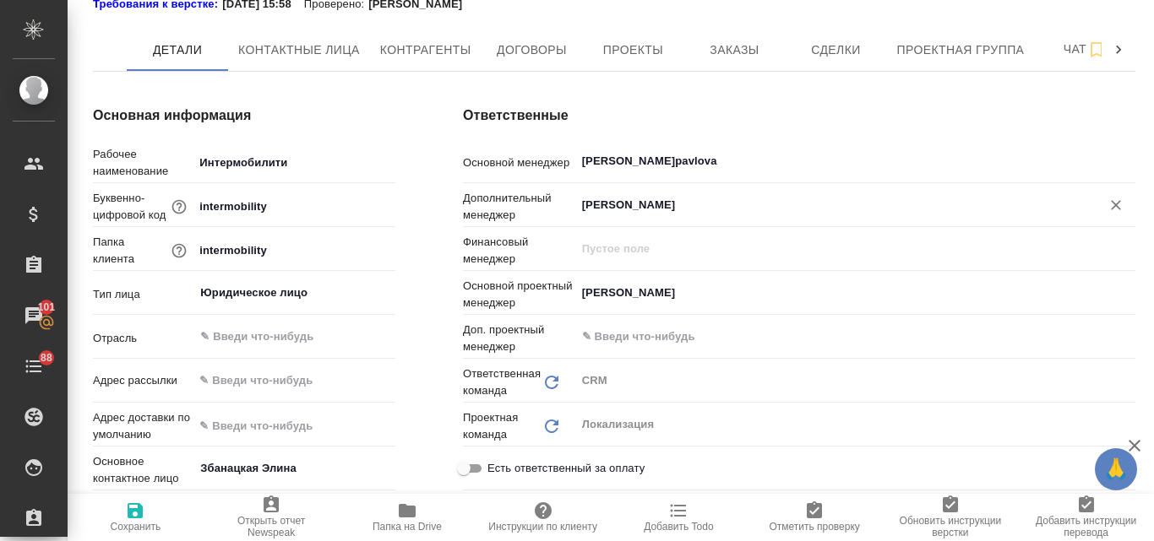
type input "[PERSON_NAME]"
click at [136, 524] on span "Сохранить" at bounding box center [136, 527] width 51 height 12
type textarea "x"
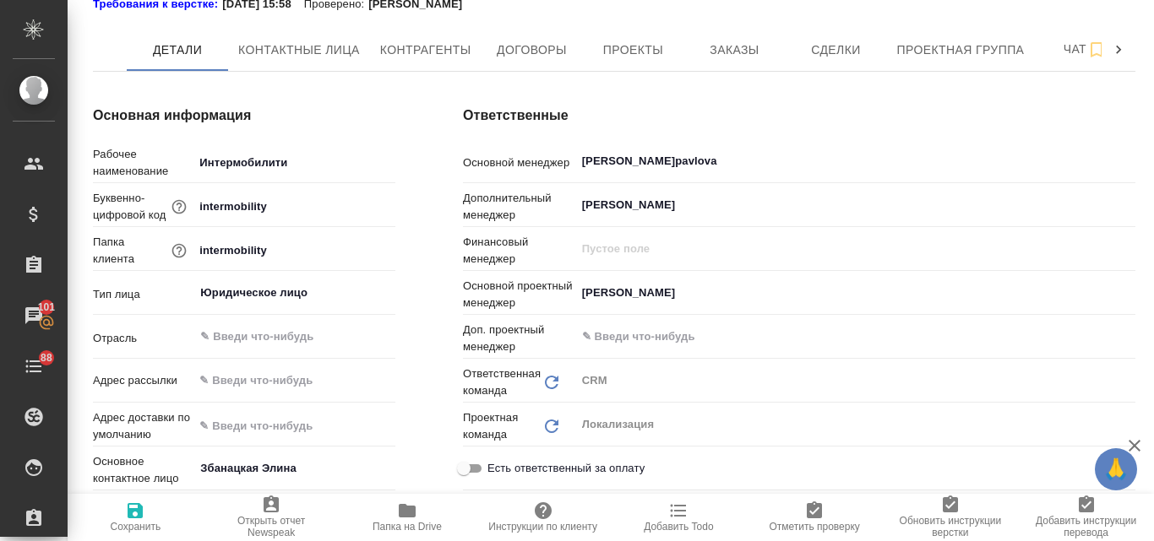
type textarea "x"
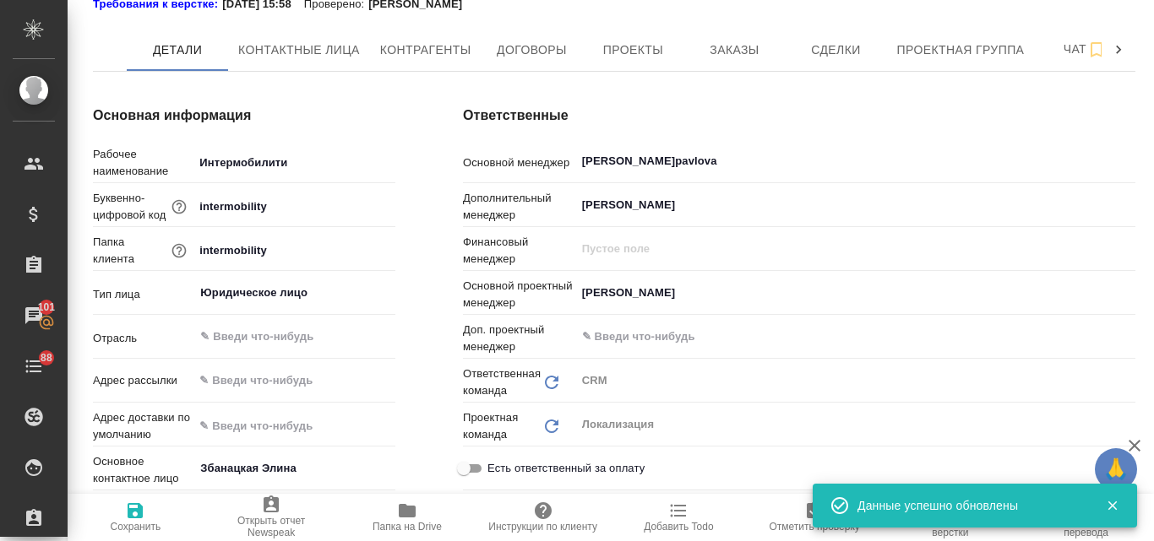
type textarea "x"
click at [673, 155] on input "Павлова Антонина a.pavlova" at bounding box center [826, 161] width 493 height 20
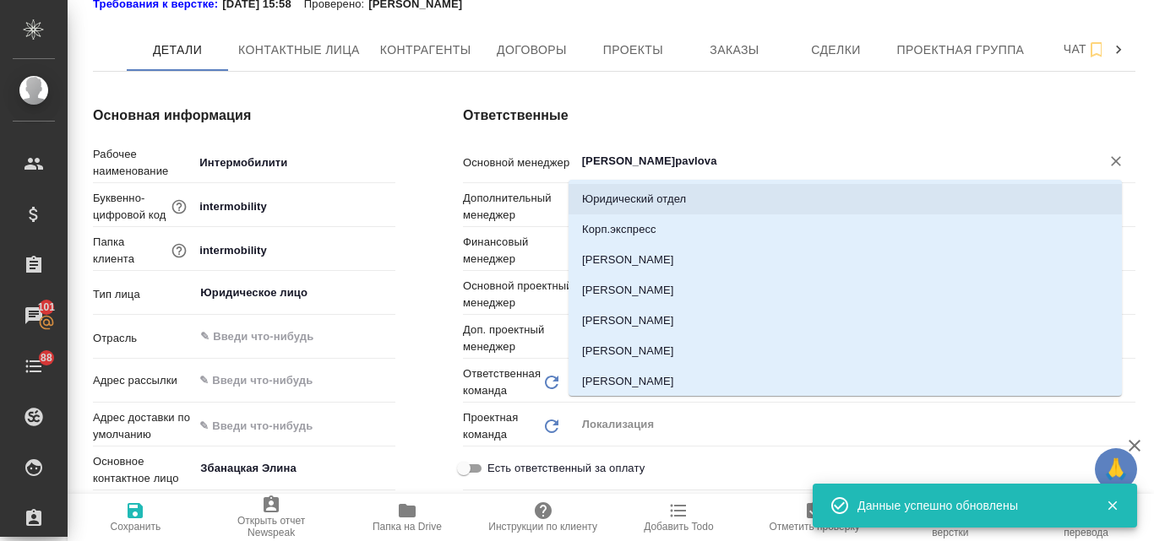
type input "ы"
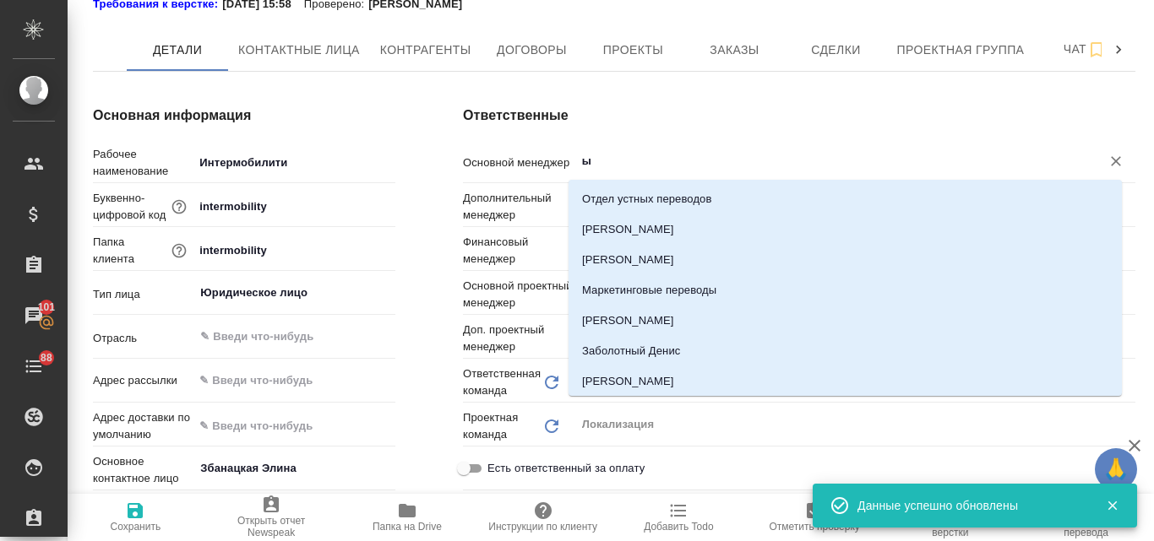
type textarea "x"
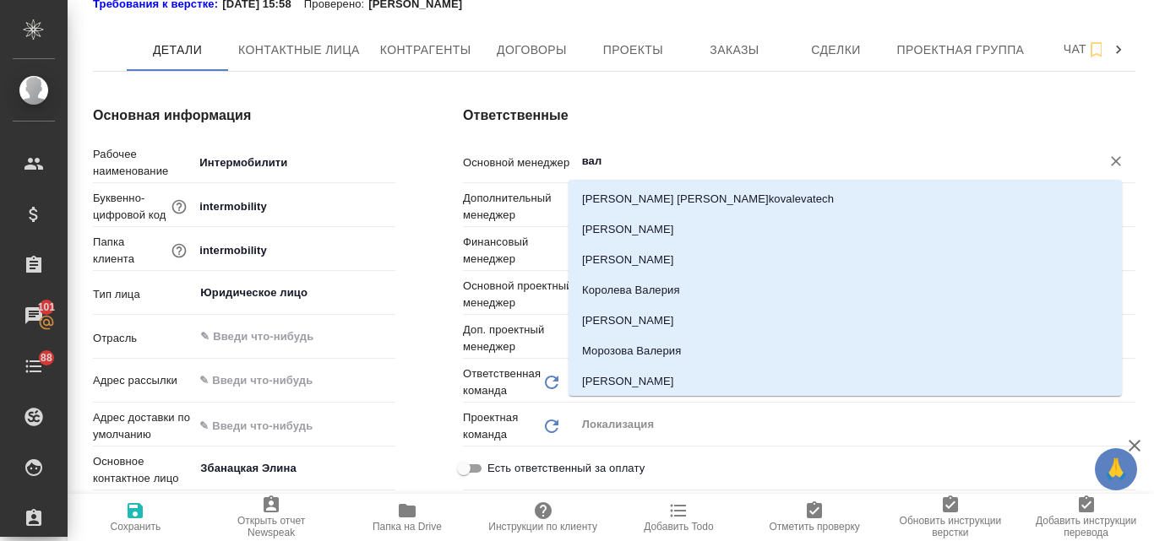
type input "валя"
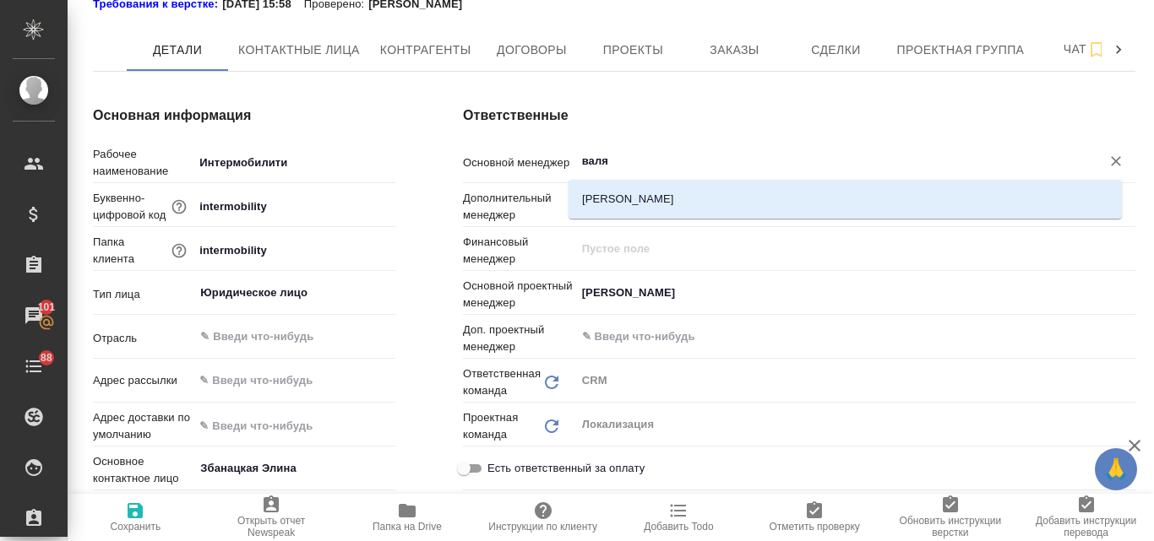
click at [688, 193] on li "[PERSON_NAME]" at bounding box center [844, 199] width 553 height 30
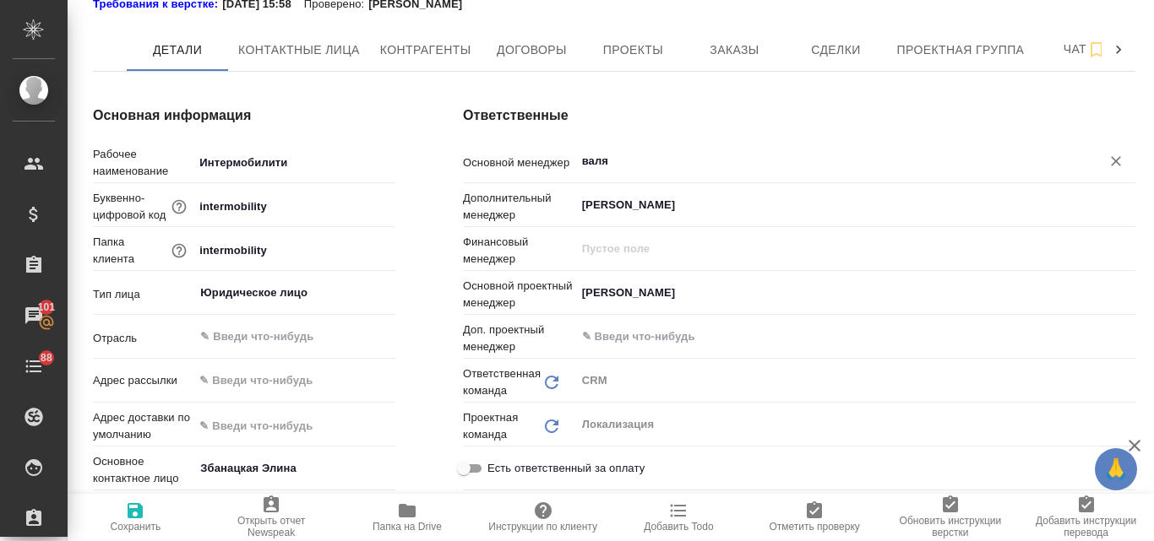
type textarea "x"
type input "[PERSON_NAME]"
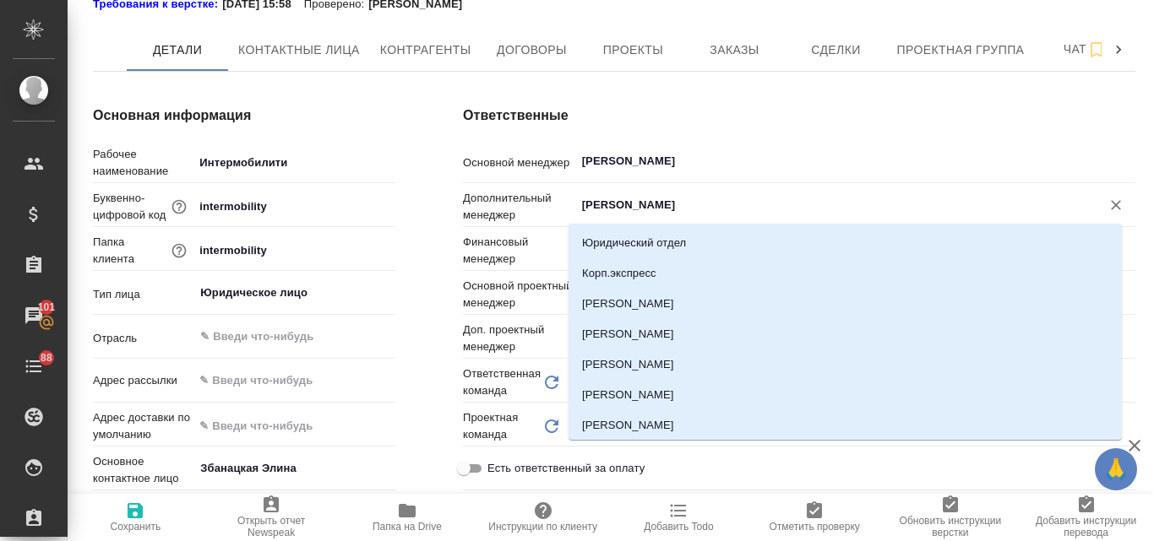
drag, startPoint x: 666, startPoint y: 204, endPoint x: 559, endPoint y: 189, distance: 108.2
click at [559, 189] on div "Основной менеджер Валяева Анна ​ Дополнительный менеджер Валяева Анна ​ Финансо…" at bounding box center [799, 321] width 672 height 351
type textarea "x"
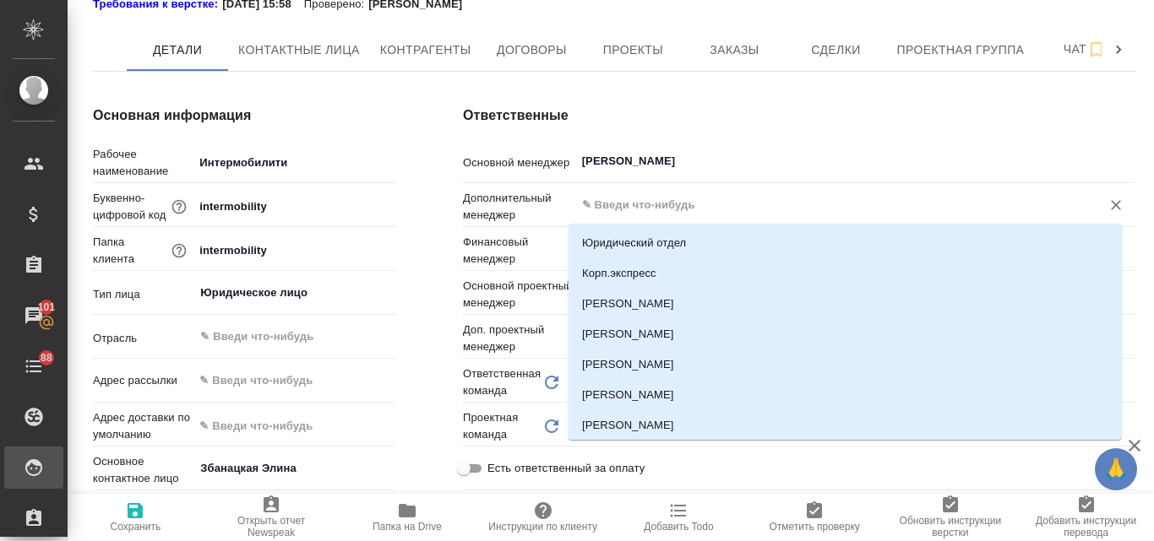
type textarea "x"
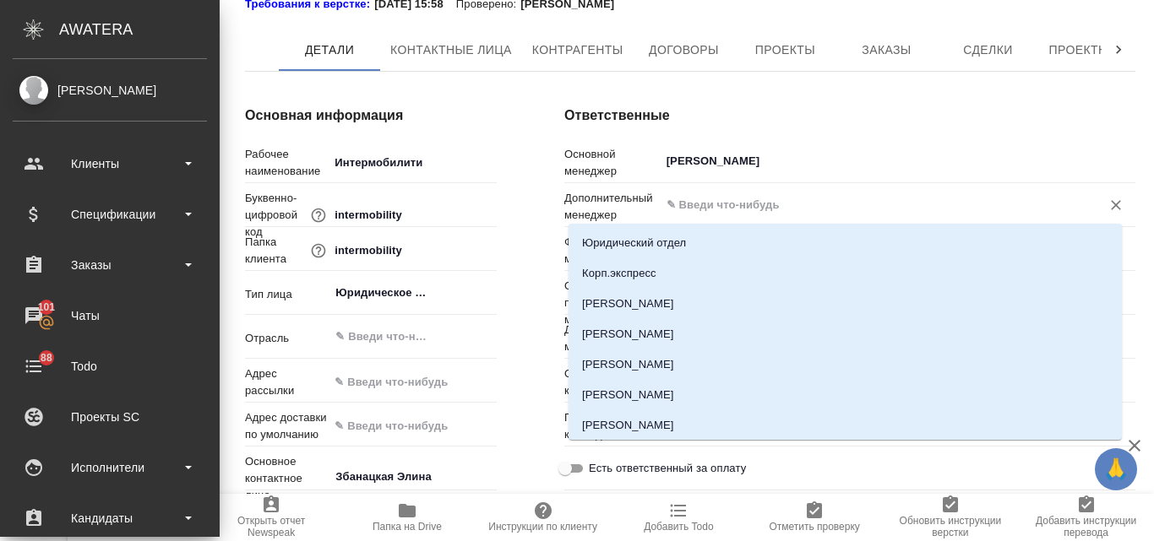
type textarea "x"
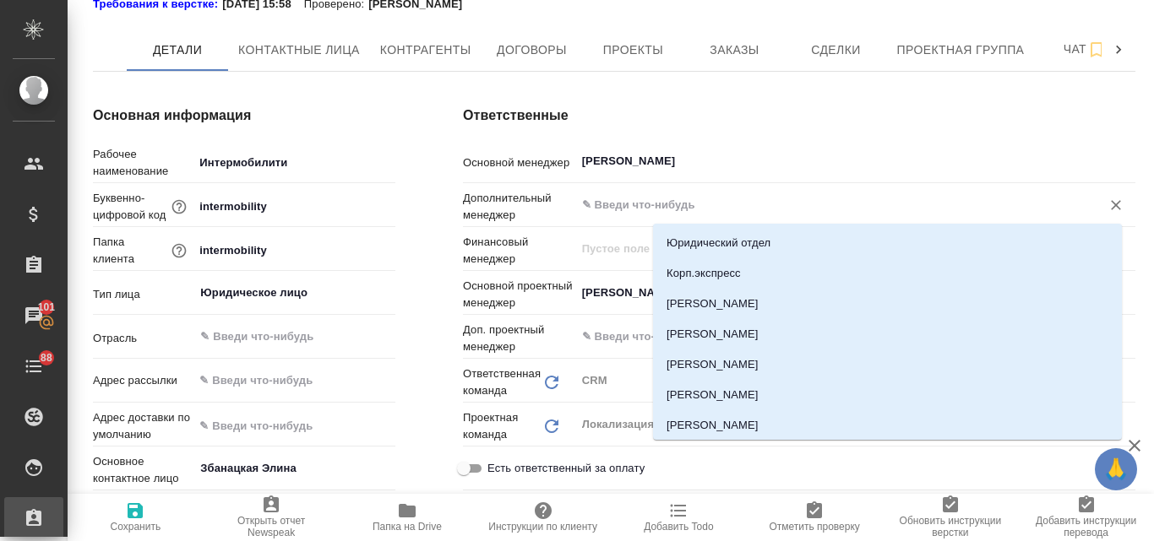
type textarea "x"
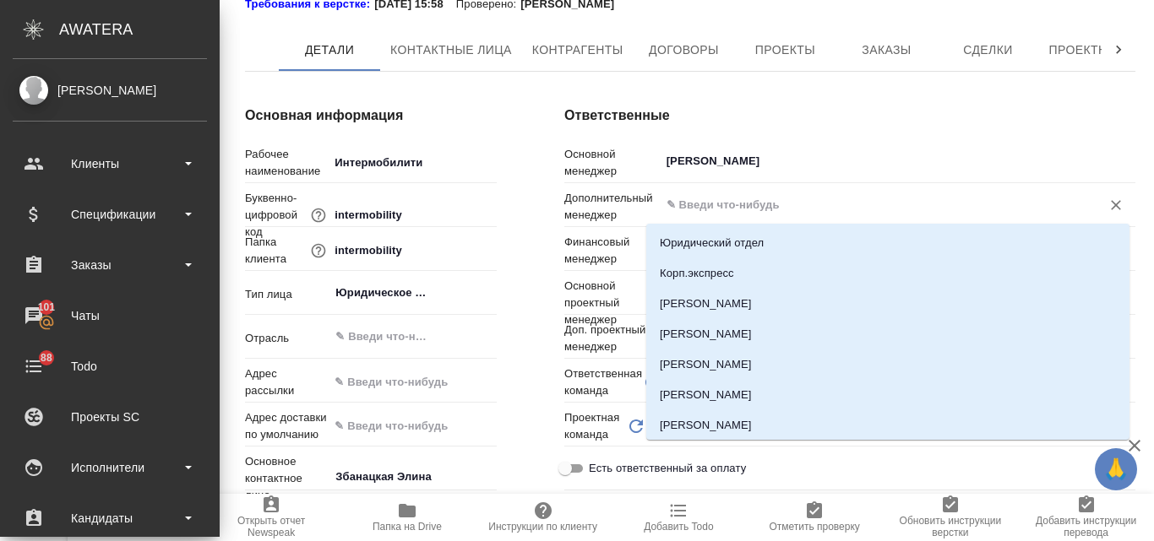
type textarea "x"
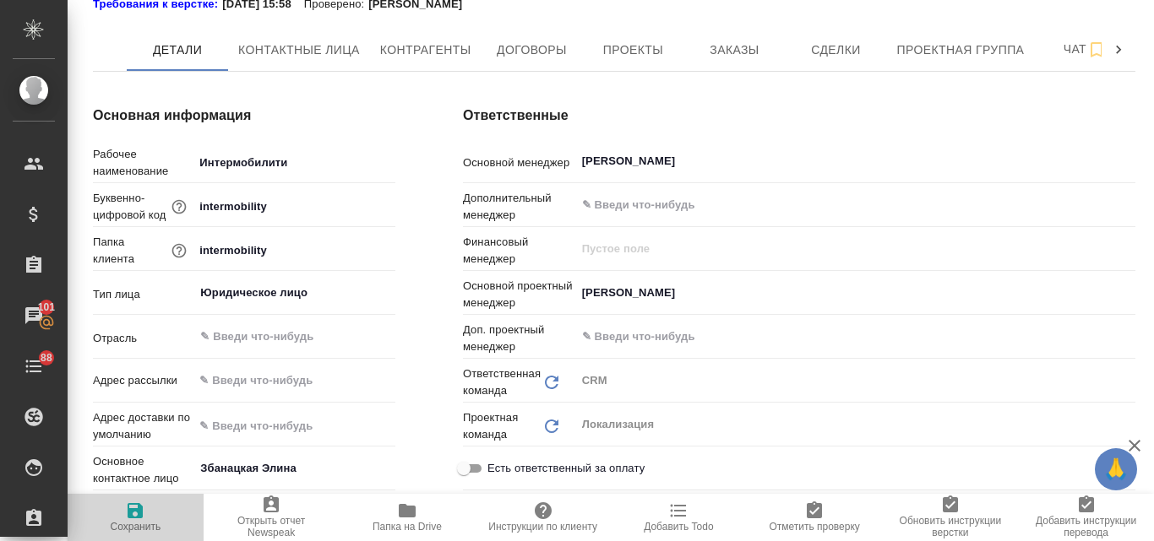
click at [145, 511] on icon "button" at bounding box center [135, 511] width 20 height 20
type textarea "x"
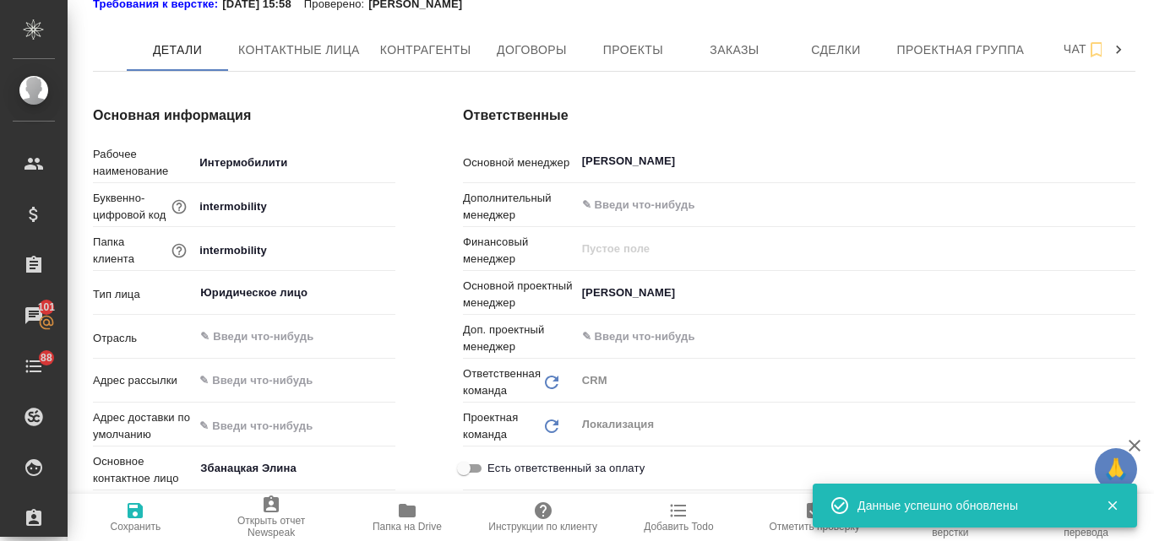
type textarea "x"
type input "Воробьёва Екатерина"
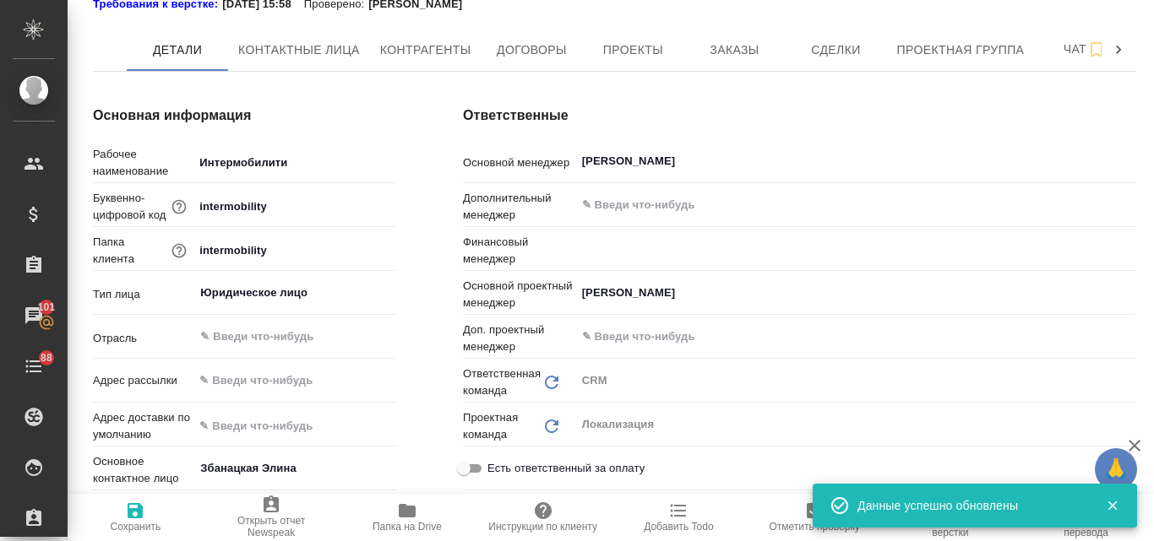
type input "Локализация"
click at [643, 209] on input "text" at bounding box center [826, 205] width 493 height 20
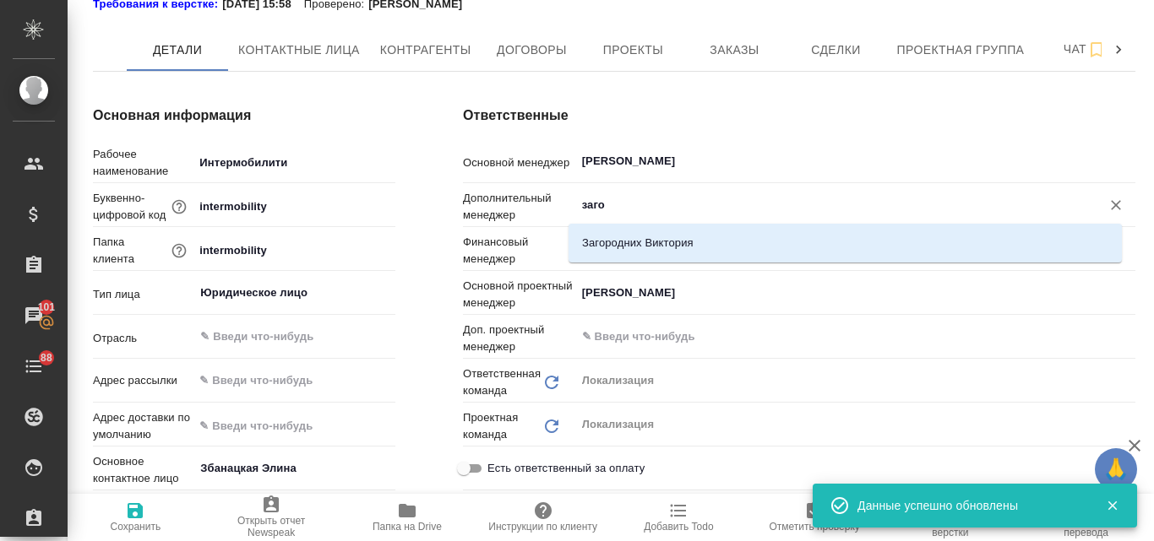
type input "загор"
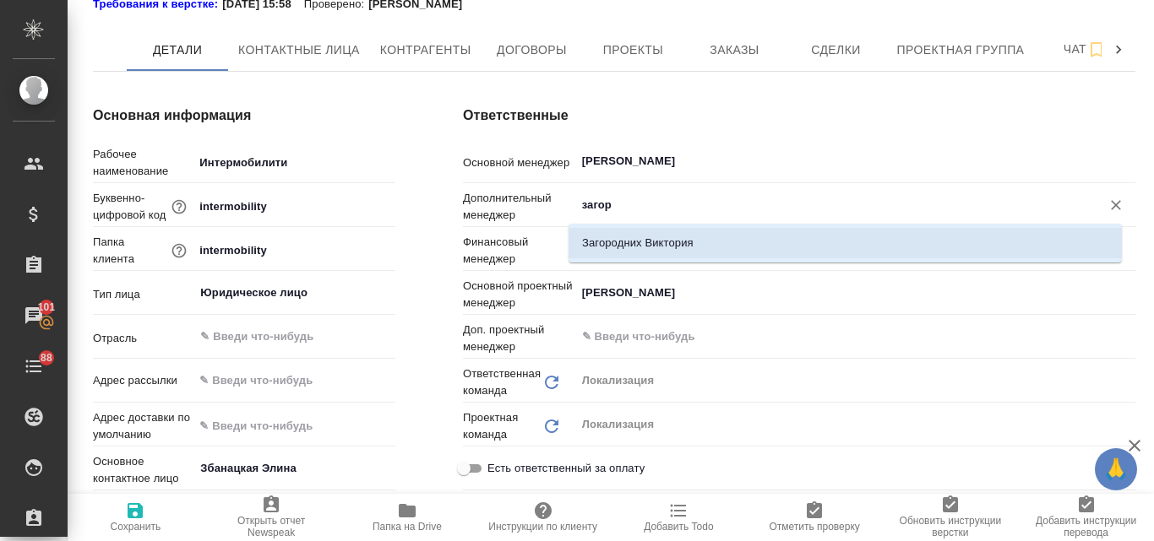
click at [653, 239] on li "Загородних Виктория" at bounding box center [844, 243] width 553 height 30
type textarea "x"
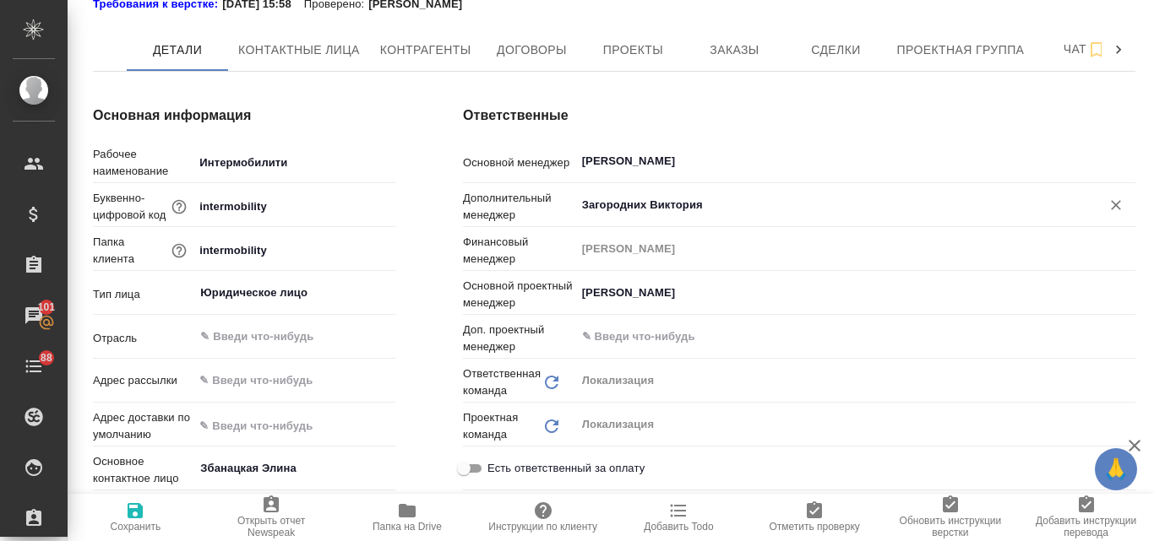
type input "Загородних Виктория"
click at [132, 510] on icon "button" at bounding box center [135, 510] width 15 height 15
type textarea "x"
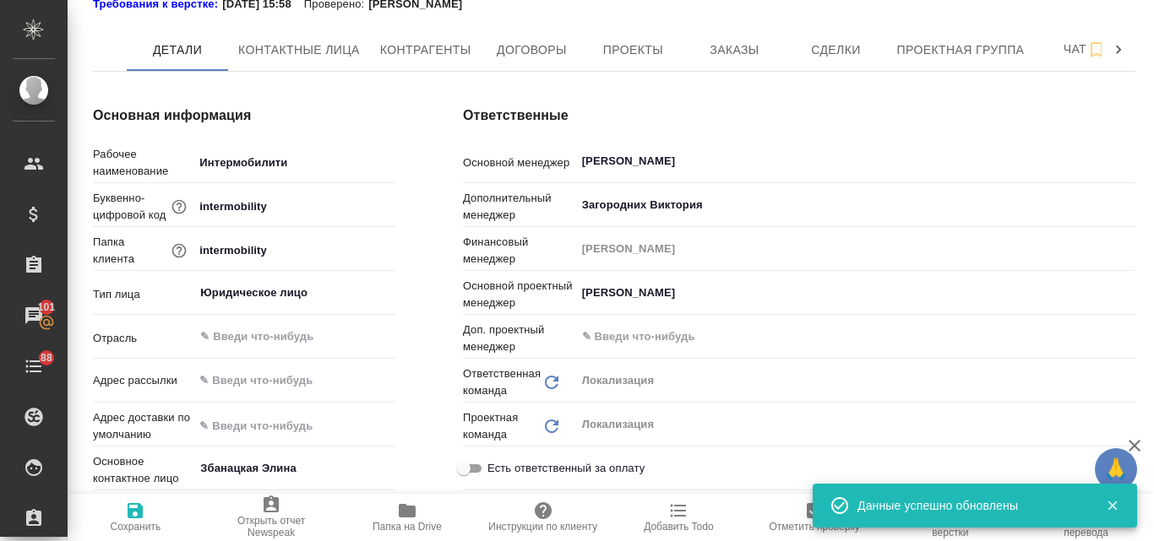
type textarea "x"
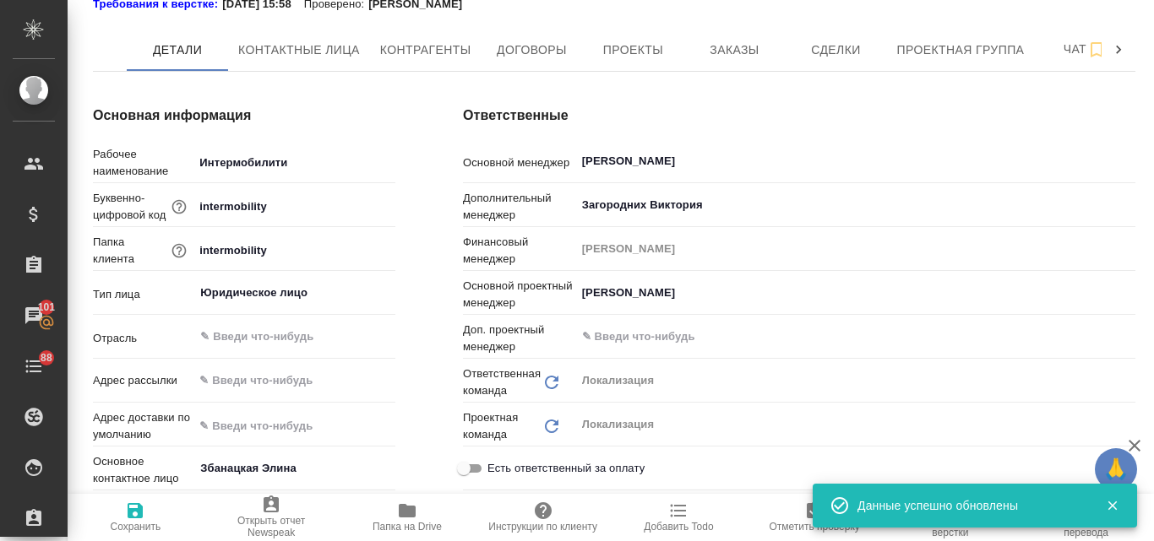
type textarea "x"
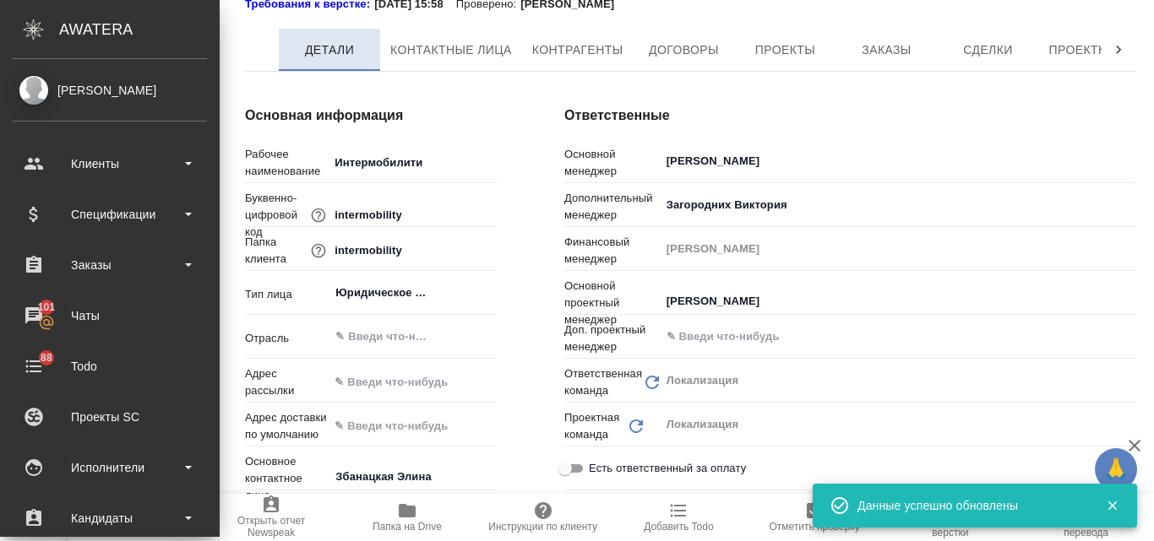
type textarea "x"
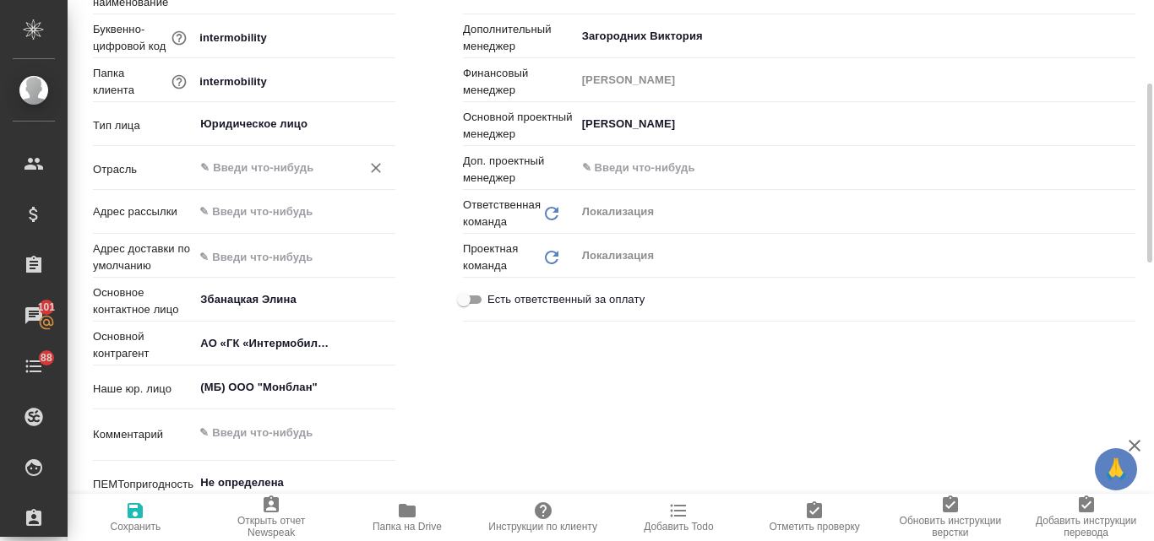
scroll to position [0, 0]
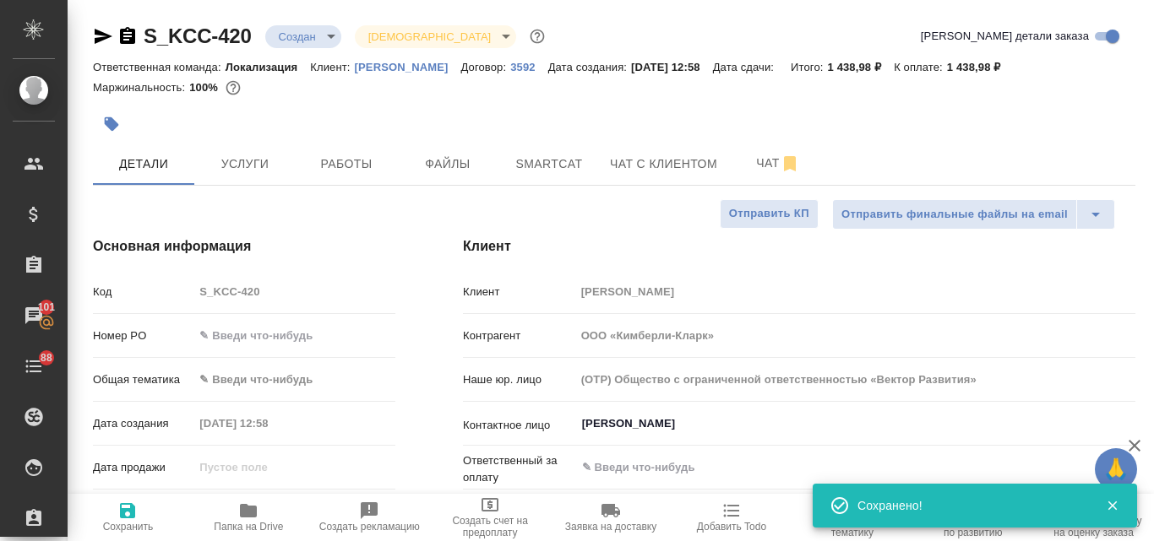
select select "RU"
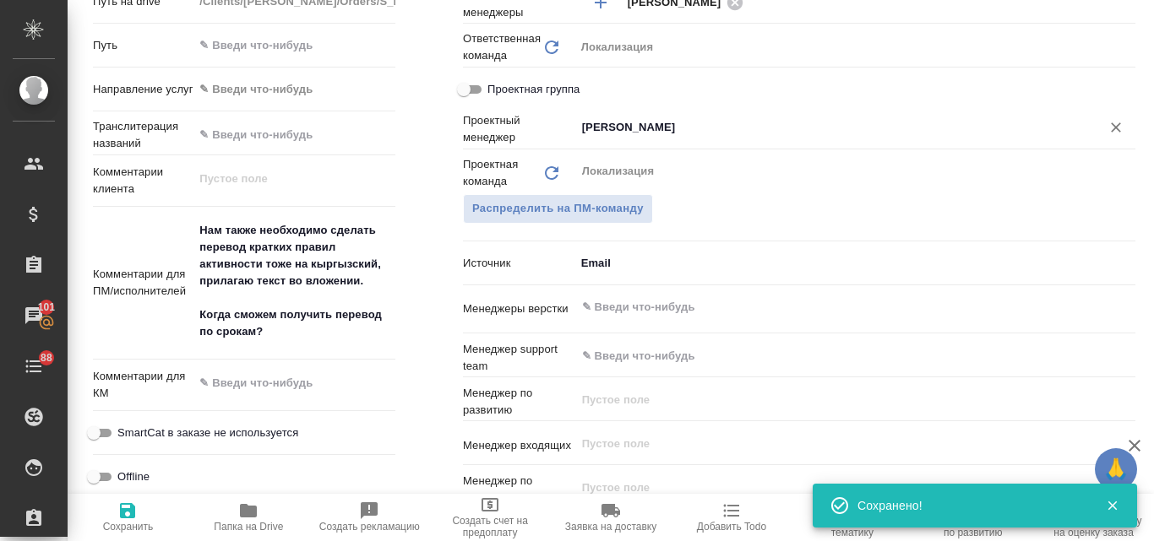
click at [676, 126] on input "[PERSON_NAME]" at bounding box center [826, 127] width 493 height 20
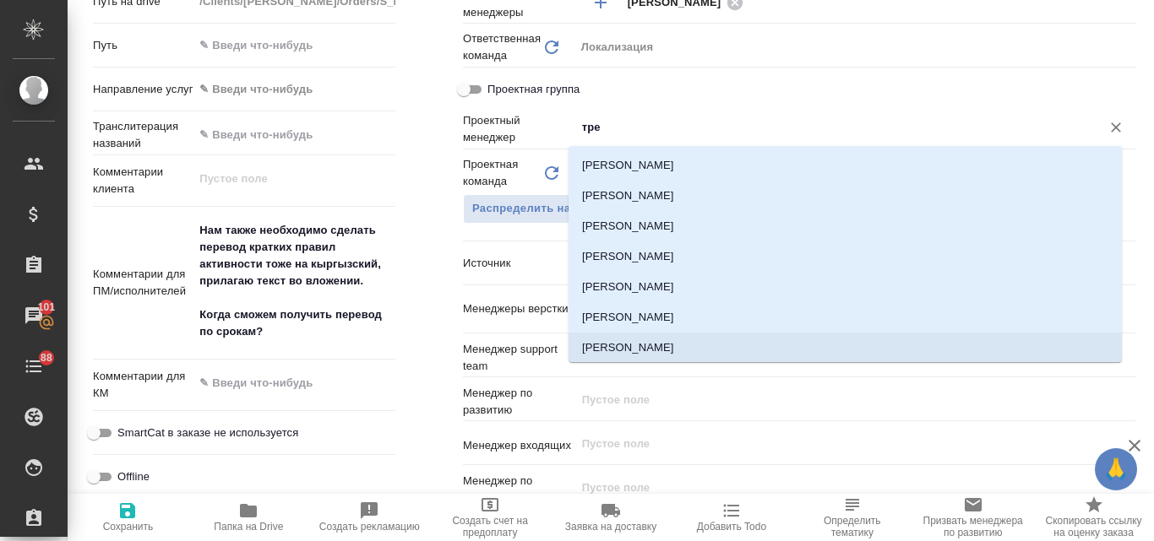
click at [667, 339] on li "[PERSON_NAME]" at bounding box center [844, 348] width 553 height 30
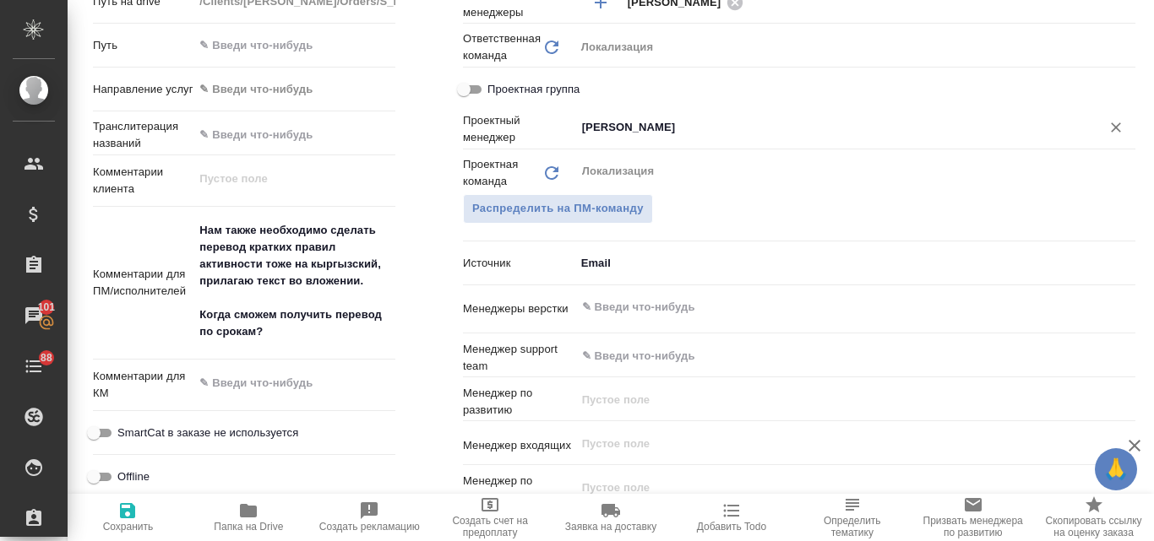
type input "[PERSON_NAME]"
click at [129, 513] on icon "button" at bounding box center [127, 511] width 20 height 20
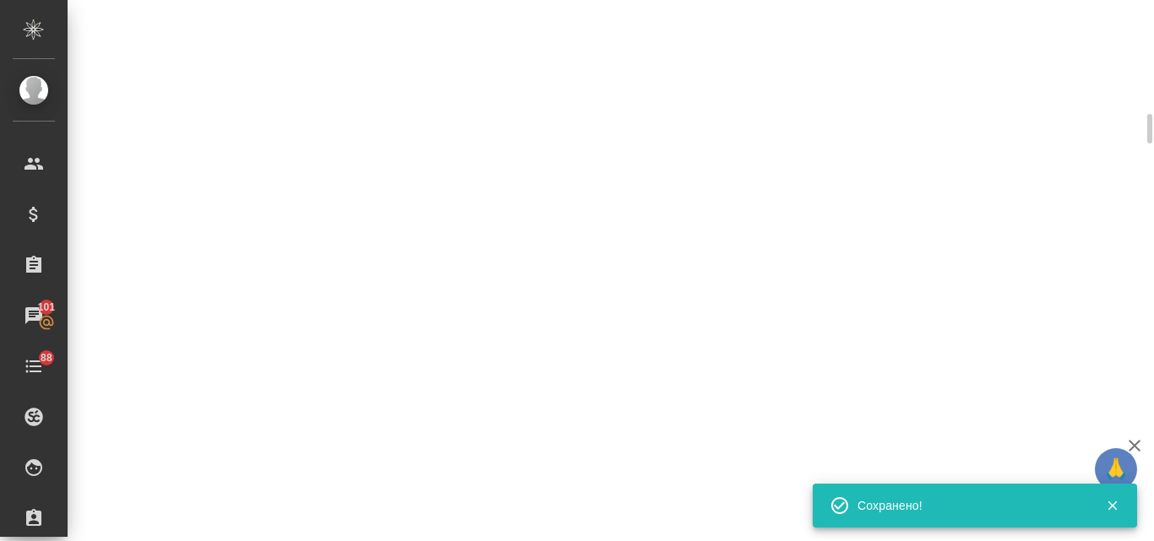
select select "RU"
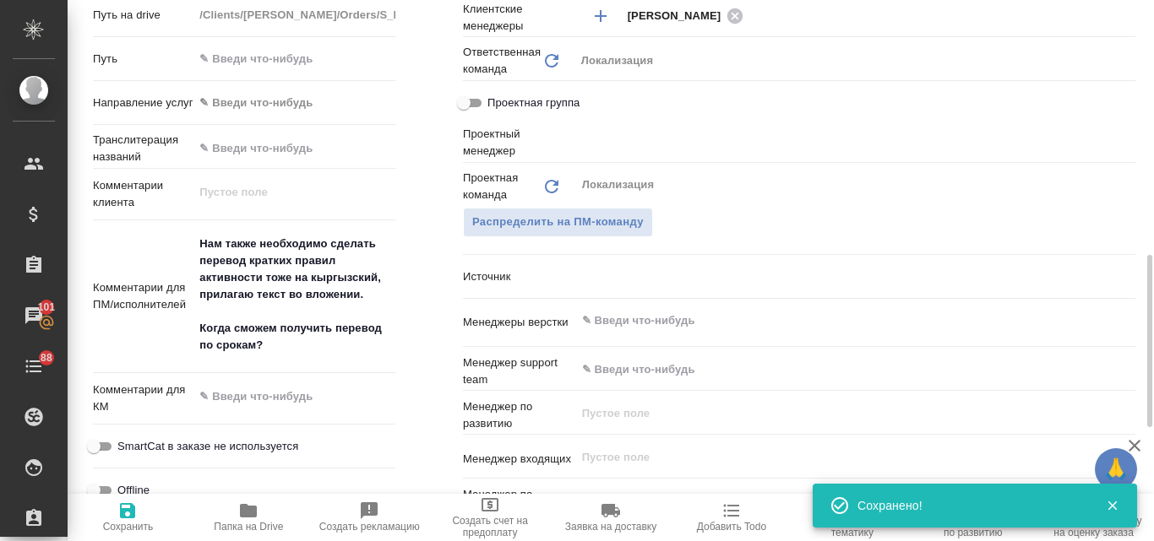
type textarea "x"
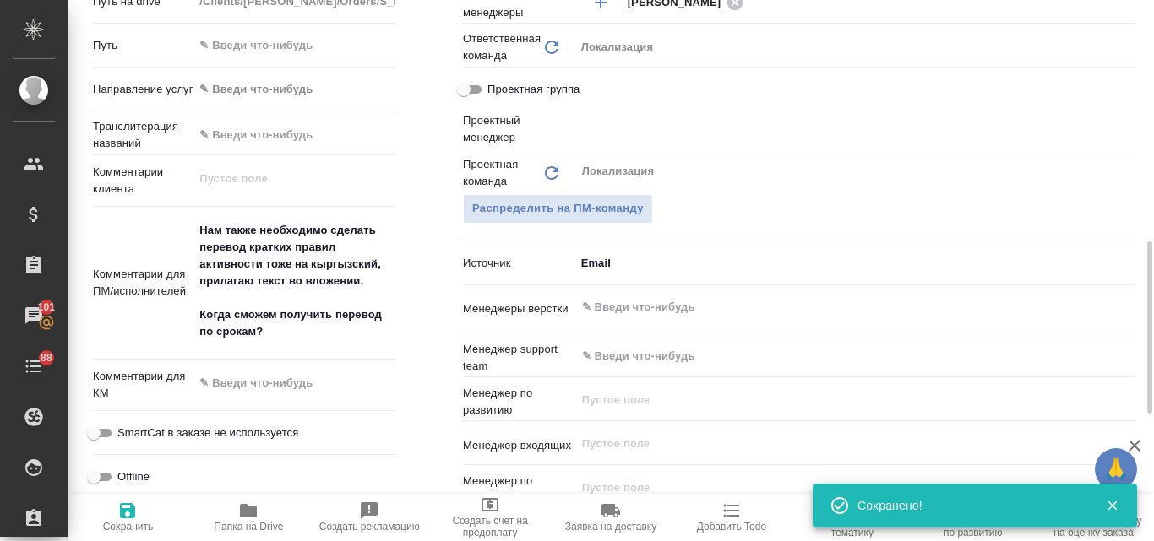
type input "[PERSON_NAME]"
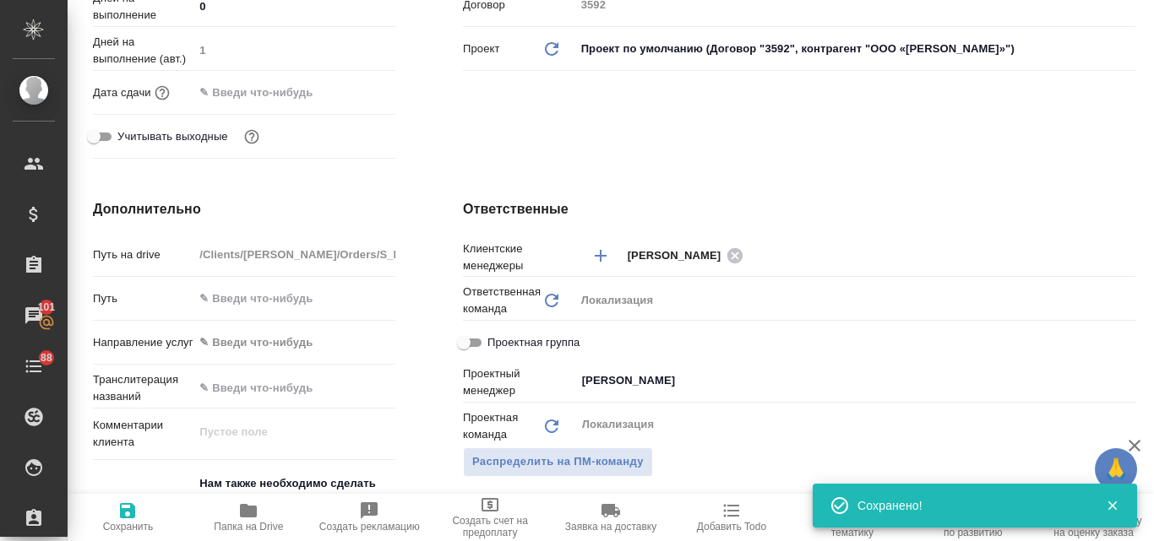
click at [271, 90] on input "text" at bounding box center [267, 92] width 148 height 24
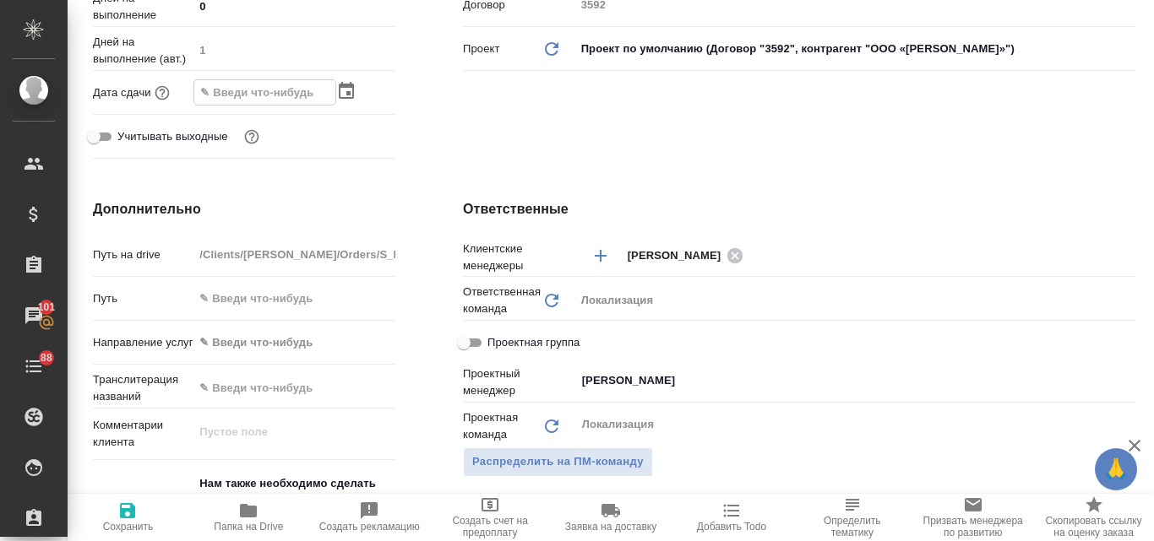
click at [338, 90] on icon "button" at bounding box center [346, 91] width 20 height 20
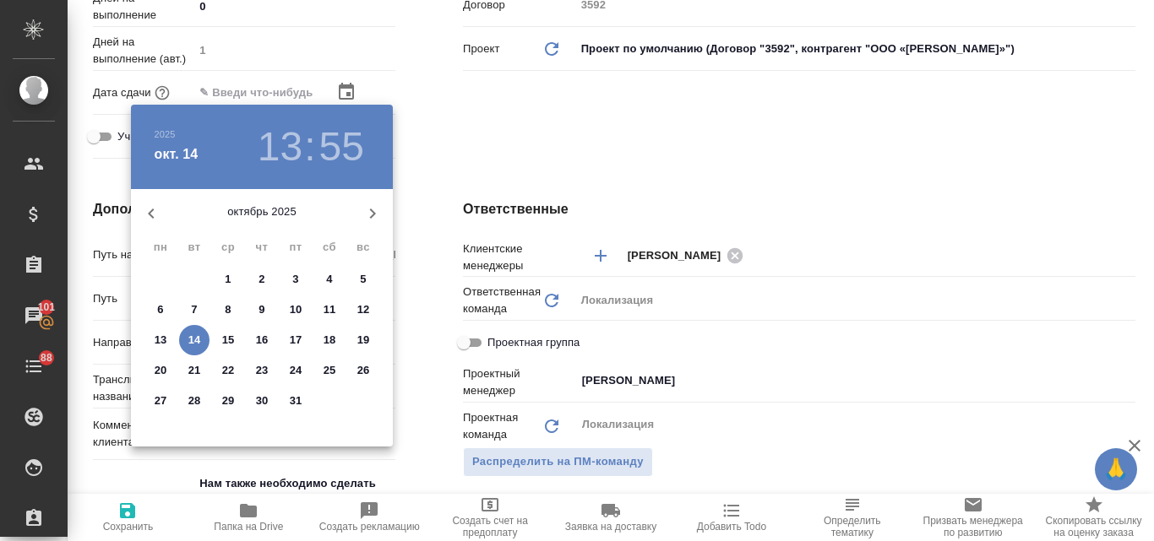
click at [225, 336] on p "15" at bounding box center [228, 340] width 13 height 17
type input "[DATE] 13:55"
type textarea "x"
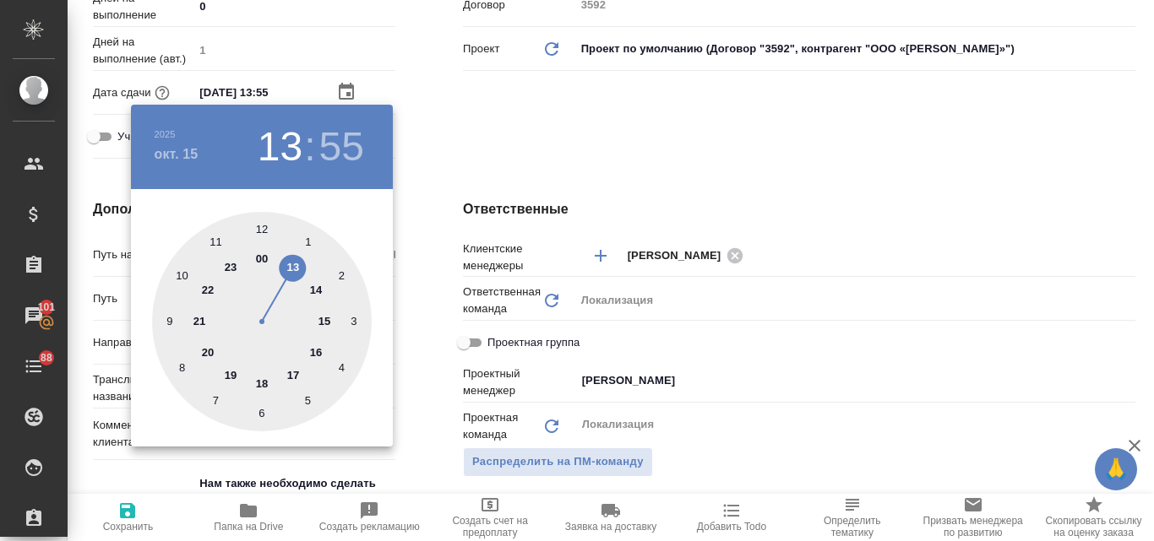
click at [318, 355] on div at bounding box center [262, 322] width 220 height 220
type input "[DATE] 16:55"
type textarea "x"
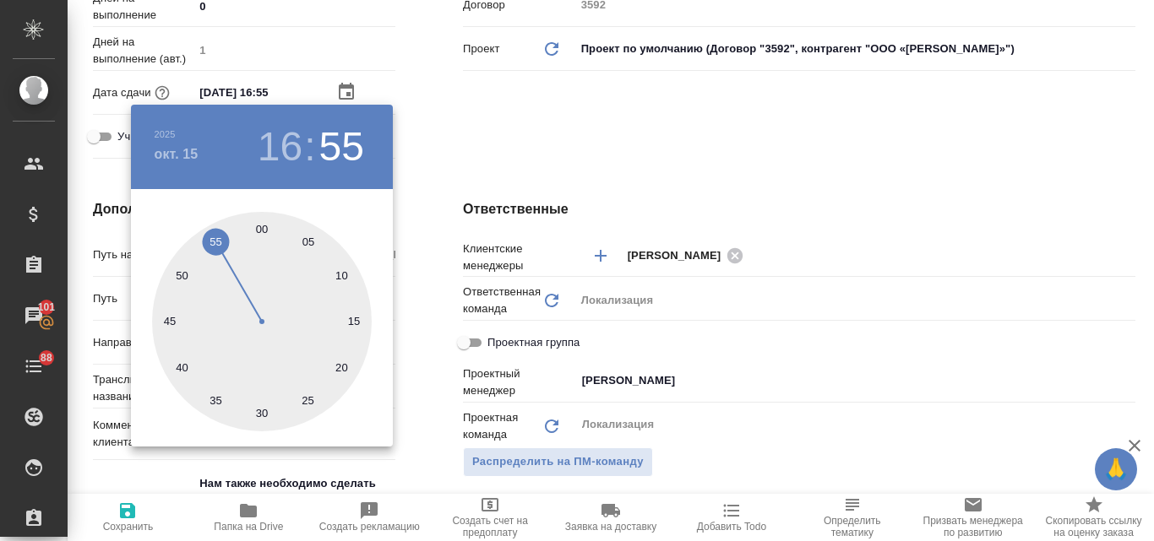
click at [261, 229] on div at bounding box center [262, 322] width 220 height 220
type input "[DATE] 16:00"
type textarea "x"
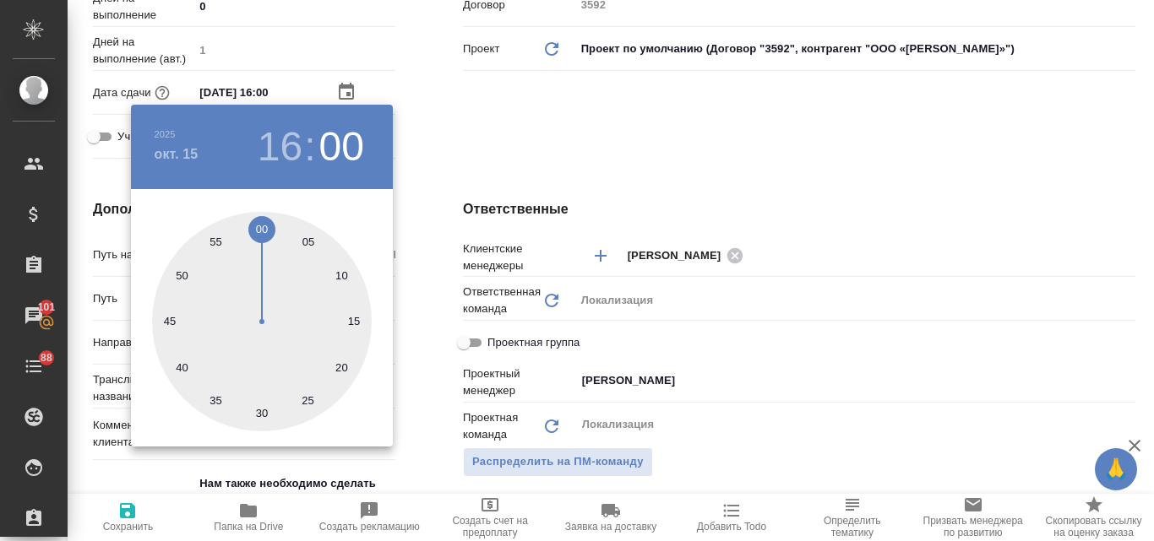
click at [618, 115] on div at bounding box center [577, 270] width 1154 height 541
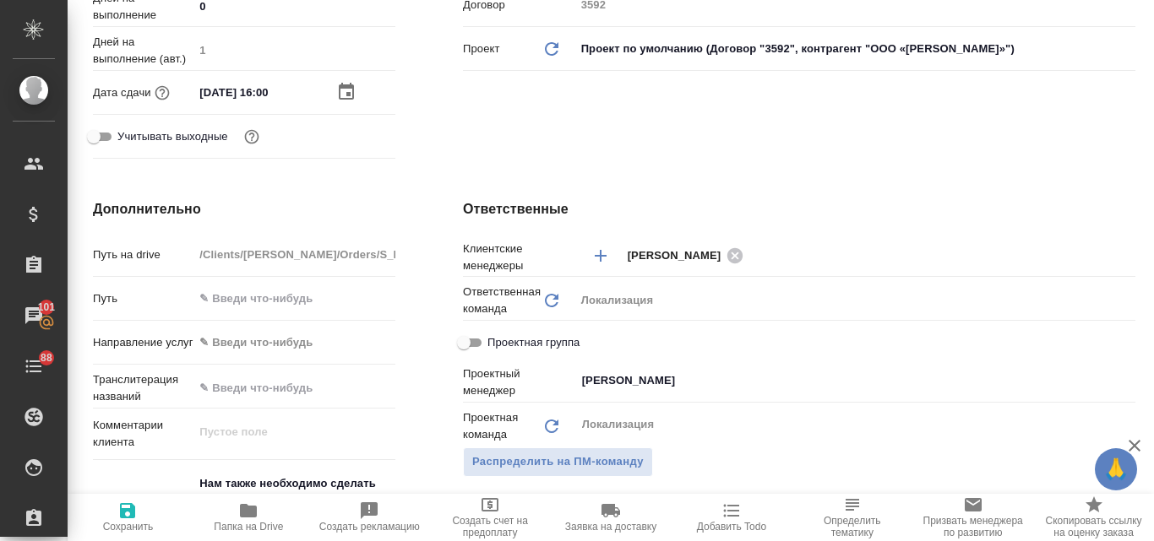
click at [139, 511] on span "Сохранить" at bounding box center [128, 517] width 100 height 32
type textarea "x"
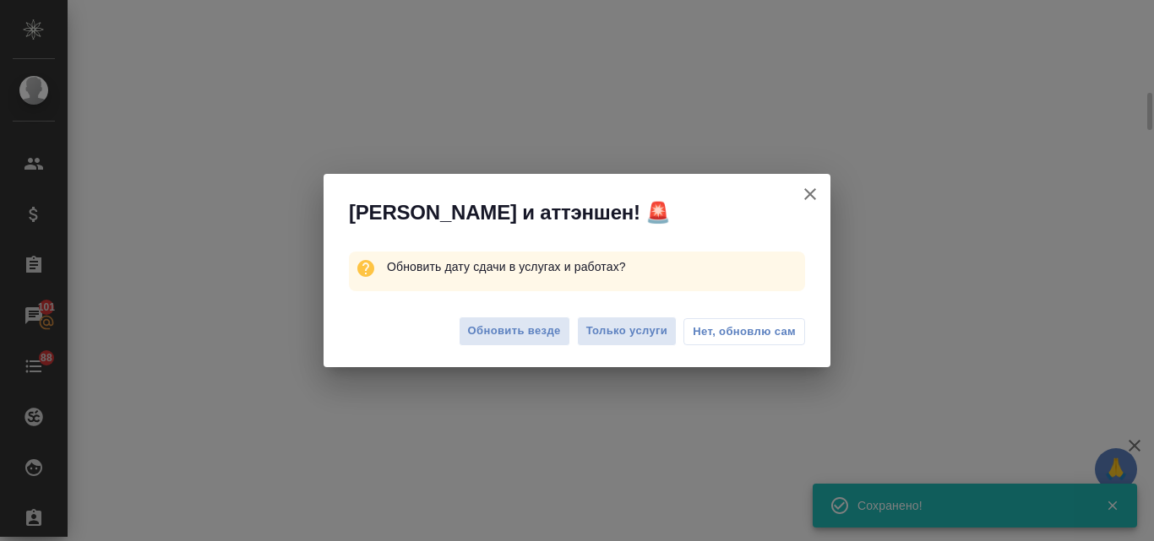
select select "RU"
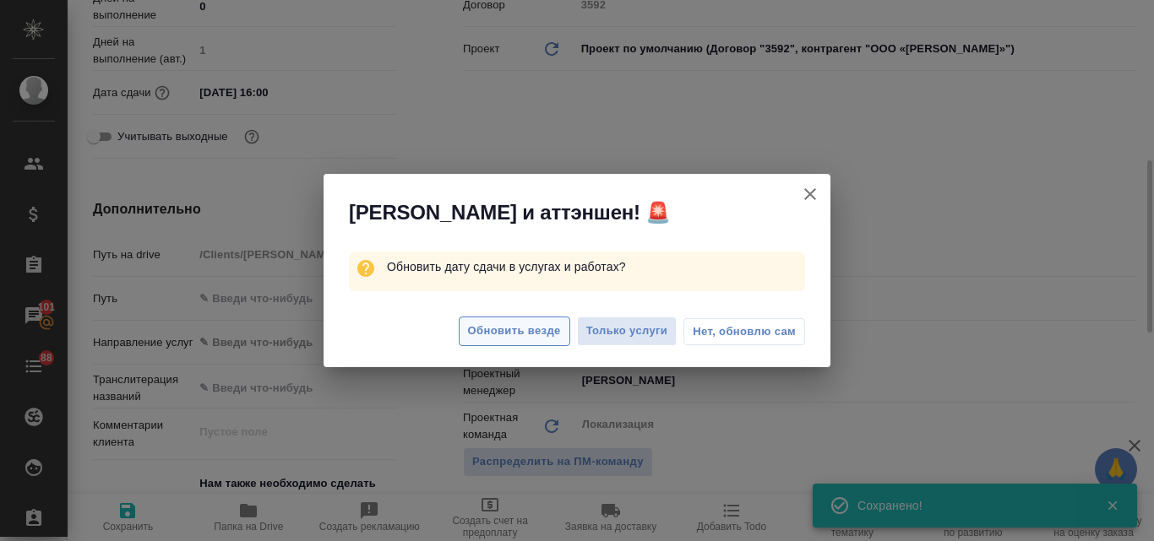
type textarea "x"
click at [514, 332] on span "Обновить везде" at bounding box center [514, 331] width 93 height 19
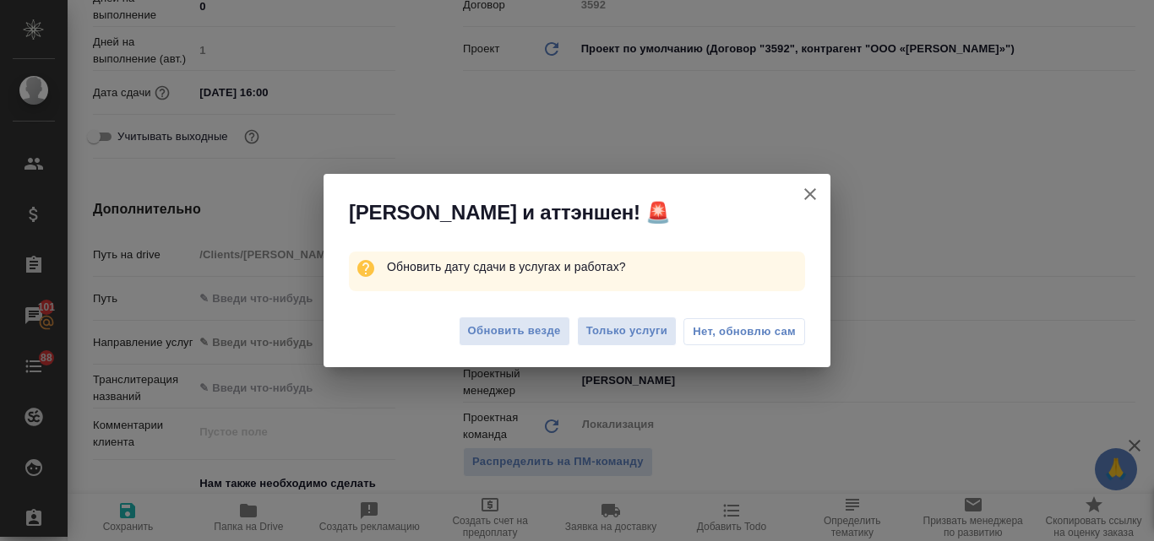
type textarea "x"
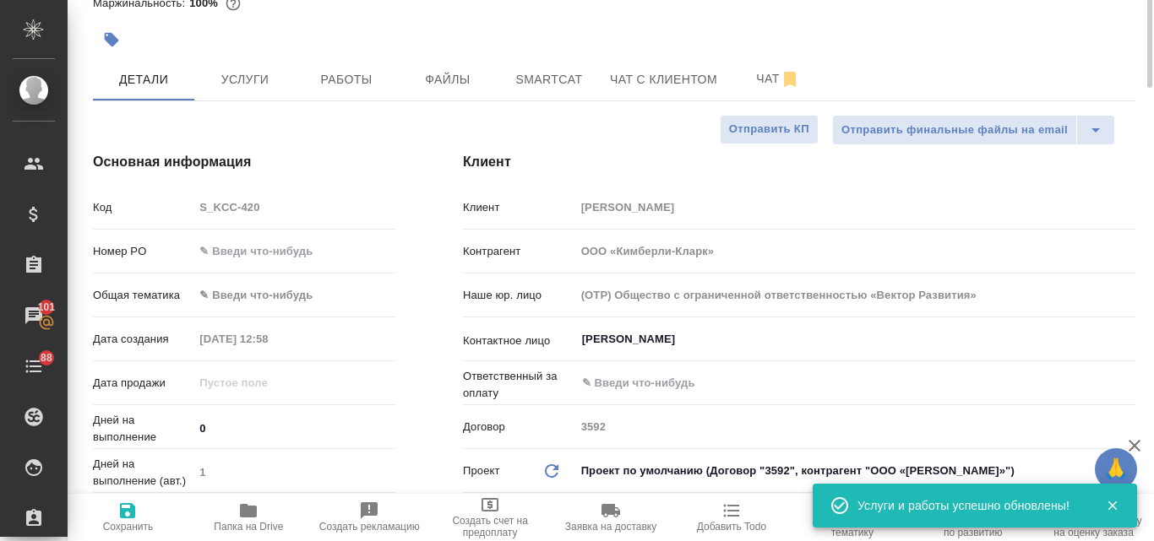
scroll to position [0, 0]
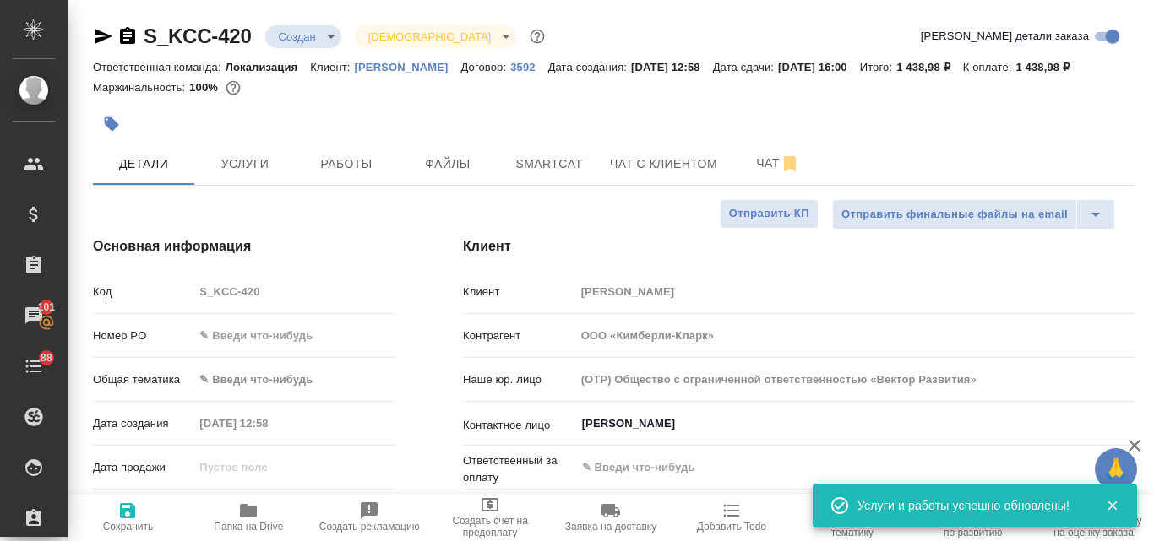
click at [259, 368] on body "🙏 .cls-1 fill:#fff; AWATERA Valyaeva [PERSON_NAME] Спецификации Заказы 101 Чаты…" at bounding box center [577, 270] width 1154 height 541
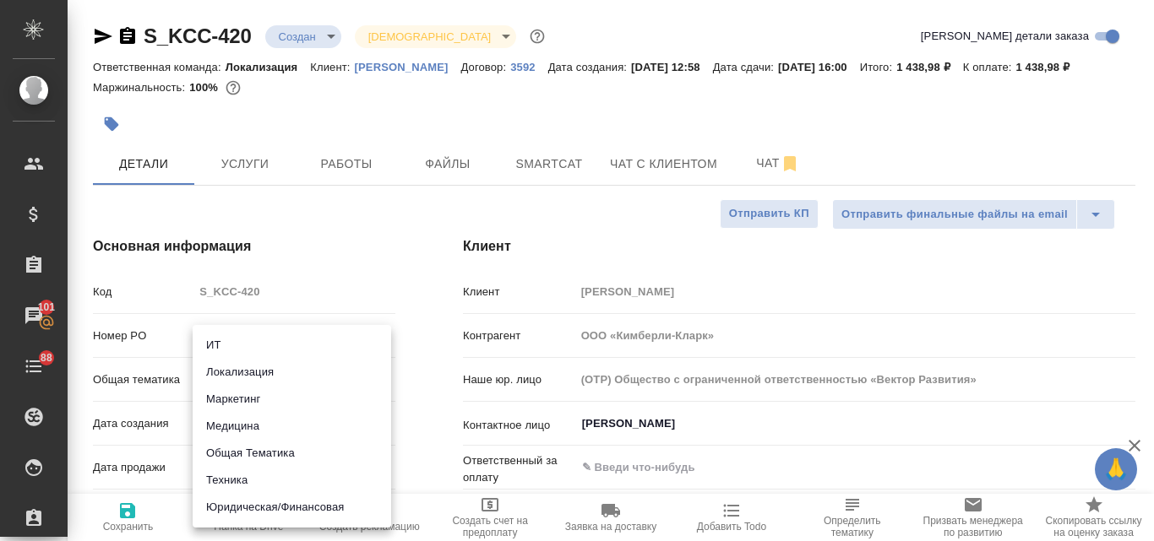
click at [257, 404] on li "Маркетинг" at bounding box center [292, 399] width 198 height 27
type input "marketing"
type textarea "x"
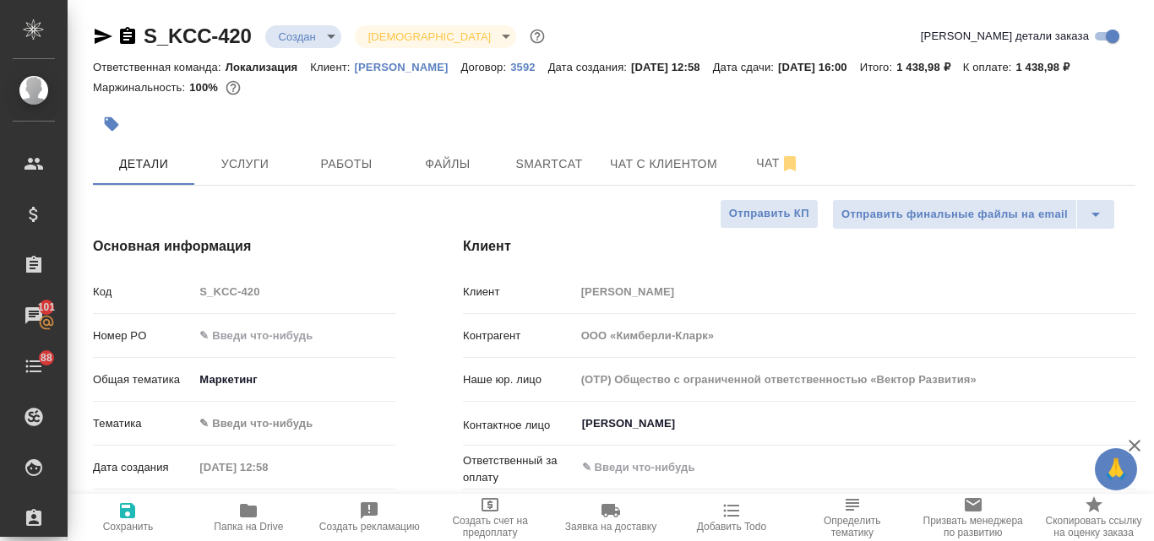
click at [243, 418] on body "🙏 .cls-1 fill:#fff; AWATERA Valyaeva [PERSON_NAME] Спецификации Заказы 101 Чаты…" at bounding box center [577, 270] width 1154 height 541
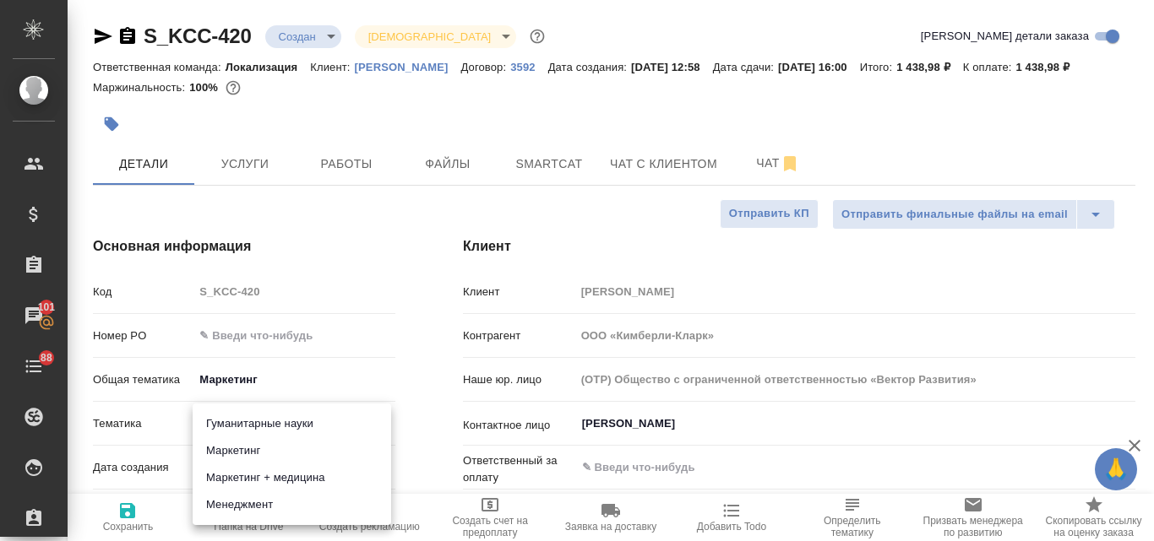
click at [245, 443] on li "Маркетинг" at bounding box center [292, 450] width 198 height 27
type textarea "x"
type input "5a8b8b956a9677013d343d63"
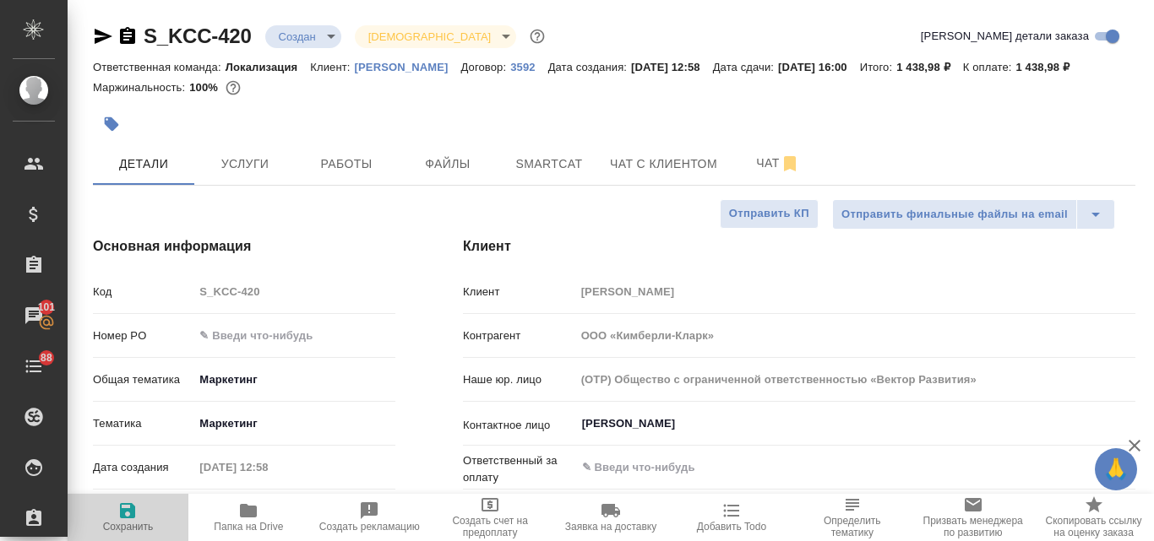
click at [125, 512] on icon "button" at bounding box center [127, 510] width 15 height 15
type textarea "x"
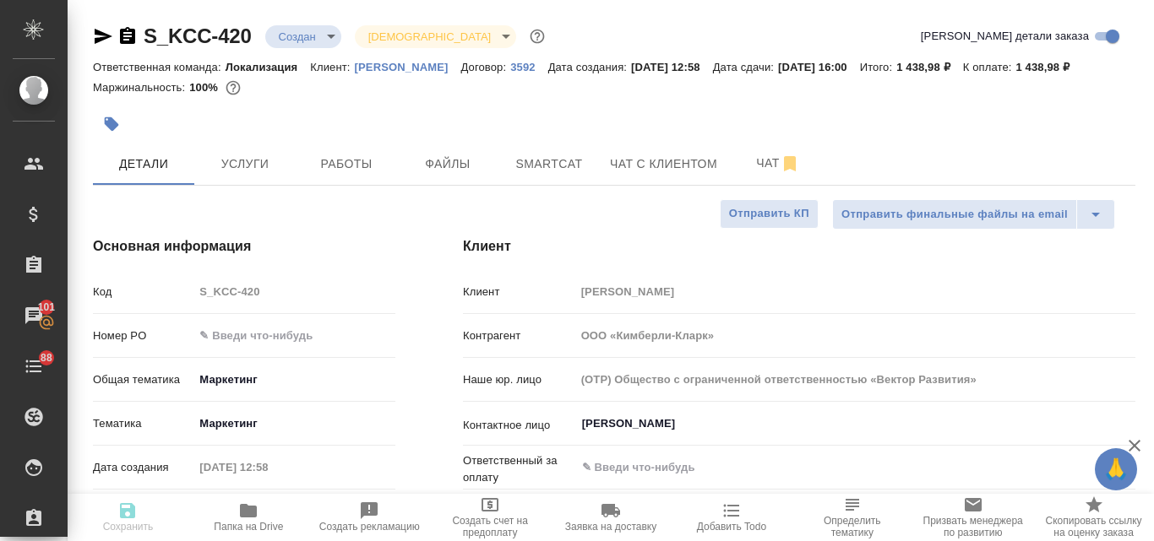
type textarea "x"
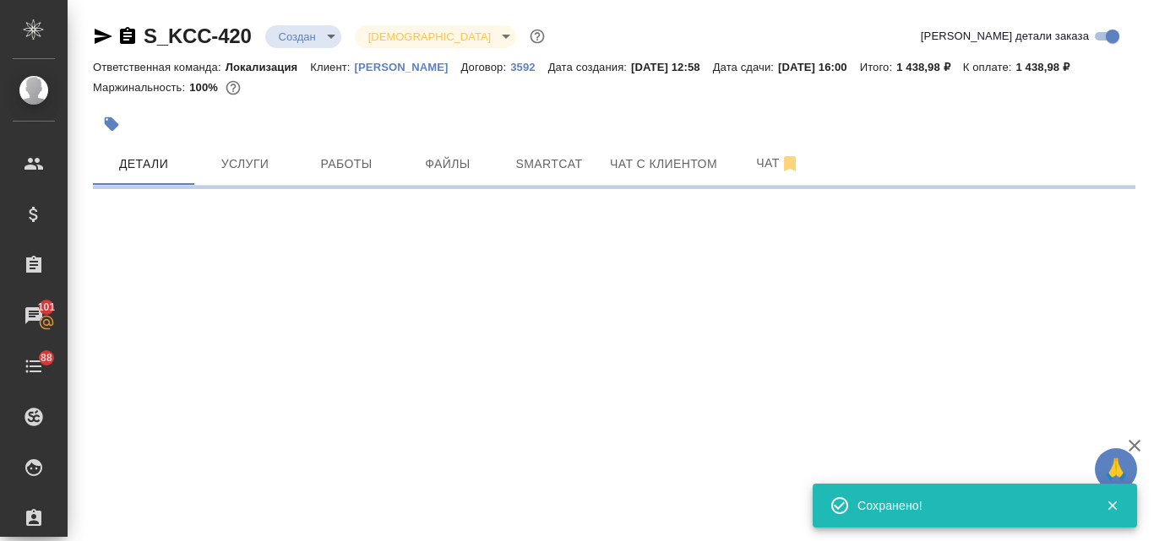
select select "RU"
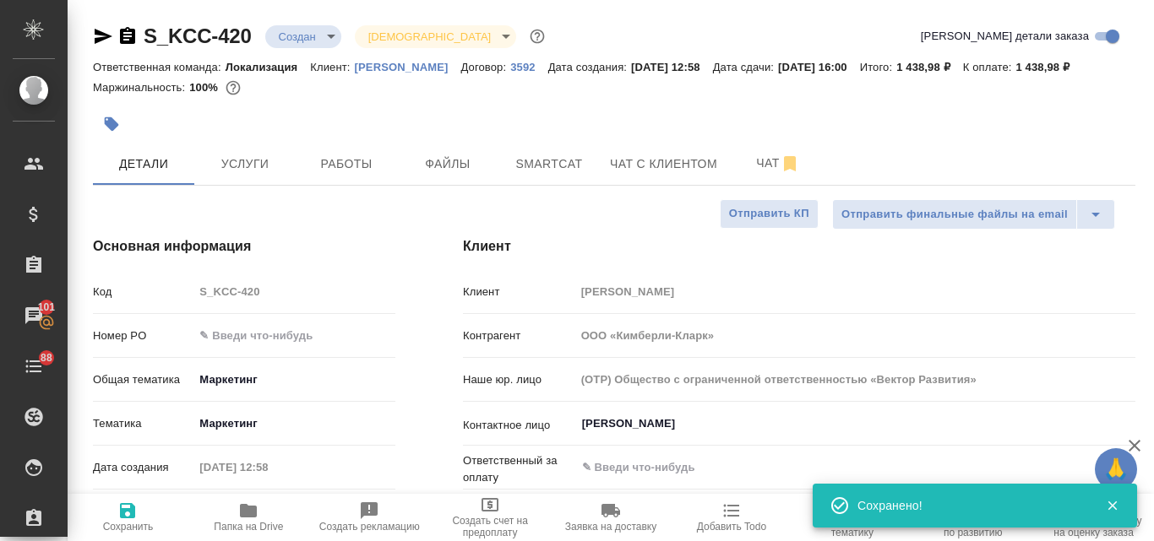
type textarea "x"
click at [224, 330] on input "text" at bounding box center [294, 335] width 202 height 24
type input "!"
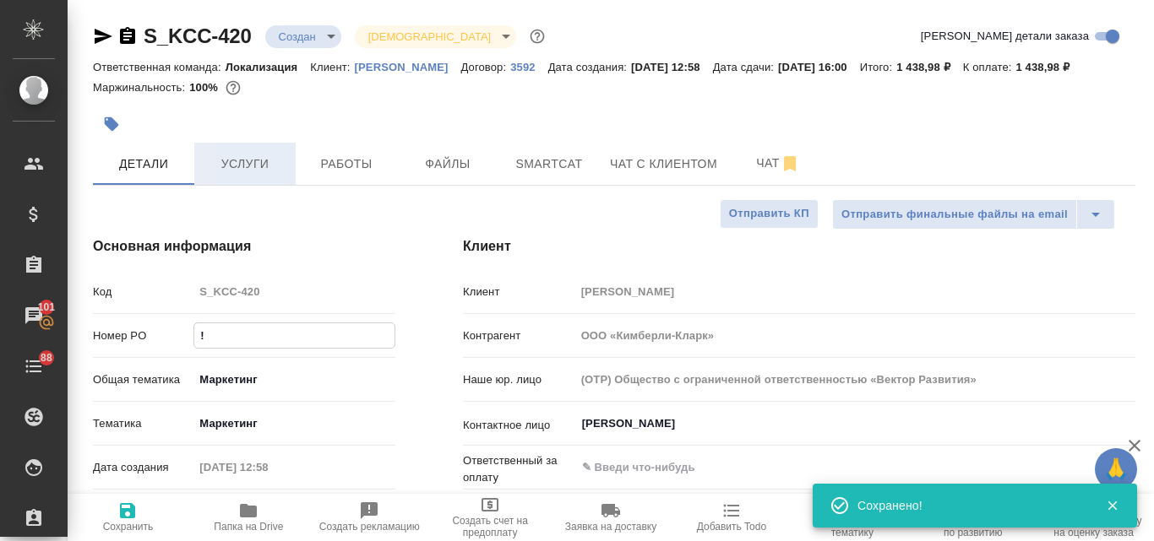
type textarea "x"
click at [123, 514] on icon "button" at bounding box center [127, 510] width 15 height 15
type textarea "x"
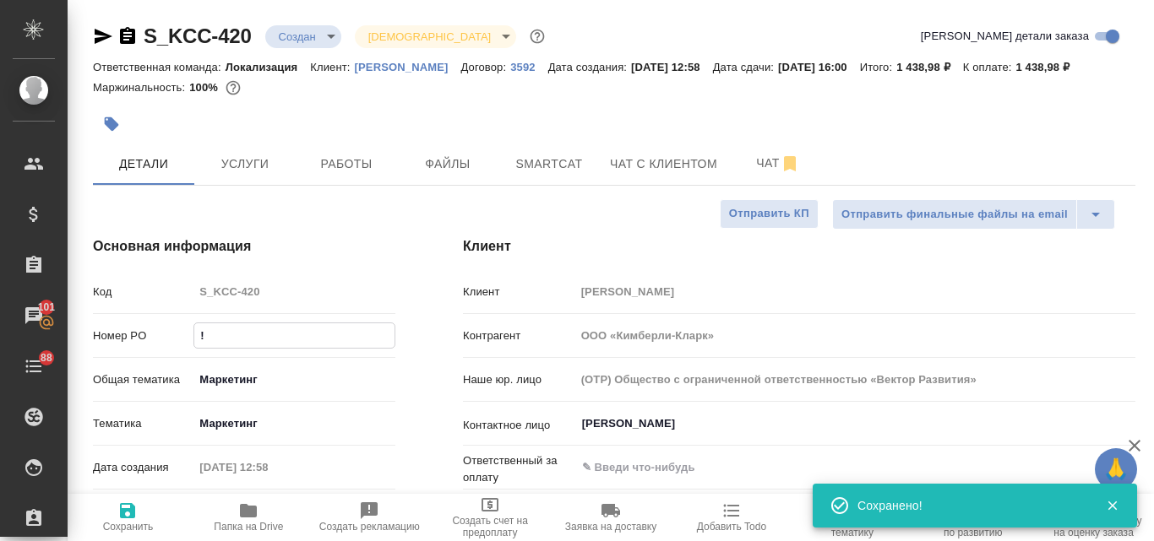
type textarea "x"
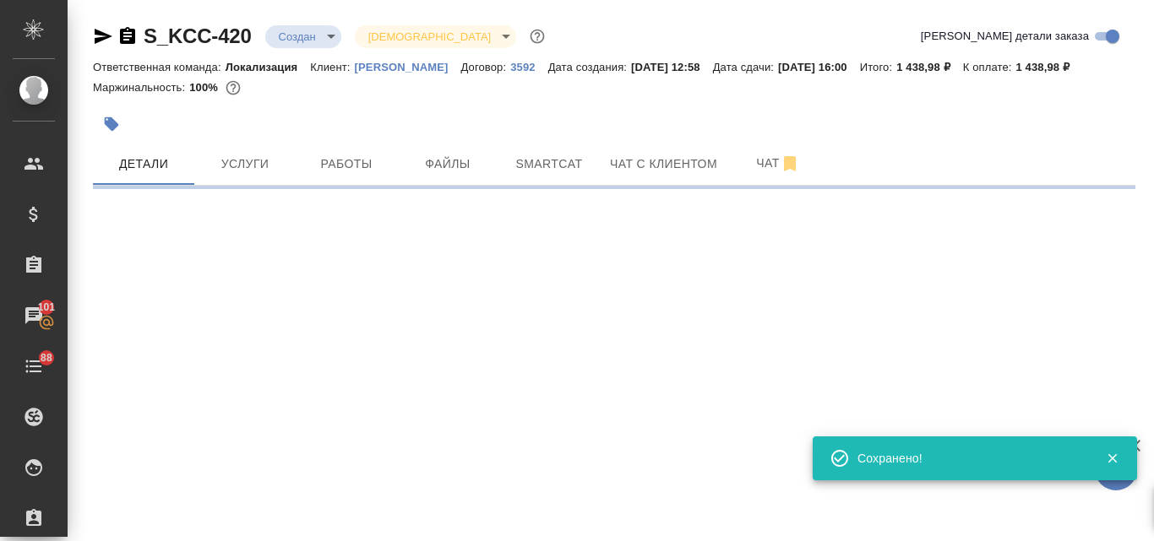
select select "RU"
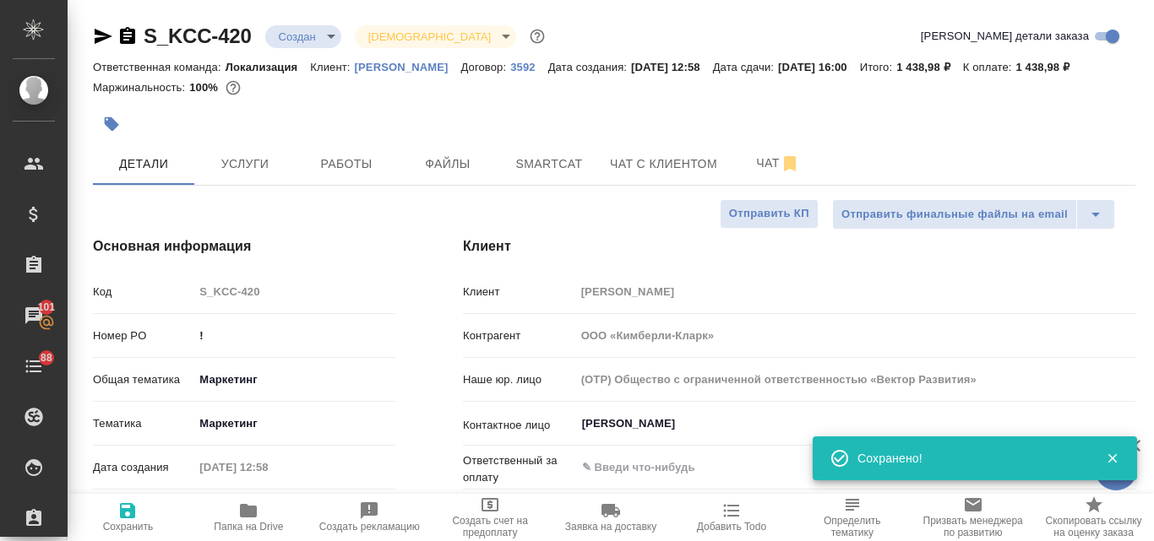
type textarea "x"
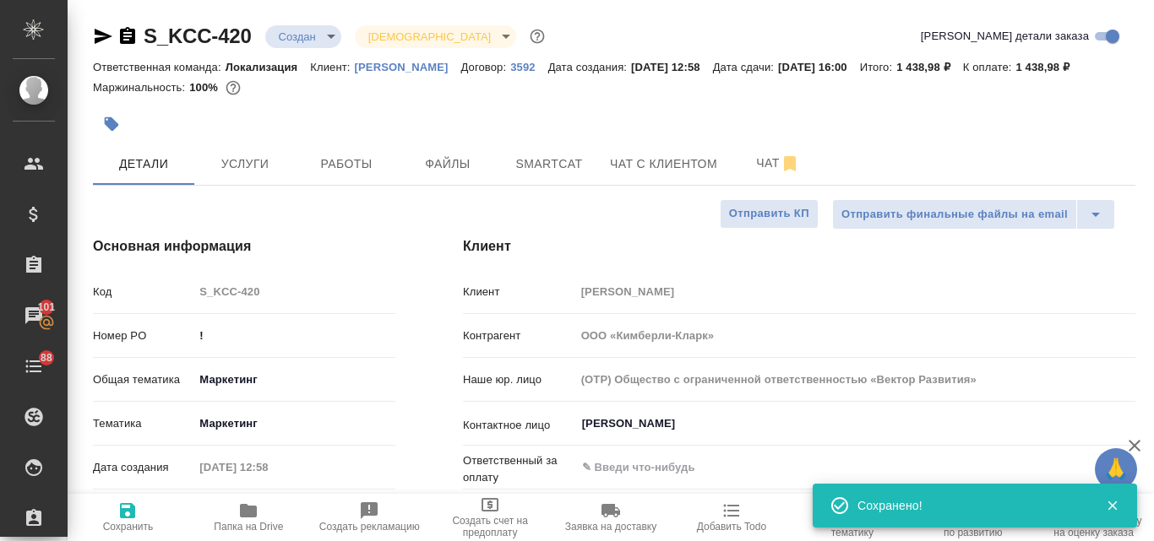
click at [336, 46] on body "🙏 .cls-1 fill:#fff; AWATERA Valyaeva [PERSON_NAME] Спецификации Заказы 101 Чаты…" at bounding box center [577, 270] width 1154 height 541
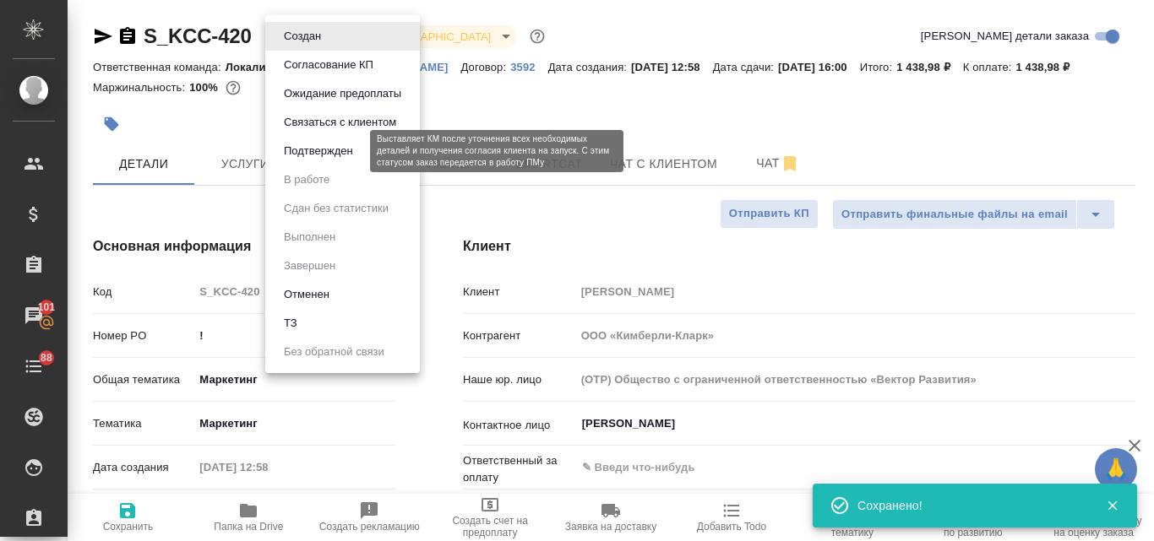
click at [344, 156] on button "Подтвержден" at bounding box center [318, 151] width 79 height 19
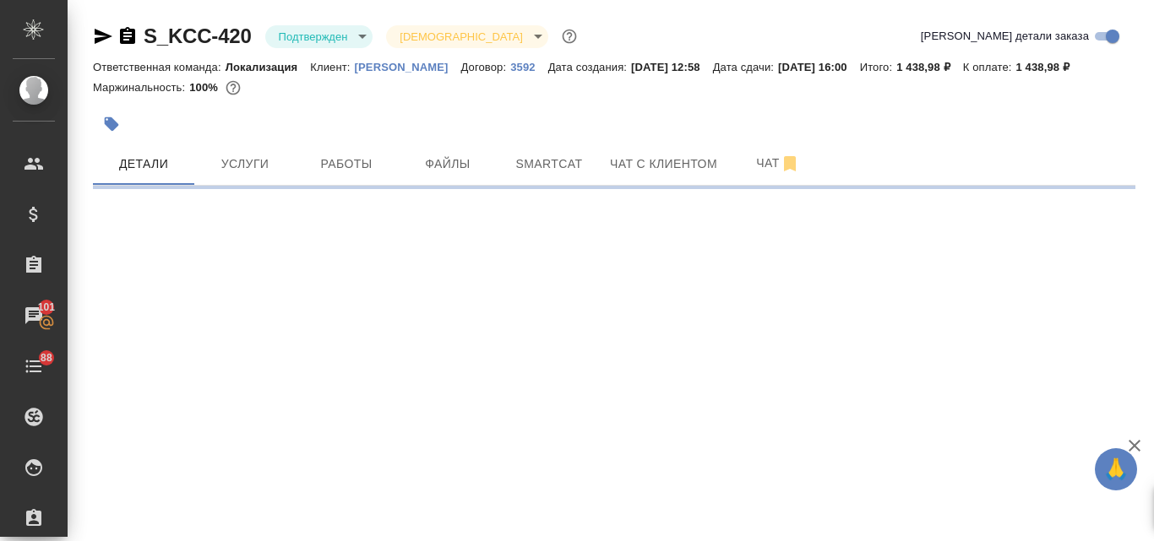
select select "RU"
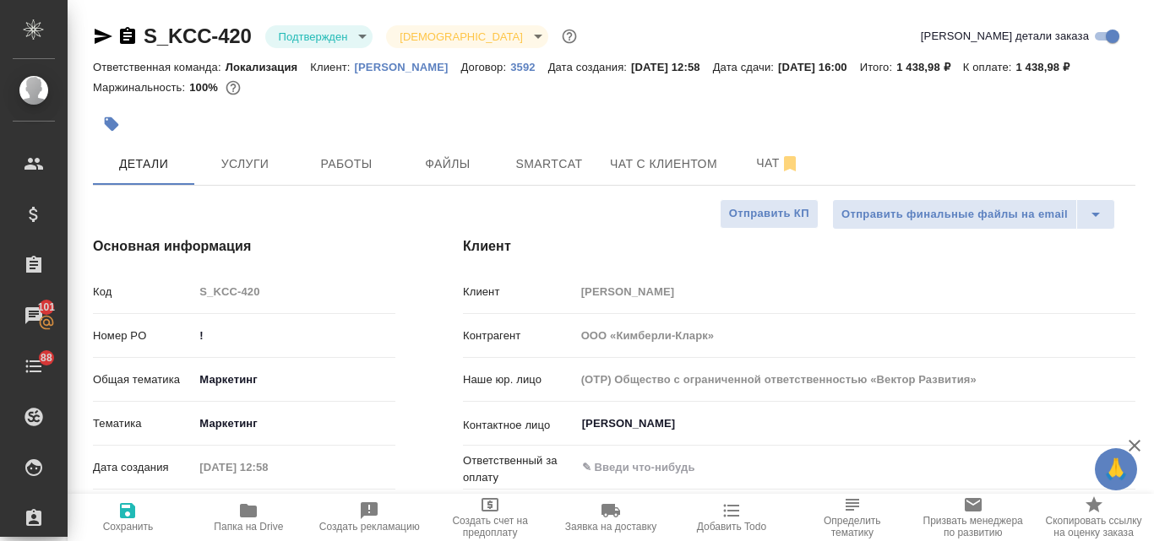
type textarea "x"
click at [99, 36] on icon "button" at bounding box center [103, 36] width 20 height 20
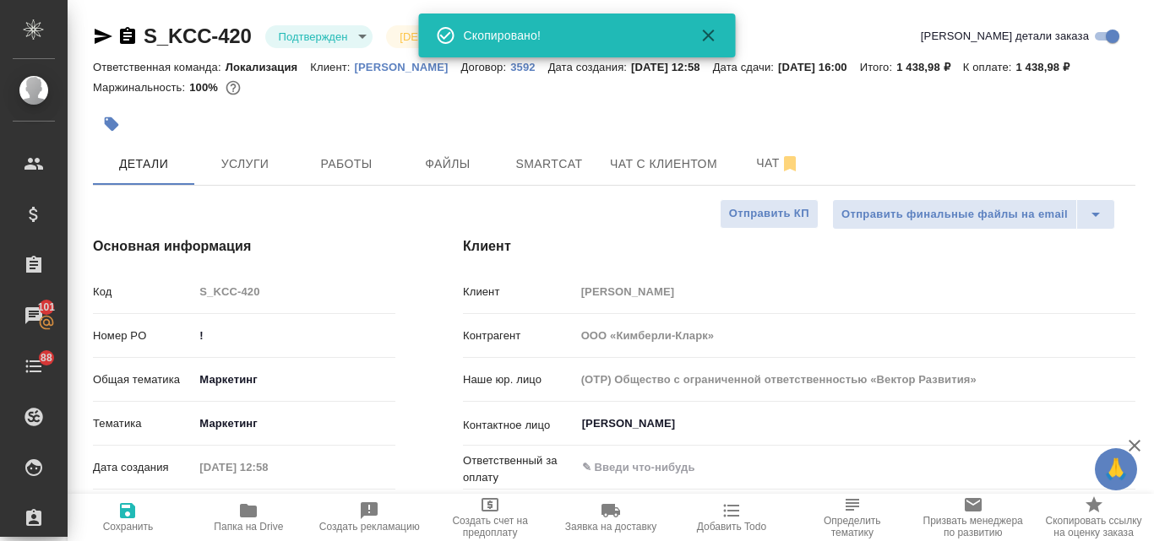
type textarea "x"
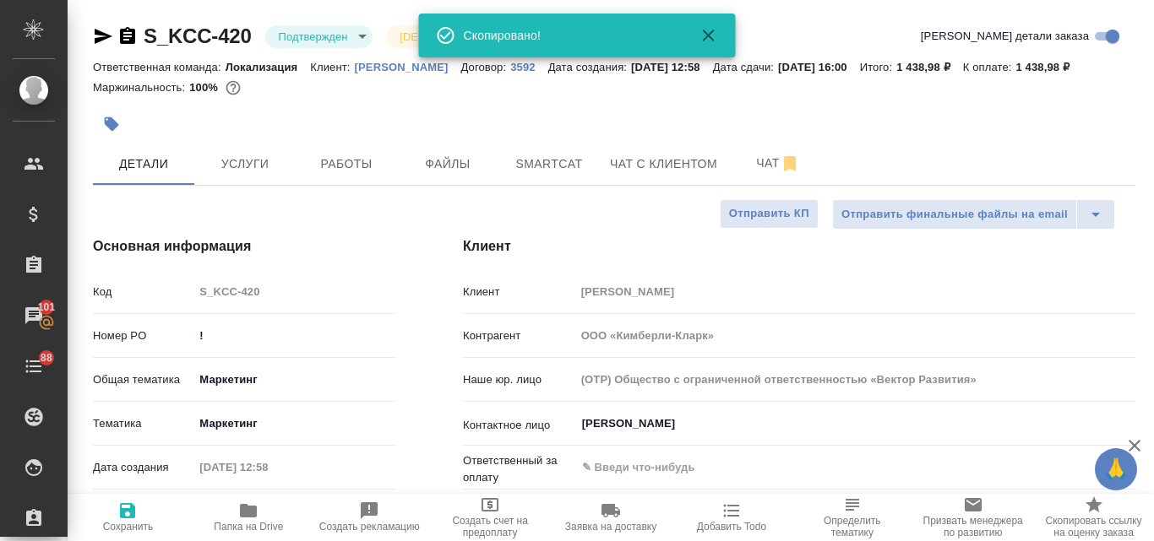
type textarea "x"
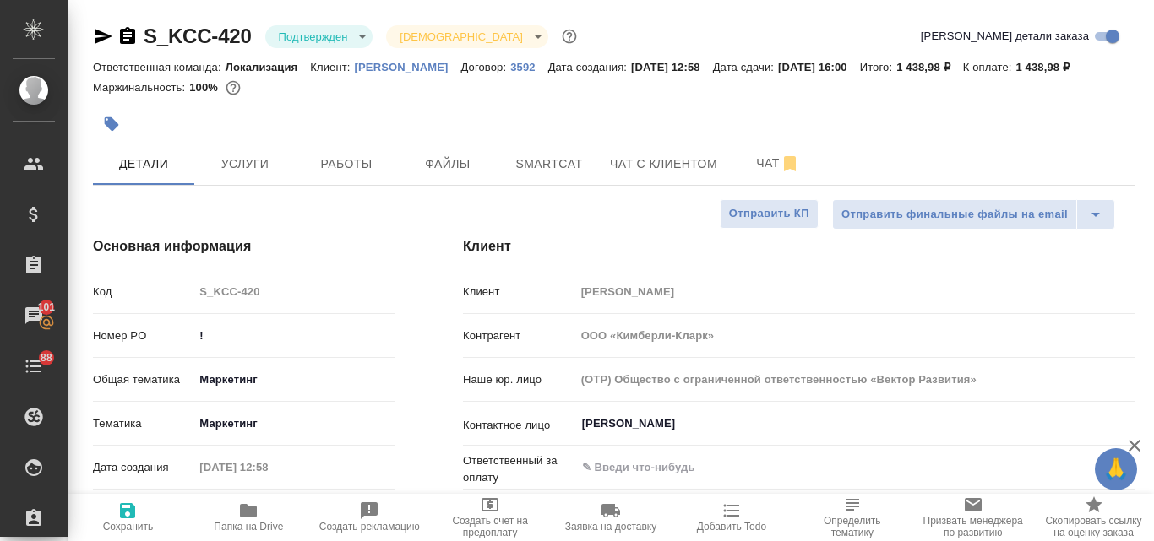
type textarea "x"
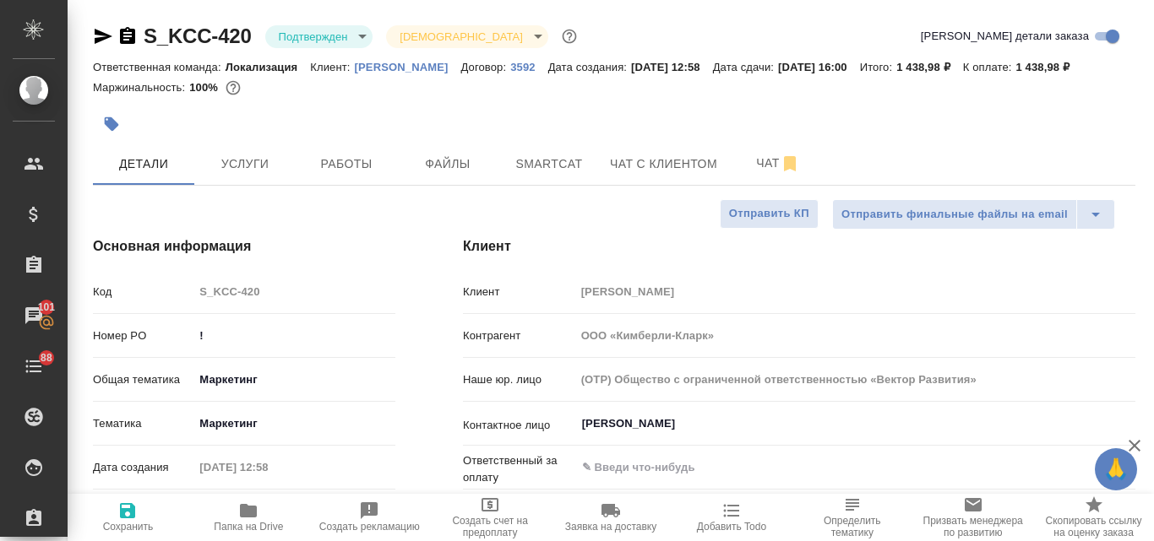
type textarea "x"
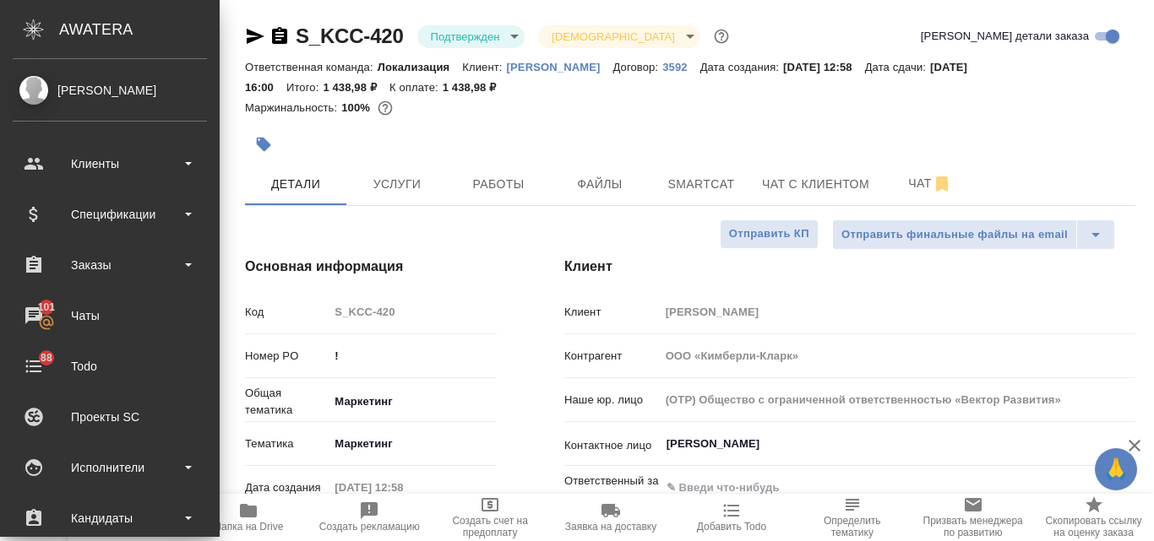
type textarea "x"
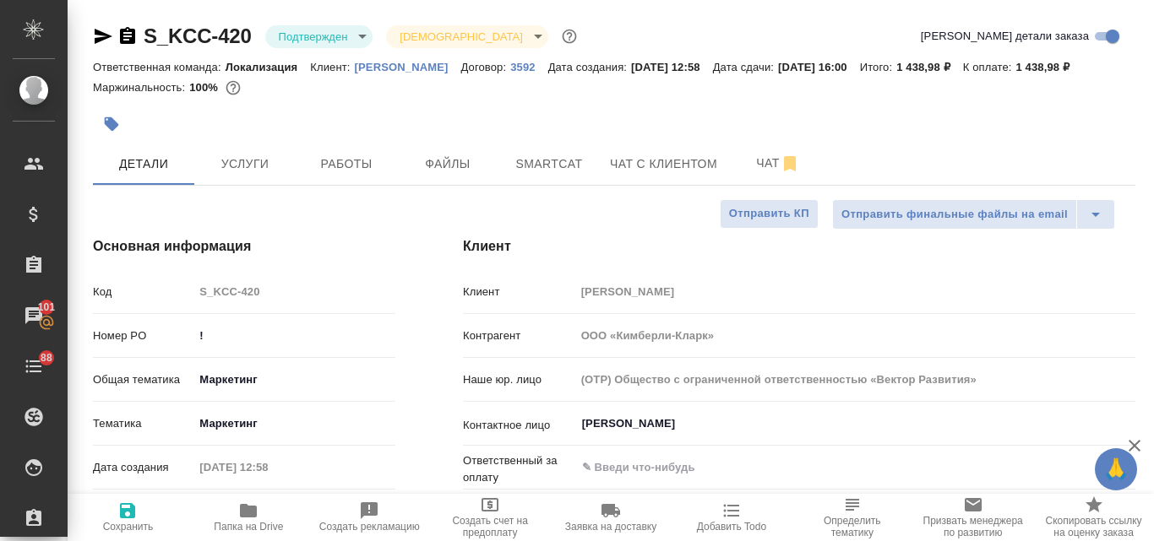
type textarea "x"
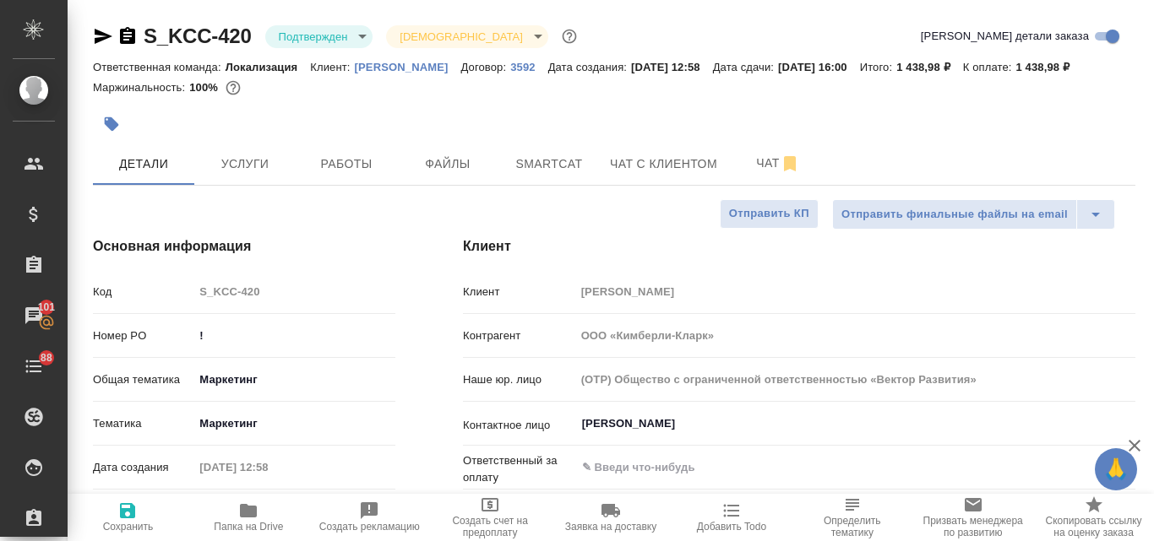
type textarea "x"
